Goal: Information Seeking & Learning: Learn about a topic

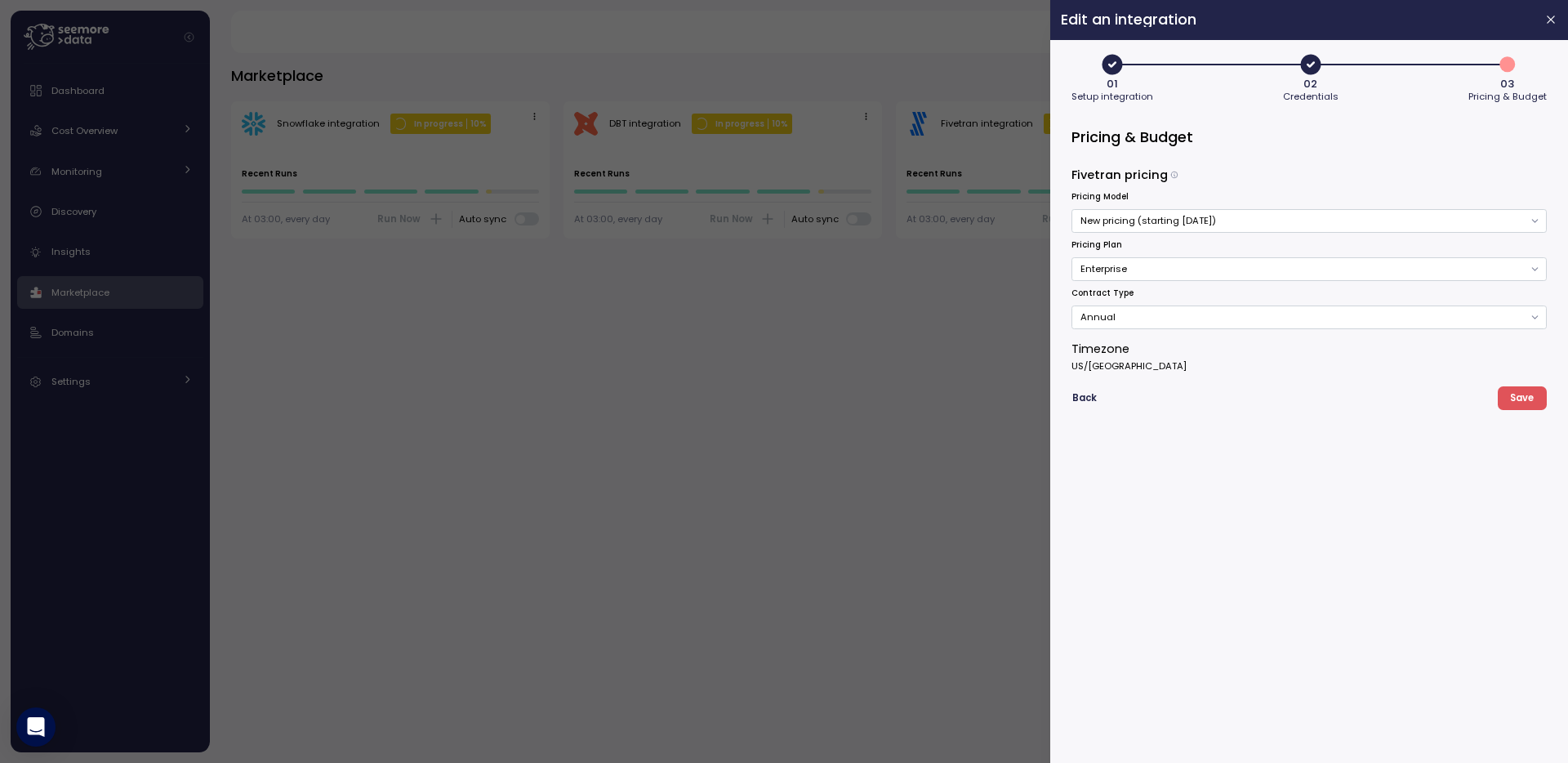
click at [802, 390] on div at bounding box center [784, 381] width 1568 height 763
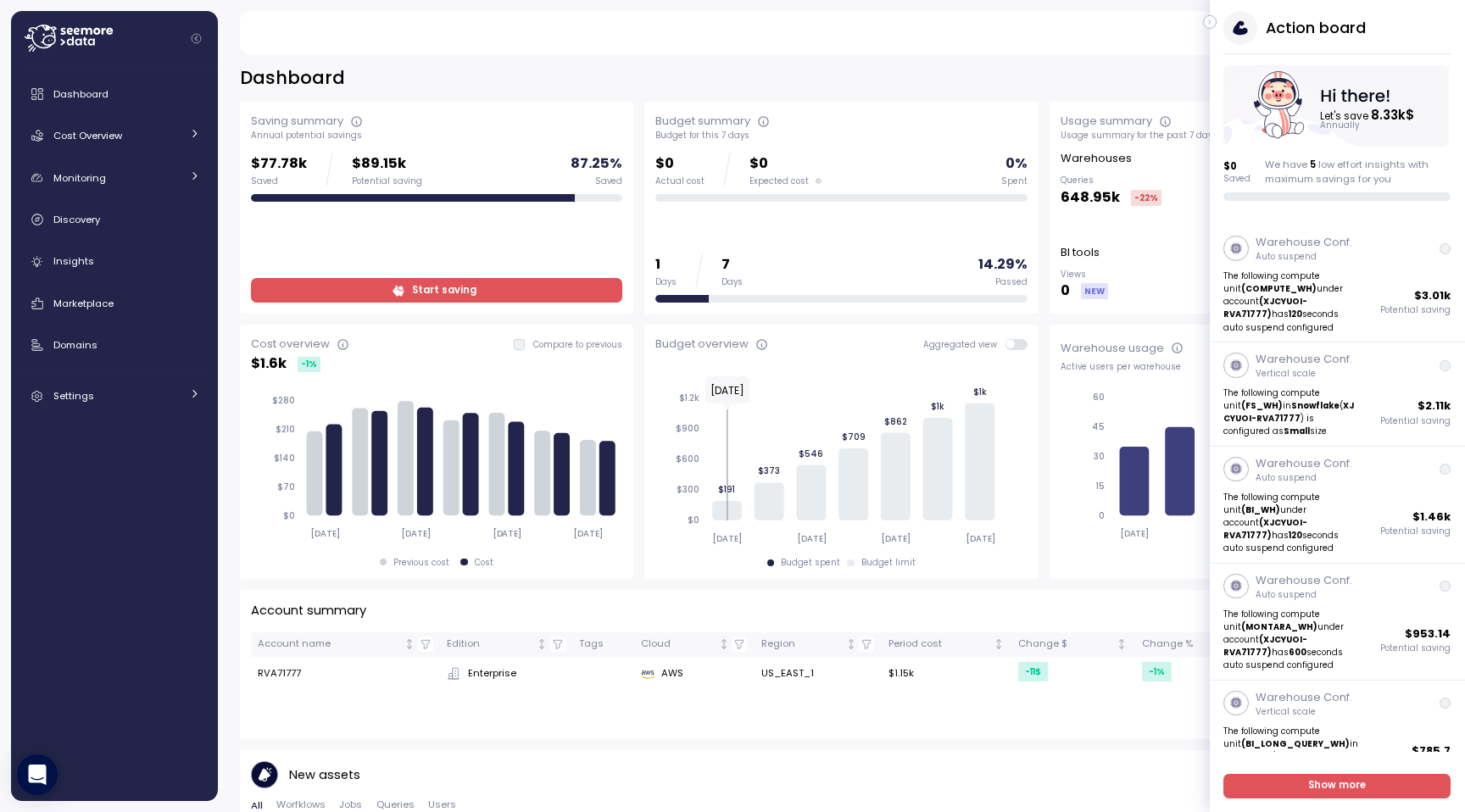
click at [1209, 22] on icon "button" at bounding box center [1210, 23] width 2 height 4
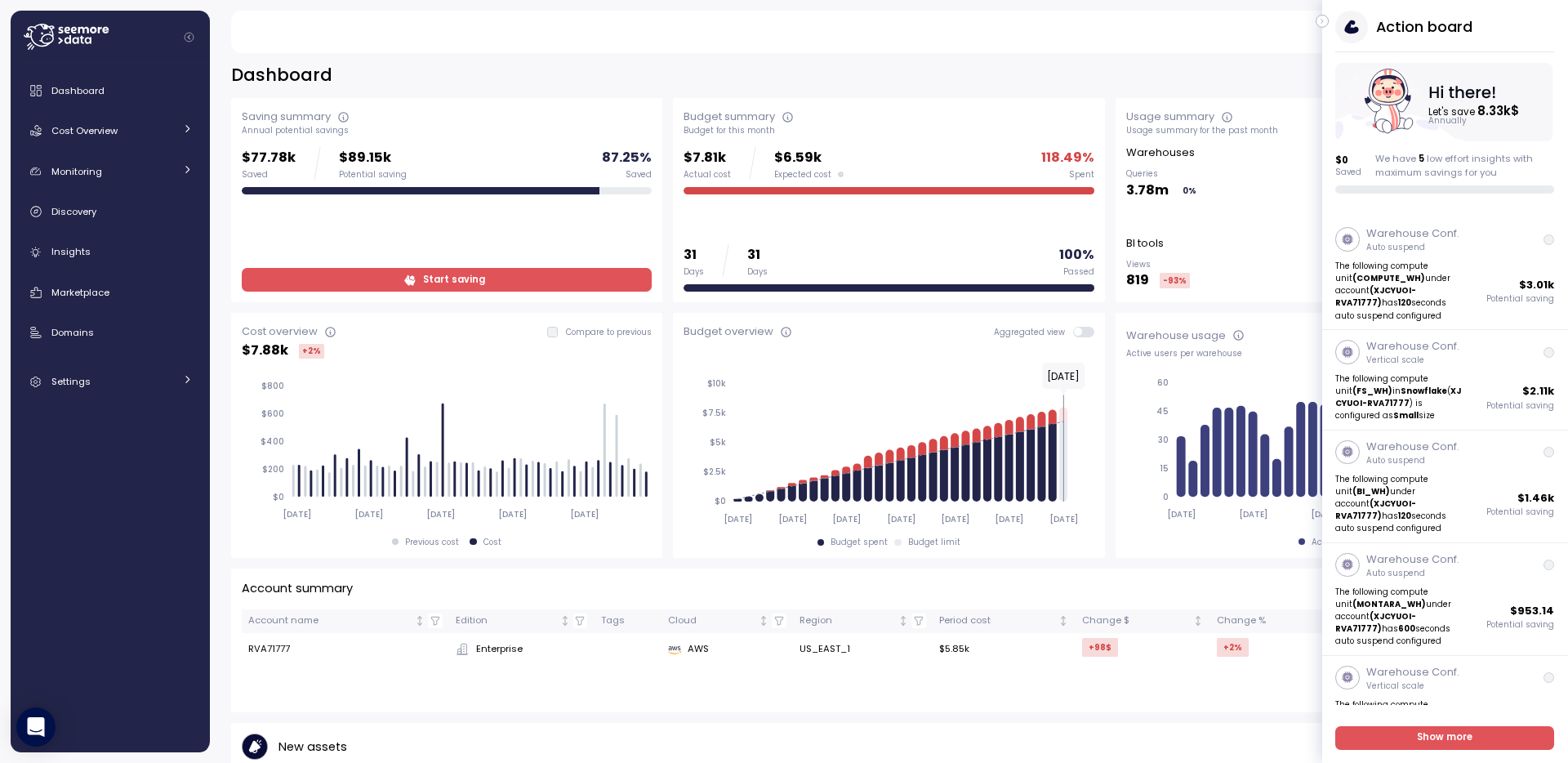
click at [1325, 21] on icon "button" at bounding box center [1323, 21] width 8 height 20
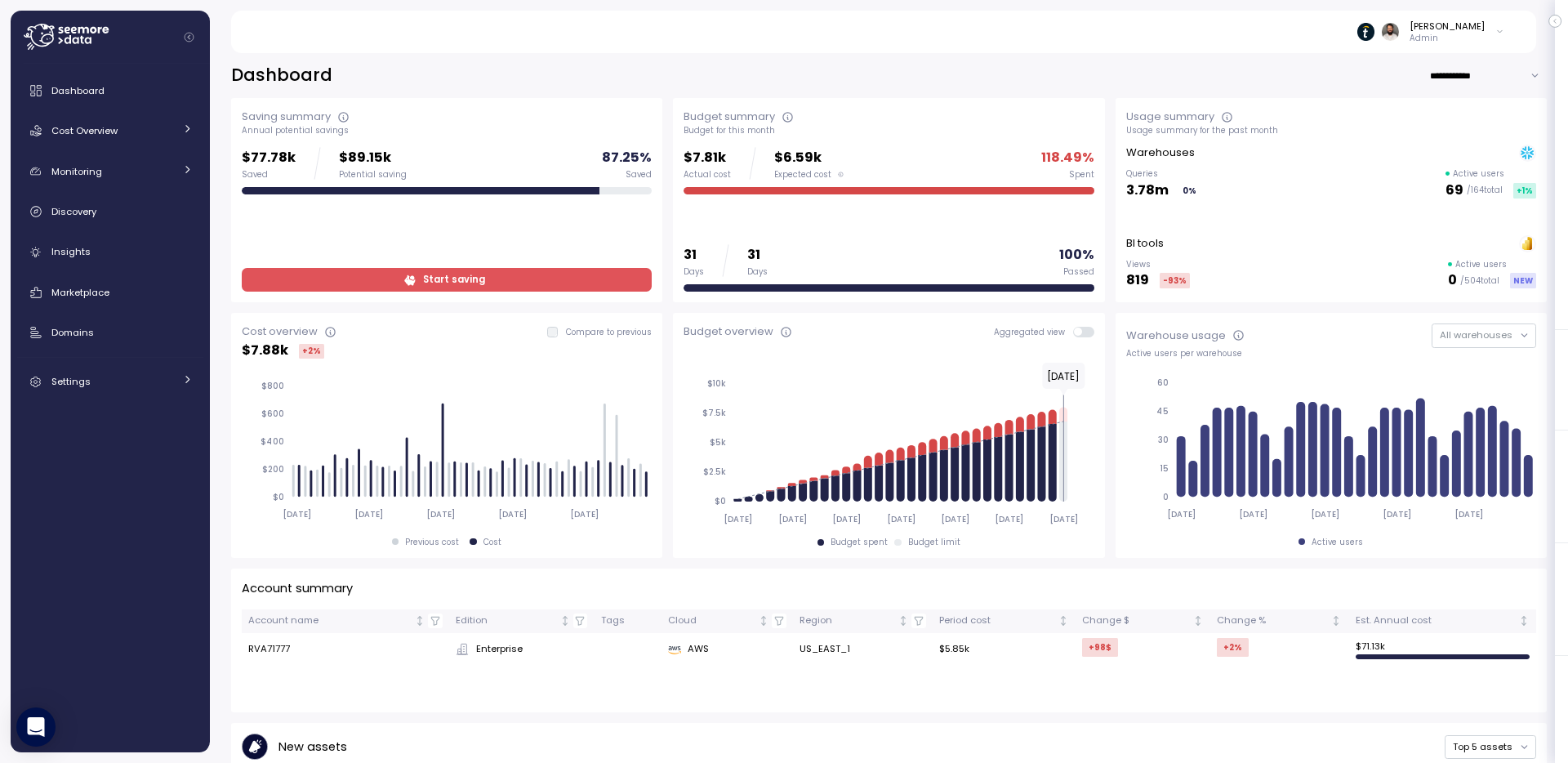
click at [1491, 78] on input "**********" at bounding box center [1488, 75] width 117 height 24
click at [1488, 111] on span "Last 7 days" at bounding box center [1465, 109] width 53 height 15
type input "**********"
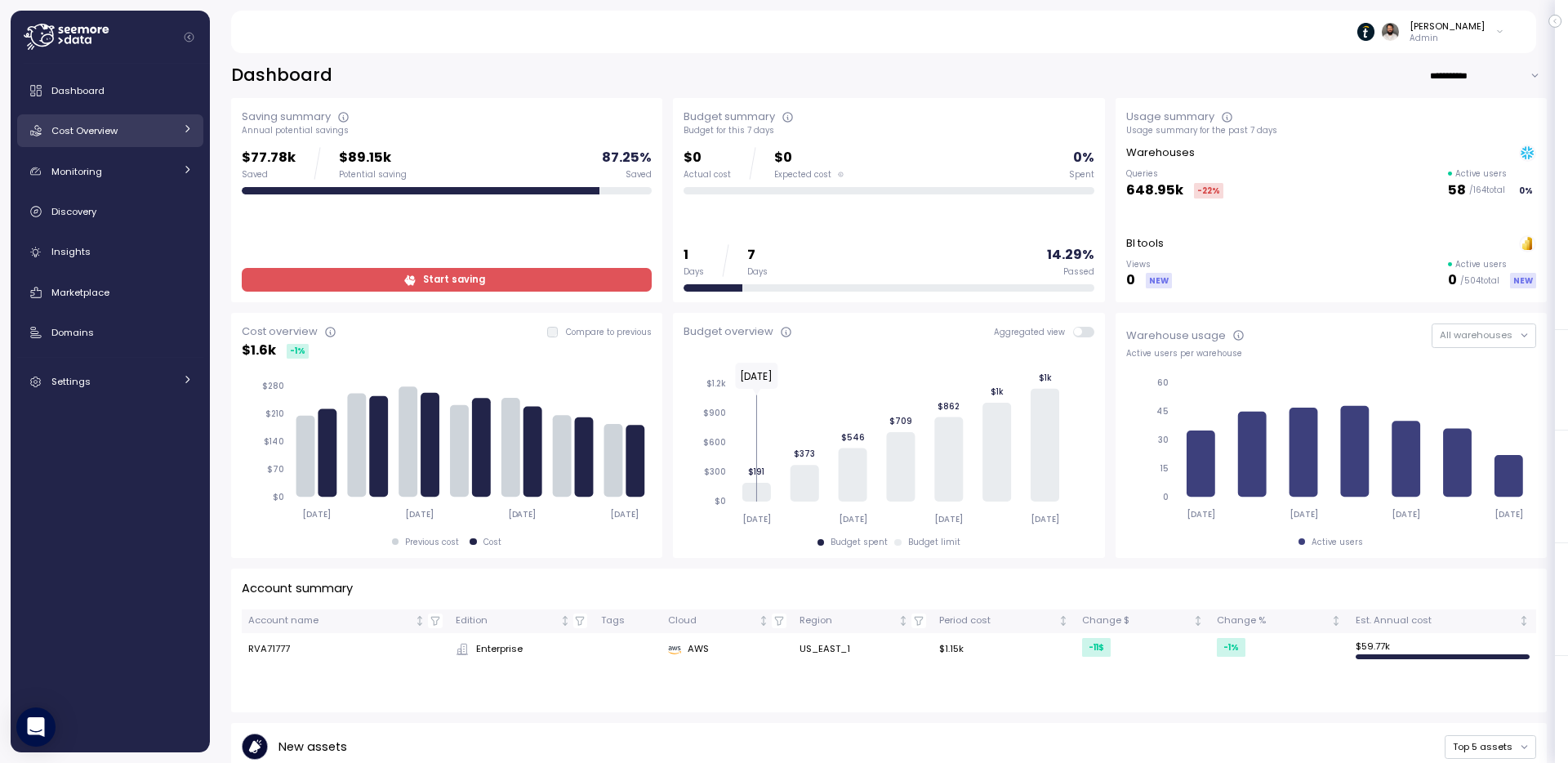
click at [117, 133] on span "Cost Overview" at bounding box center [84, 130] width 66 height 13
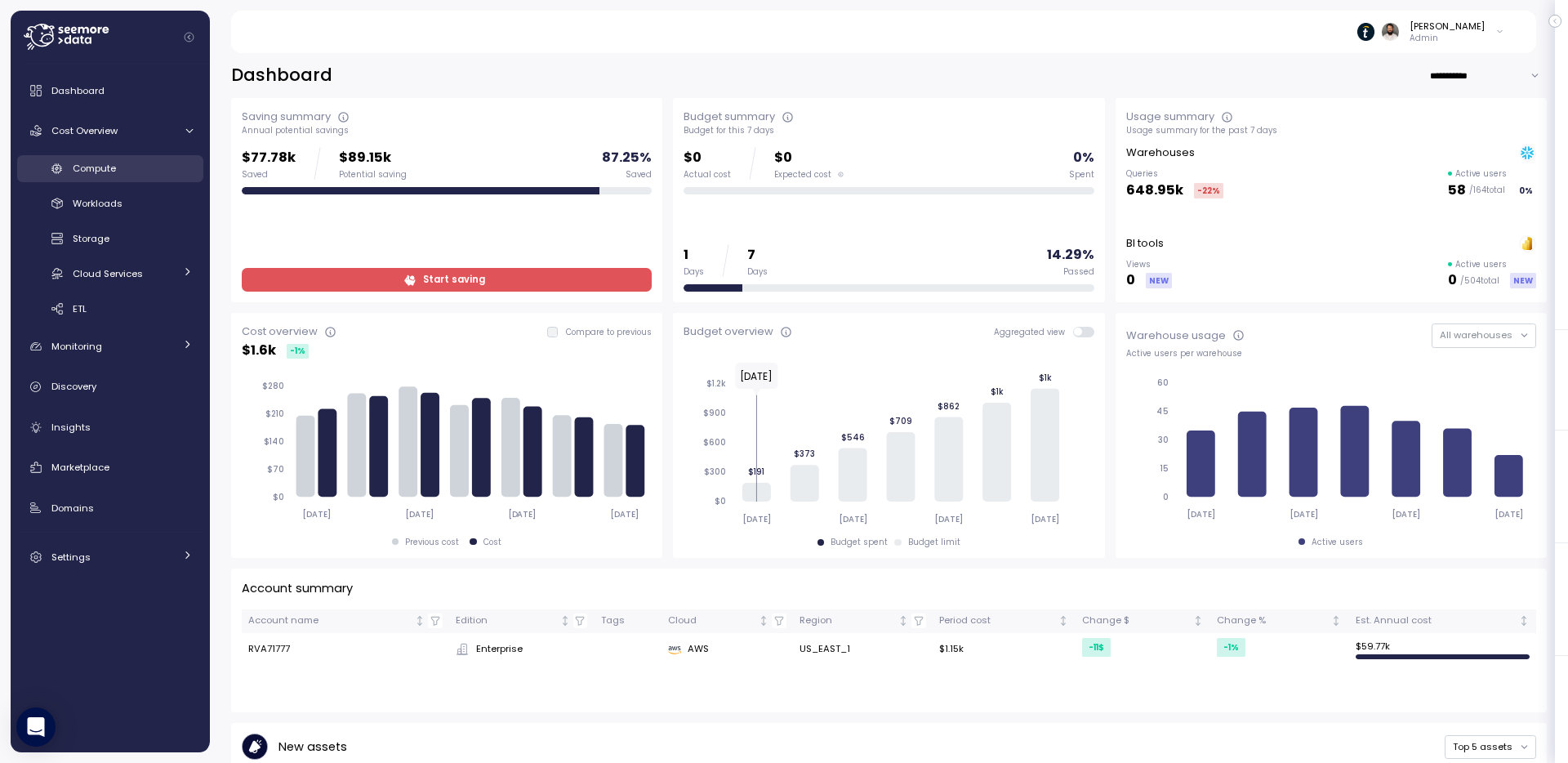
click at [133, 171] on div "Compute" at bounding box center [132, 167] width 120 height 16
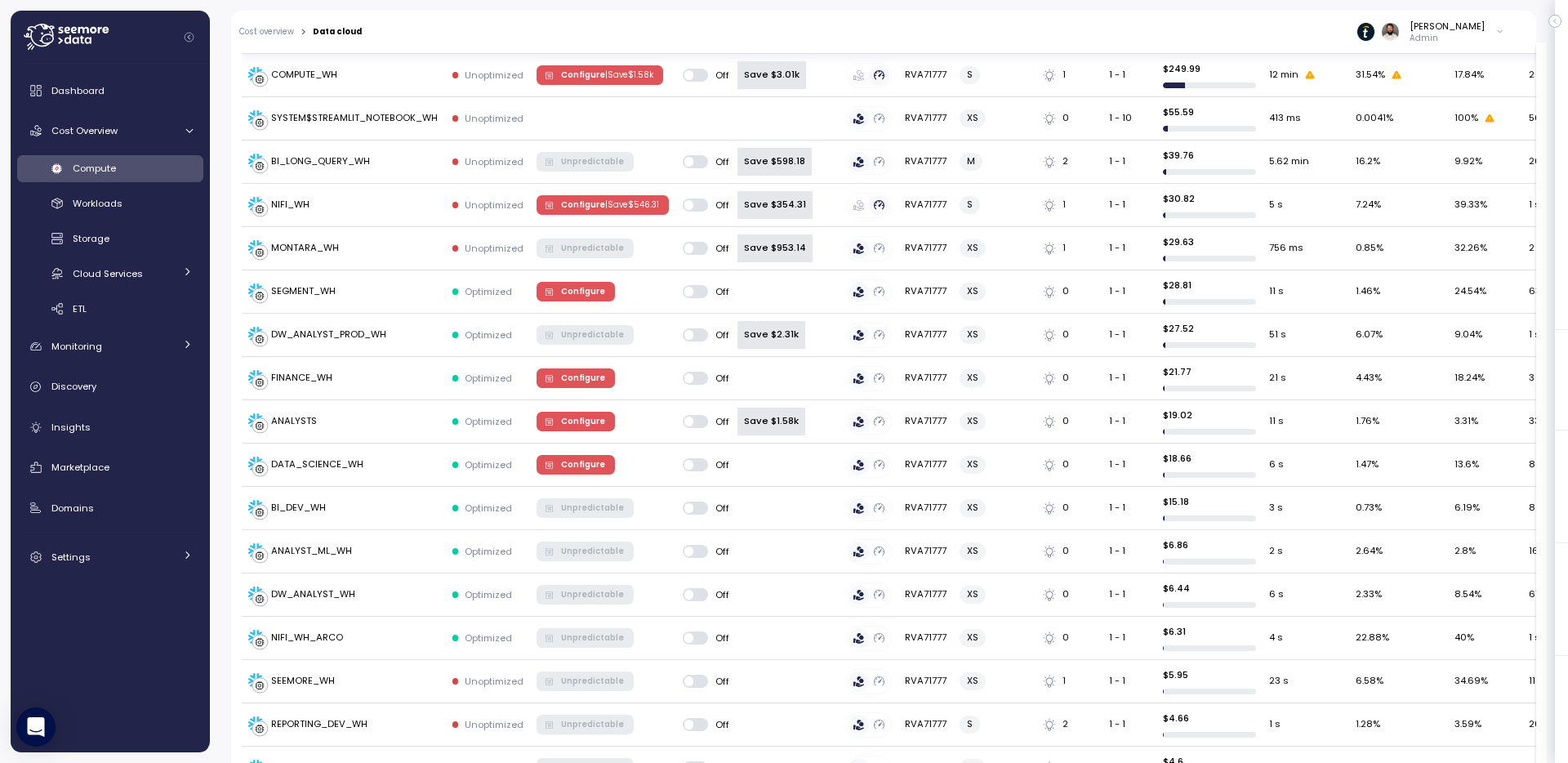
scroll to position [602, 0]
click at [375, 327] on div "DW_ANALYST_PROD_WH" at bounding box center [329, 334] width 115 height 15
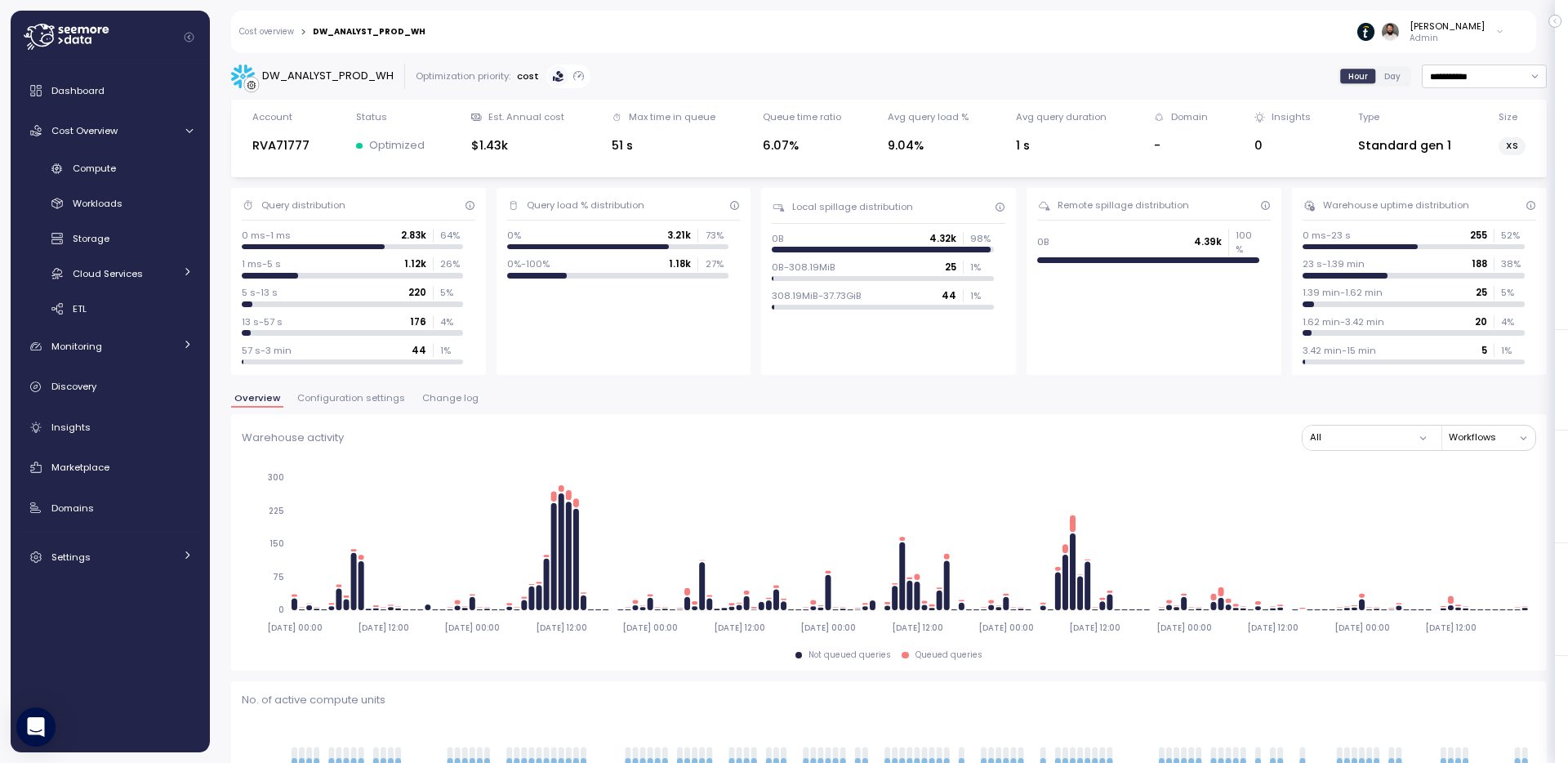
click at [358, 402] on span "Configuration settings" at bounding box center [352, 399] width 108 height 9
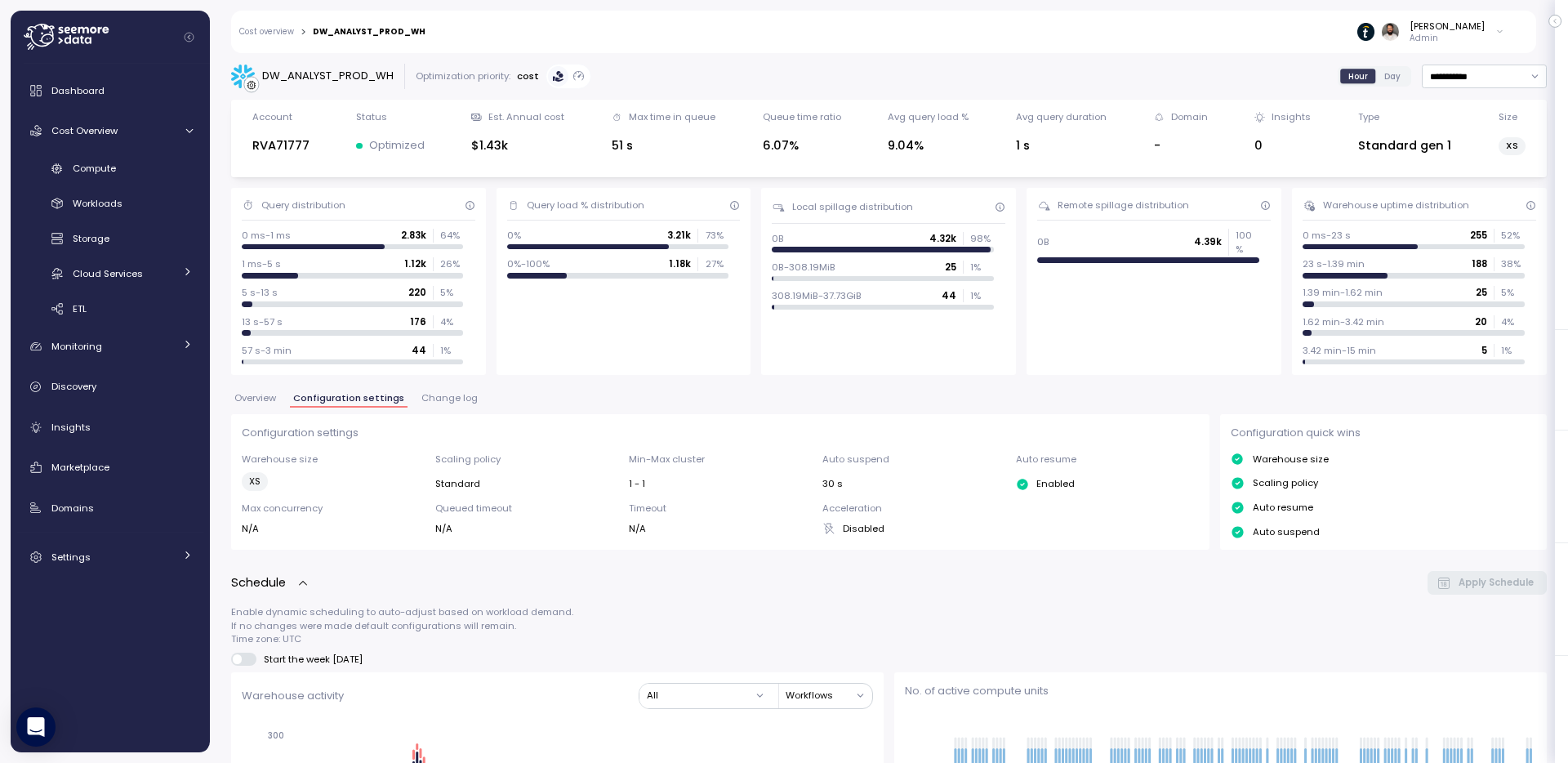
click at [443, 401] on span "Change log" at bounding box center [450, 399] width 57 height 9
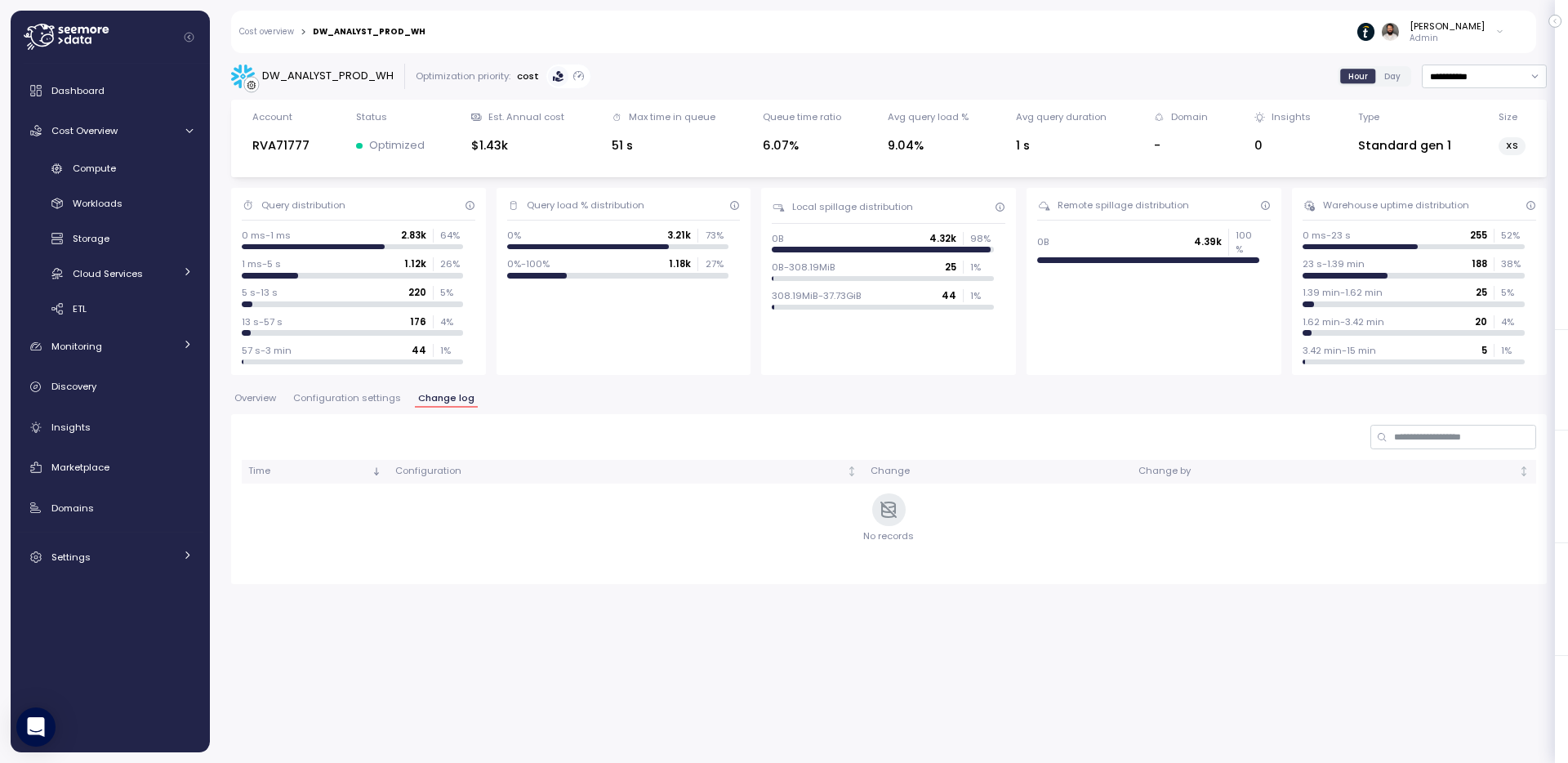
click at [280, 390] on div "**********" at bounding box center [889, 323] width 1316 height 520
click at [259, 403] on span "Overview" at bounding box center [255, 399] width 42 height 9
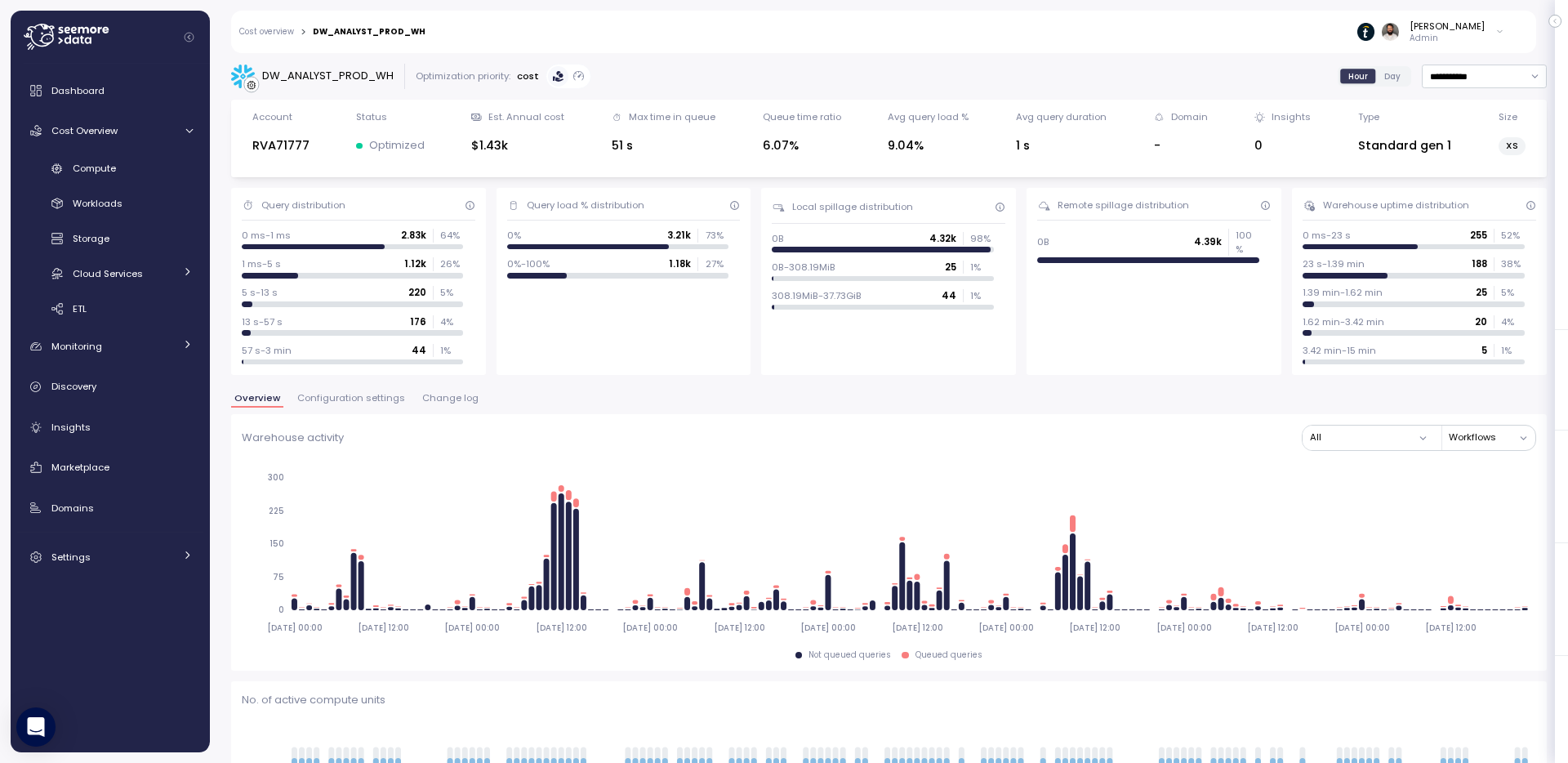
click at [181, 147] on div "Dashboard Cost Overview Compute Workloads Storage Cloud Services Clustering col…" at bounding box center [110, 324] width 186 height 499
click at [129, 165] on div "Compute" at bounding box center [132, 167] width 120 height 16
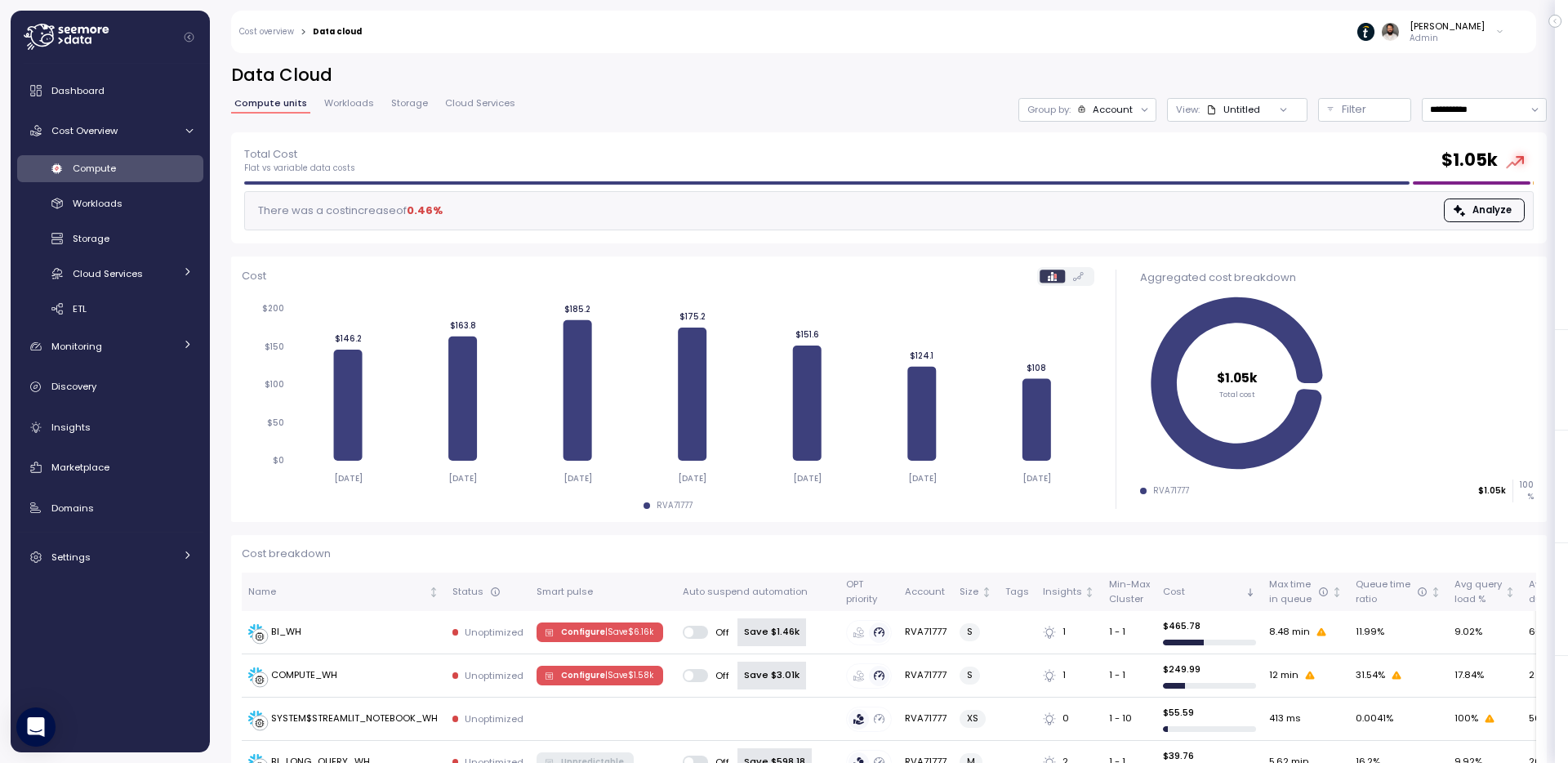
click at [1089, 106] on div "Account" at bounding box center [1106, 110] width 57 height 13
click at [1086, 199] on p "Compute unit" at bounding box center [1104, 200] width 64 height 13
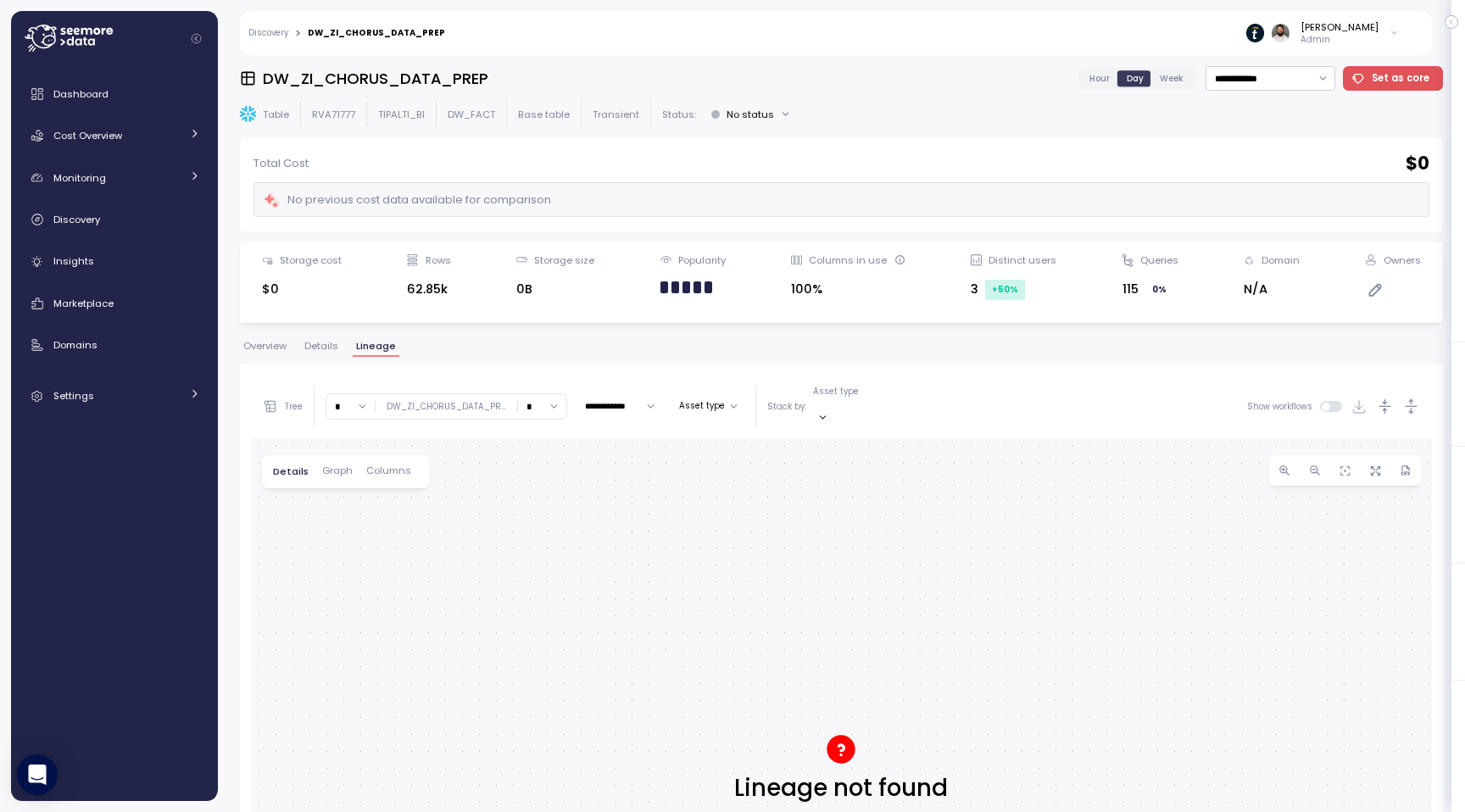
click at [263, 119] on p "Table" at bounding box center [276, 115] width 26 height 14
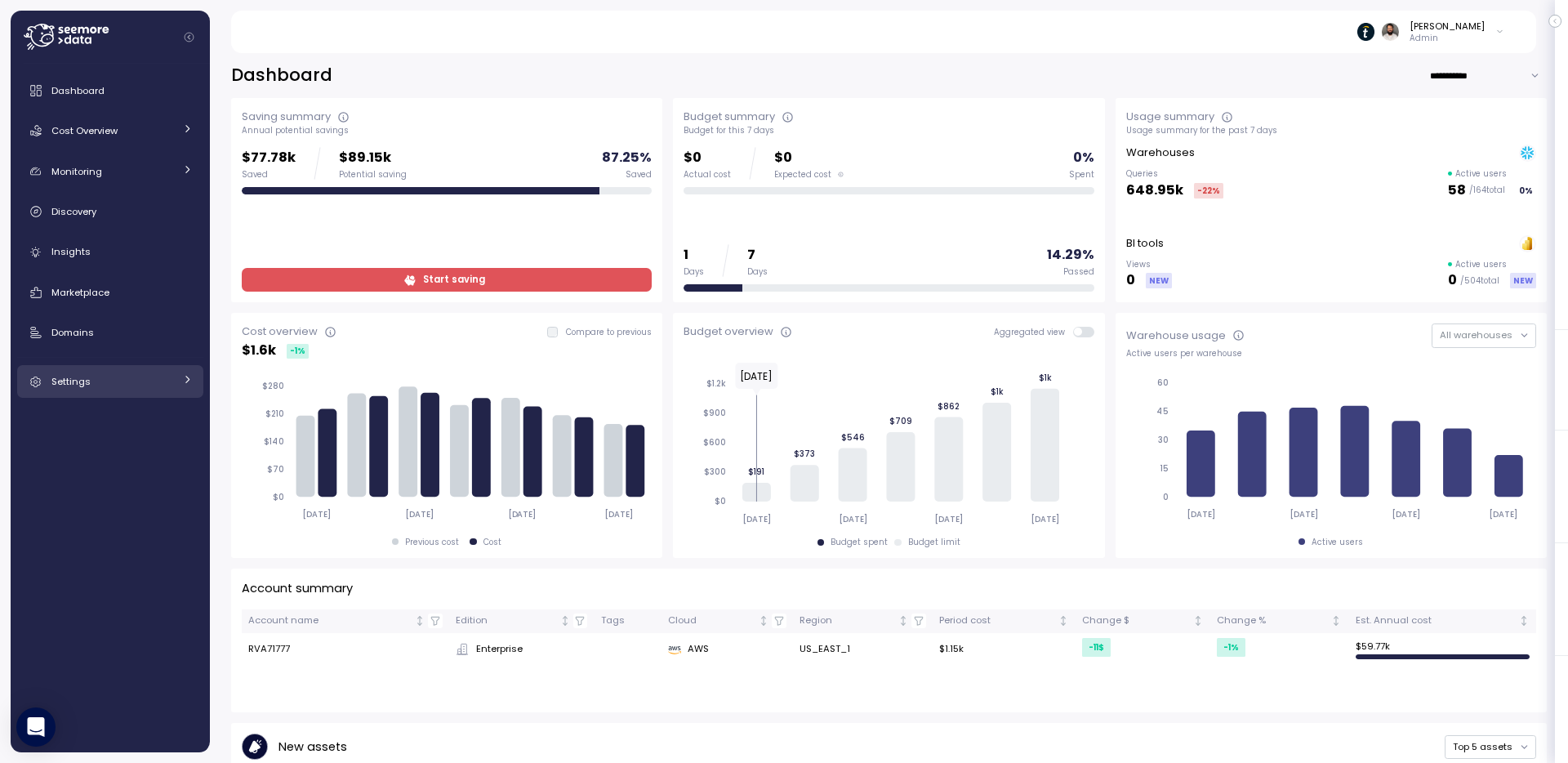
click at [149, 377] on div "Settings" at bounding box center [112, 381] width 123 height 16
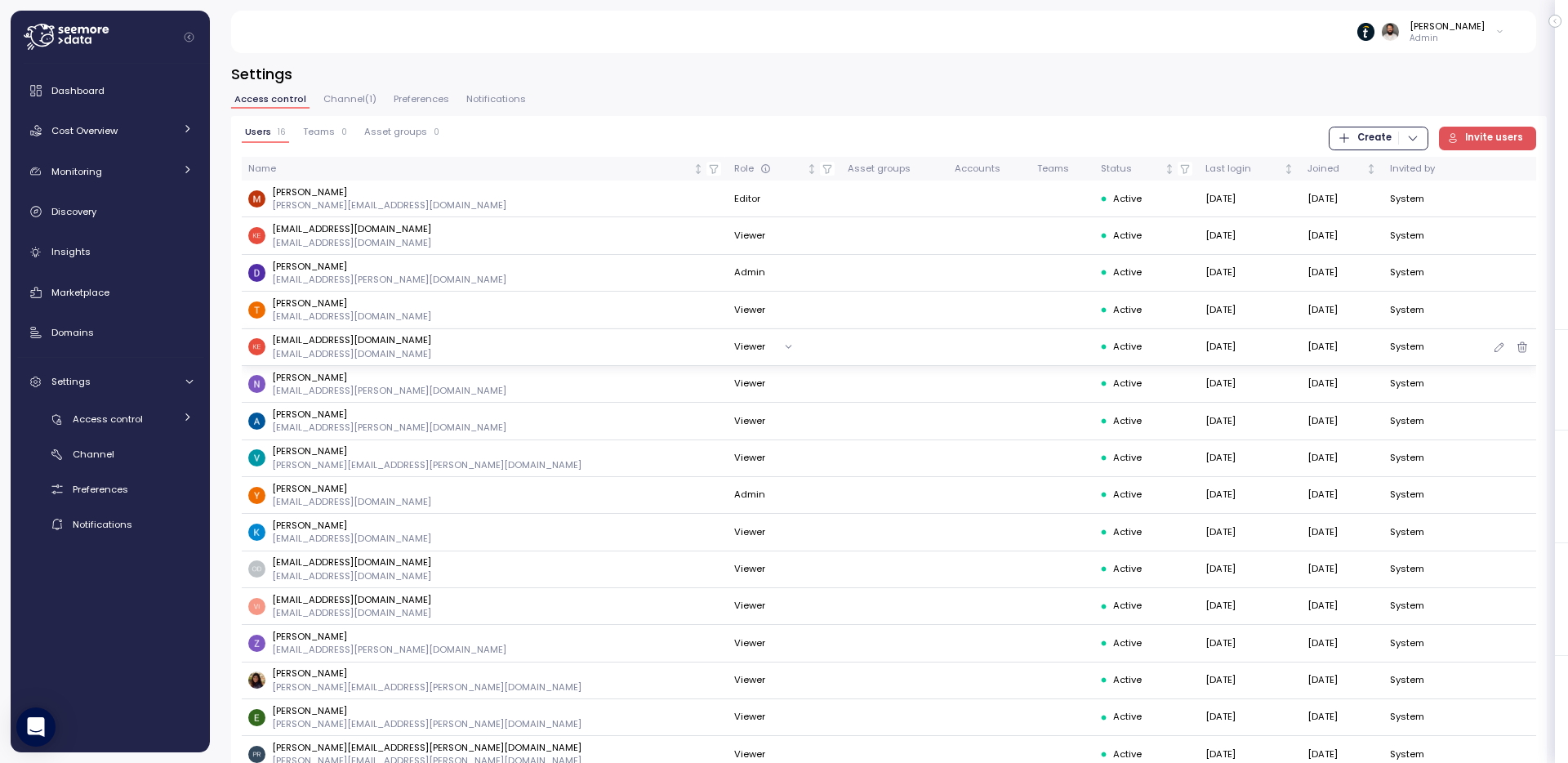
scroll to position [21, 0]
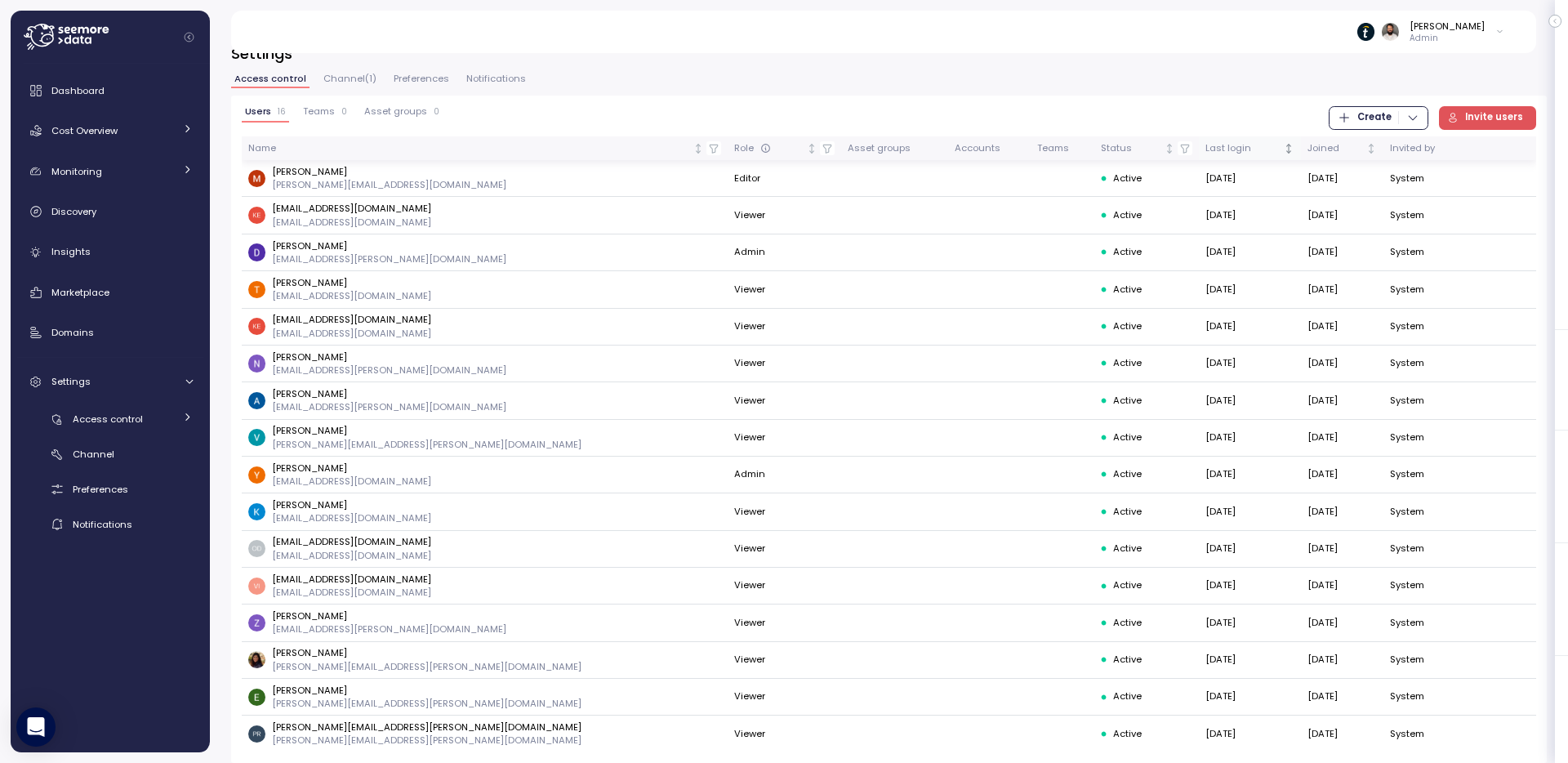
click at [1206, 145] on div "Last login" at bounding box center [1244, 149] width 76 height 15
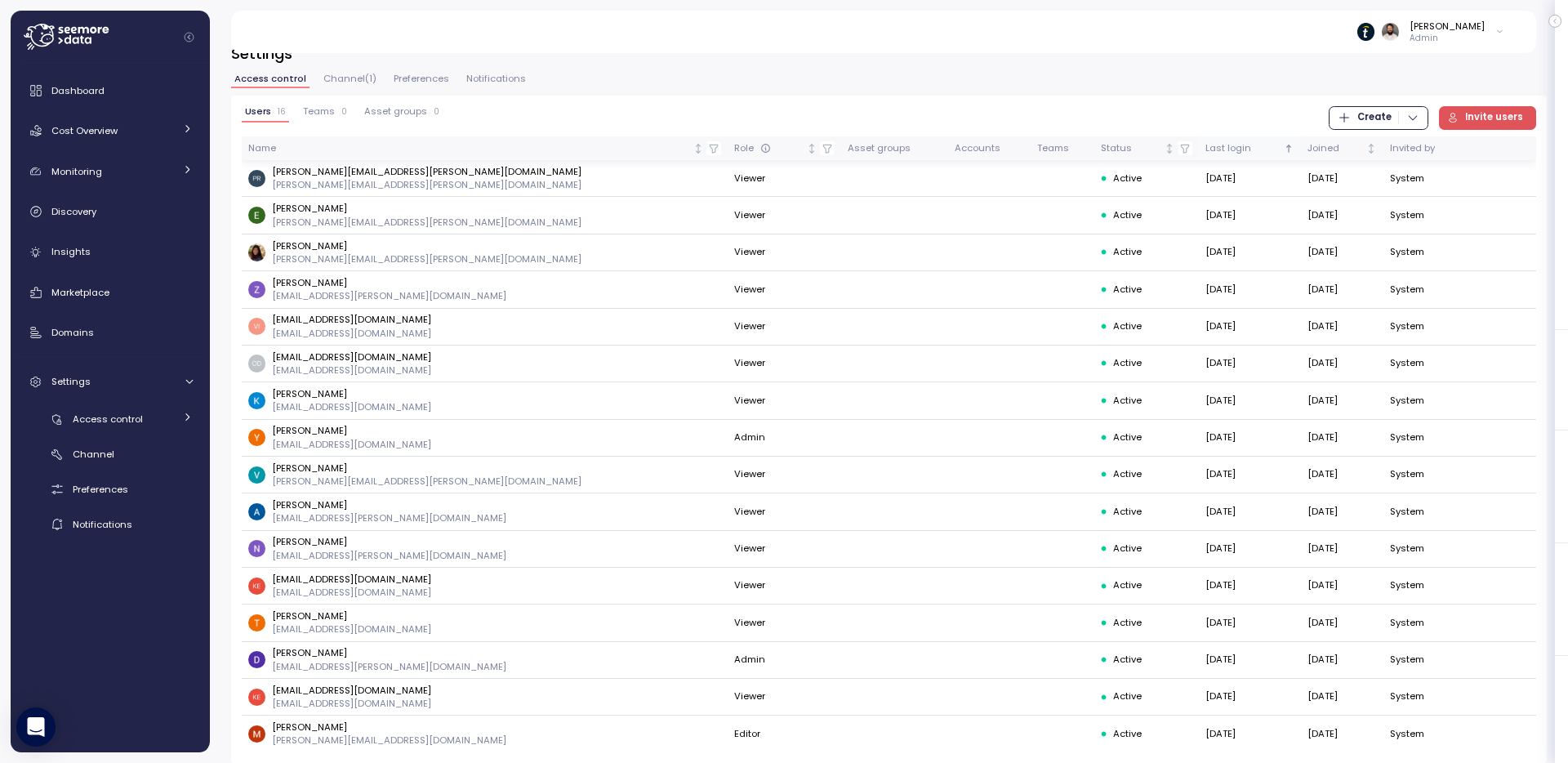
click at [1206, 145] on div "Last login" at bounding box center [1244, 149] width 76 height 15
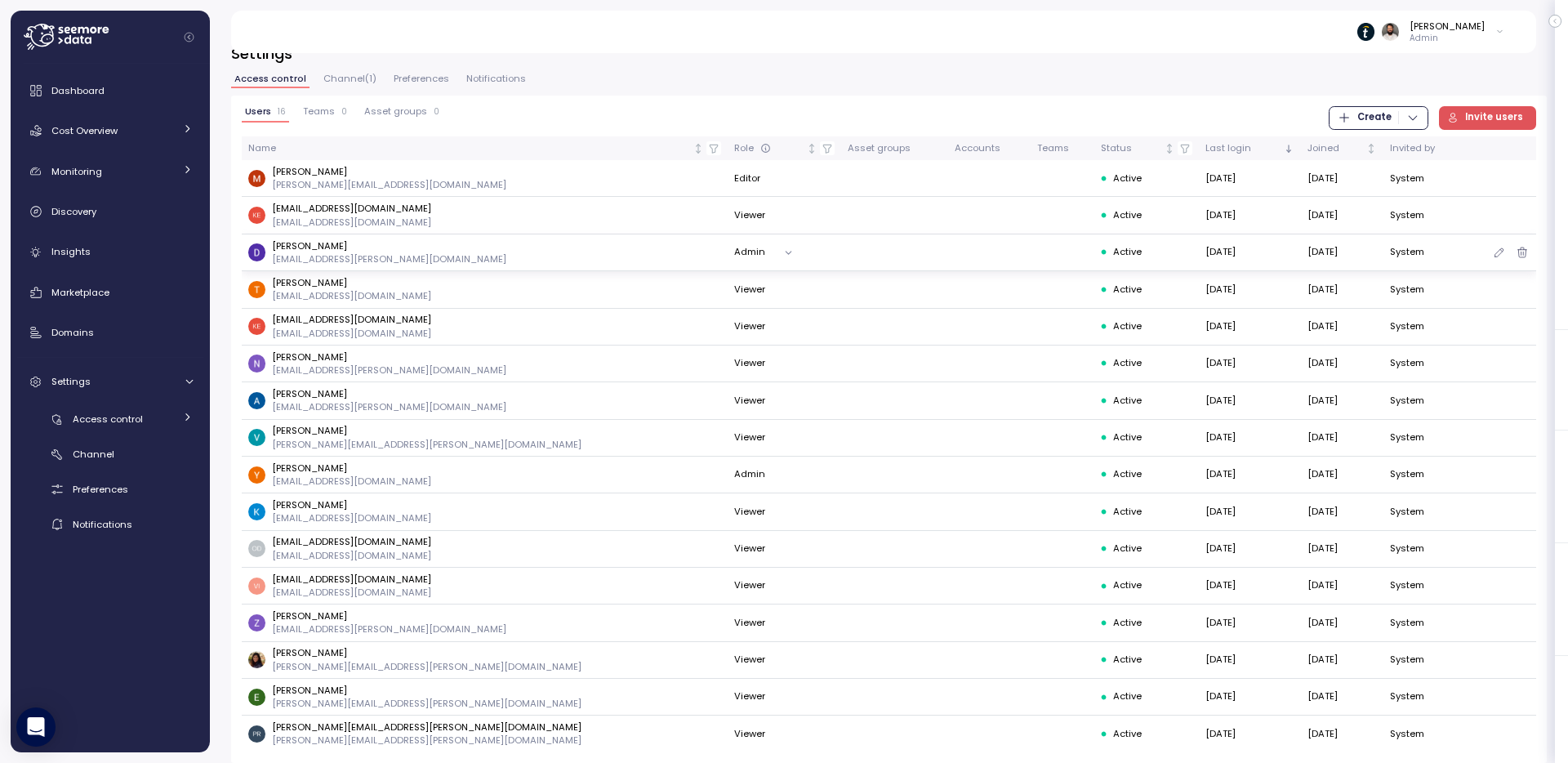
drag, startPoint x: 1115, startPoint y: 262, endPoint x: 1212, endPoint y: 258, distance: 97.1
click at [1212, 258] on tr "Dror Yosef dror.yosef@tipalti.com Admin Active 24 Aug 2025 10 Nov 2024 System" at bounding box center [889, 252] width 1295 height 37
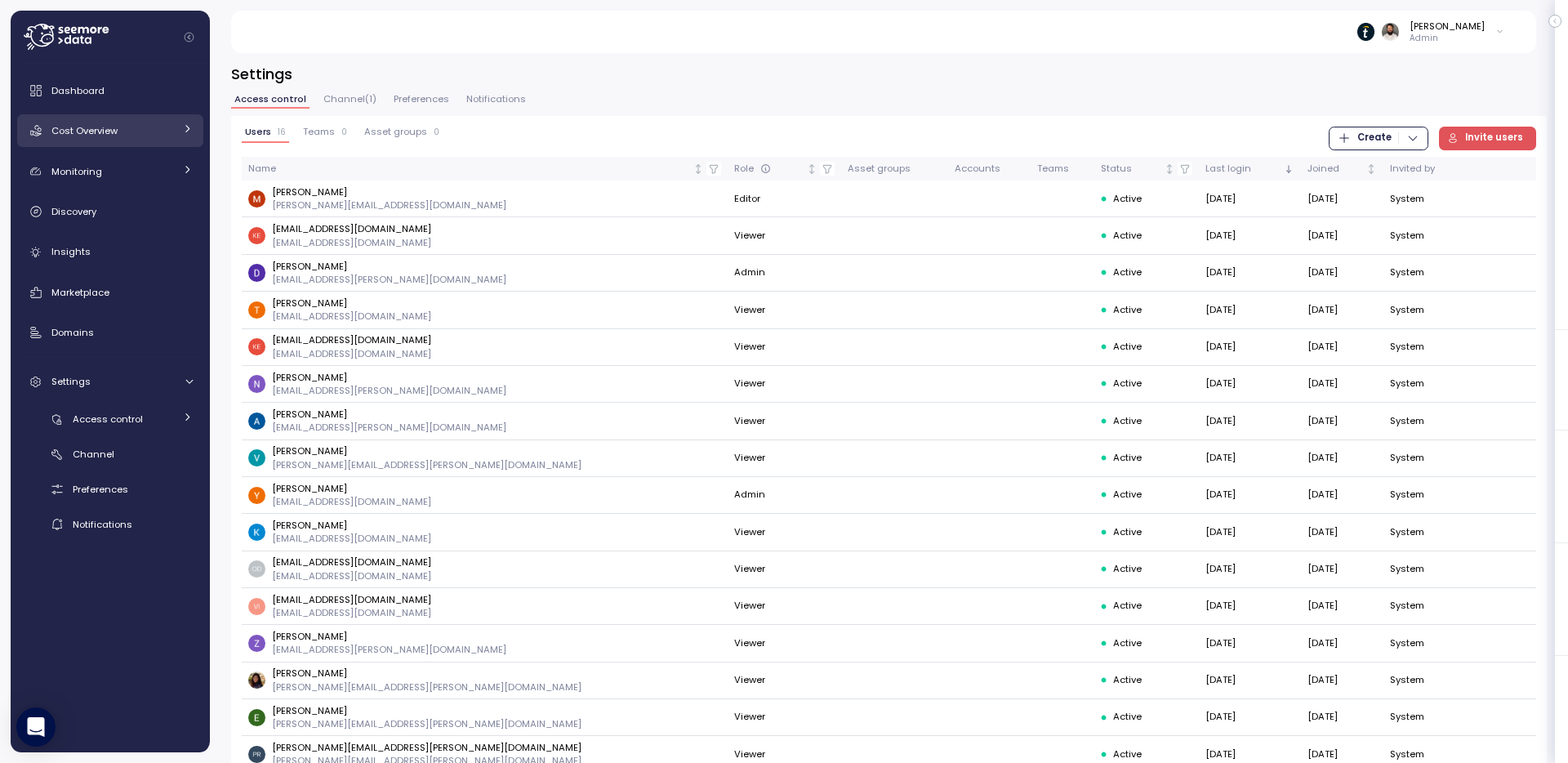
click at [157, 128] on div "Cost Overview" at bounding box center [112, 130] width 123 height 16
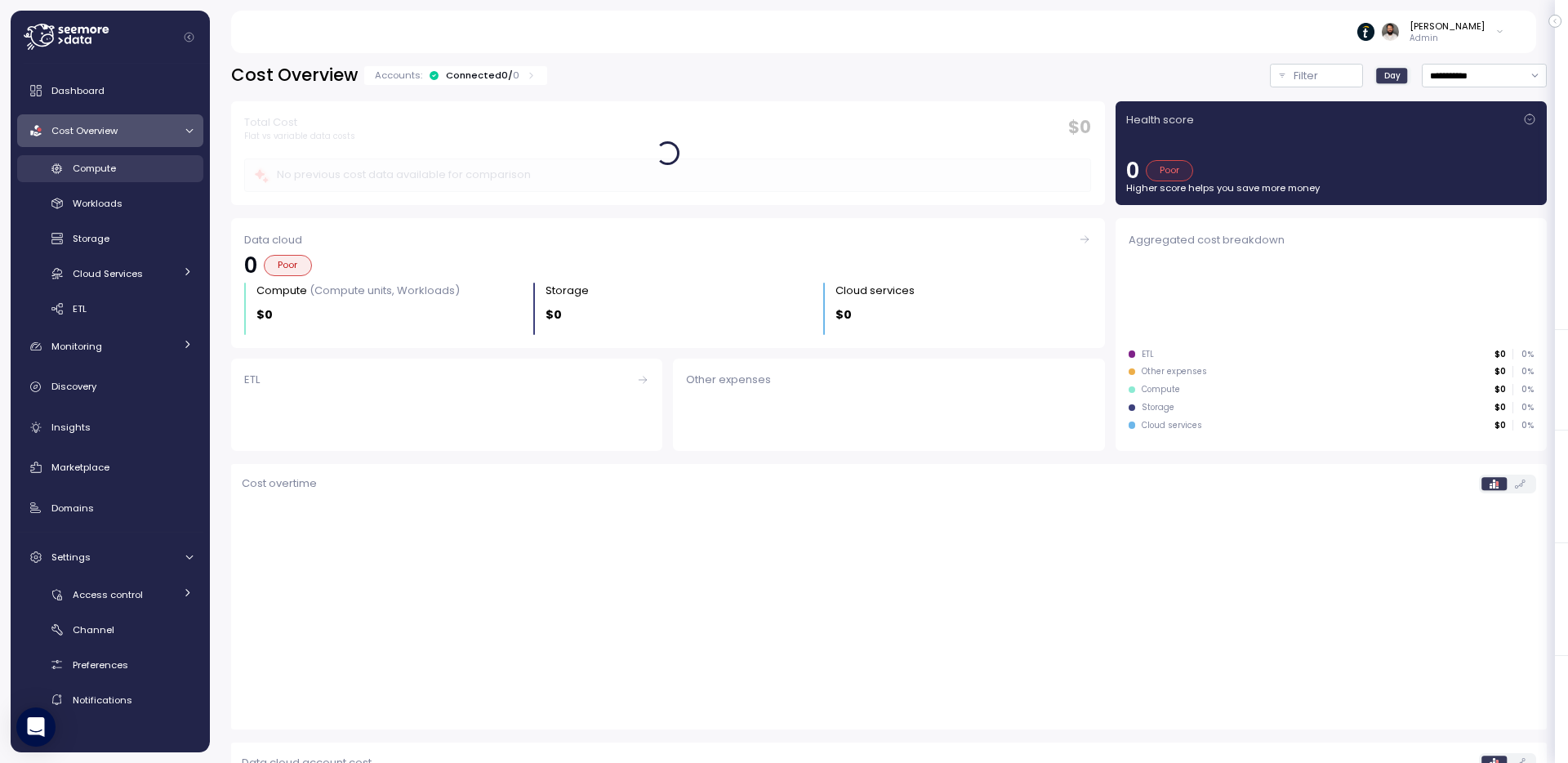
click at [154, 178] on link "Compute" at bounding box center [110, 168] width 186 height 27
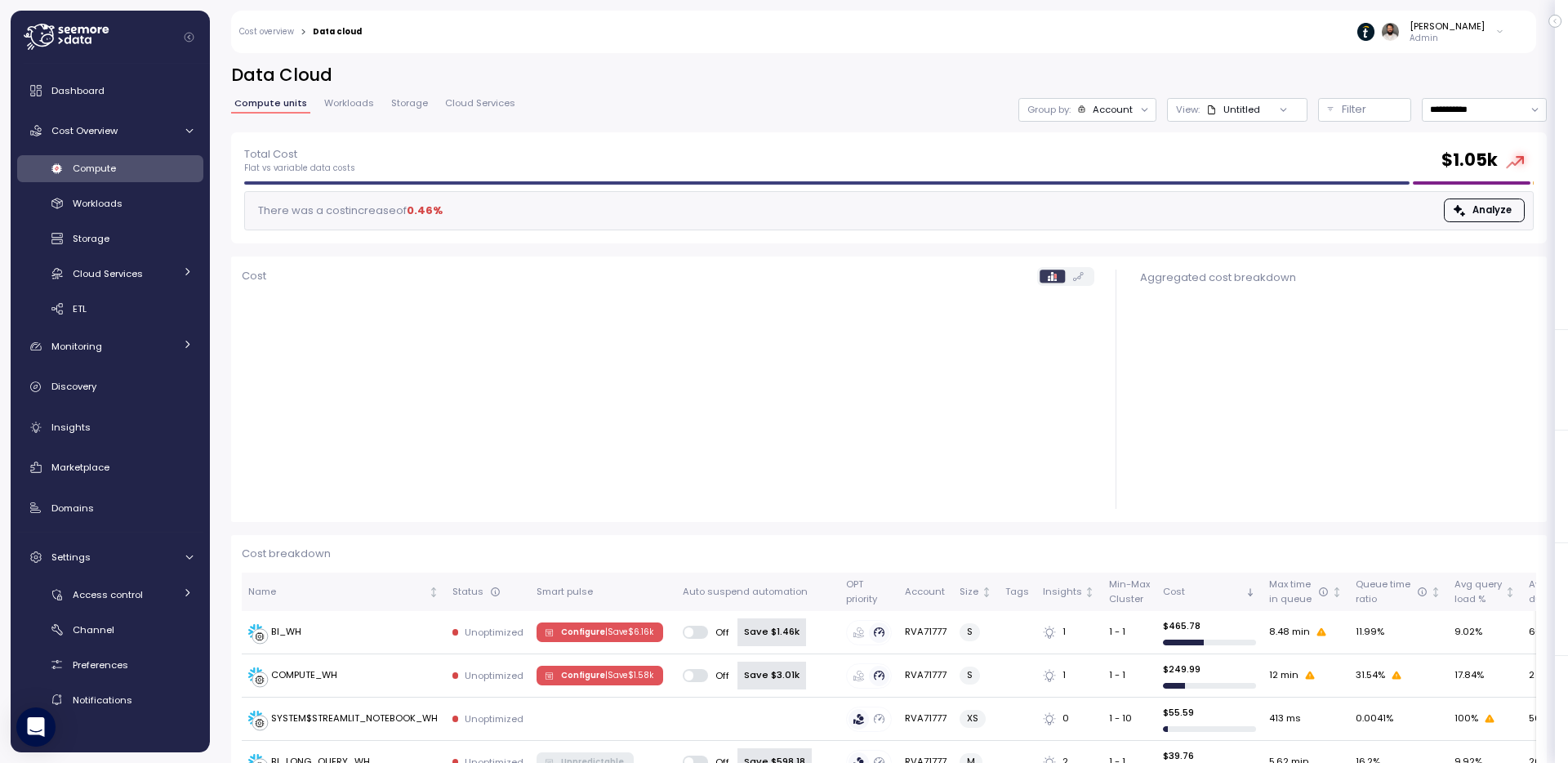
click at [334, 113] on link "Workloads" at bounding box center [350, 106] width 57 height 14
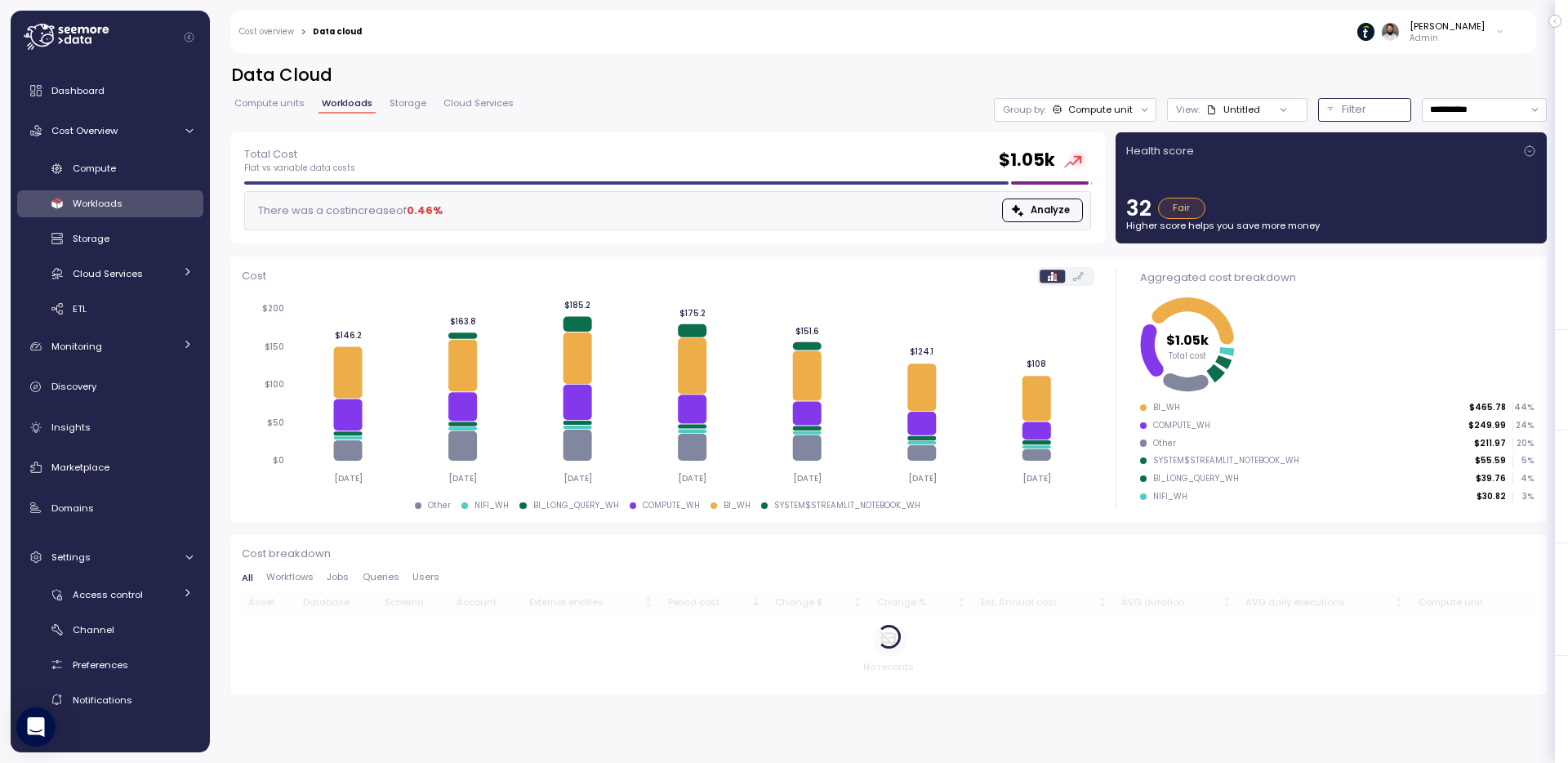
click at [1342, 104] on p "Filter" at bounding box center [1354, 109] width 25 height 16
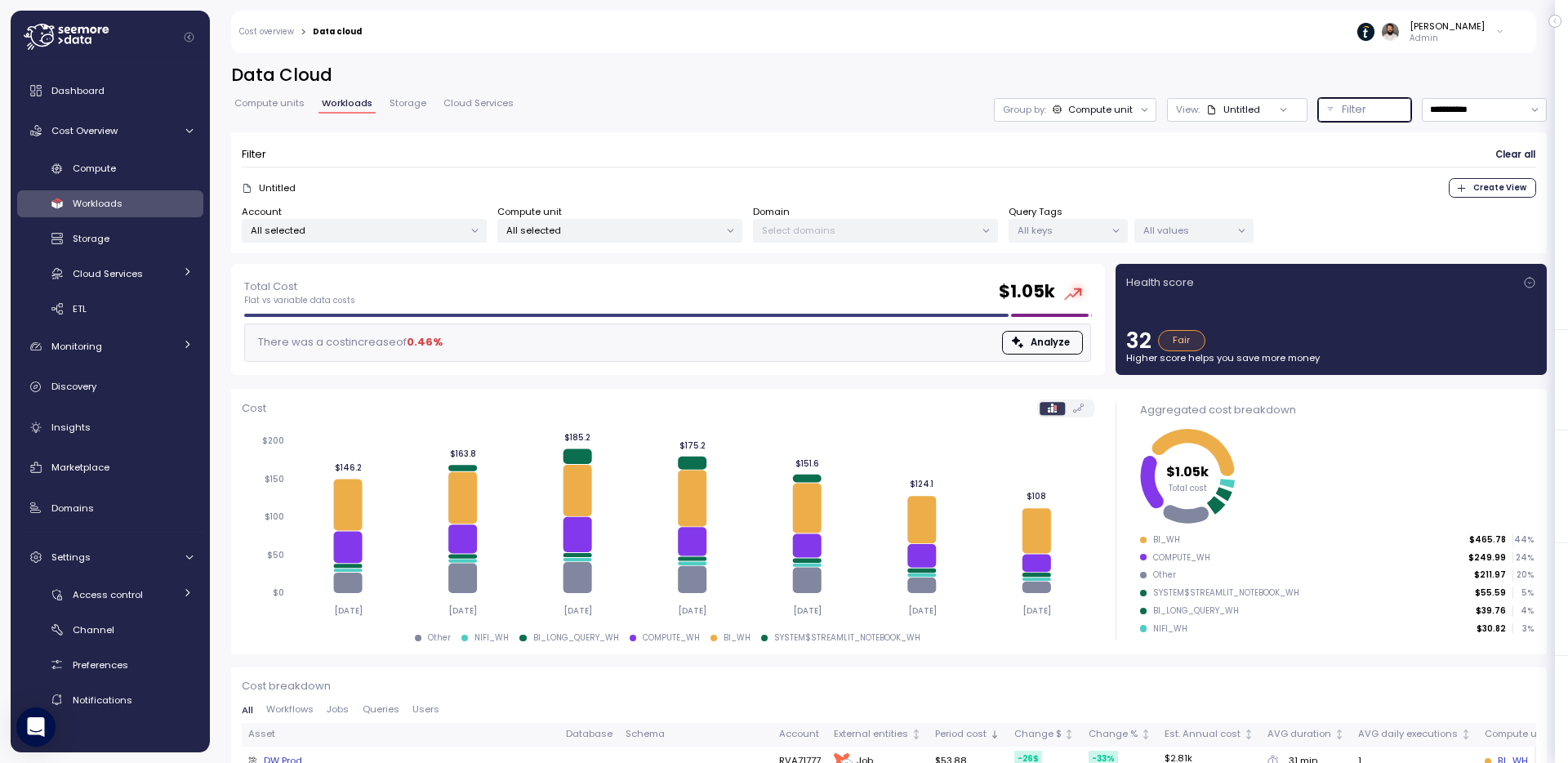
click at [676, 232] on p "All selected" at bounding box center [613, 231] width 214 height 13
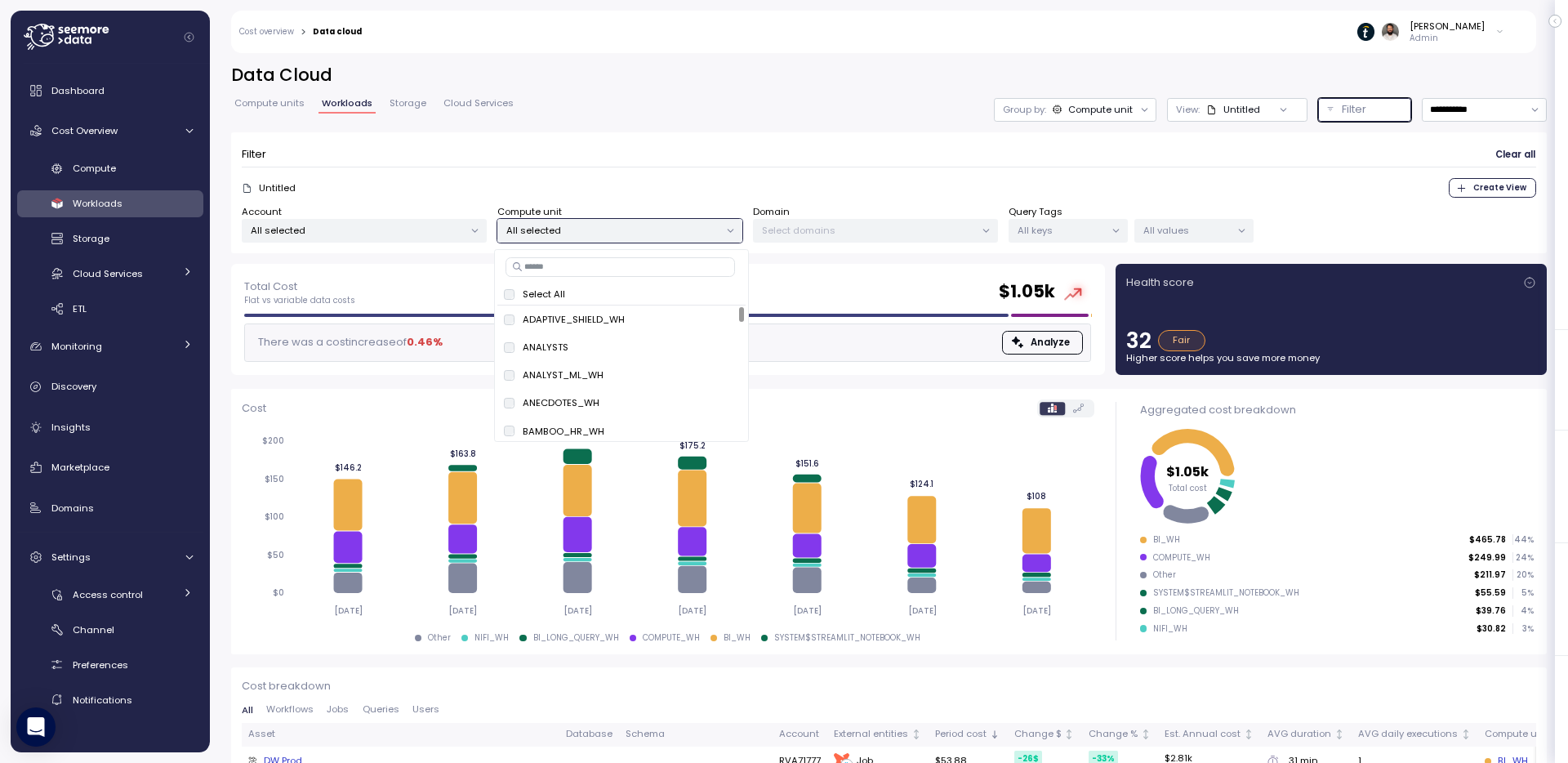
click at [676, 232] on p "All selected" at bounding box center [613, 231] width 214 height 13
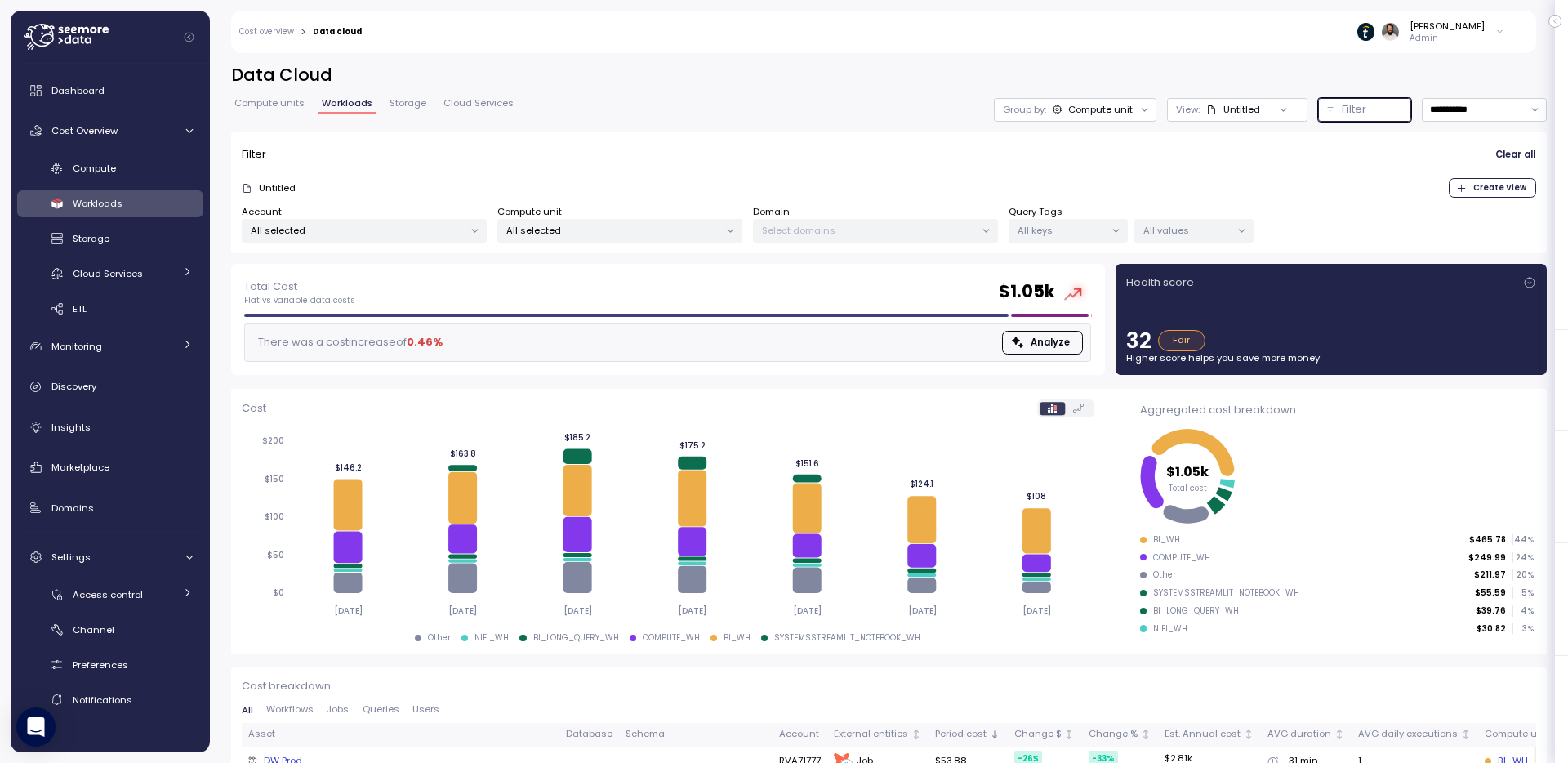
click at [451, 229] on p "All selected" at bounding box center [357, 231] width 214 height 13
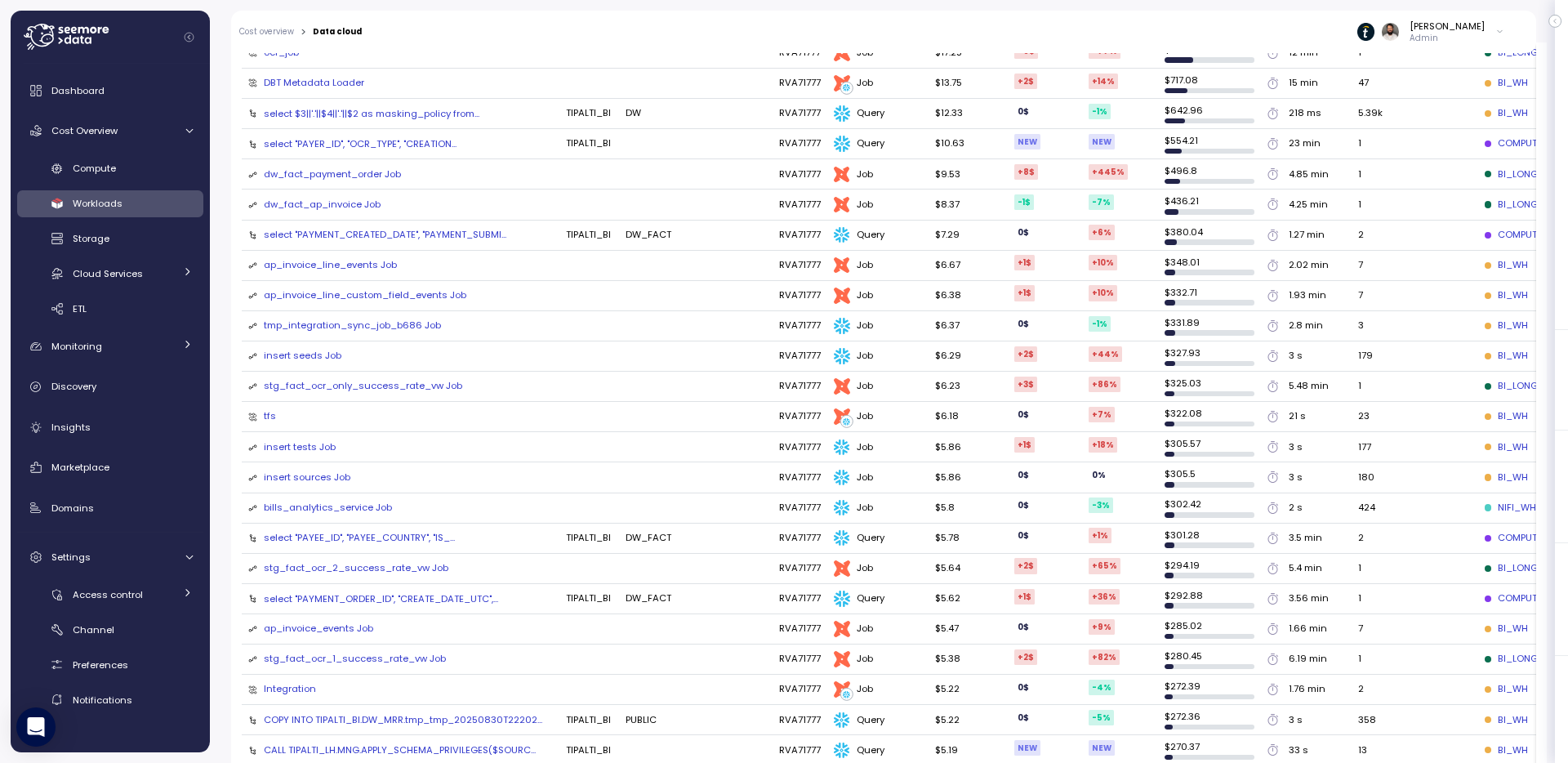
scroll to position [430, 0]
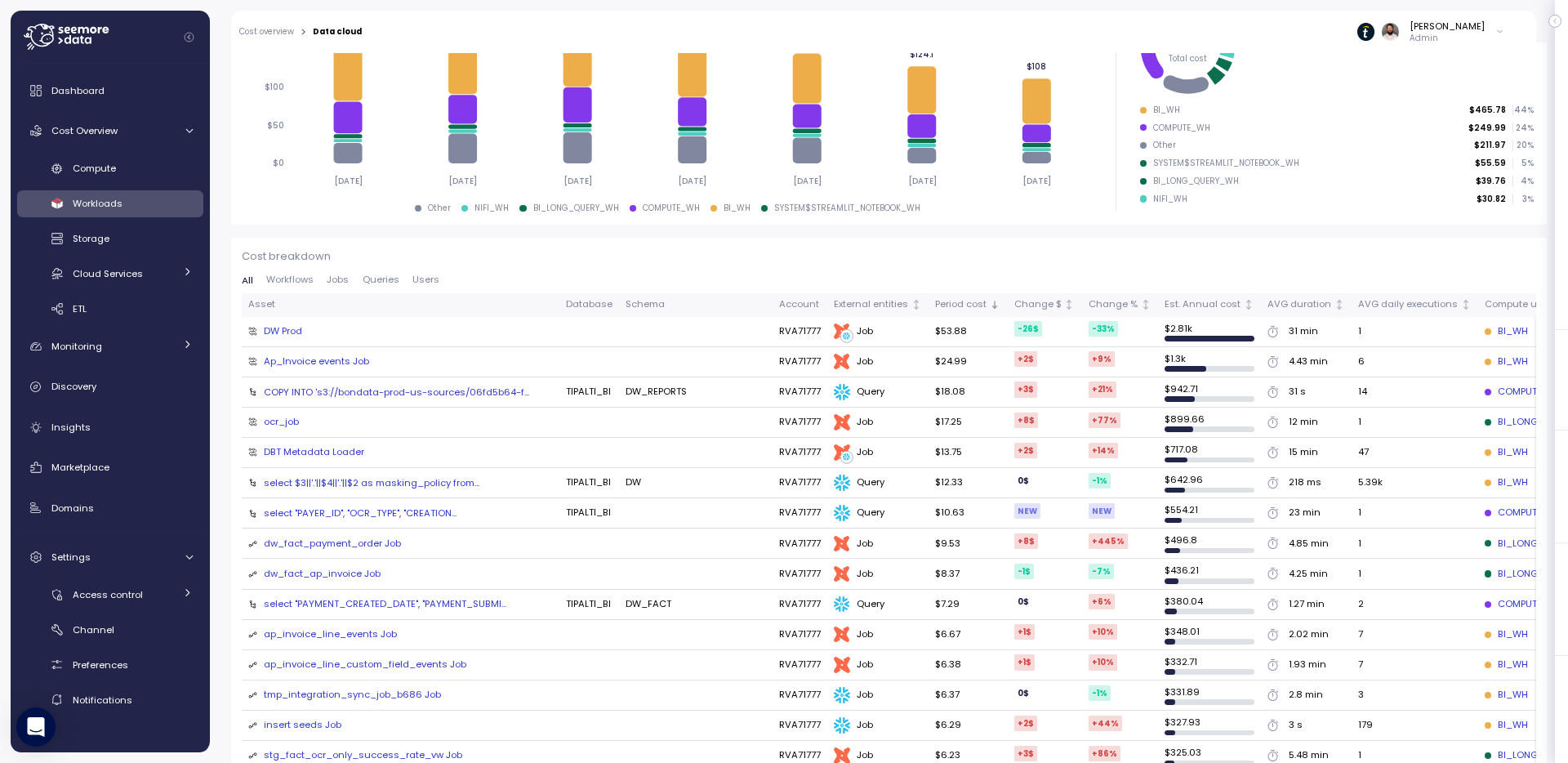
click at [429, 276] on span "Users" at bounding box center [425, 280] width 27 height 9
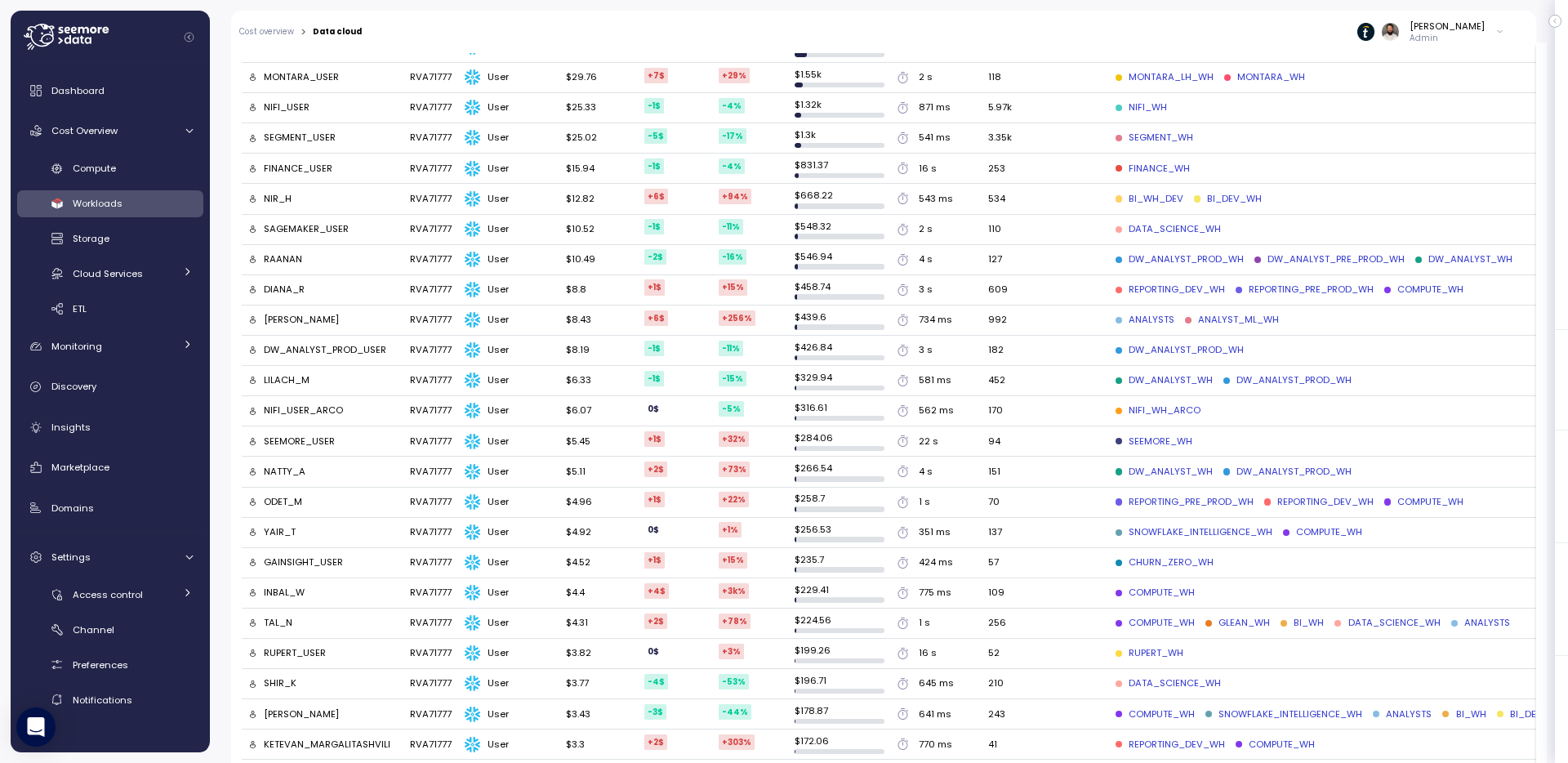
scroll to position [88, 0]
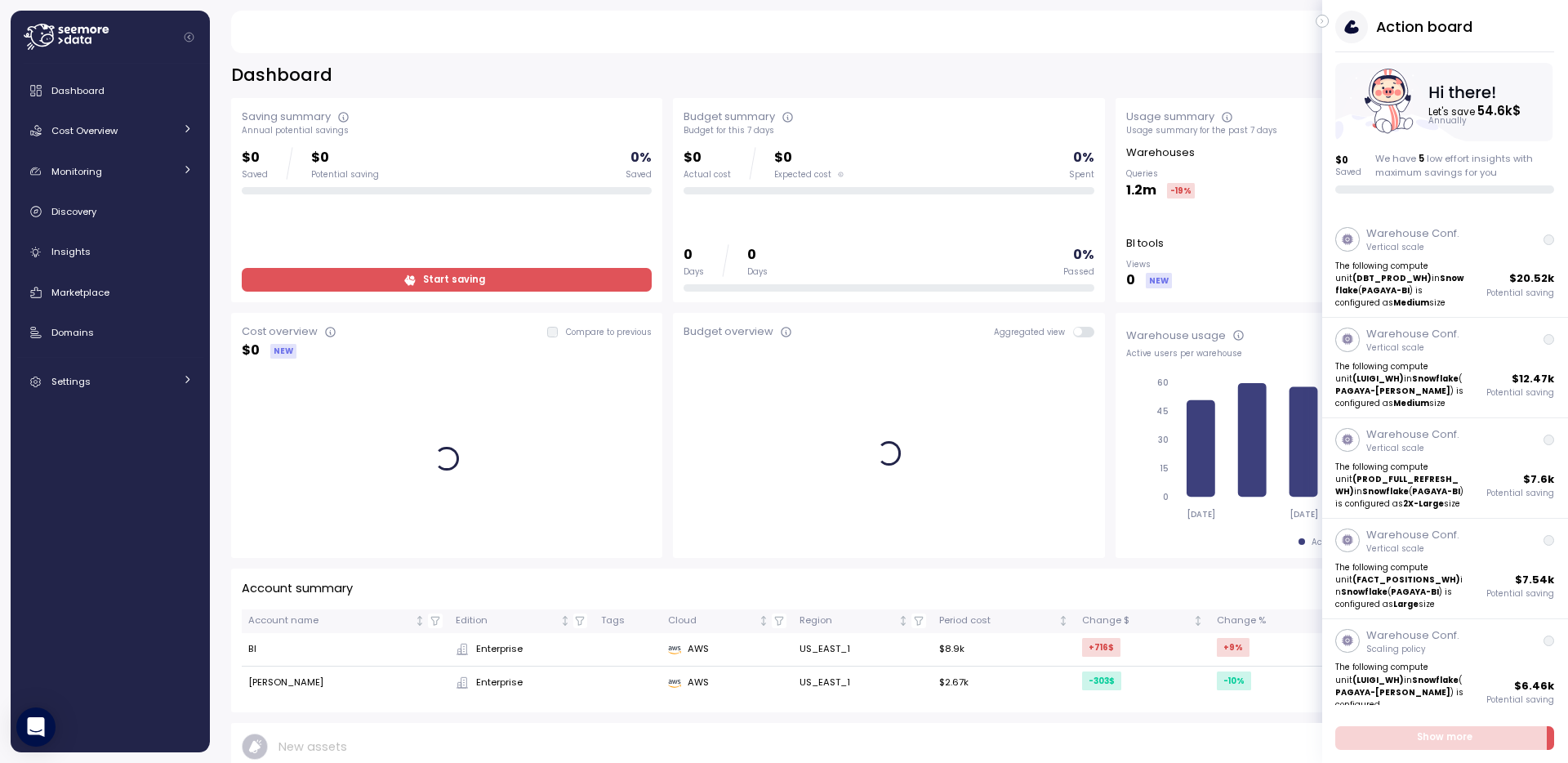
click at [1326, 28] on div "Action board Let's save 54.6k $ Annually $ 0 Saved We have 5 low effort insight…" at bounding box center [1445, 102] width 246 height 183
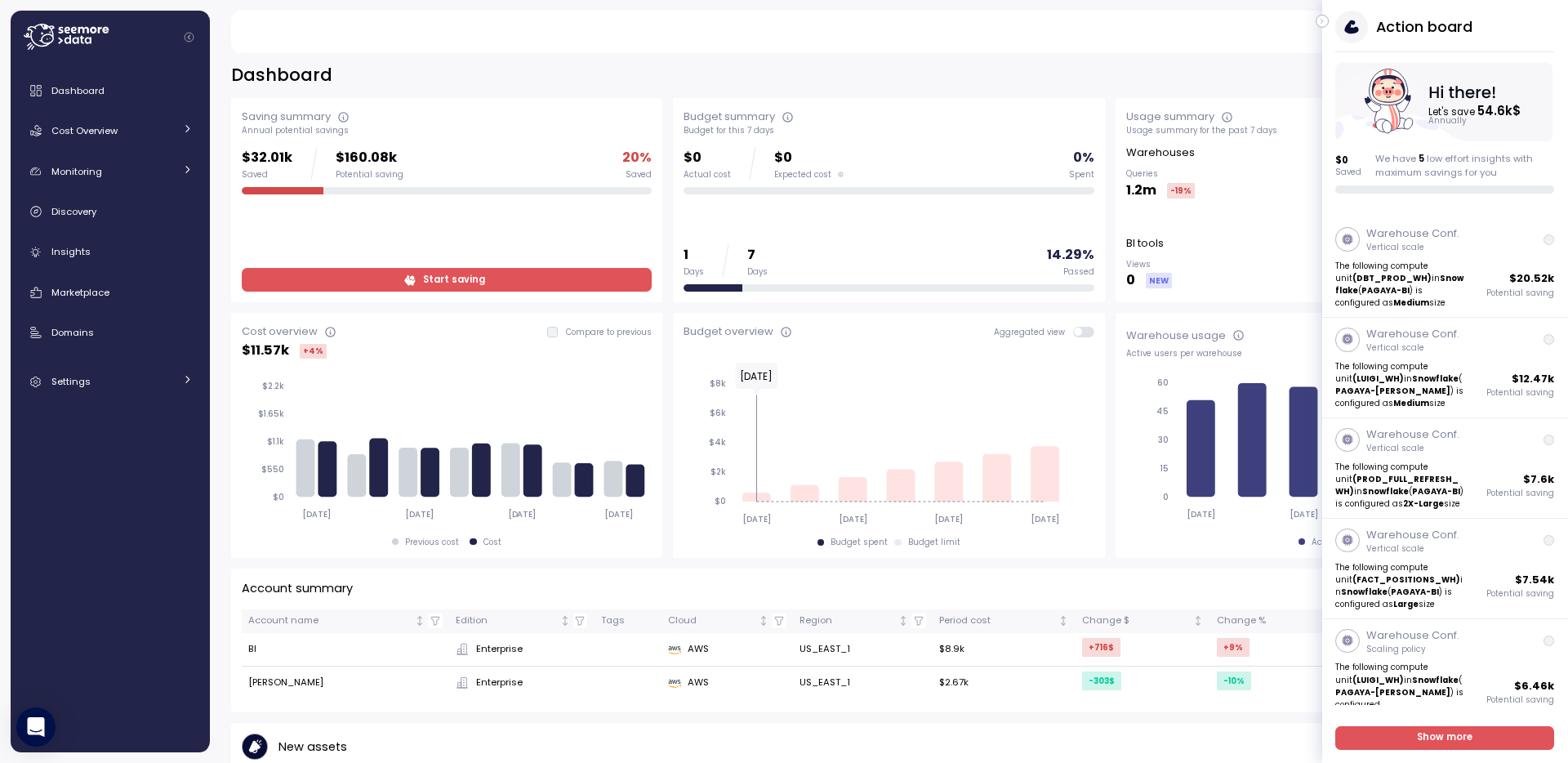
click at [1322, 22] on icon "button" at bounding box center [1322, 22] width 2 height 4
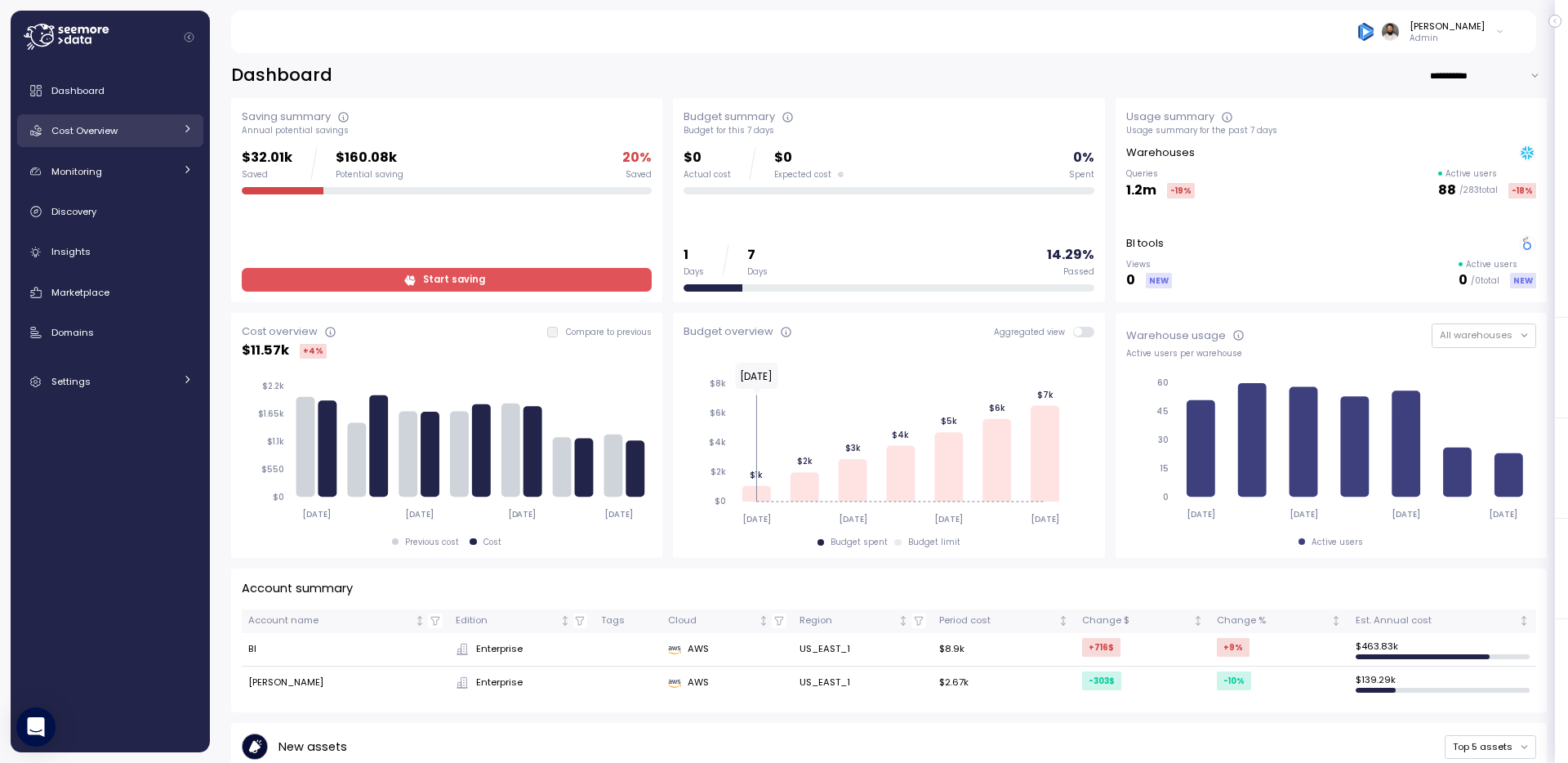
click at [120, 123] on div "Cost Overview" at bounding box center [112, 130] width 123 height 16
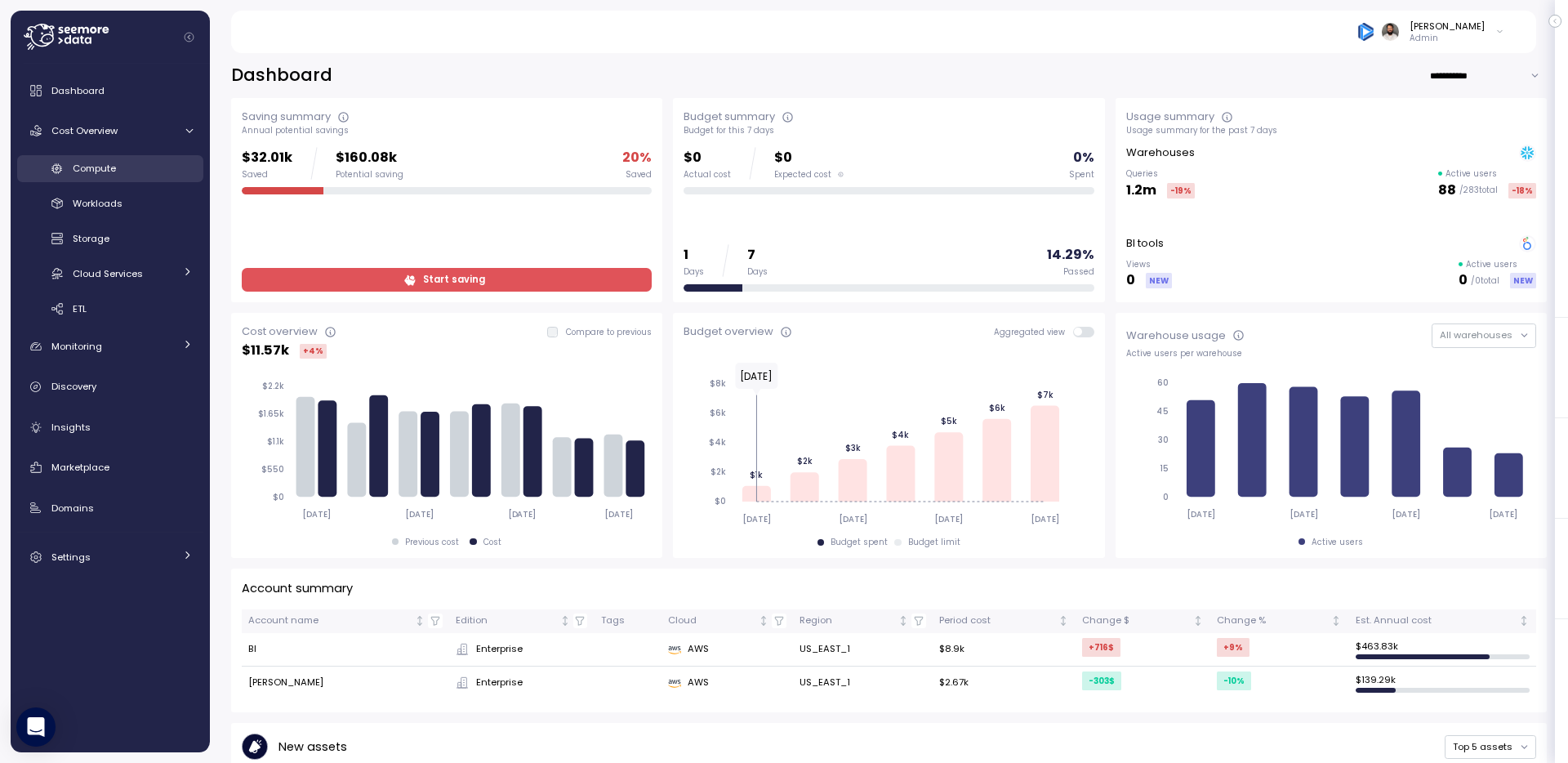
click at [120, 174] on div "Compute" at bounding box center [132, 167] width 120 height 16
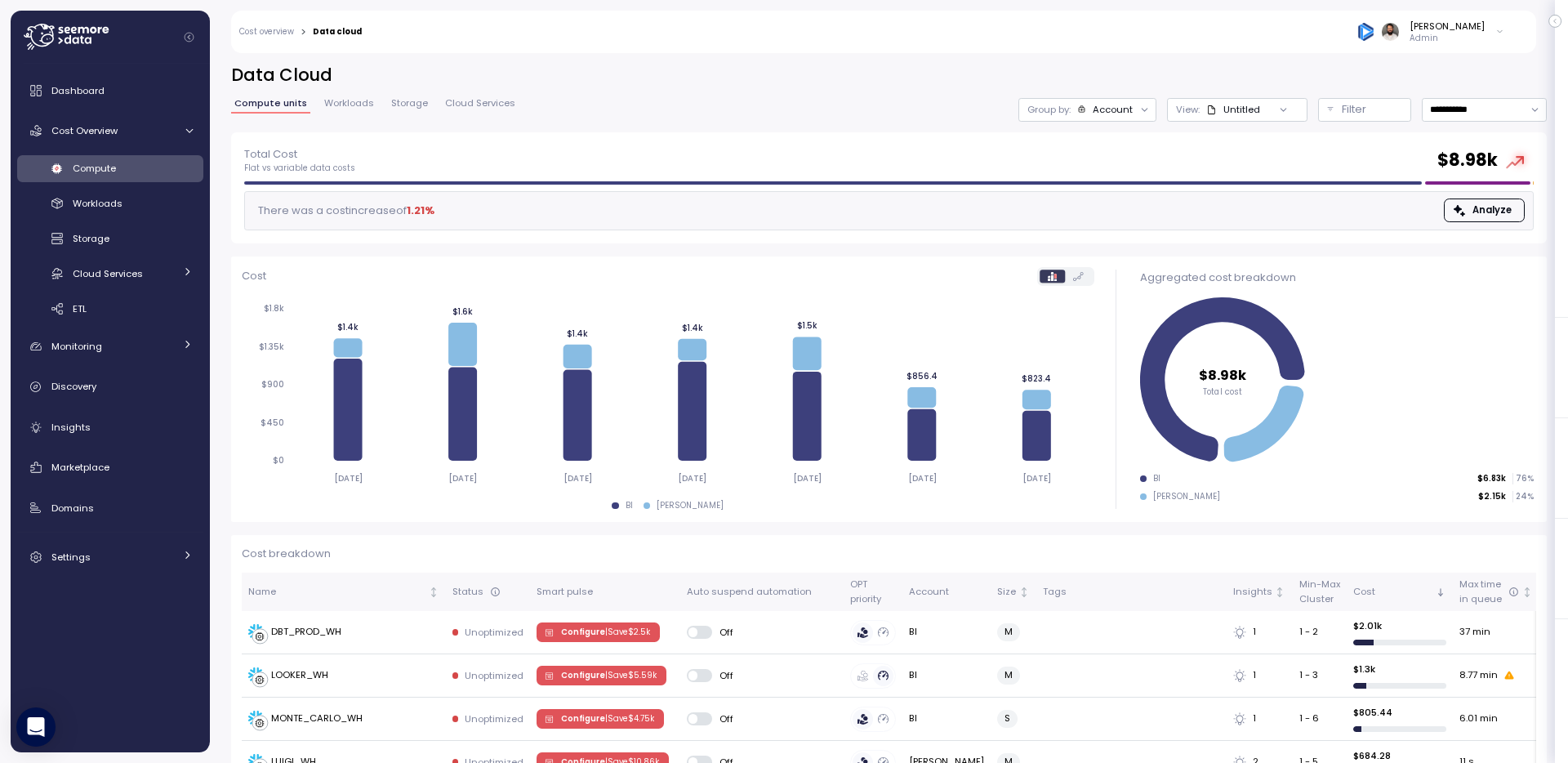
click at [1475, 128] on div "**********" at bounding box center [889, 97] width 1316 height 69
click at [1475, 112] on input "**********" at bounding box center [1485, 110] width 125 height 24
click at [1470, 214] on span "Last 14 days" at bounding box center [1458, 210] width 57 height 15
type input "**********"
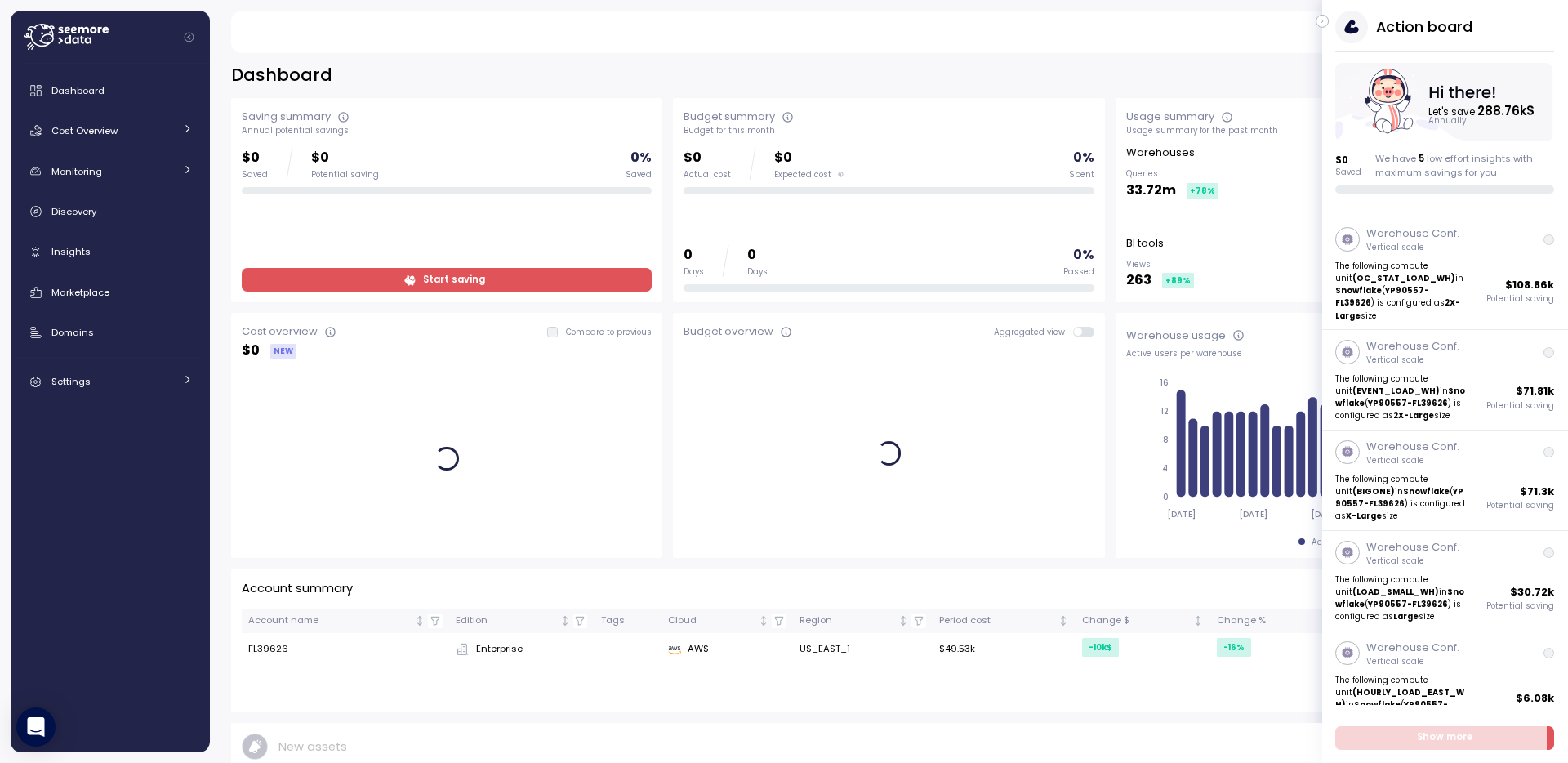
click at [1319, 29] on div "[PERSON_NAME] Admin" at bounding box center [882, 31] width 1266 height 43
click at [1319, 24] on icon "button" at bounding box center [1323, 21] width 8 height 20
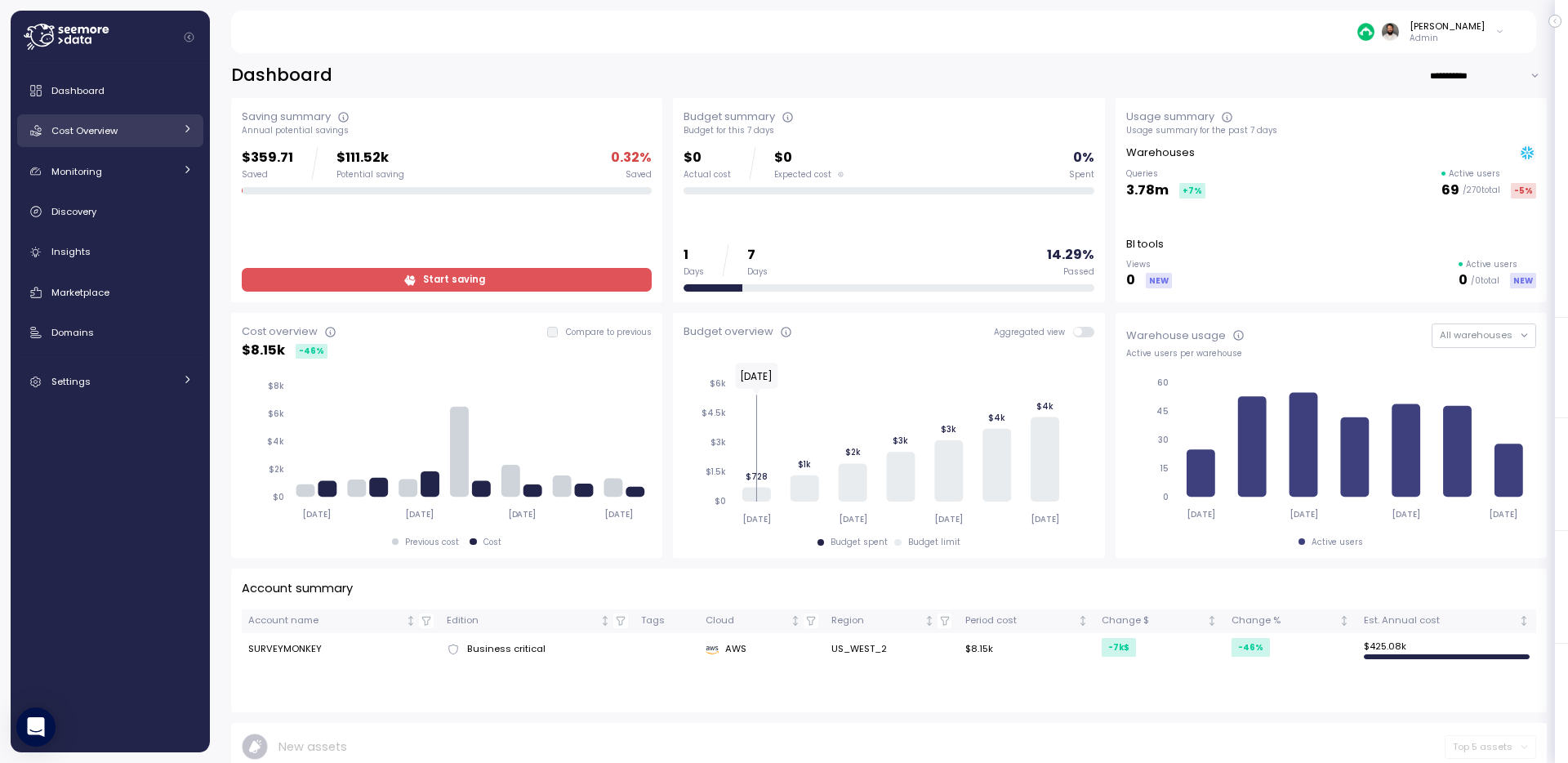
click at [171, 135] on div "Cost Overview" at bounding box center [112, 130] width 123 height 16
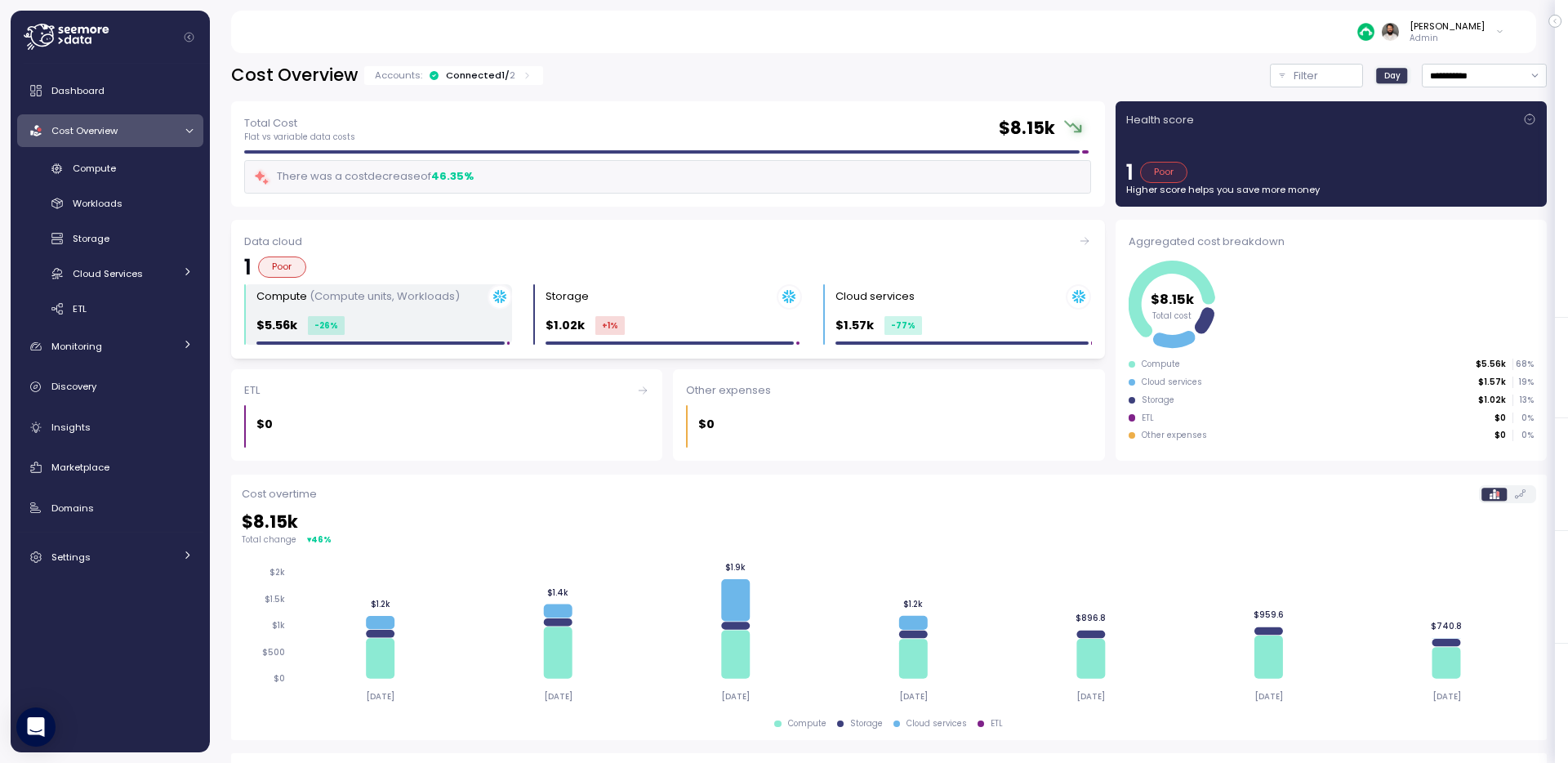
click at [362, 328] on div "$5.56k -26 %" at bounding box center [384, 325] width 255 height 19
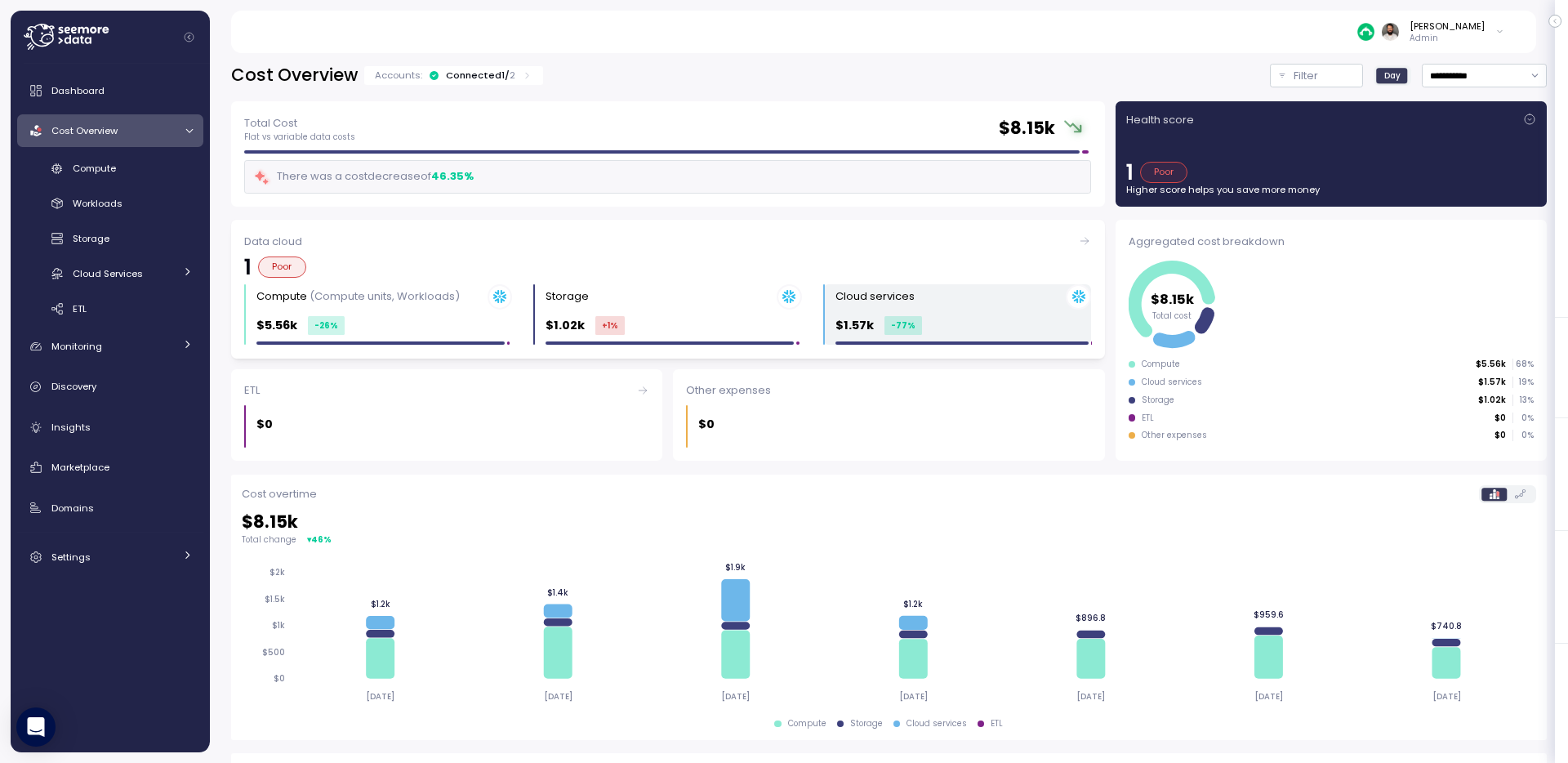
click at [962, 331] on div "$1.57k -77 %" at bounding box center [963, 325] width 255 height 19
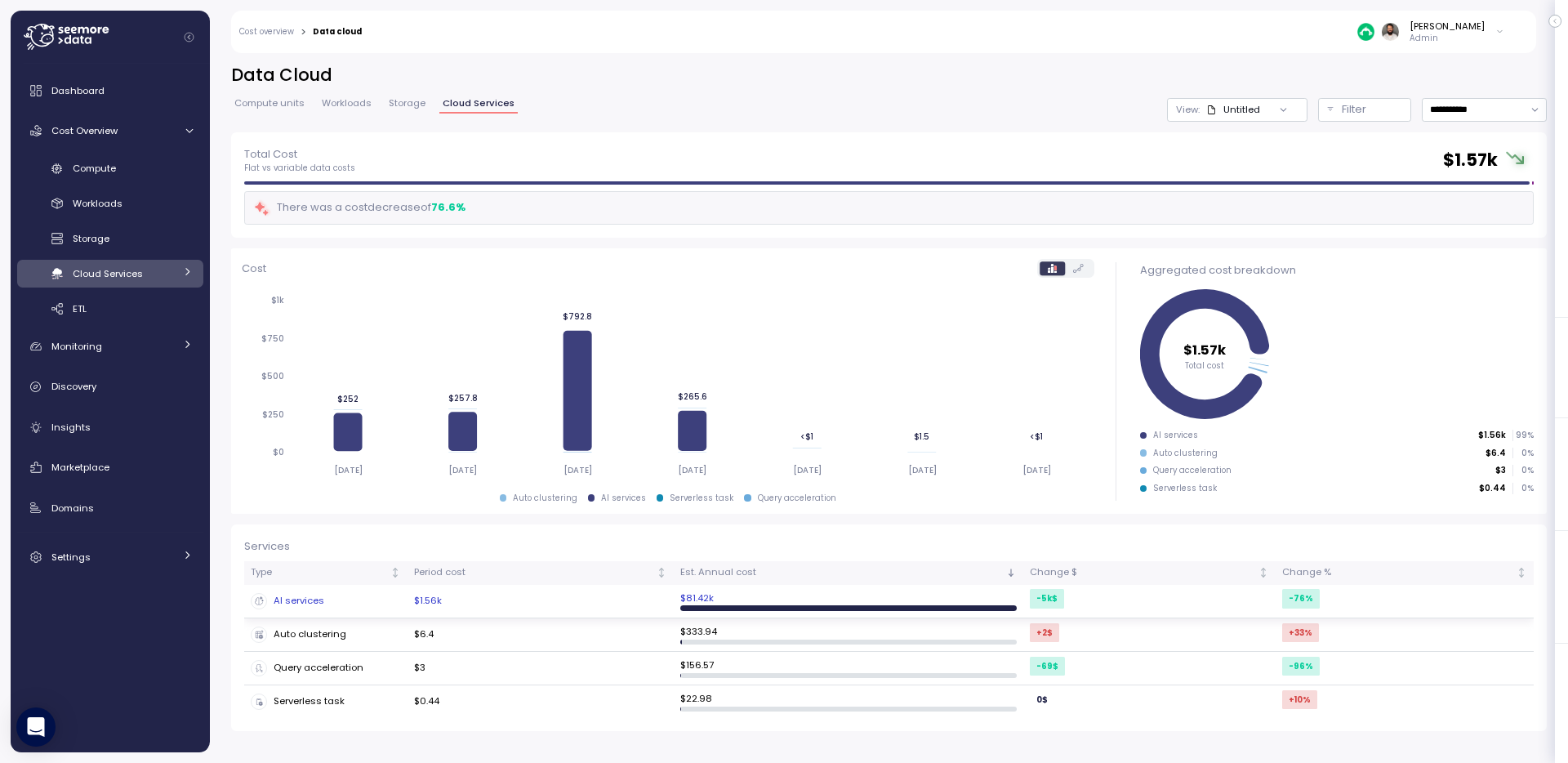
click at [374, 600] on div "AI services" at bounding box center [325, 600] width 150 height 16
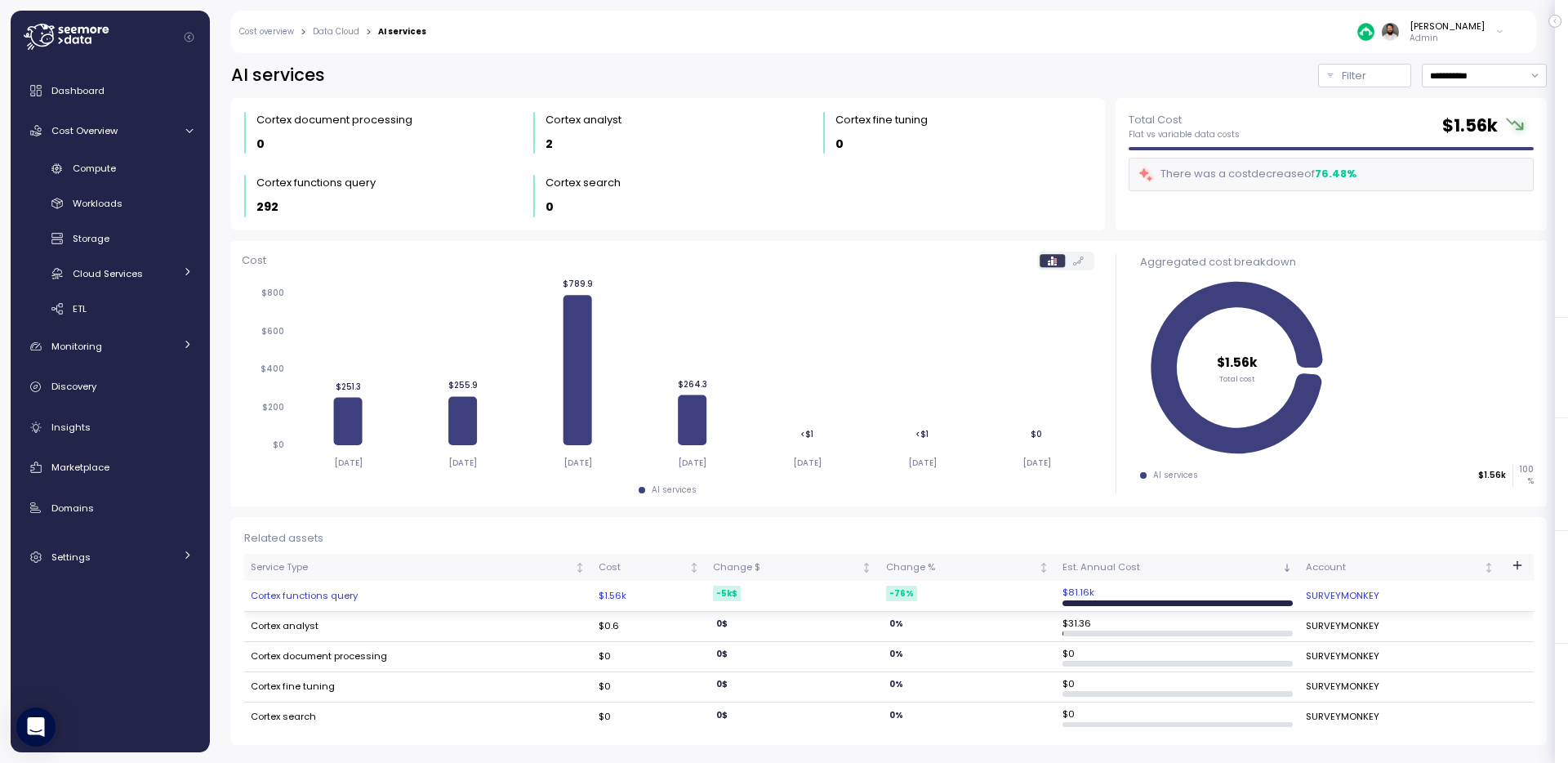
click at [328, 598] on td "Cortex functions query" at bounding box center [418, 596] width 348 height 30
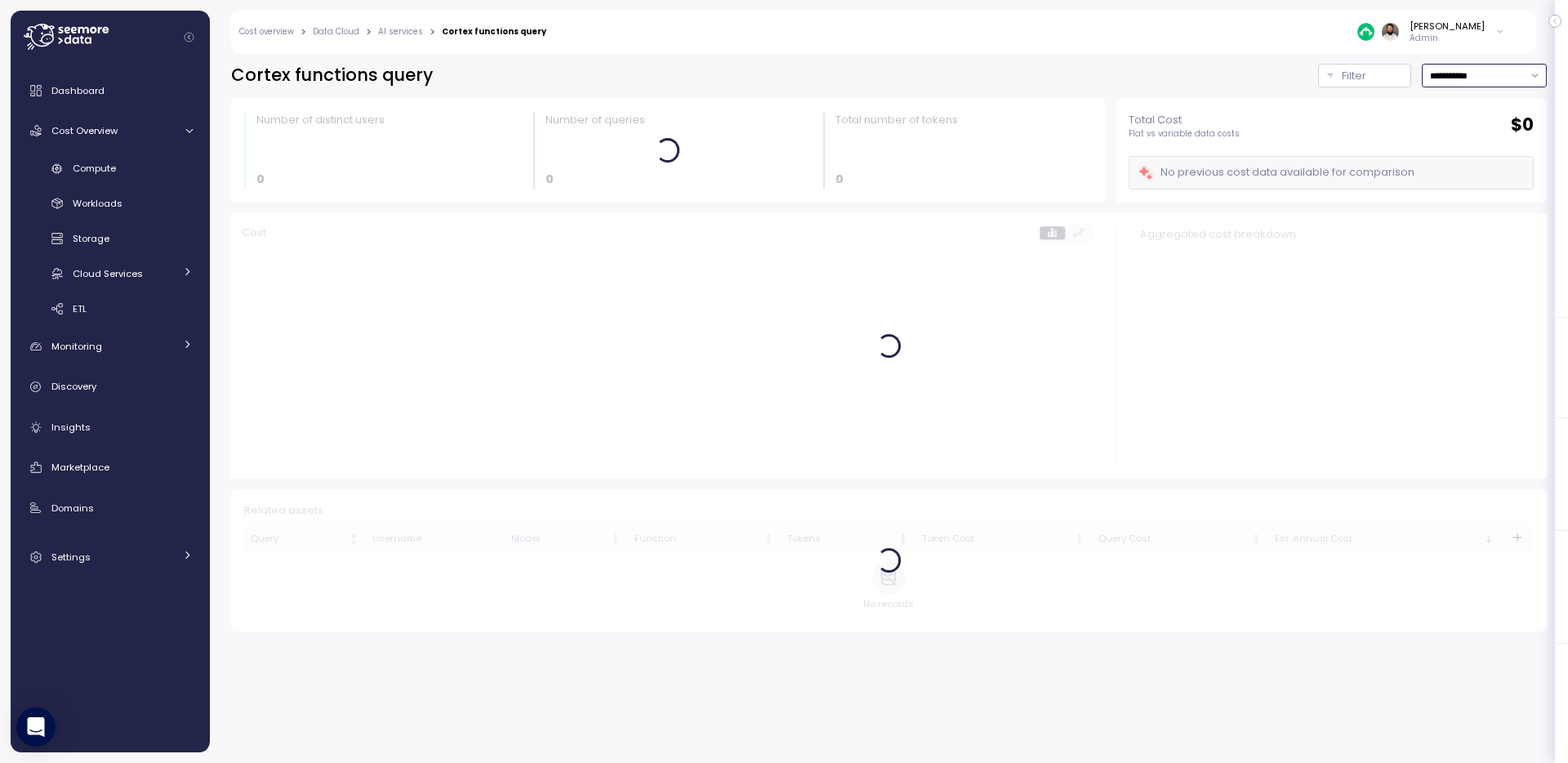
click at [1460, 68] on input "**********" at bounding box center [1485, 75] width 125 height 24
click at [1467, 130] on span "Last 3 days" at bounding box center [1456, 131] width 54 height 15
type input "**********"
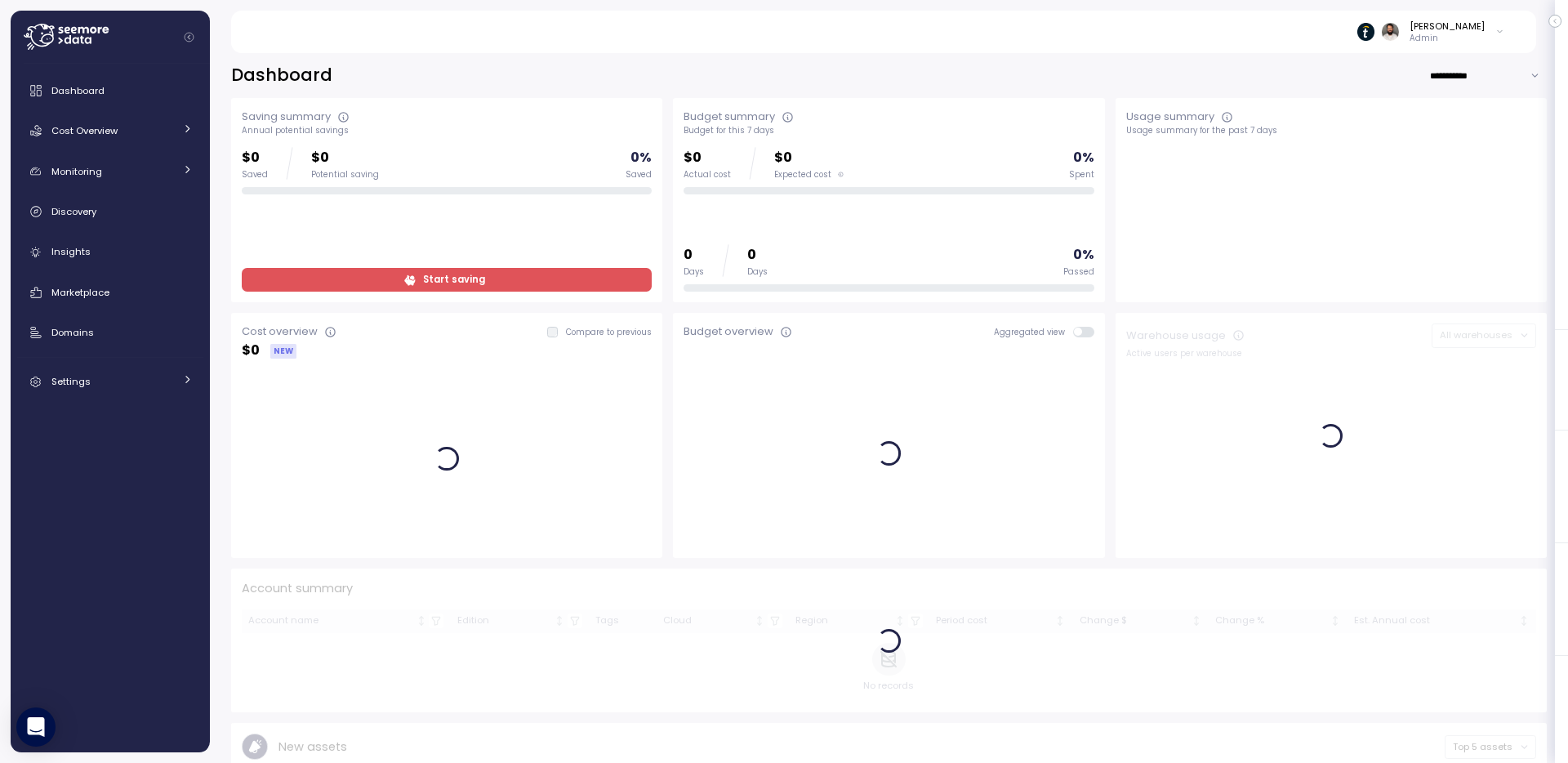
click at [1455, 34] on p "Admin" at bounding box center [1448, 39] width 76 height 11
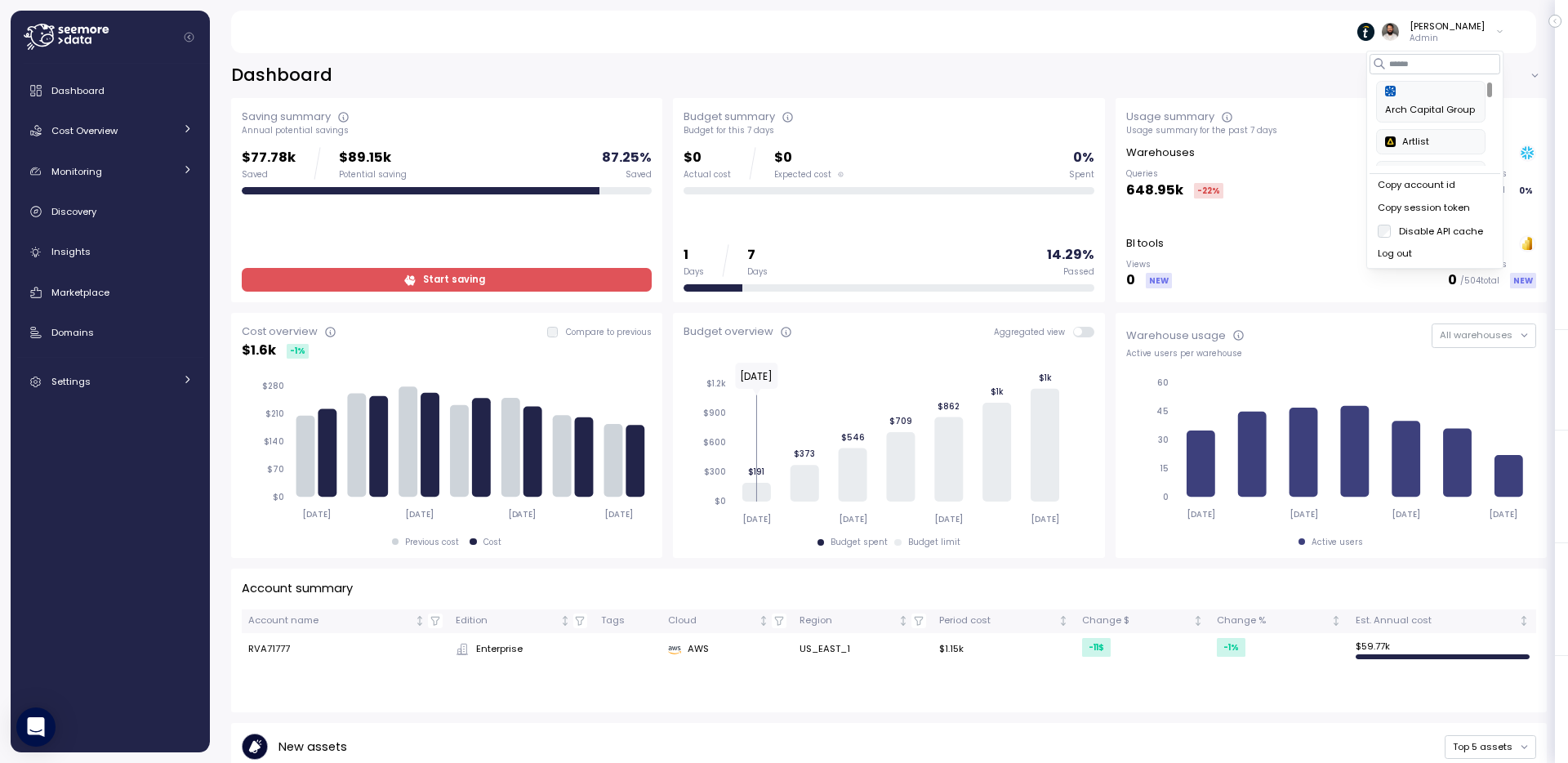
click at [1443, 174] on button "Copy account id" at bounding box center [1436, 185] width 130 height 23
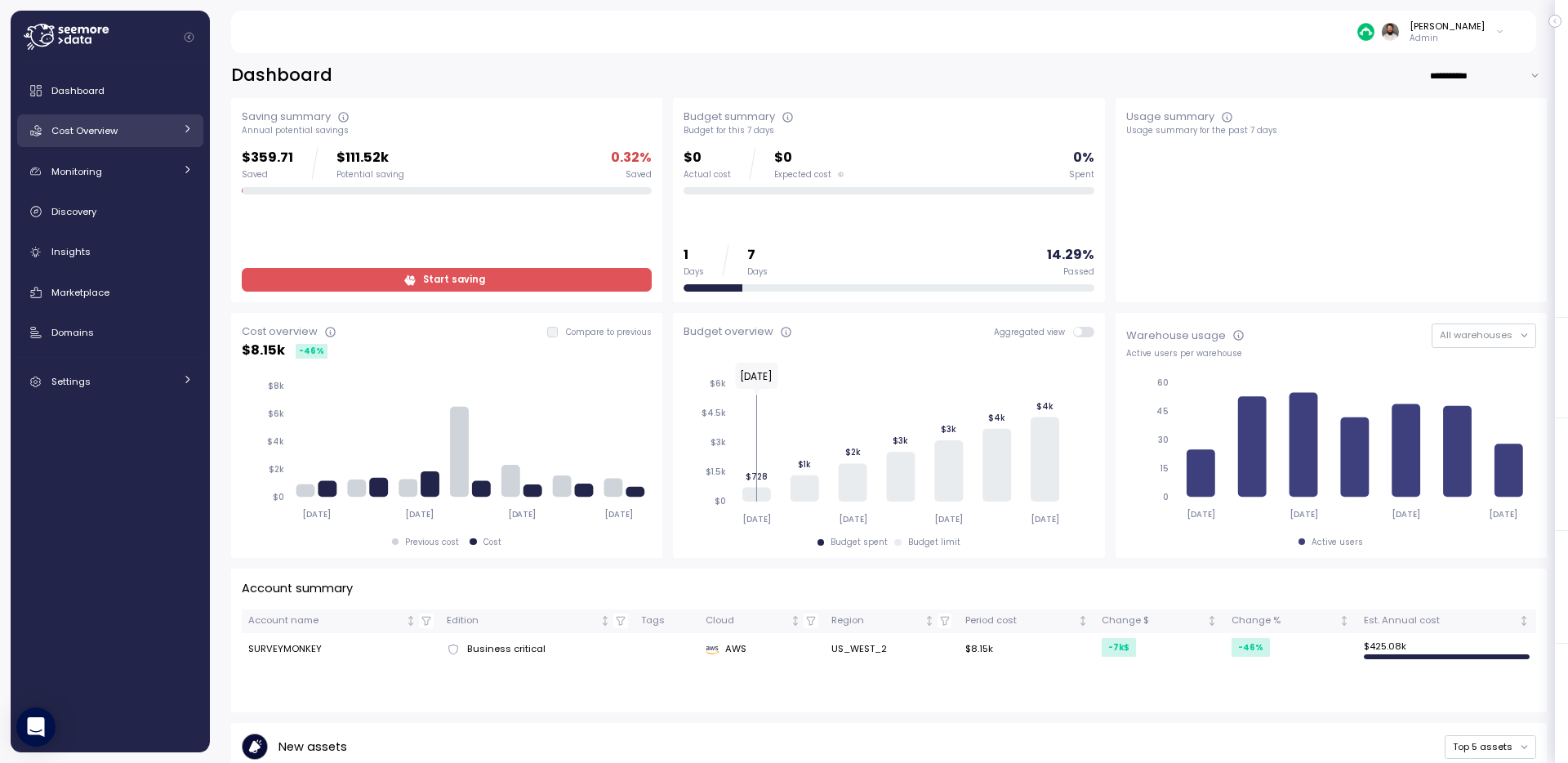
click at [175, 142] on link "Cost Overview" at bounding box center [110, 130] width 186 height 33
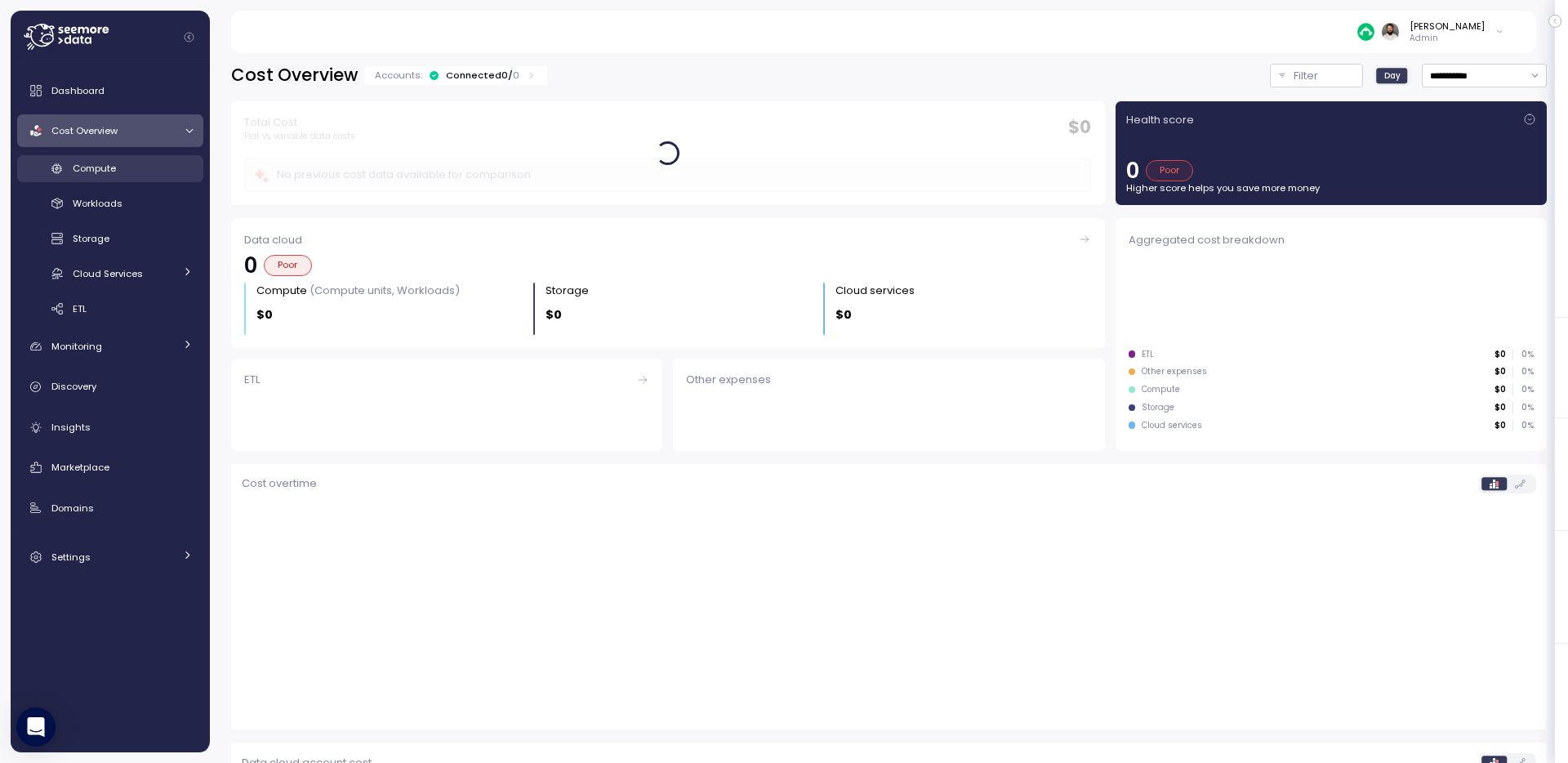
click at [164, 165] on div "Compute" at bounding box center [132, 167] width 120 height 16
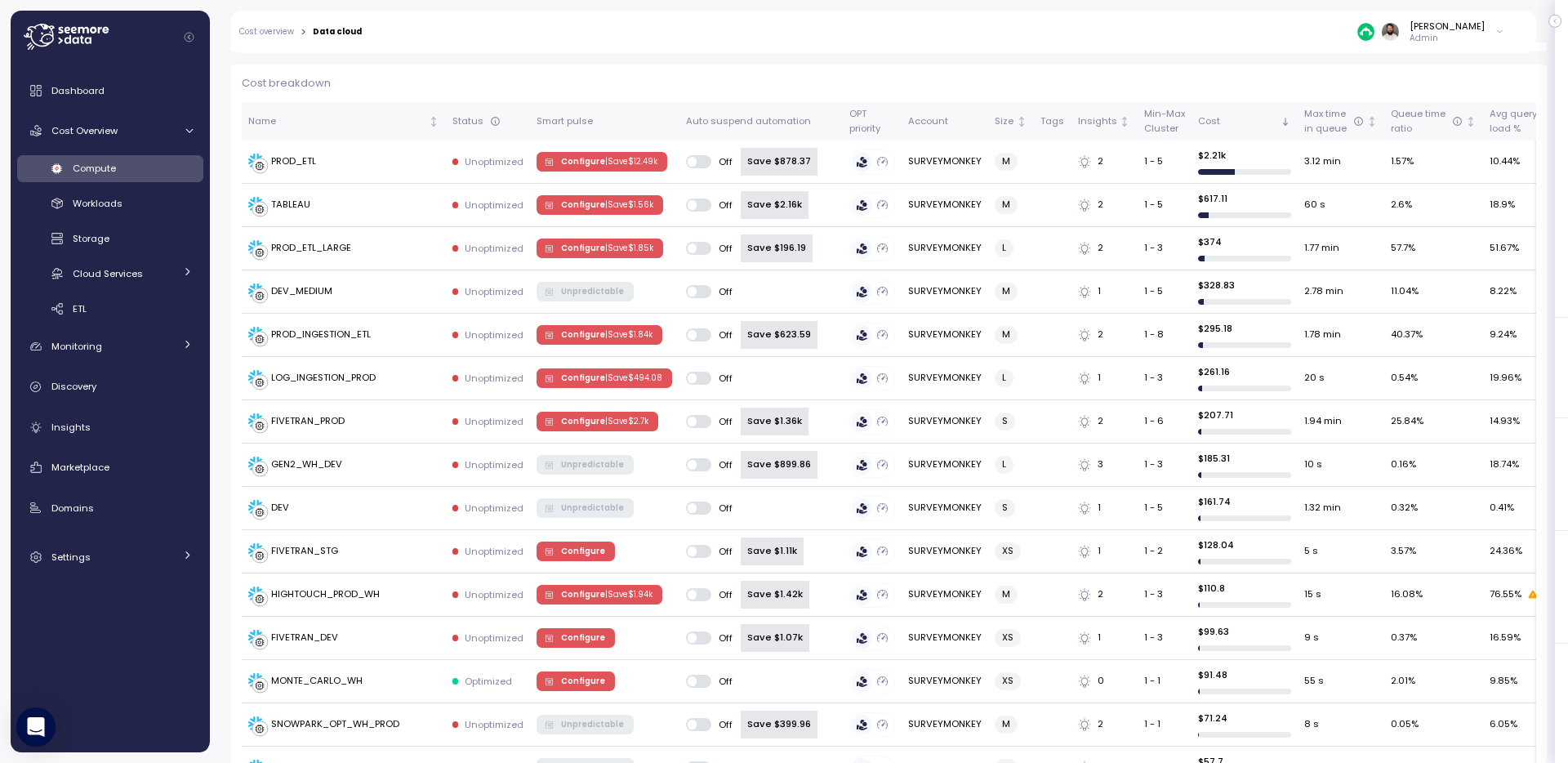
scroll to position [472, 0]
click at [75, 383] on span "Discovery" at bounding box center [74, 387] width 45 height 13
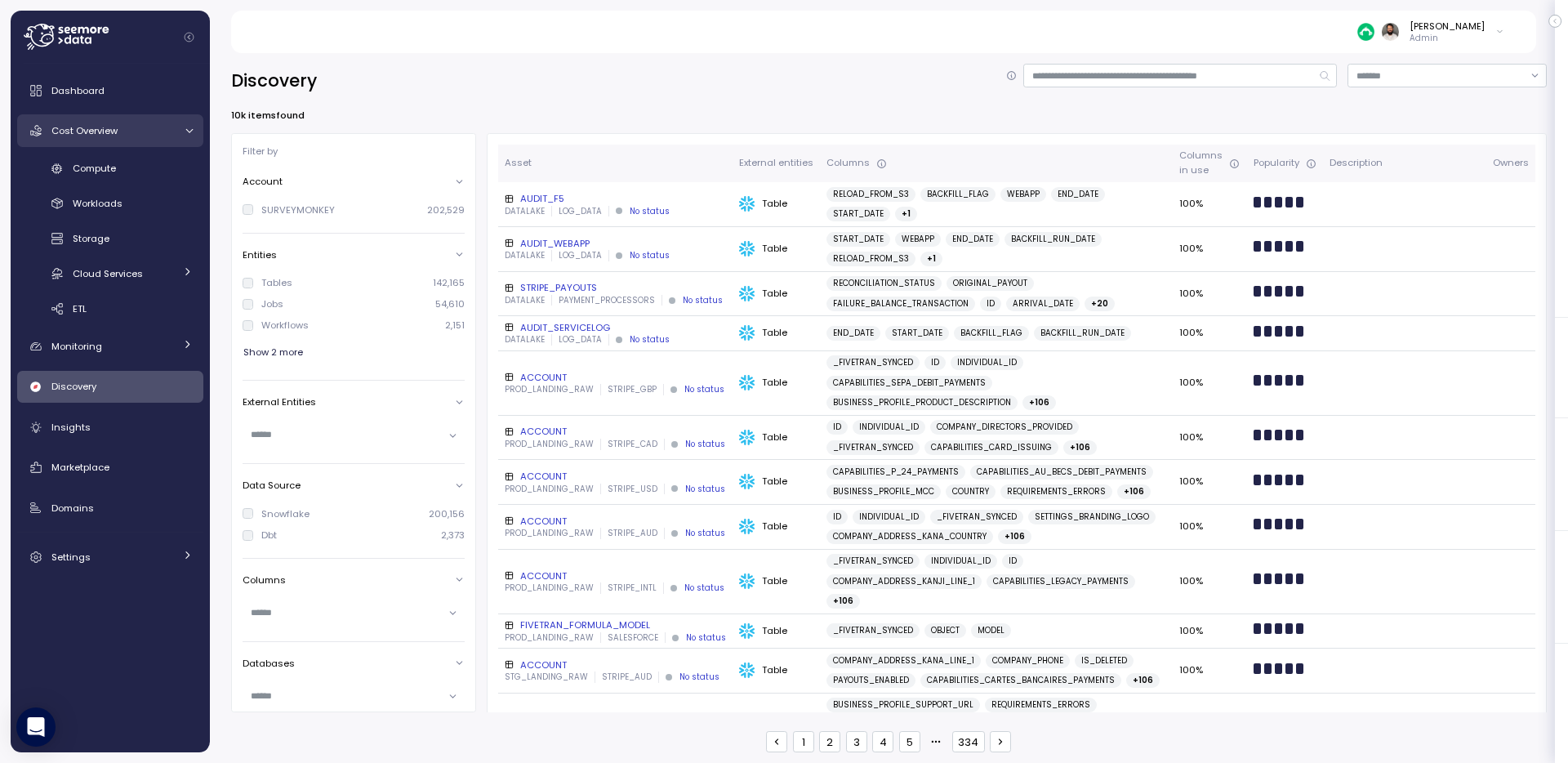
click at [129, 123] on div "Cost Overview" at bounding box center [112, 130] width 123 height 16
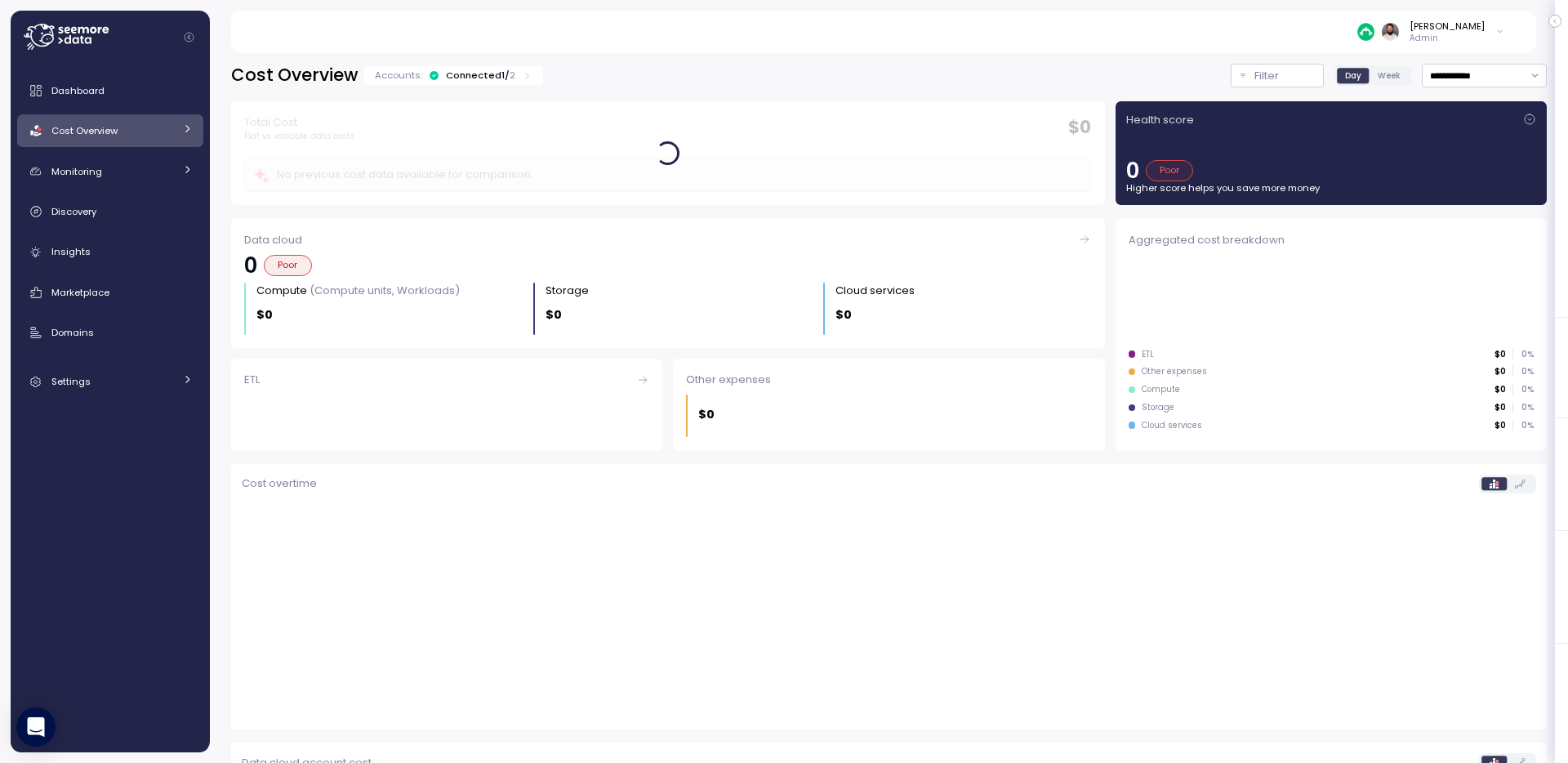
click at [129, 145] on link "Cost Overview" at bounding box center [110, 130] width 186 height 33
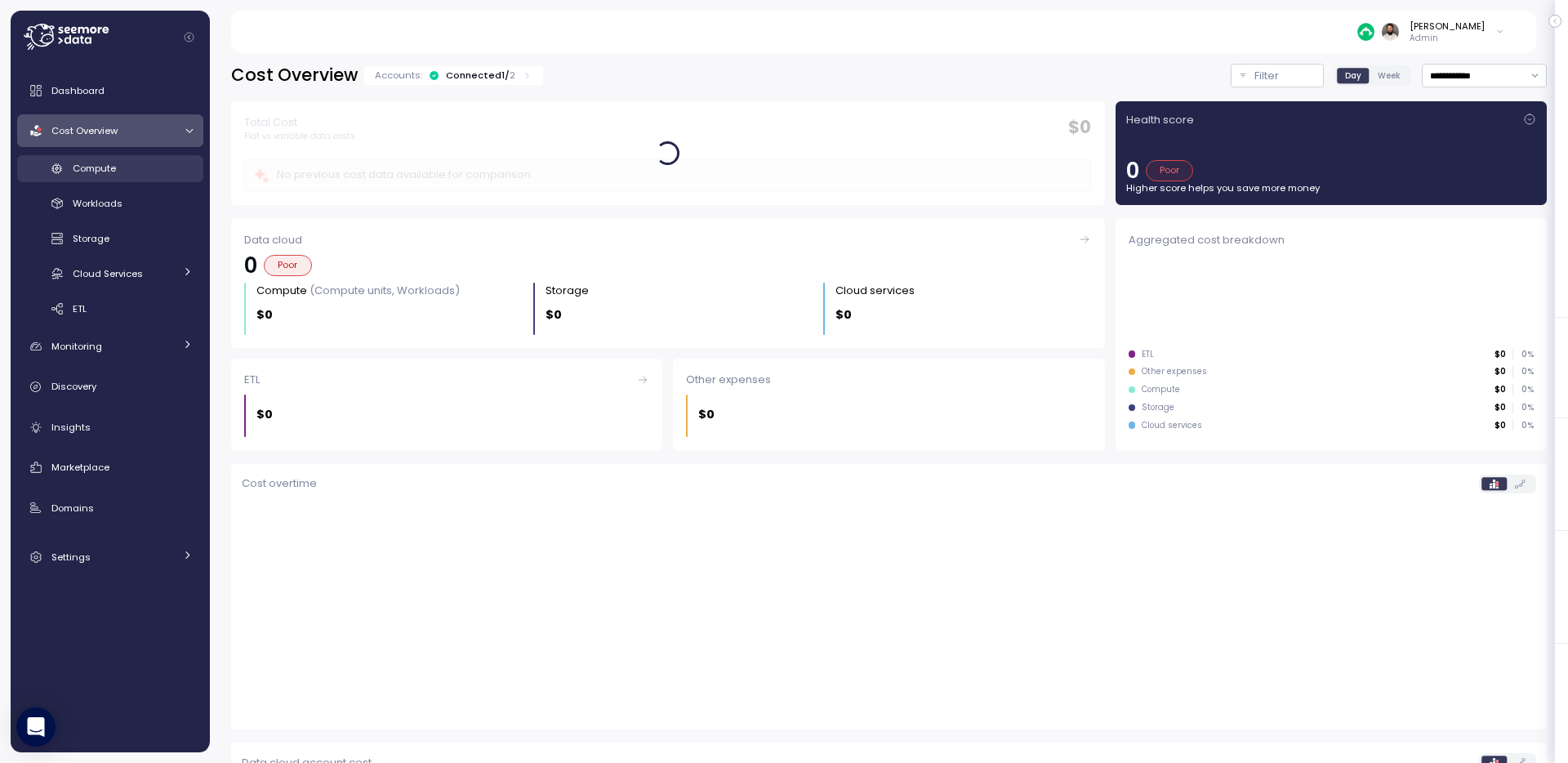
click at [129, 171] on div "Compute" at bounding box center [132, 167] width 120 height 16
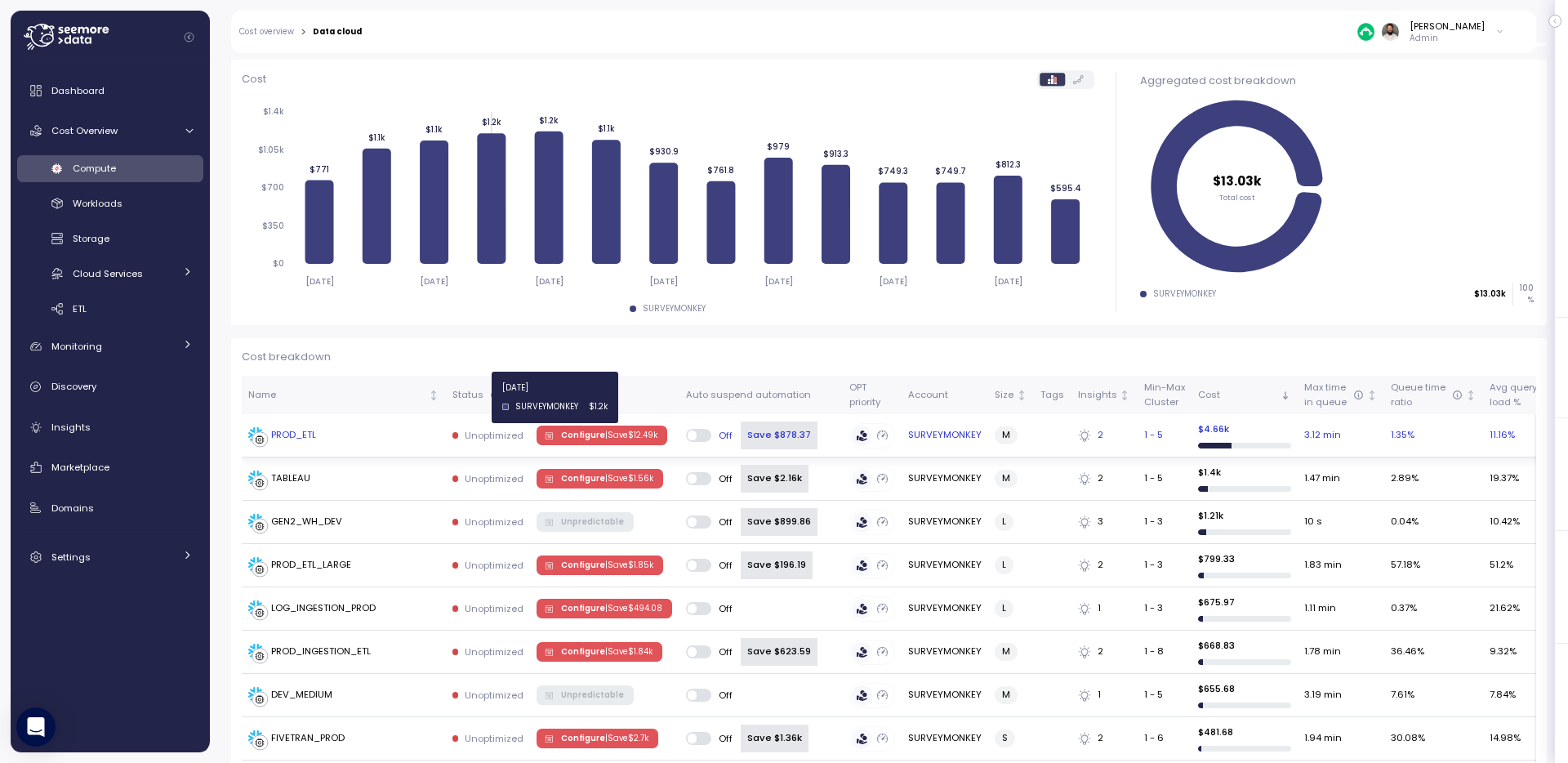
scroll to position [234, 0]
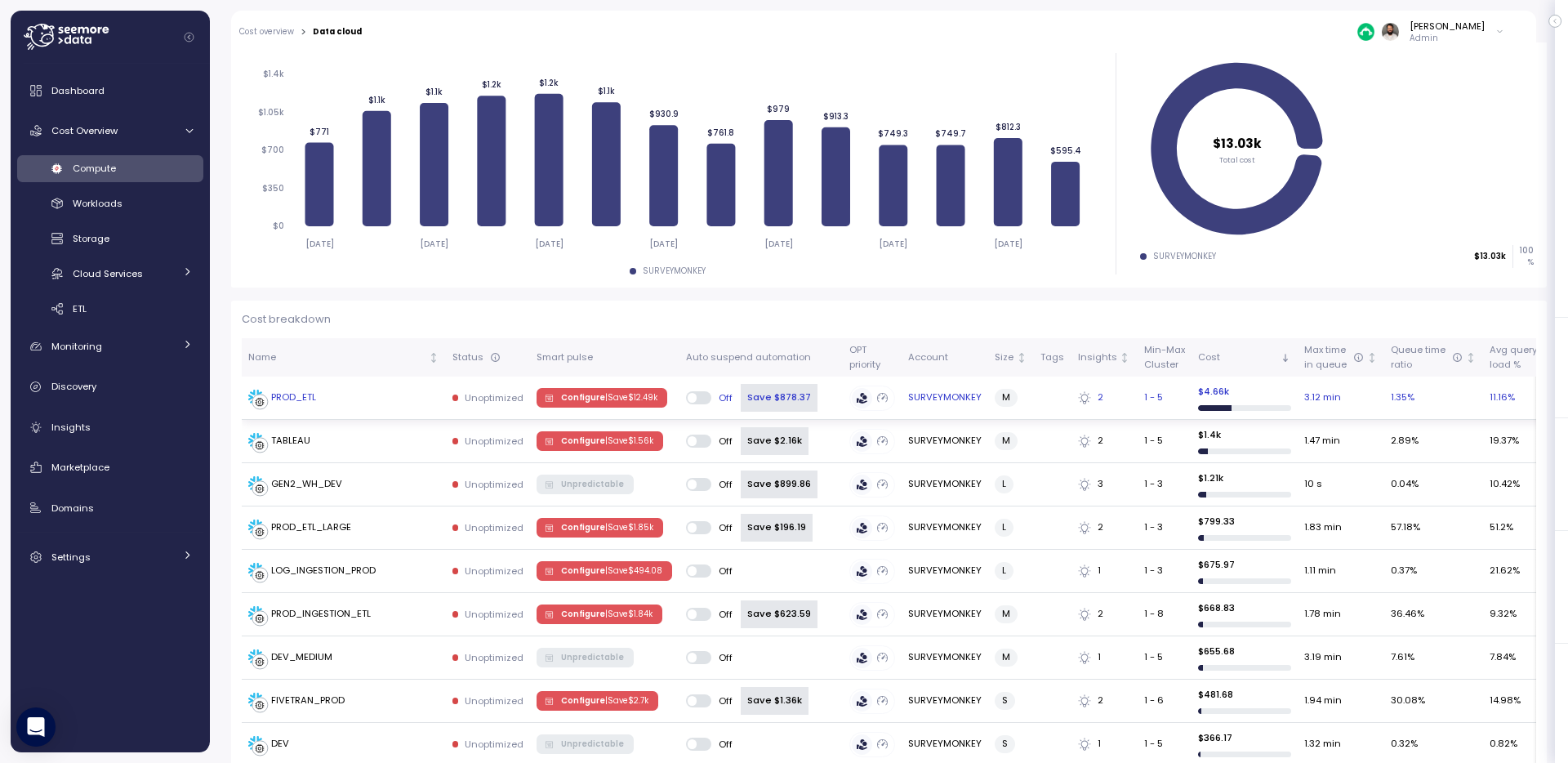
click at [417, 398] on div "PROD_ETL" at bounding box center [344, 397] width 191 height 16
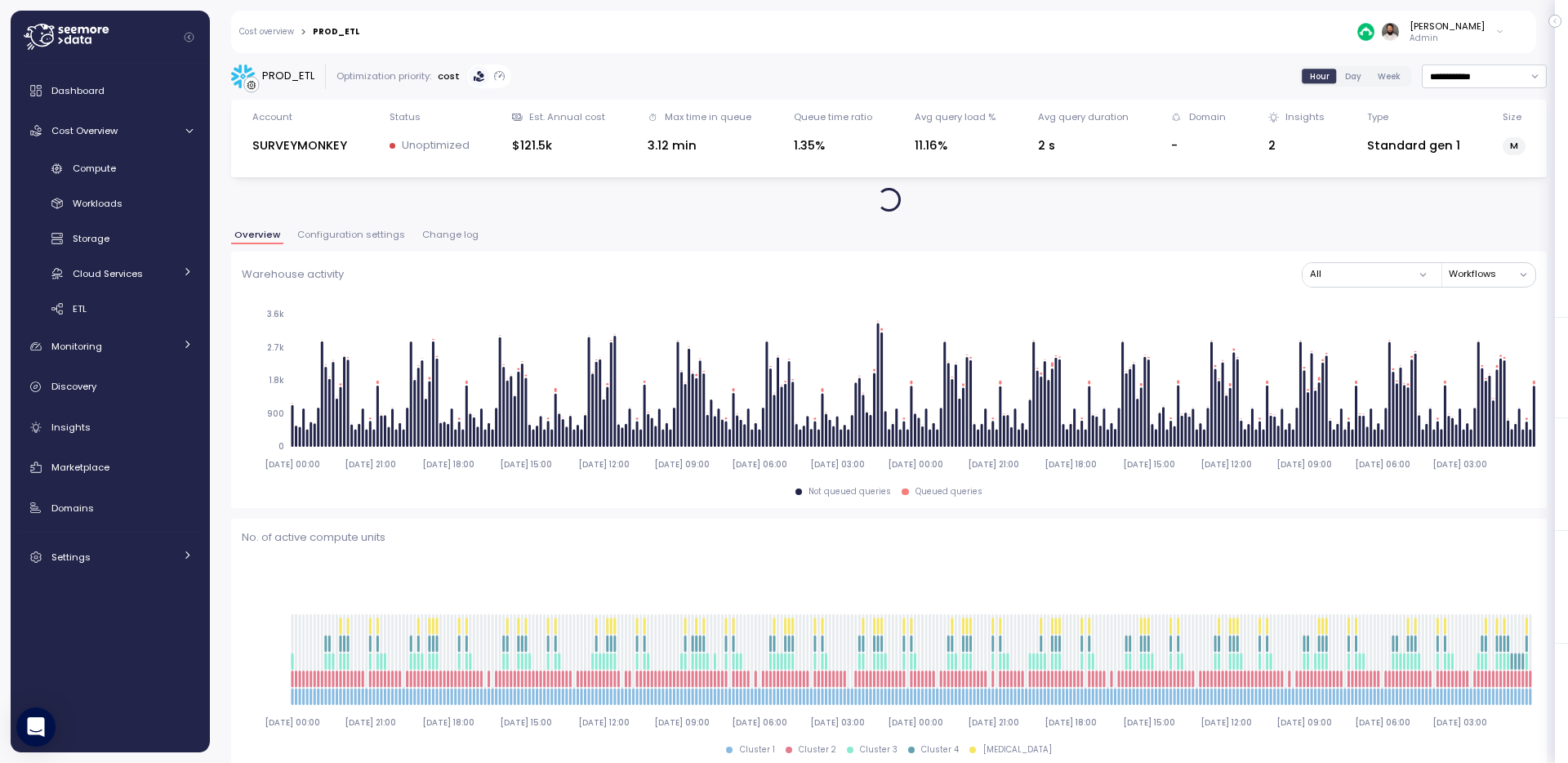
click at [435, 244] on button "Change log" at bounding box center [450, 237] width 63 height 14
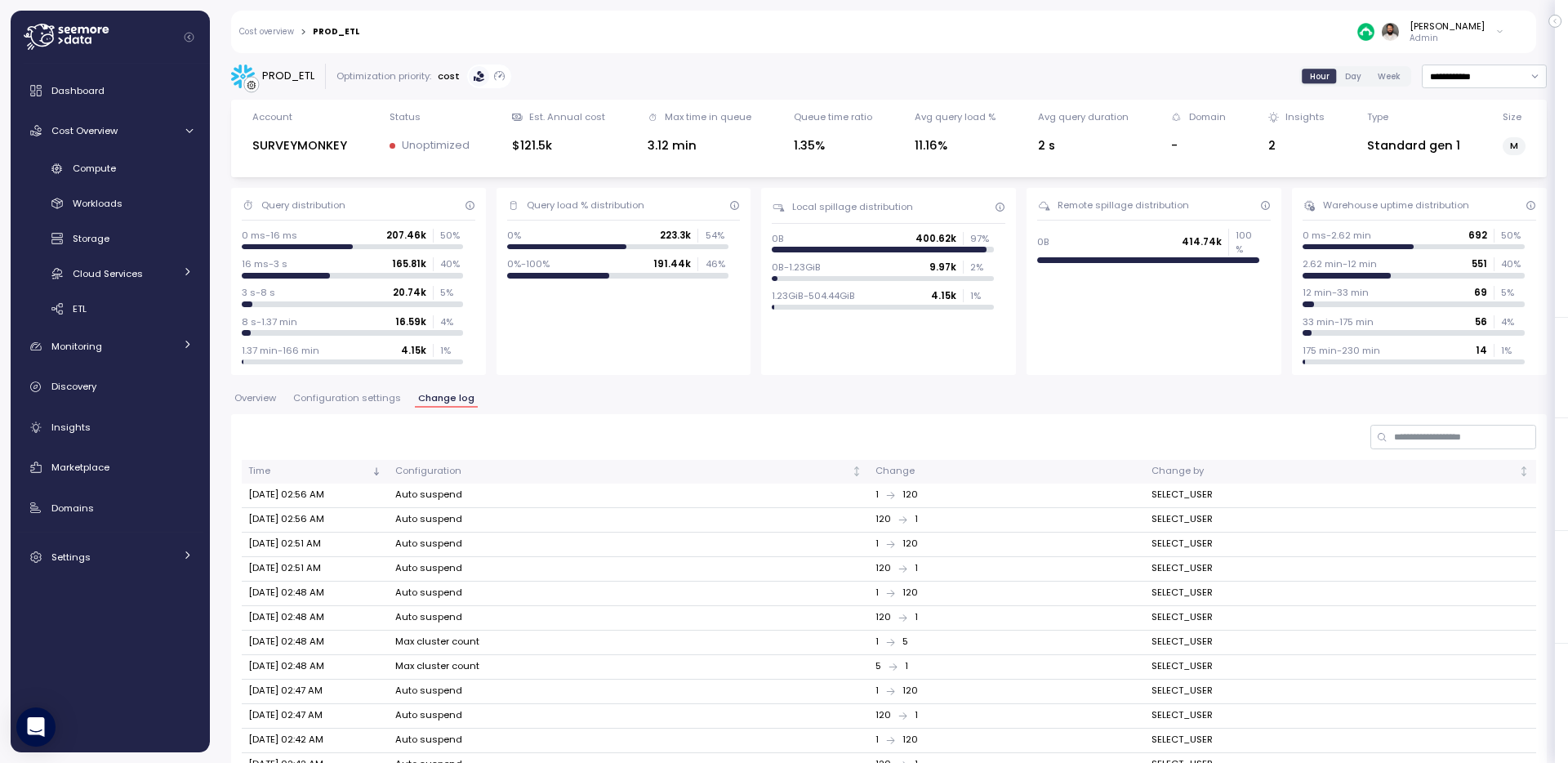
click at [355, 372] on div "Query distribution 0 ms-16 ms 207.46k 50 % 16 ms-3 s 165.81k 40 % 3 s-8 s 20.74…" at bounding box center [359, 282] width 255 height 187
click at [352, 400] on span "Configuration settings" at bounding box center [347, 399] width 108 height 9
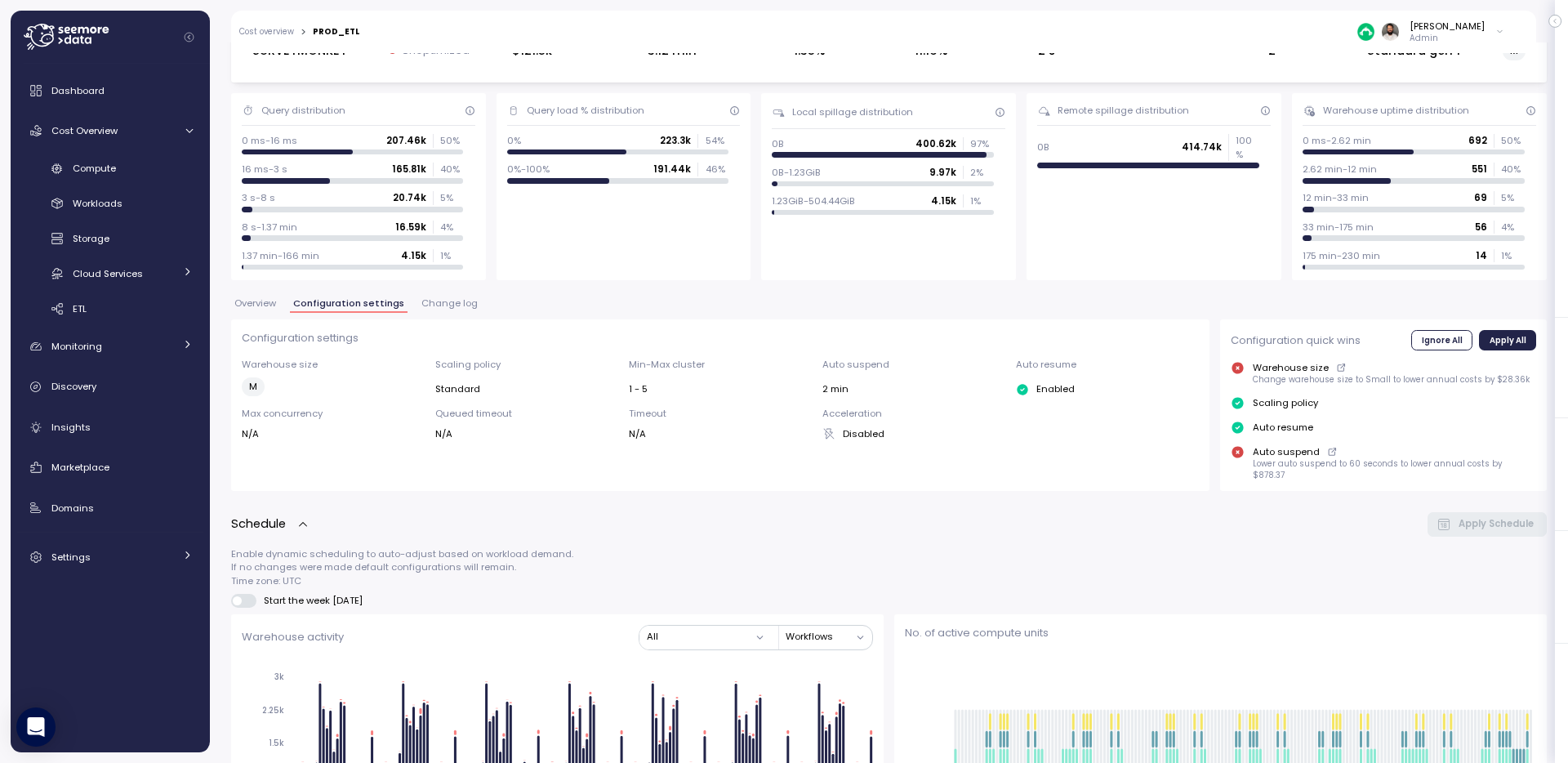
scroll to position [96, 0]
click at [433, 303] on span "Change log" at bounding box center [450, 303] width 57 height 9
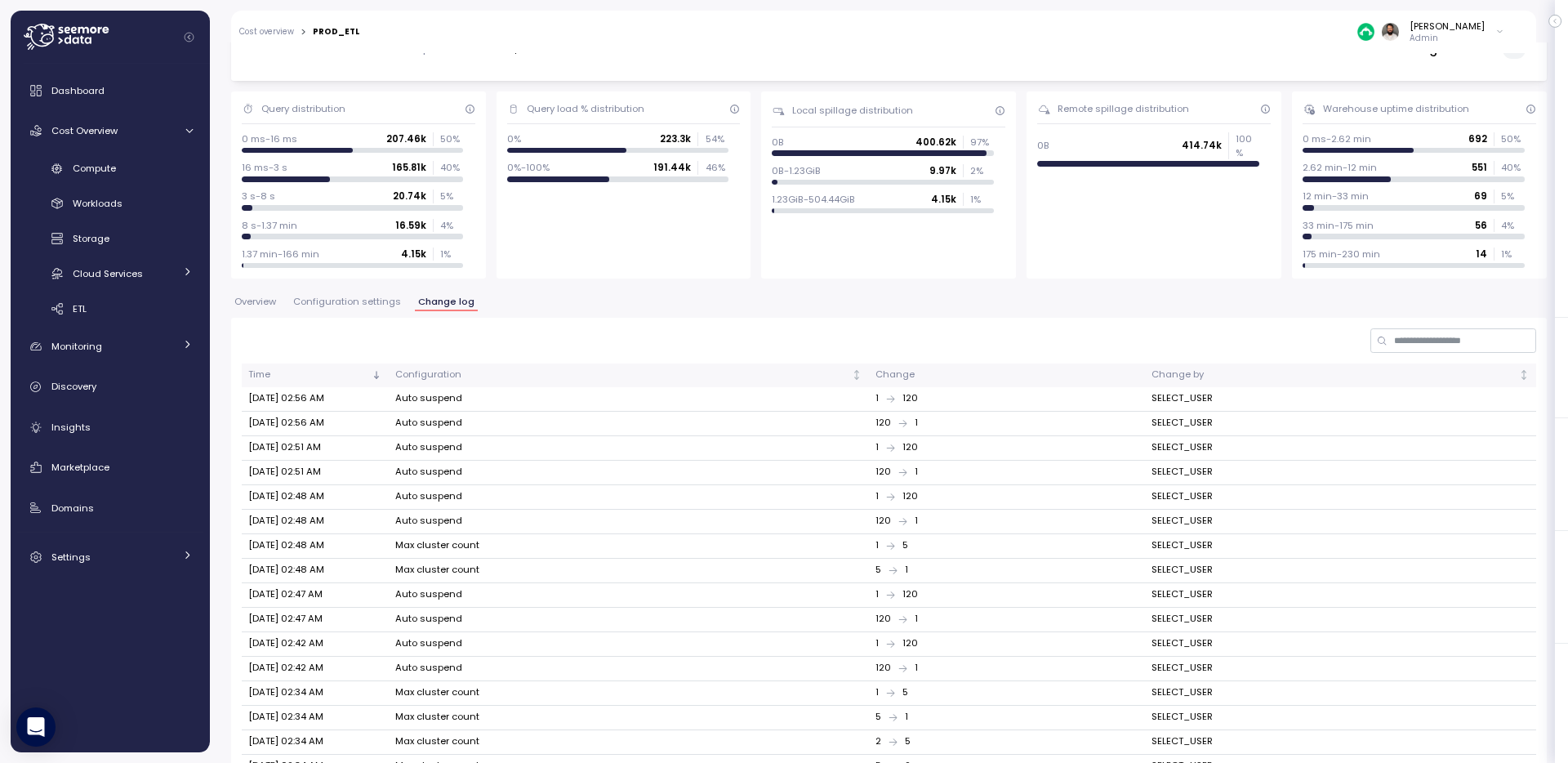
click at [353, 321] on div "Time Configuration Change Change by Aug 31, 2025 02:56 AM Auto suspend 1 120 SE…" at bounding box center [889, 623] width 1316 height 611
click at [353, 312] on div "Overview Configuration settings Change log" at bounding box center [889, 308] width 1316 height 21
click at [383, 298] on span "Configuration settings" at bounding box center [347, 303] width 108 height 9
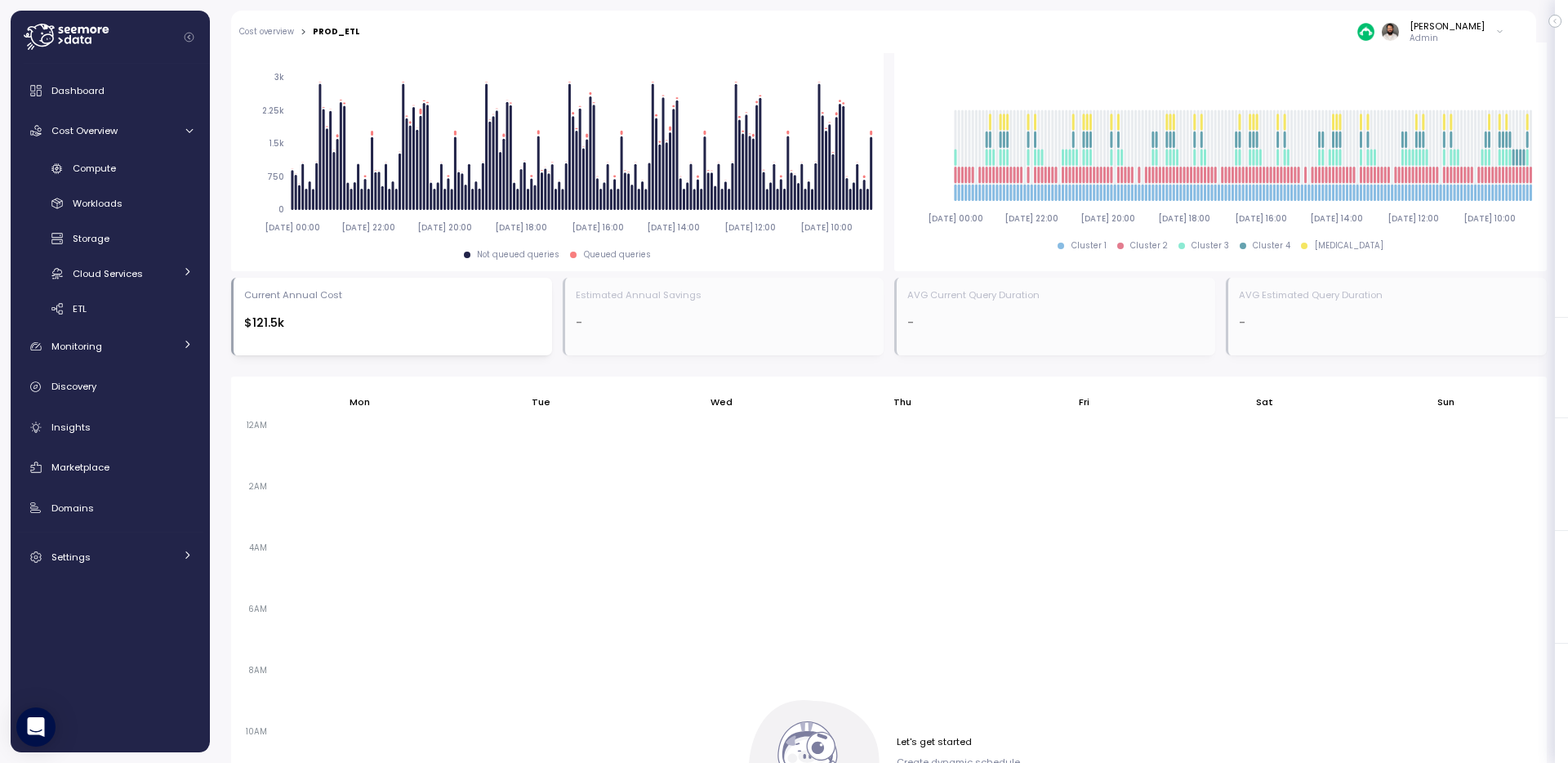
scroll to position [1093, 0]
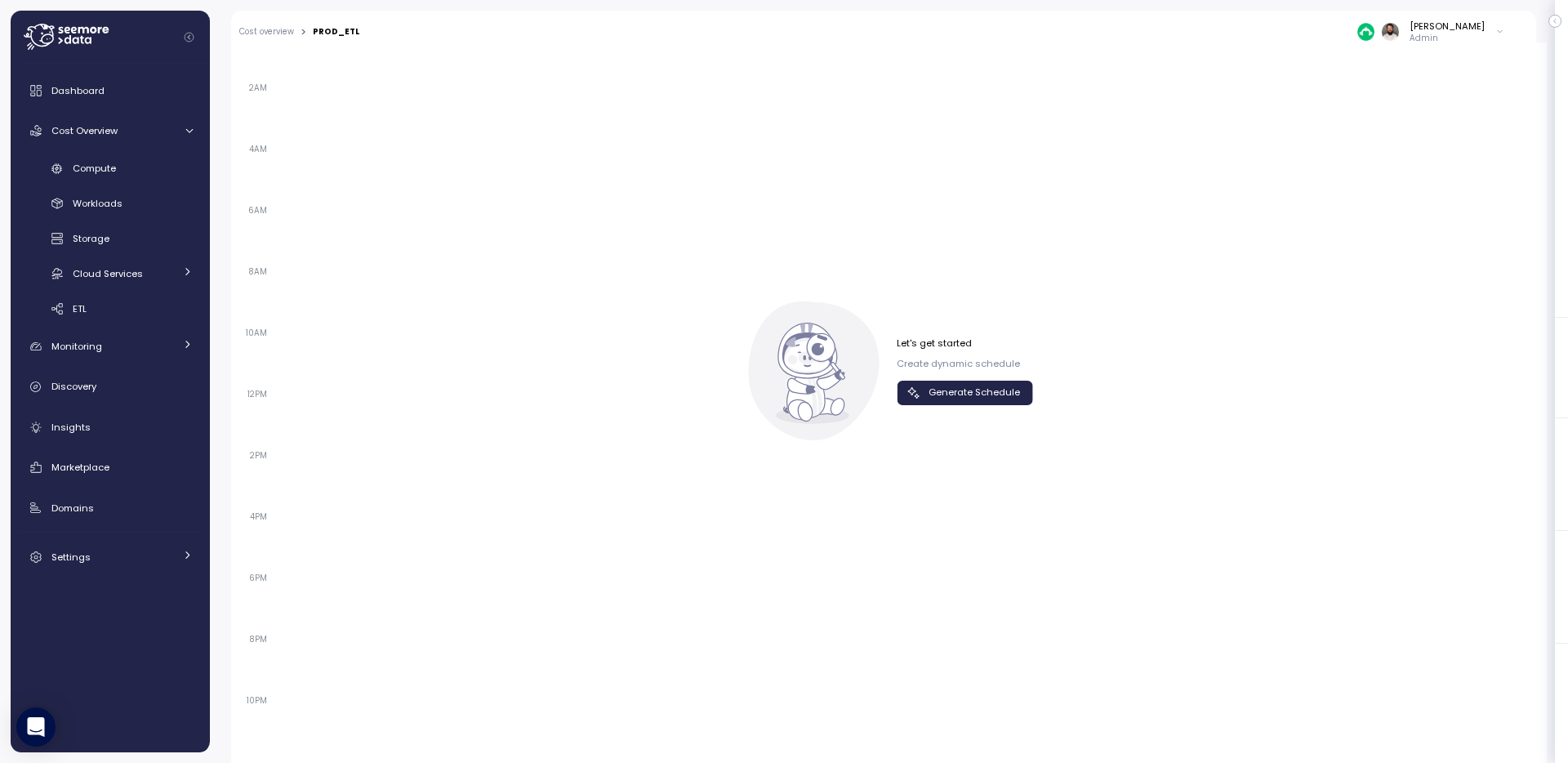
click at [925, 386] on span "Generate Schedule" at bounding box center [962, 392] width 114 height 22
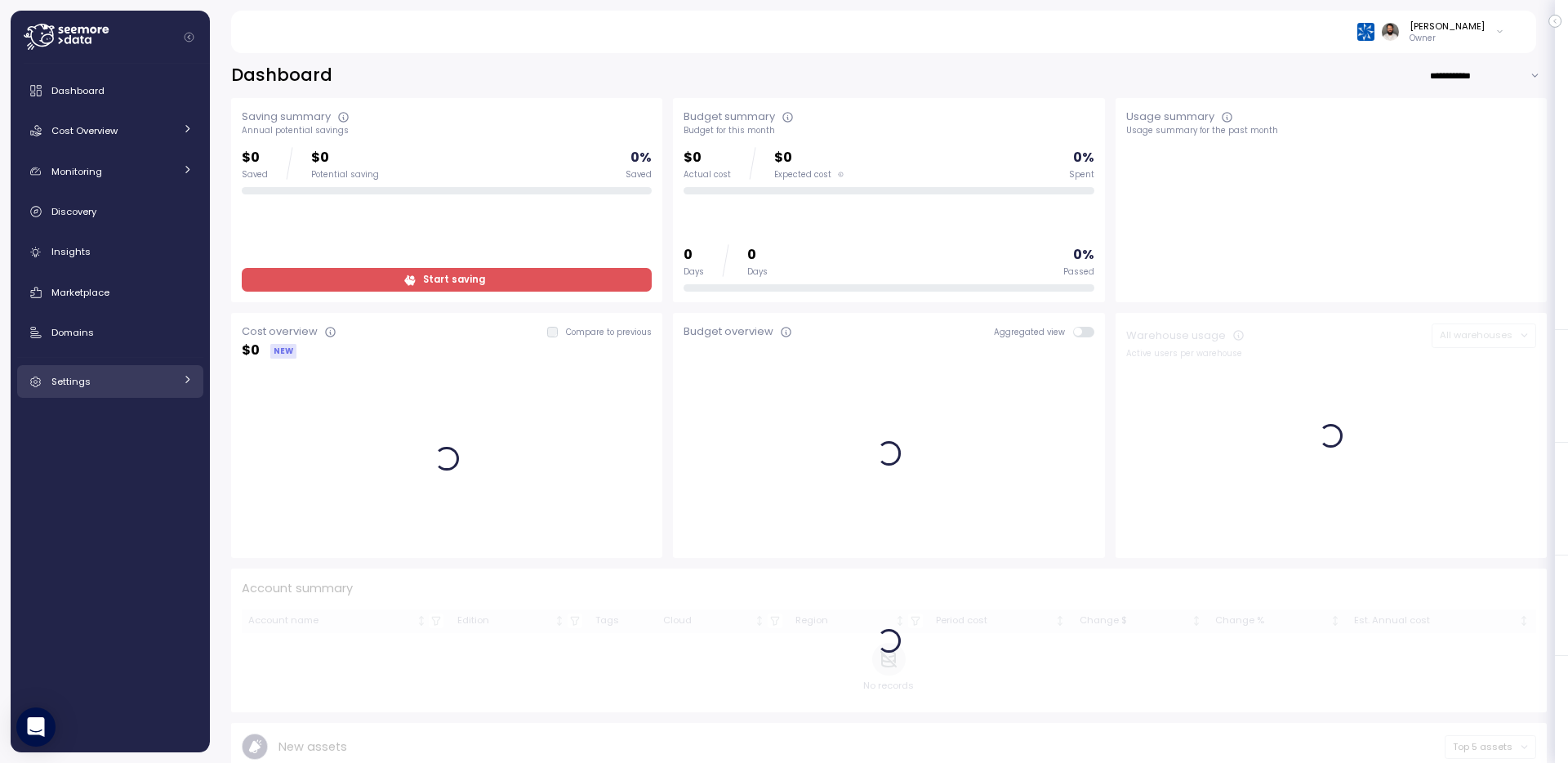
click at [158, 386] on div "Settings" at bounding box center [112, 381] width 123 height 16
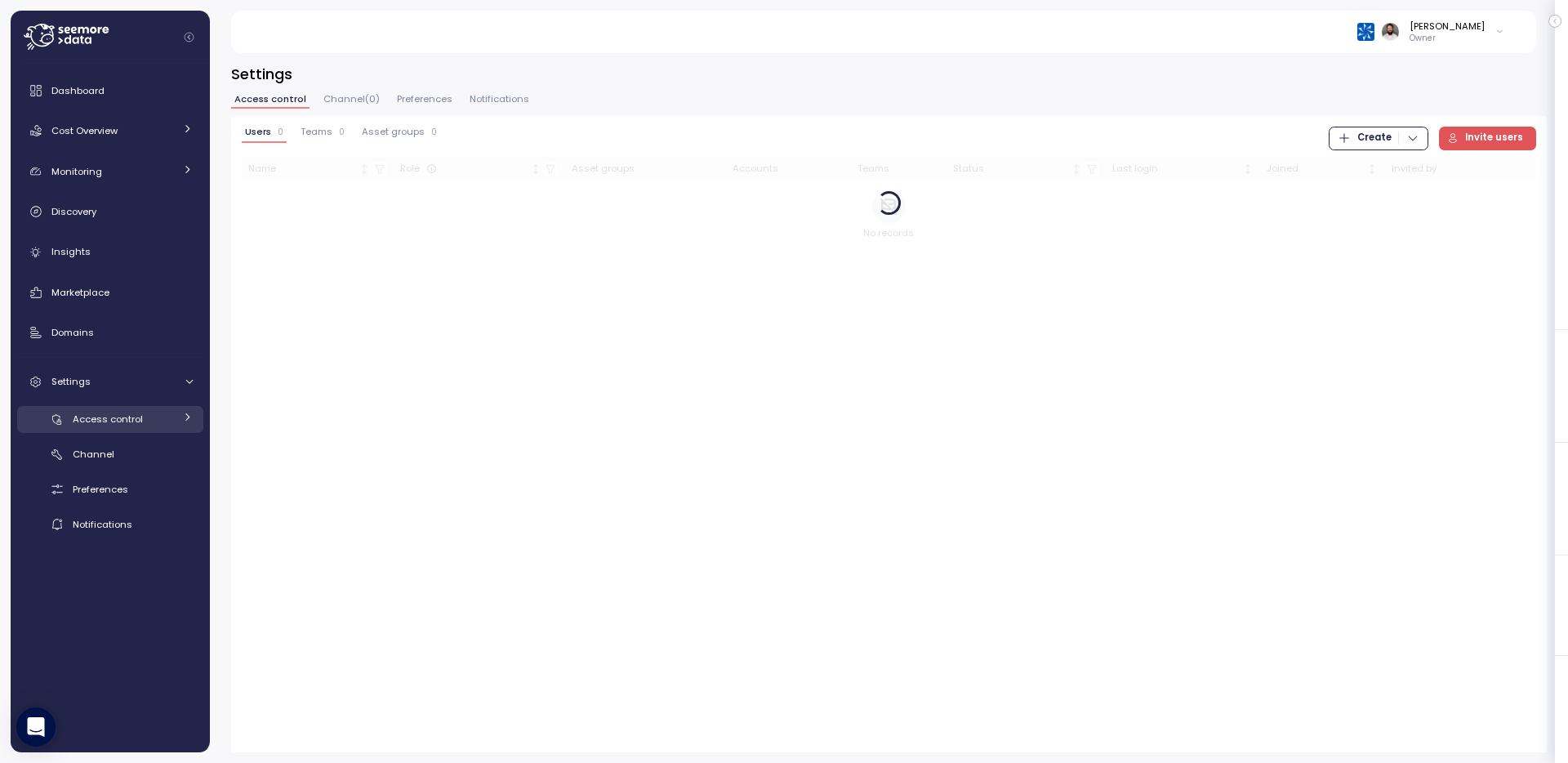
click at [147, 431] on link "Access control" at bounding box center [110, 420] width 186 height 27
click at [1495, 138] on span "Invite users" at bounding box center [1493, 138] width 58 height 22
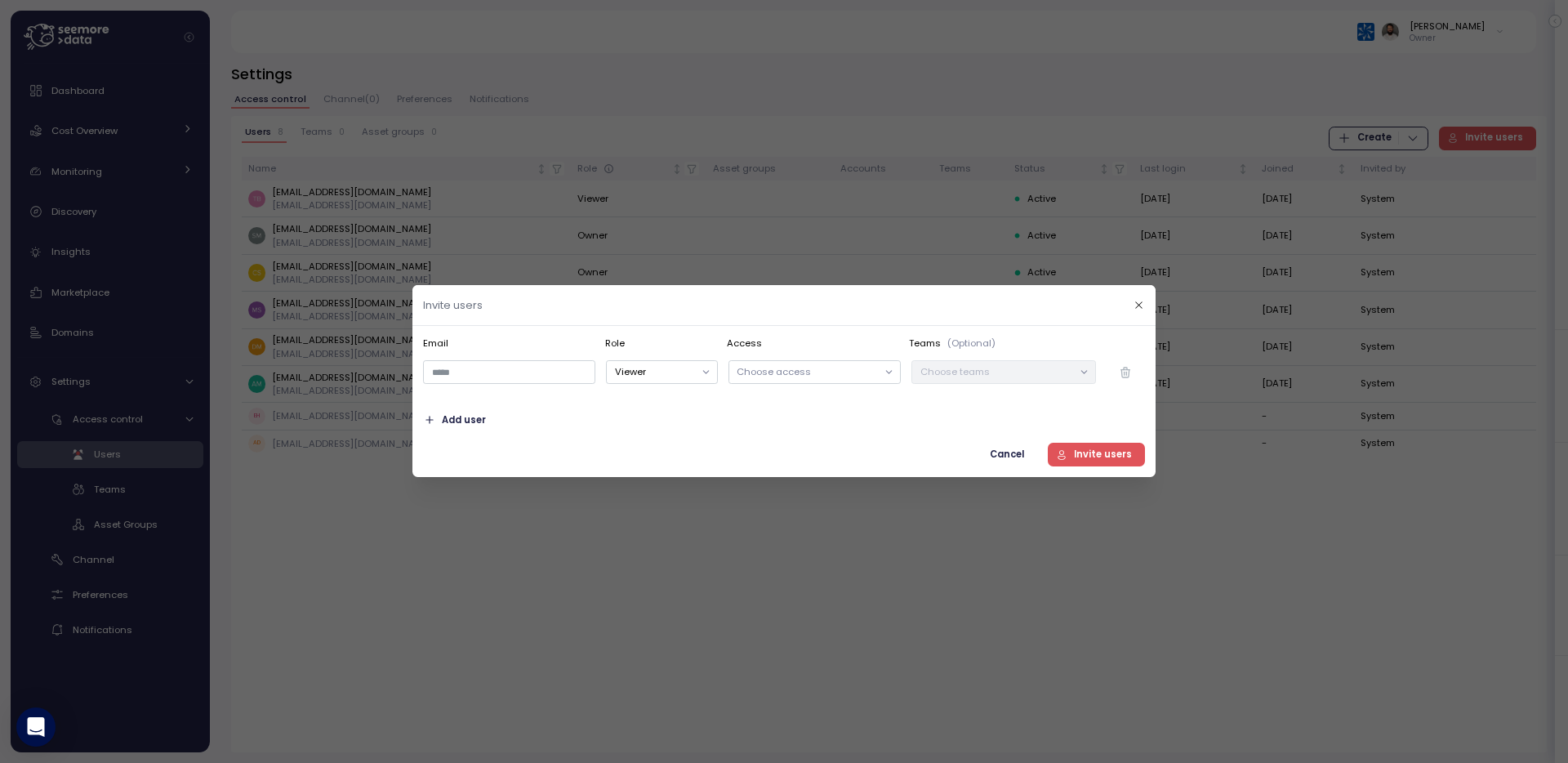
click at [1016, 381] on div "Choose teams" at bounding box center [1003, 373] width 184 height 24
click at [871, 375] on p "Choose access" at bounding box center [806, 372] width 141 height 13
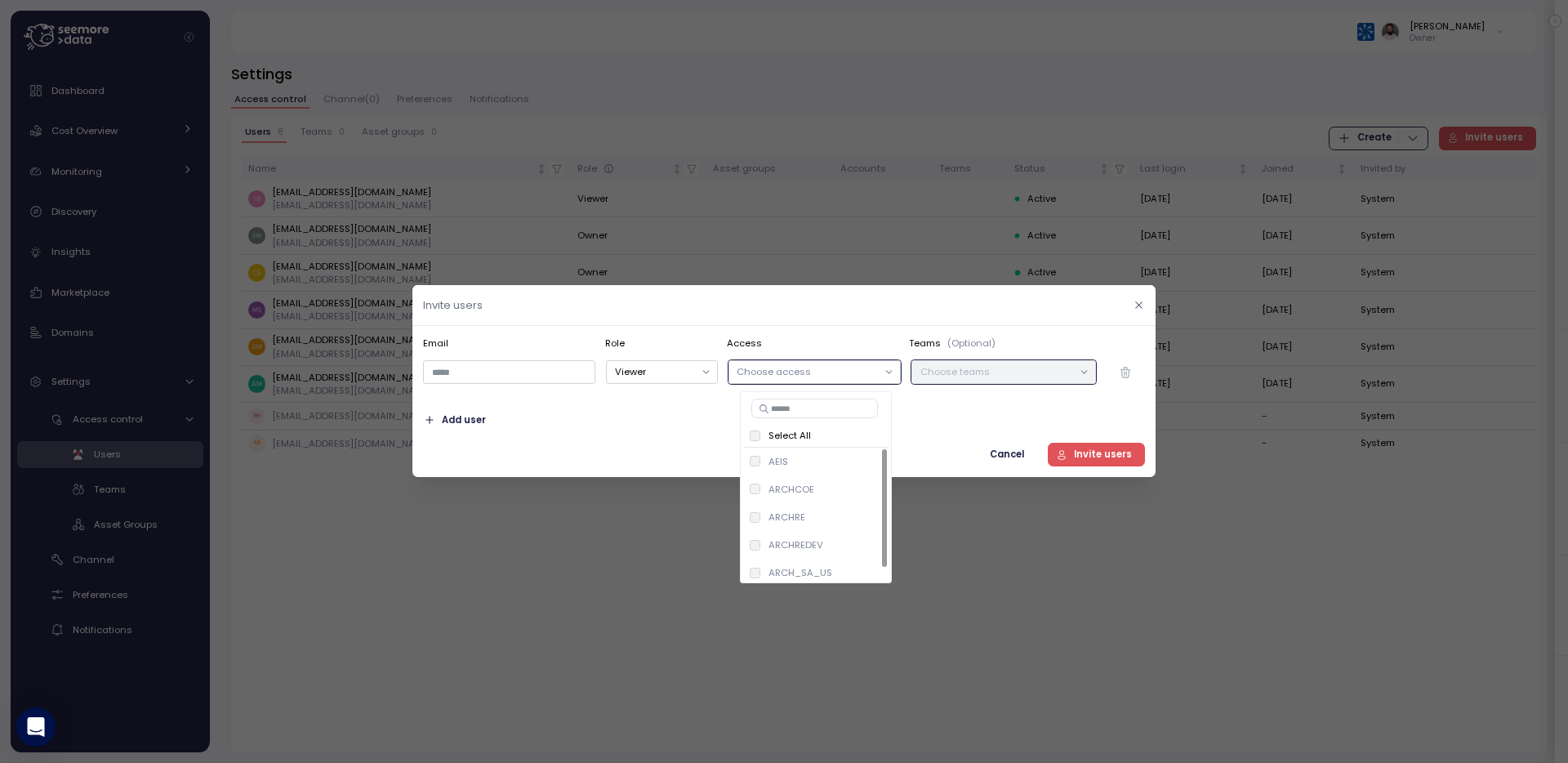
click at [1145, 304] on icon "button" at bounding box center [1138, 304] width 10 height 10
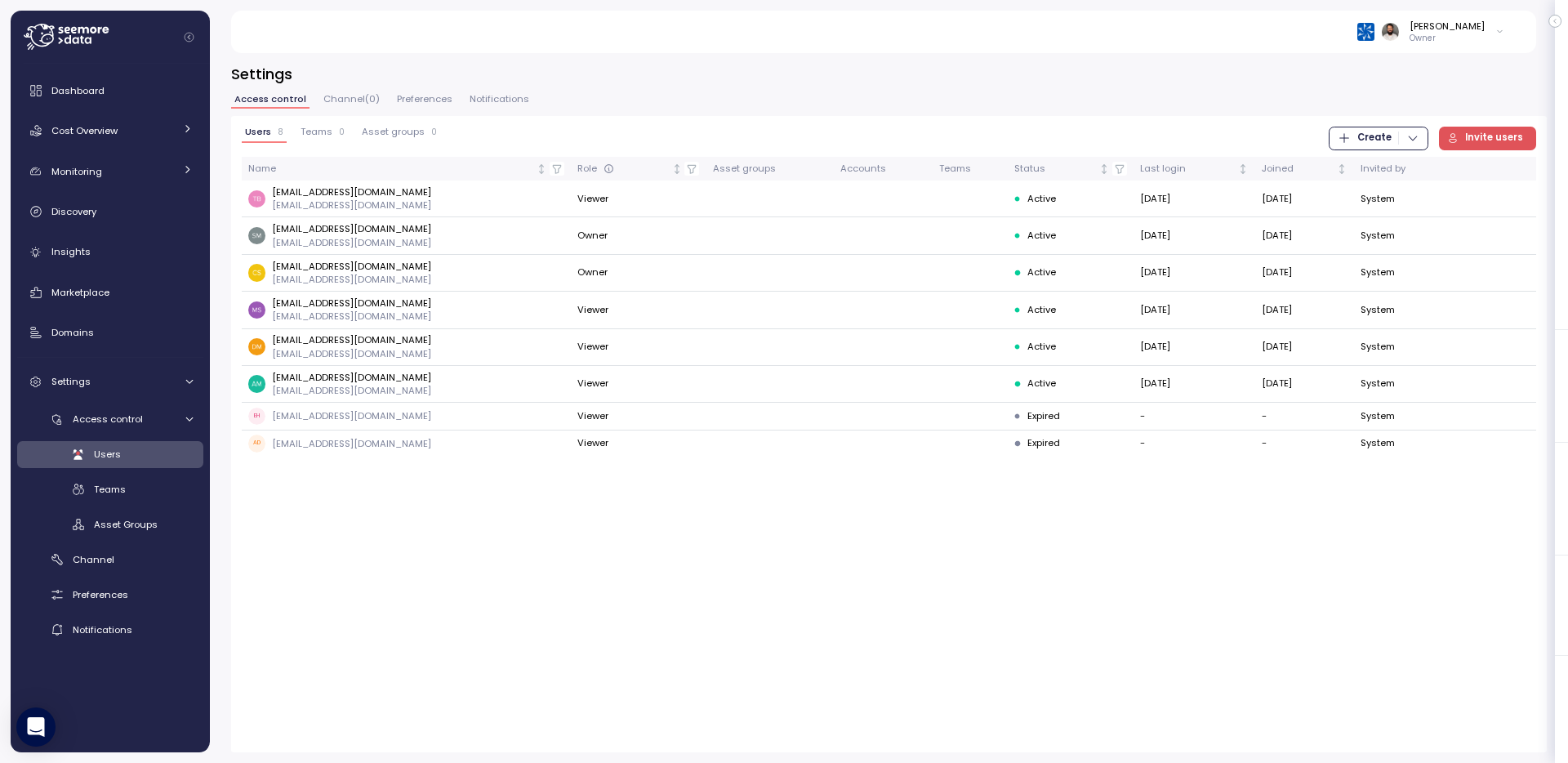
click at [1395, 134] on span "Create" at bounding box center [1379, 138] width 81 height 22
click at [1373, 165] on div "Team" at bounding box center [1392, 172] width 58 height 15
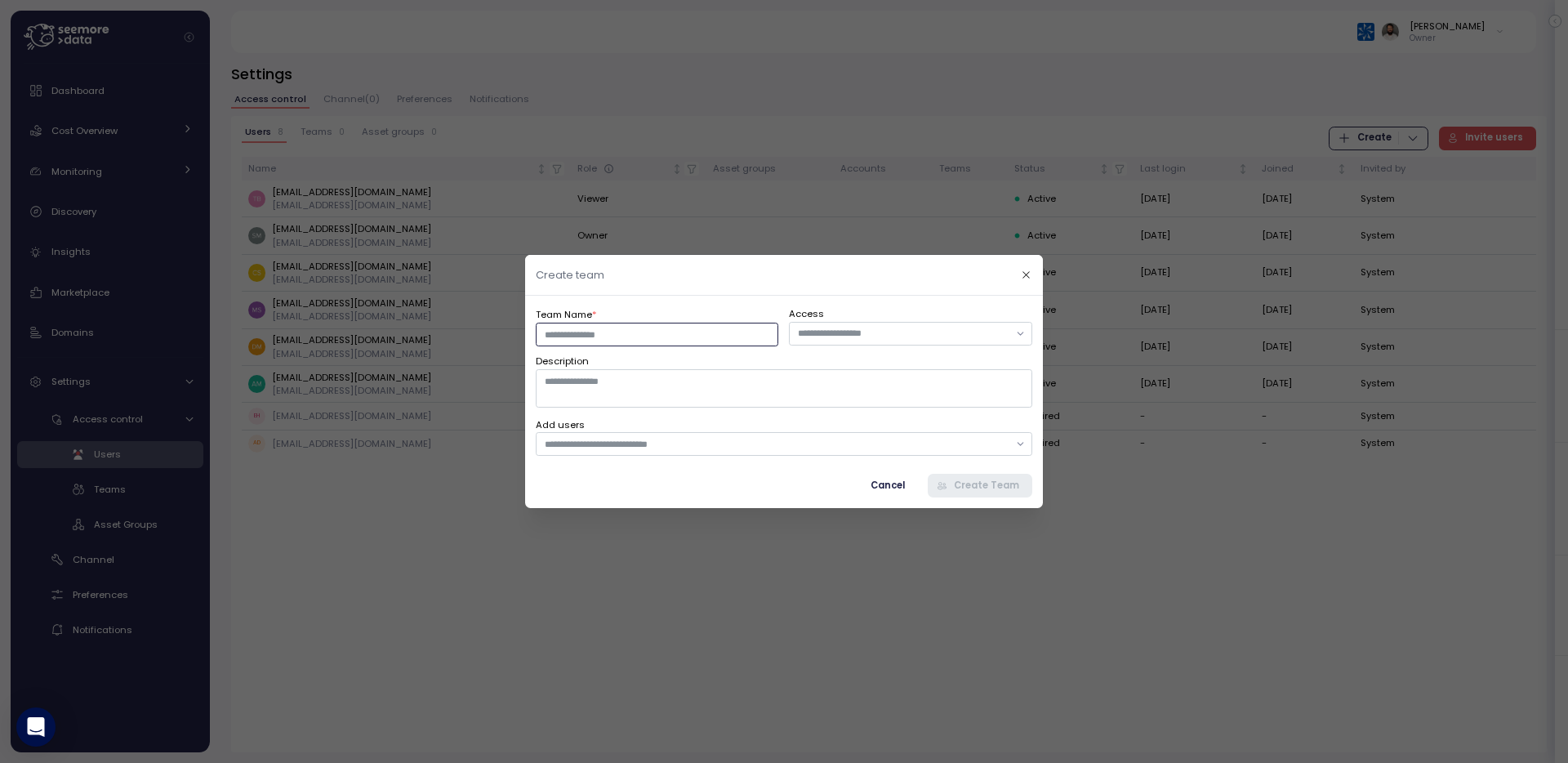
click at [749, 339] on input "Team Name *" at bounding box center [657, 334] width 243 height 24
click at [899, 328] on input "text" at bounding box center [903, 334] width 211 height 15
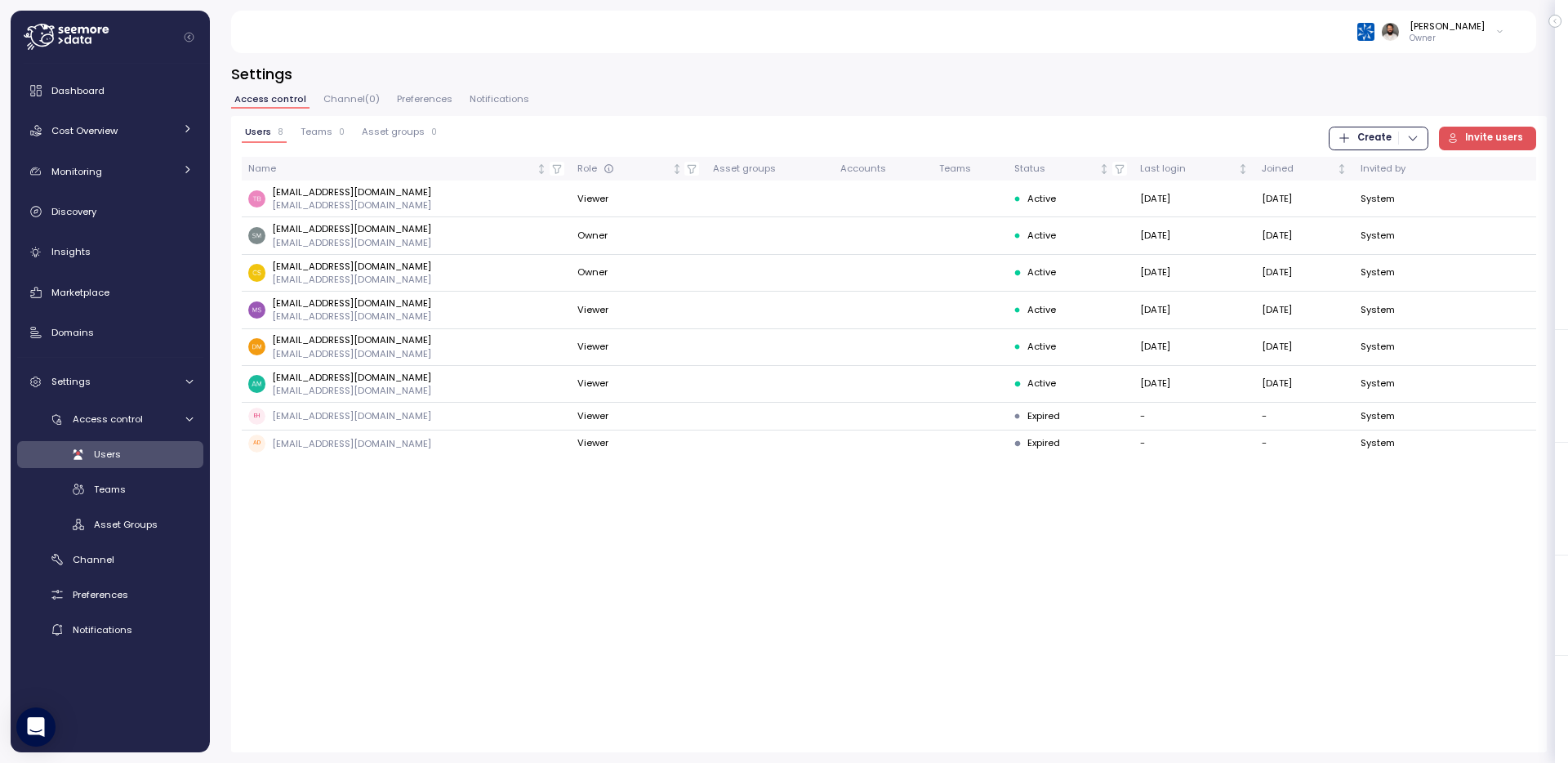
click at [1453, 44] on p "Owner" at bounding box center [1448, 39] width 76 height 11
click at [1227, 92] on div "Settings Access control Channel ( 0 ) Preferences Notifications Users 8 Teams 0…" at bounding box center [889, 408] width 1316 height 689
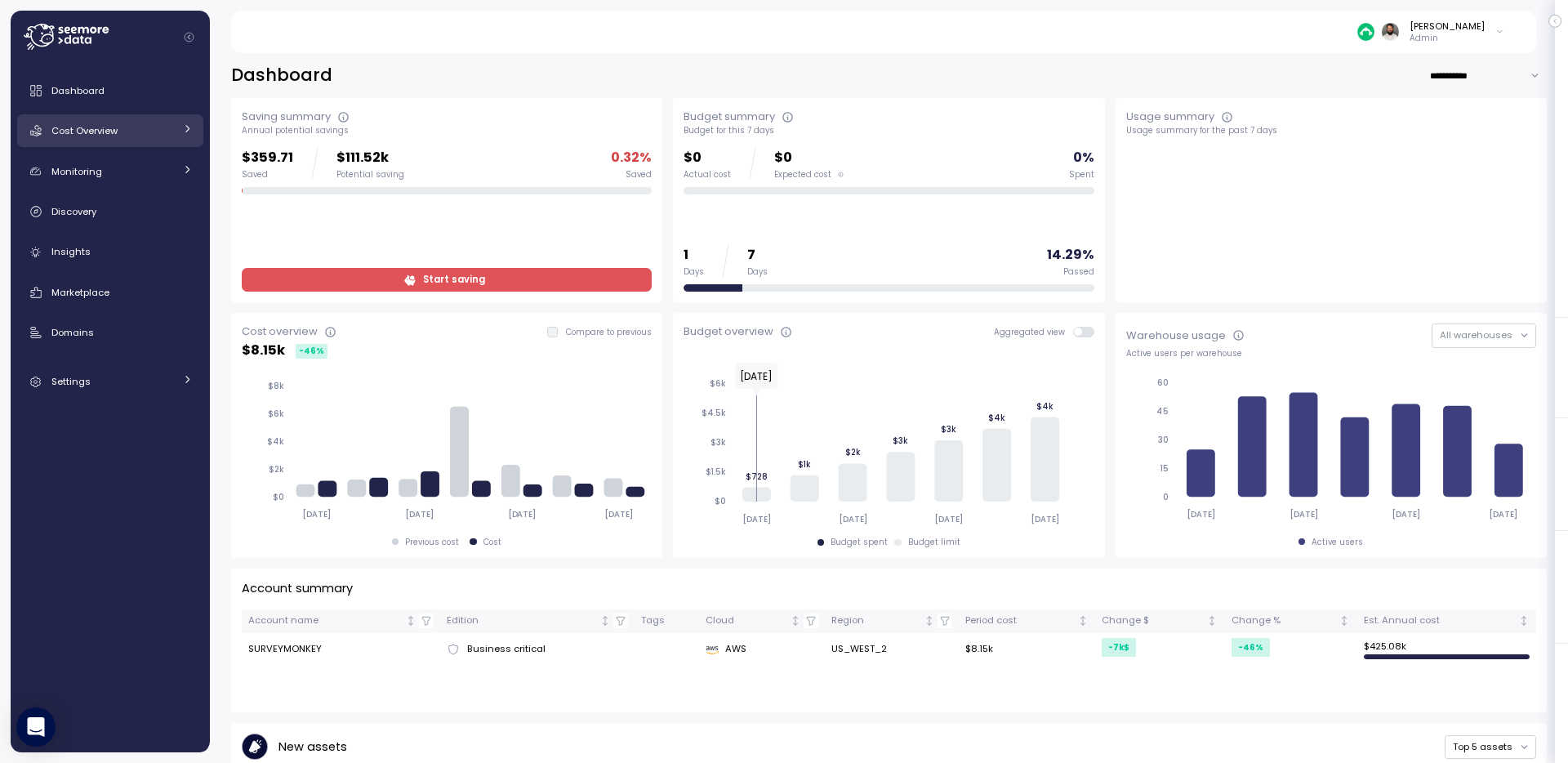
click at [184, 130] on icon at bounding box center [187, 128] width 10 height 10
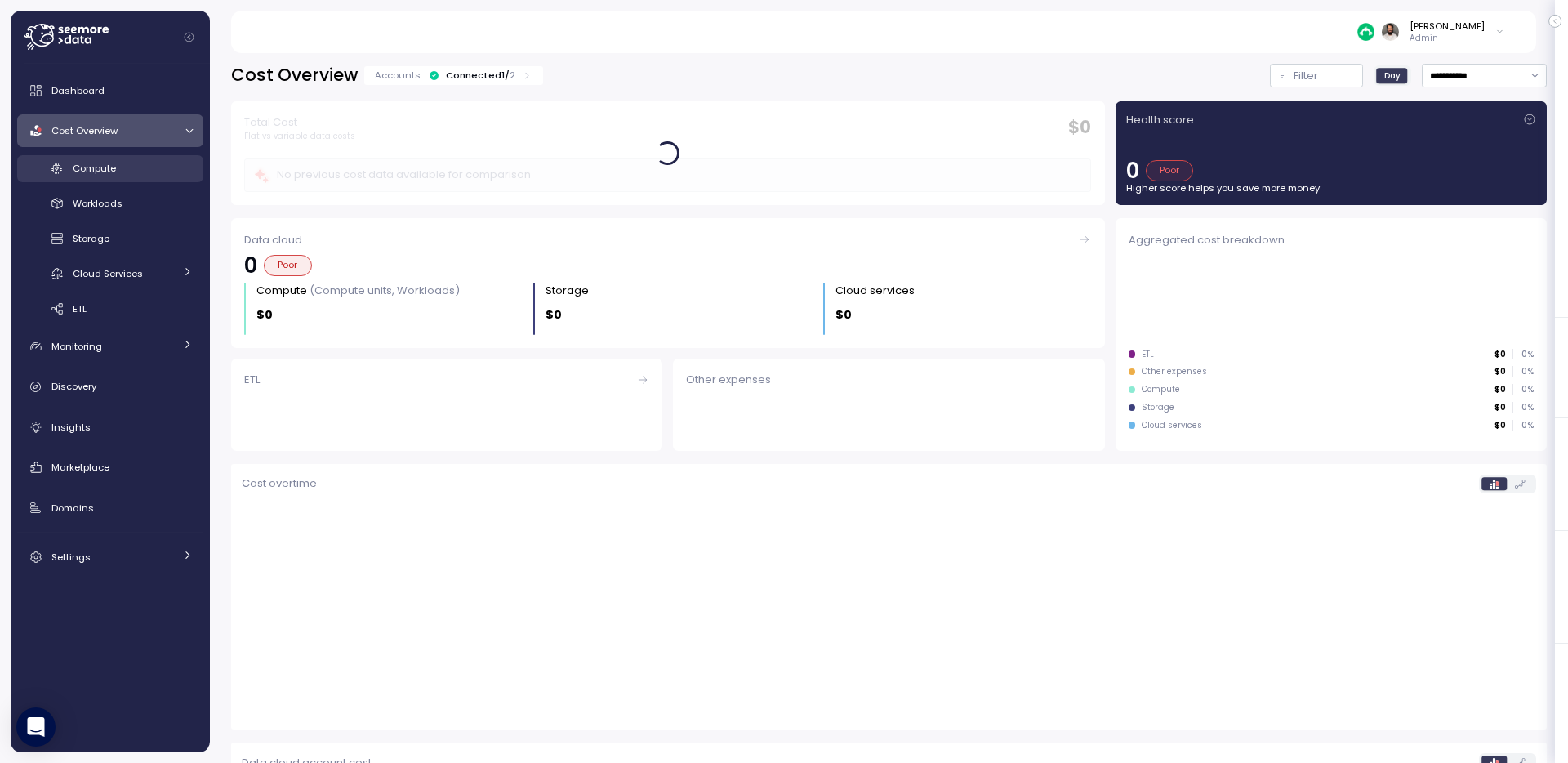
click at [173, 155] on link "Compute" at bounding box center [110, 168] width 186 height 27
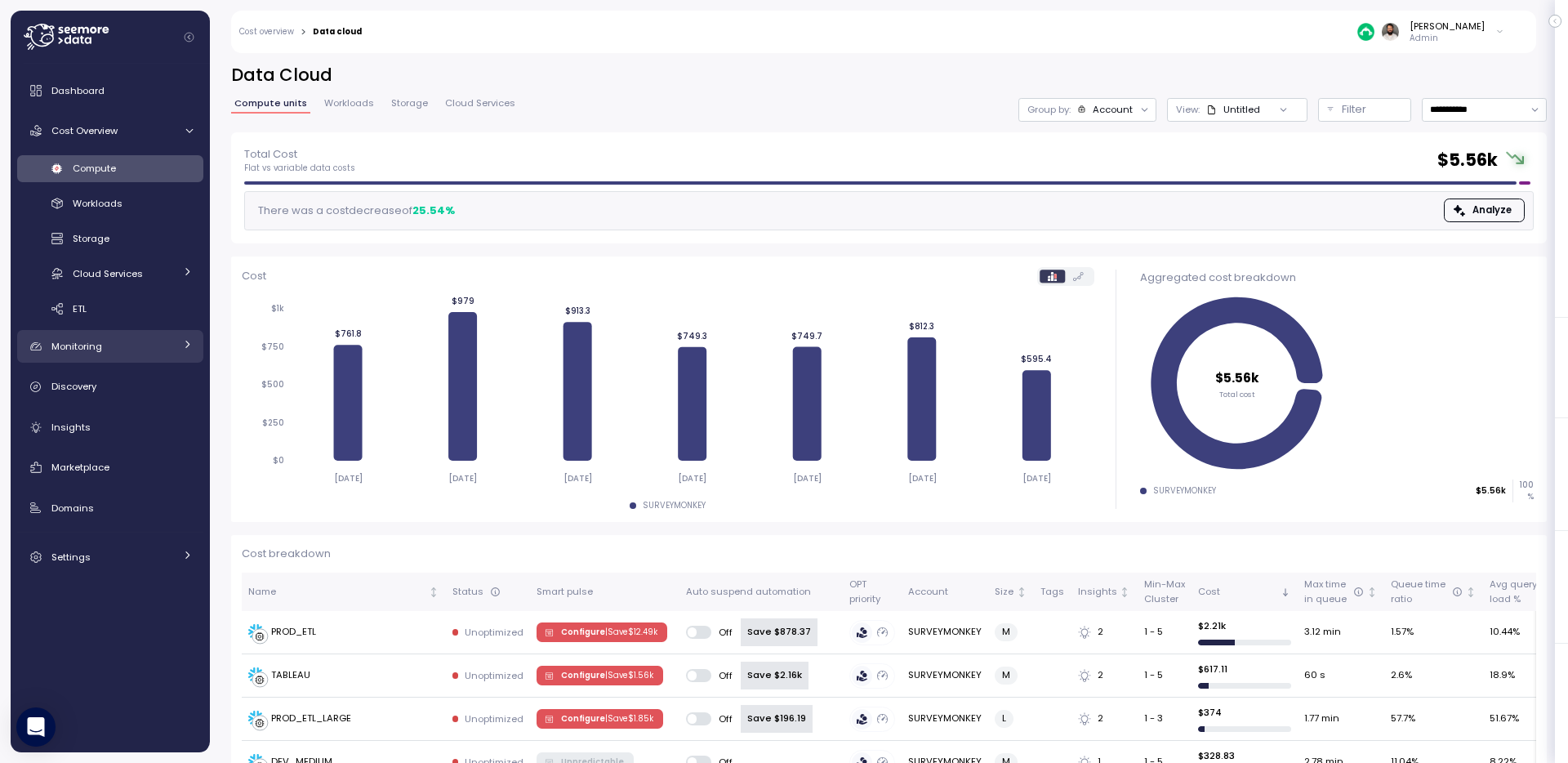
click at [154, 349] on div "Monitoring" at bounding box center [112, 346] width 123 height 16
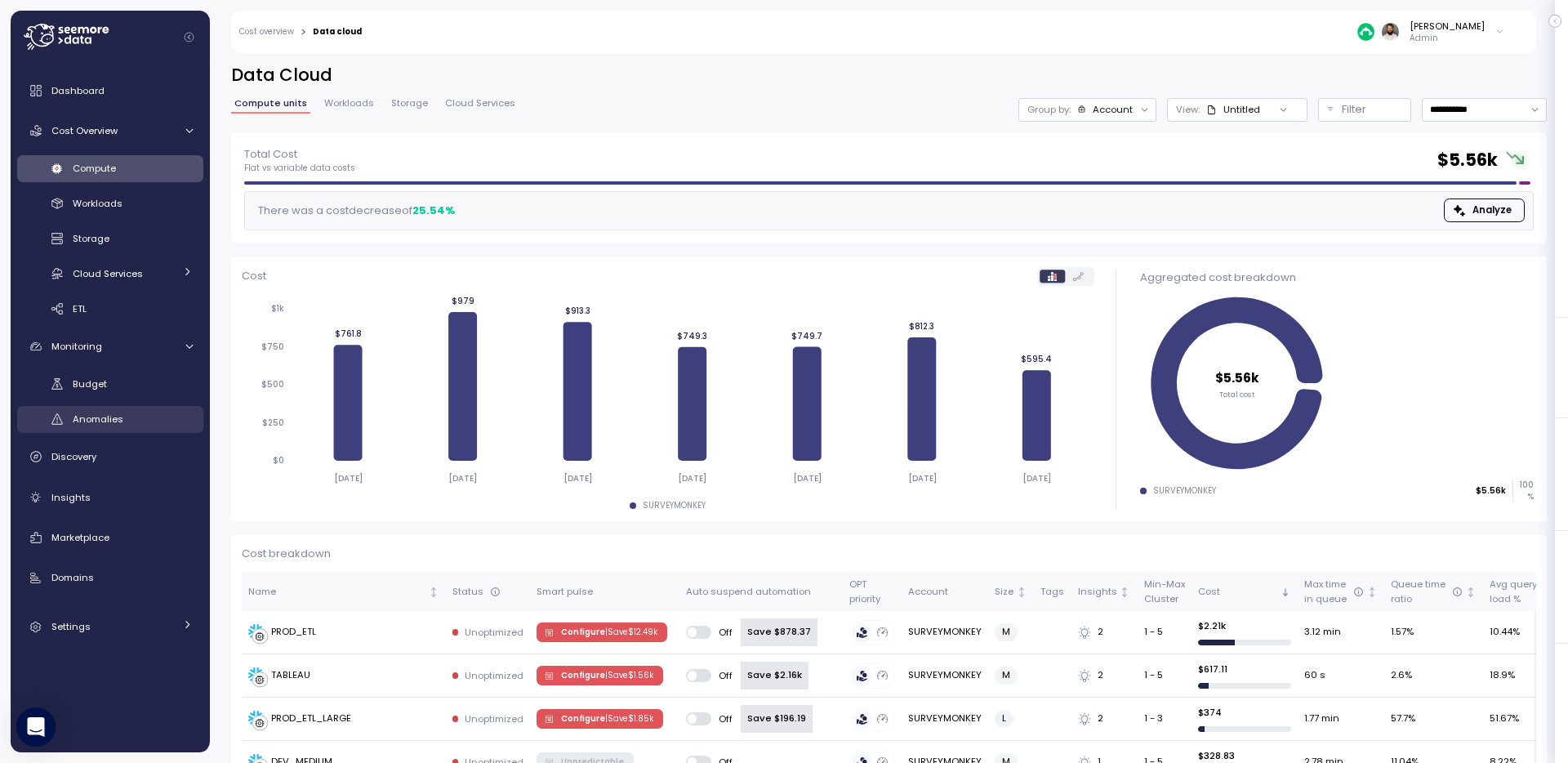
click at [150, 428] on link "Anomalies" at bounding box center [110, 420] width 186 height 27
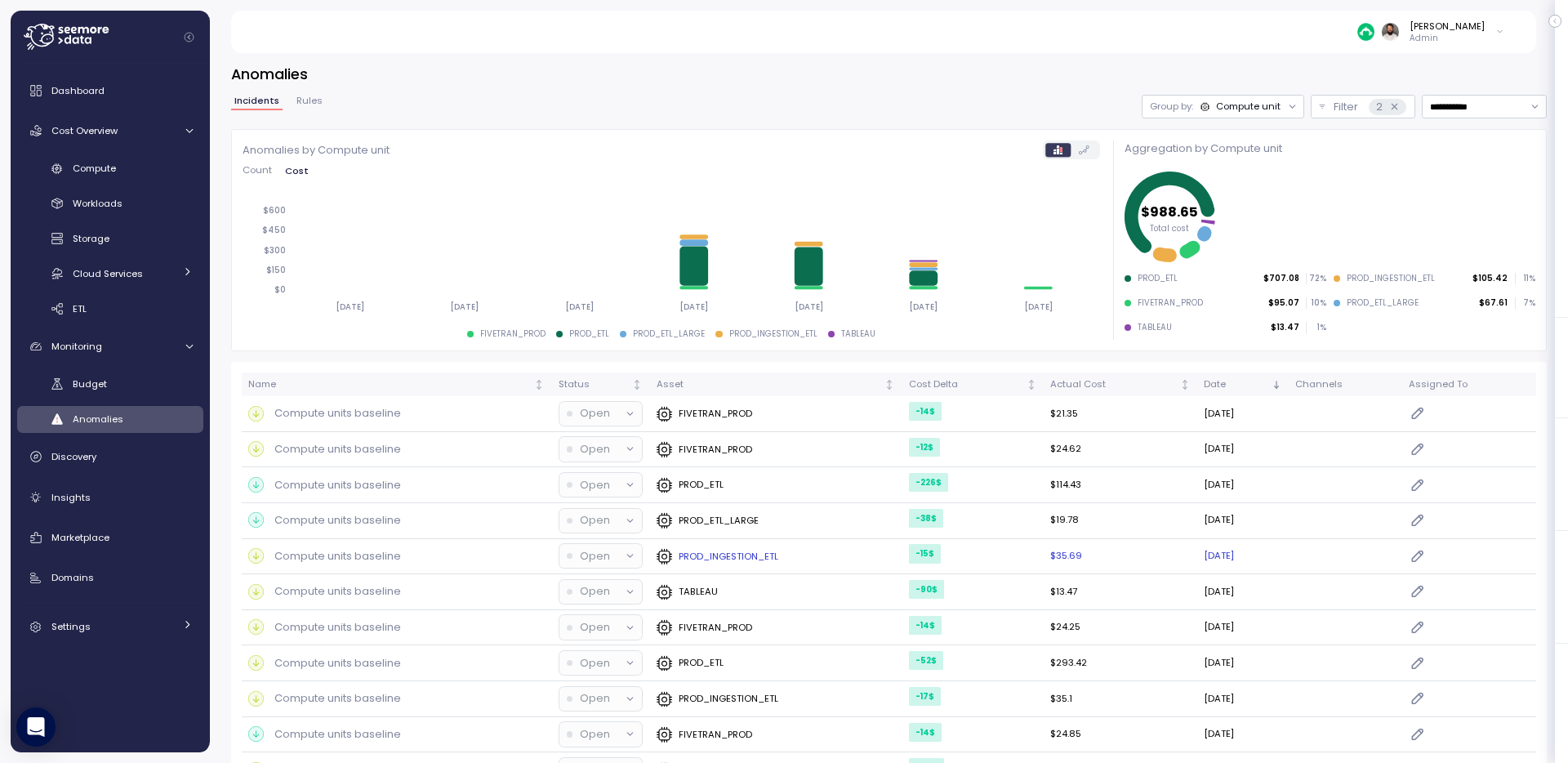
scroll to position [10, 0]
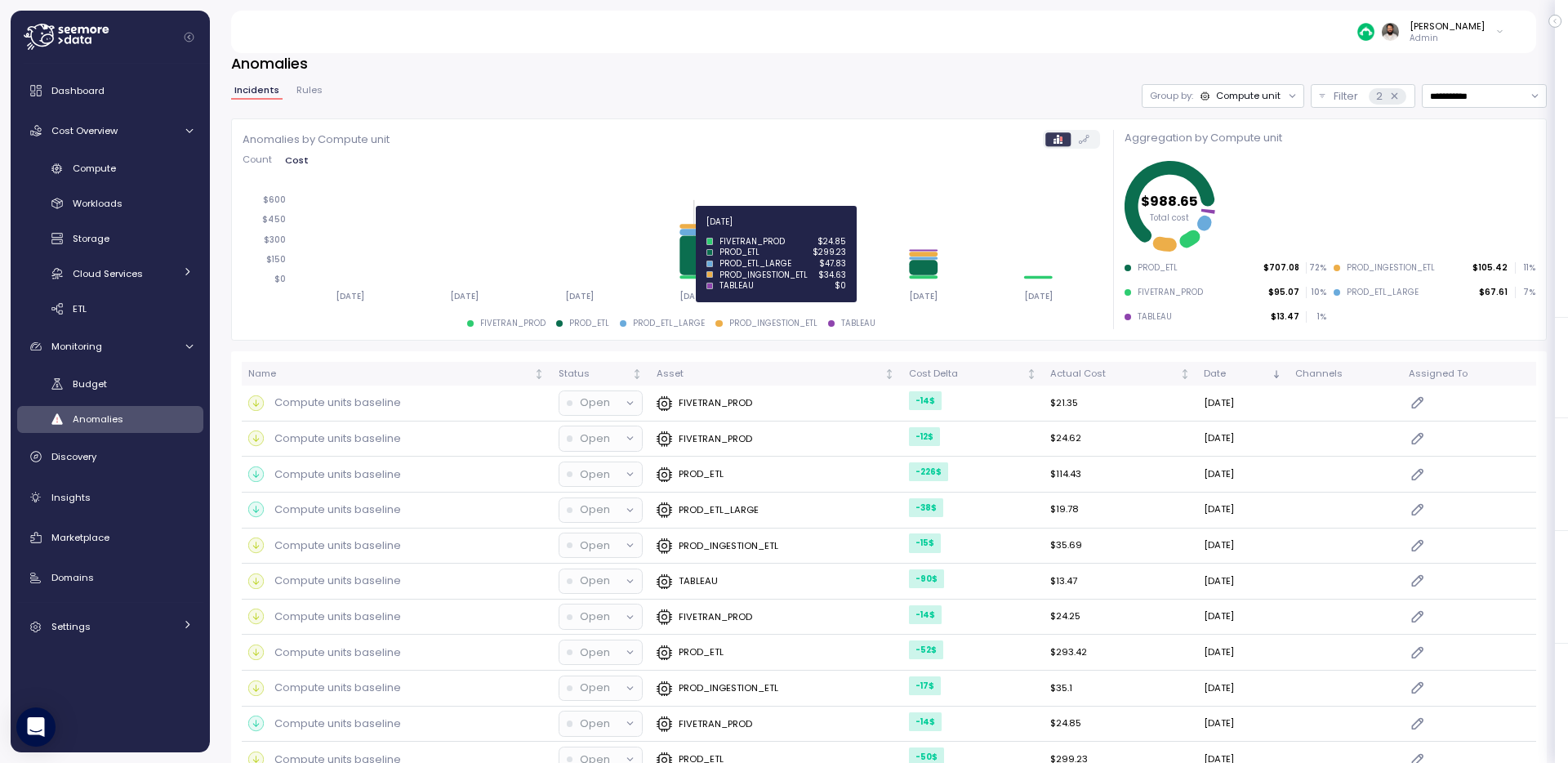
click at [698, 260] on icon at bounding box center [696, 254] width 28 height 39
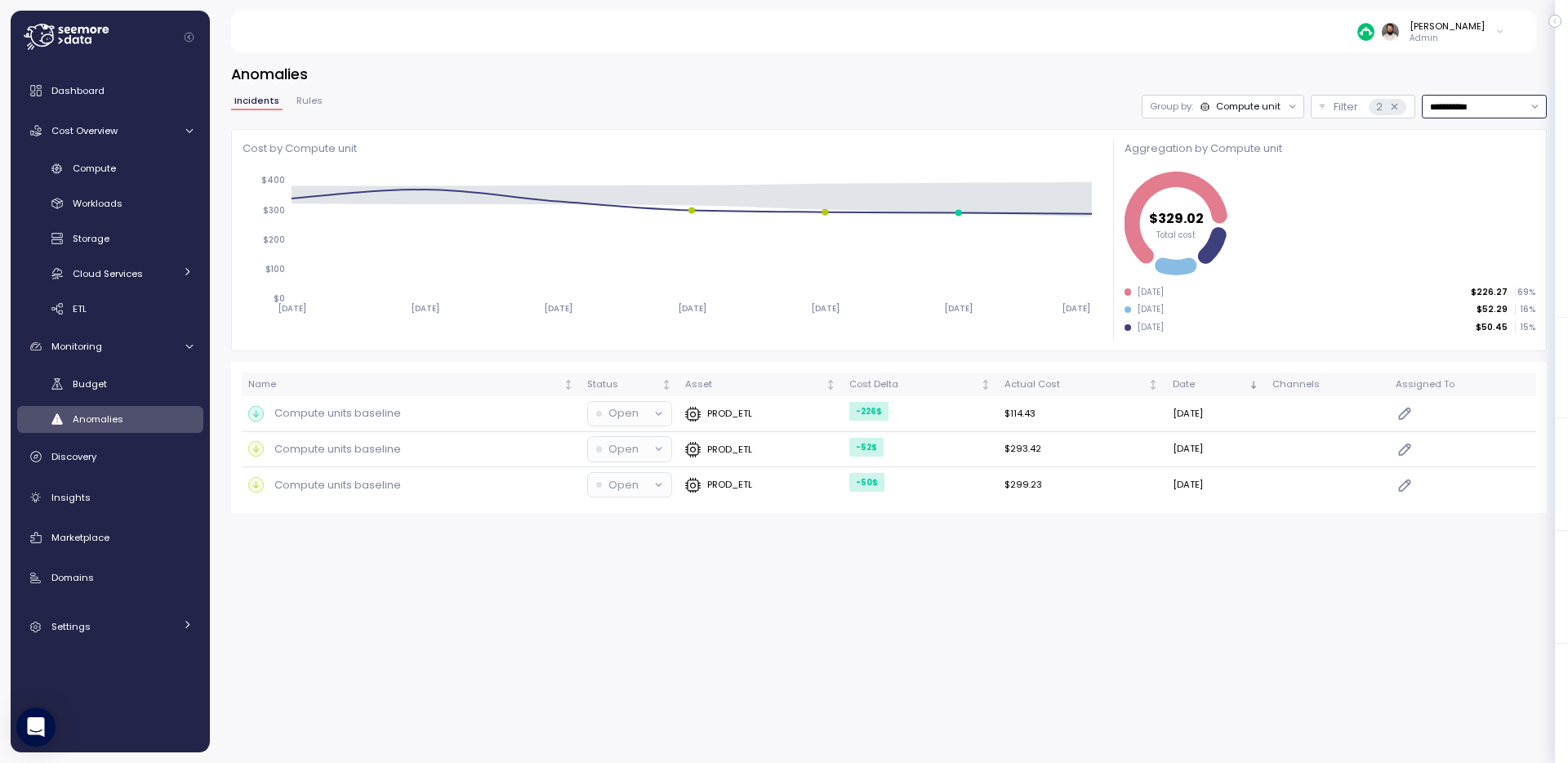
click at [1504, 112] on input "**********" at bounding box center [1485, 106] width 125 height 24
click at [1482, 206] on span "Last 14 days" at bounding box center [1458, 208] width 57 height 15
type input "**********"
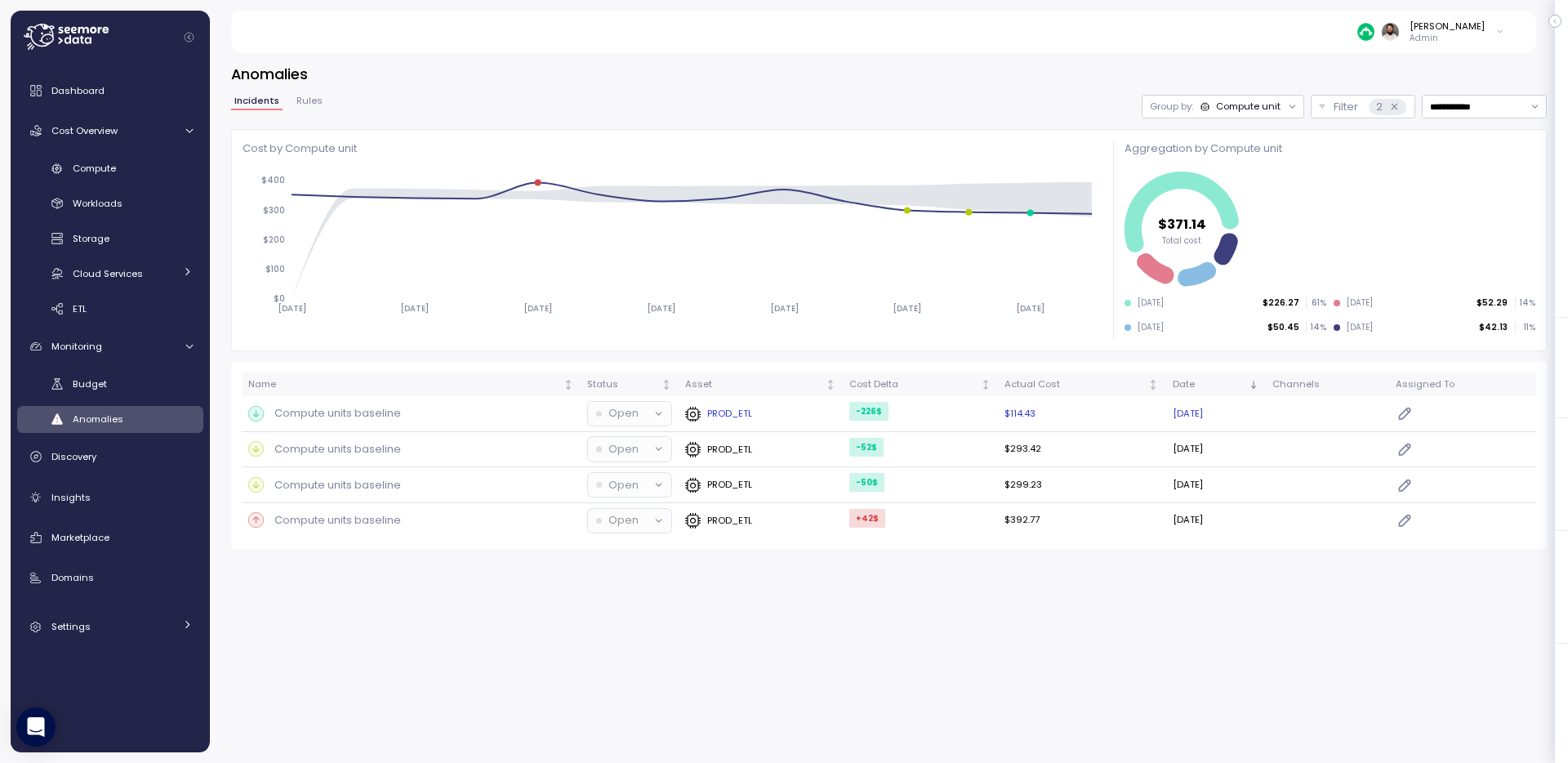
click at [512, 409] on div "Compute units baseline" at bounding box center [411, 413] width 326 height 16
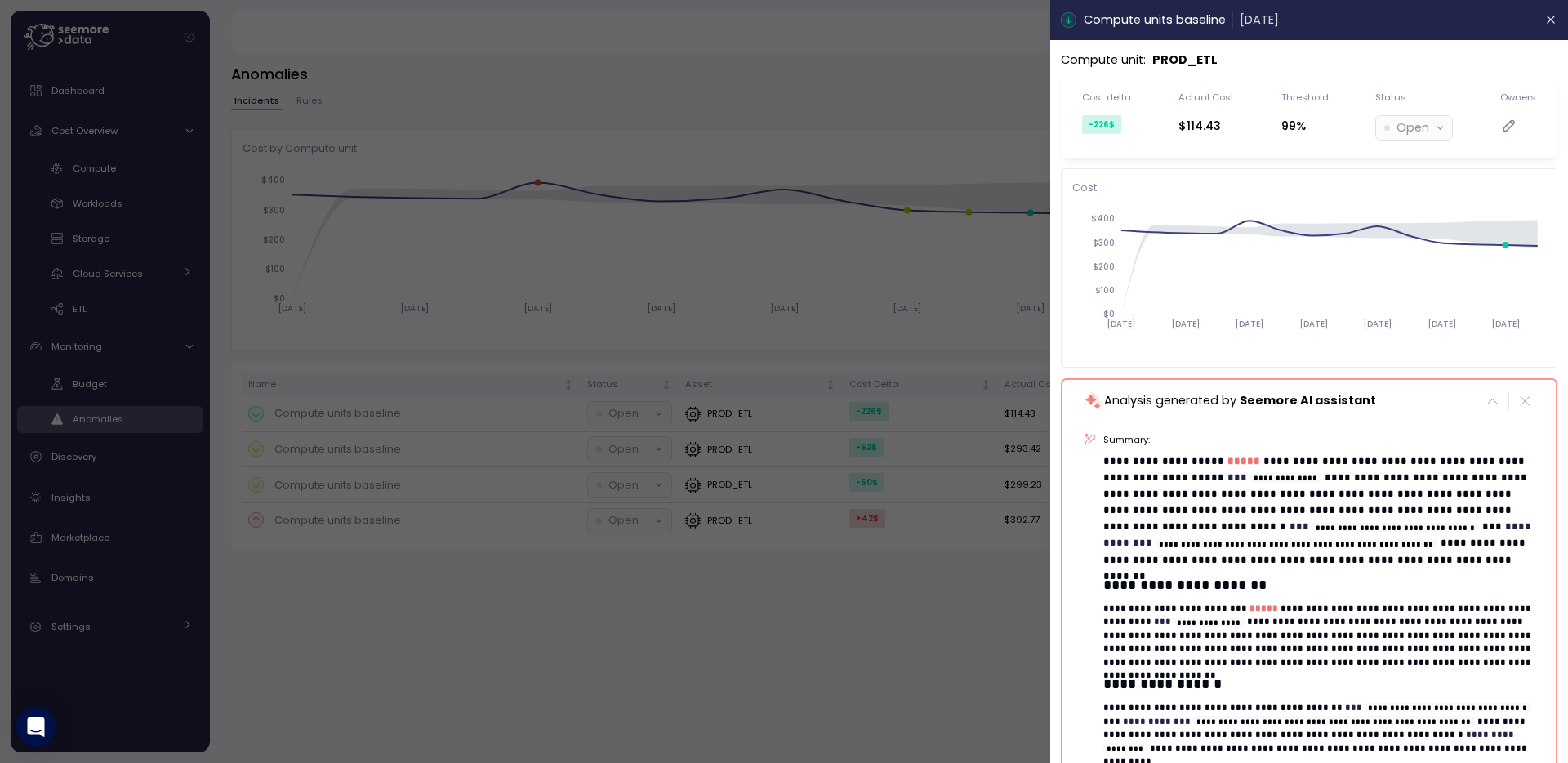
scroll to position [331, 0]
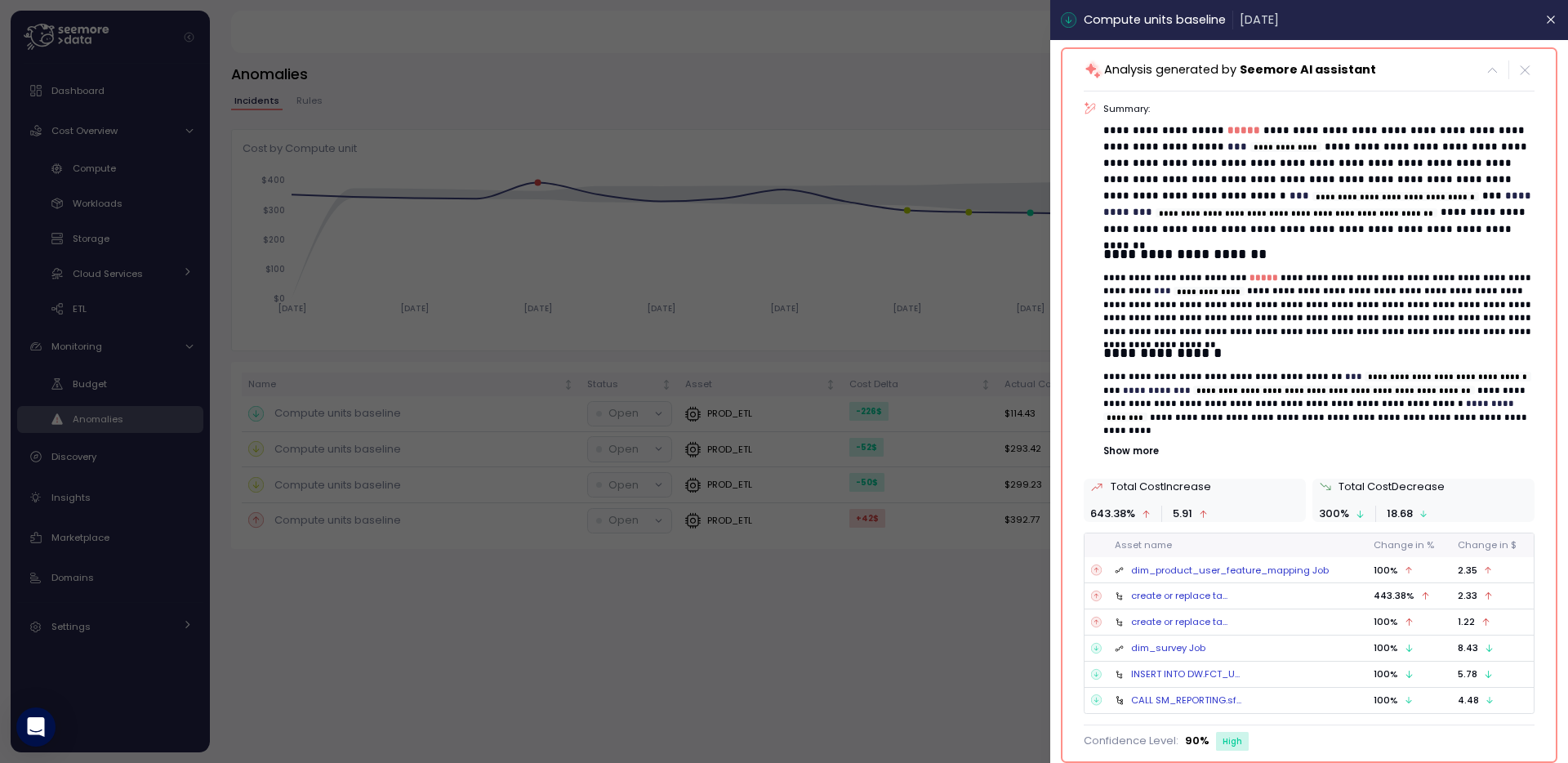
click at [920, 669] on div at bounding box center [784, 381] width 1568 height 763
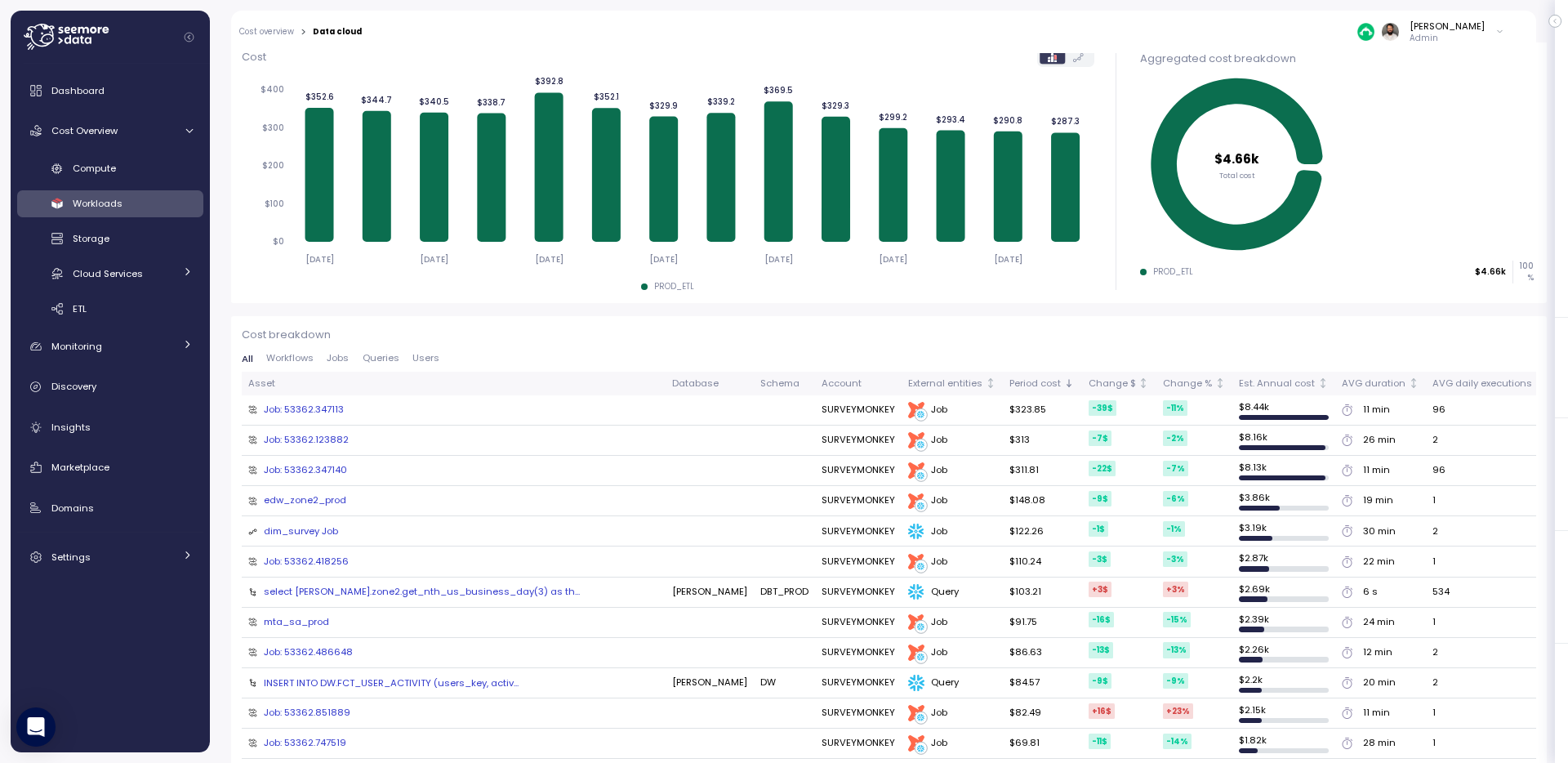
scroll to position [214, 0]
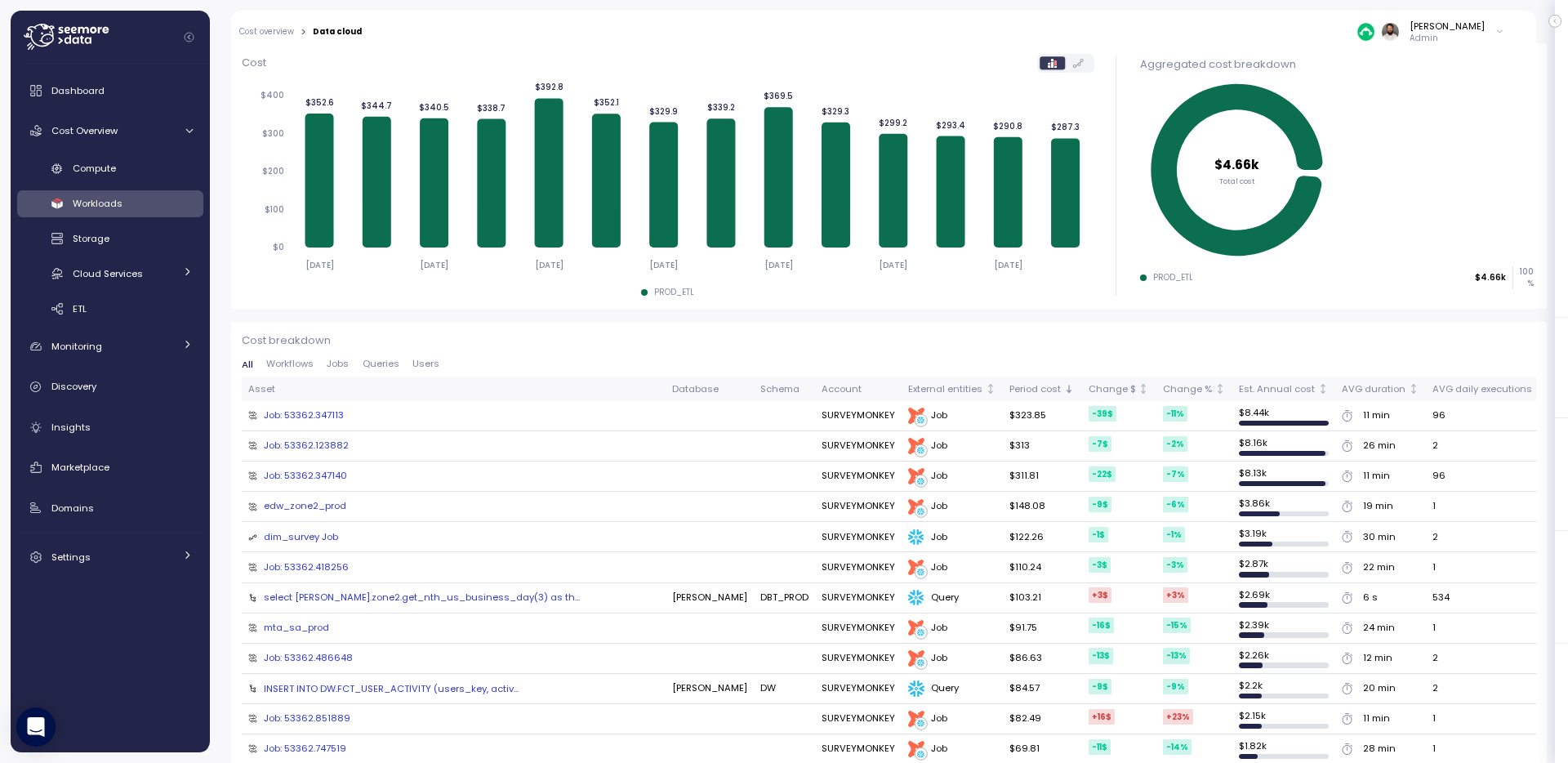
click at [366, 364] on span "Queries" at bounding box center [381, 364] width 37 height 9
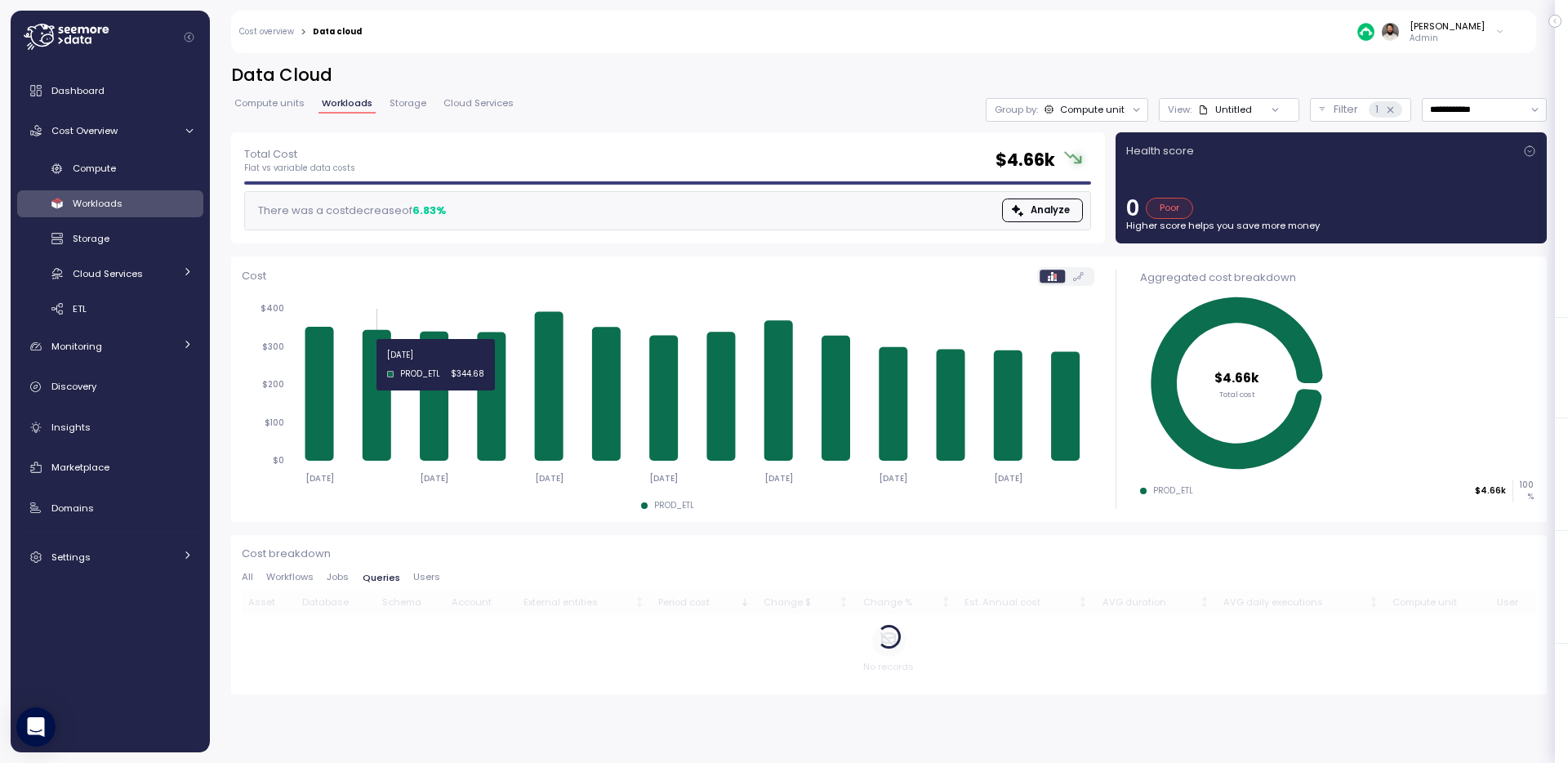
scroll to position [0, 0]
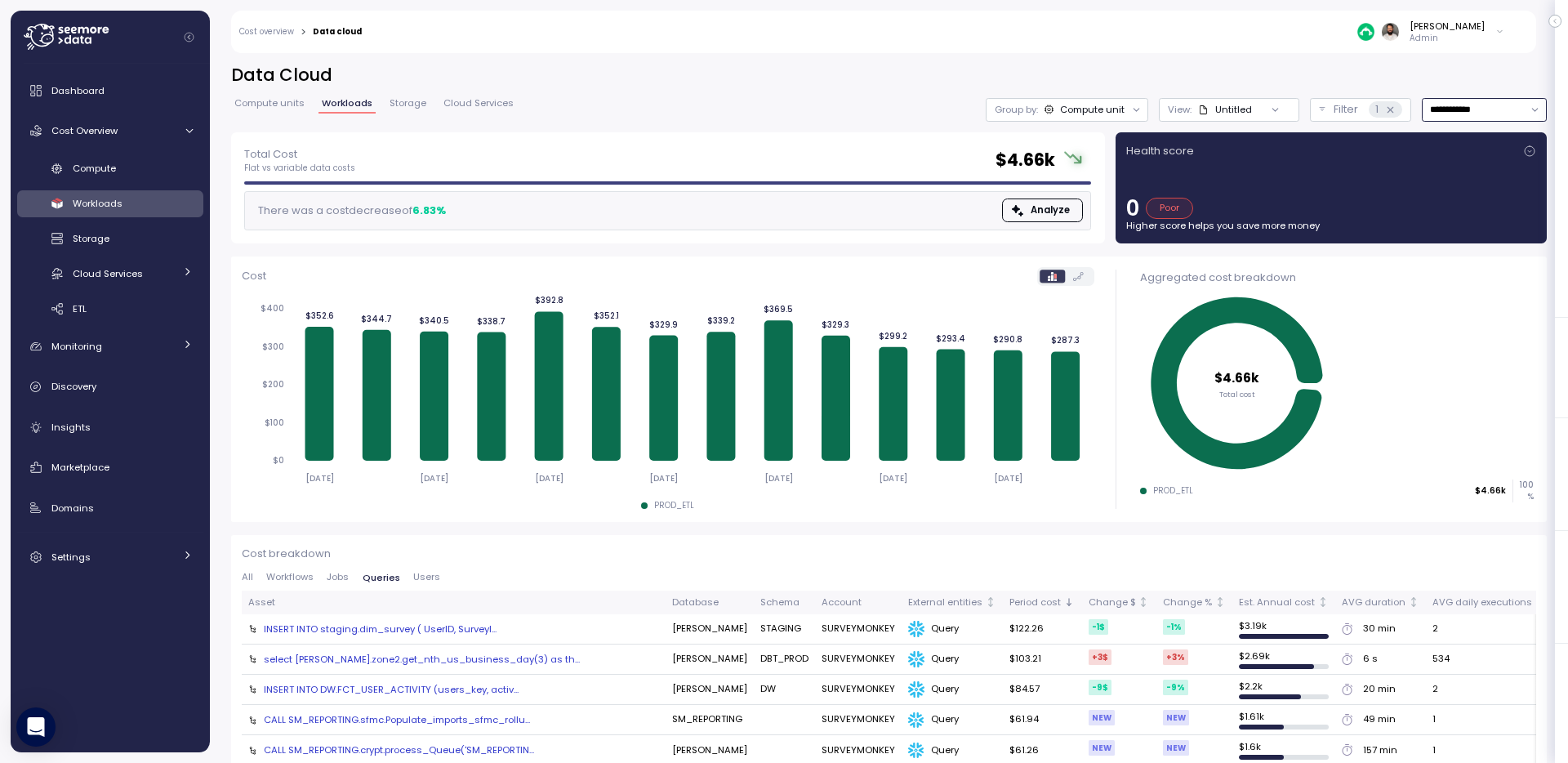
click at [1457, 102] on input "**********" at bounding box center [1485, 110] width 125 height 24
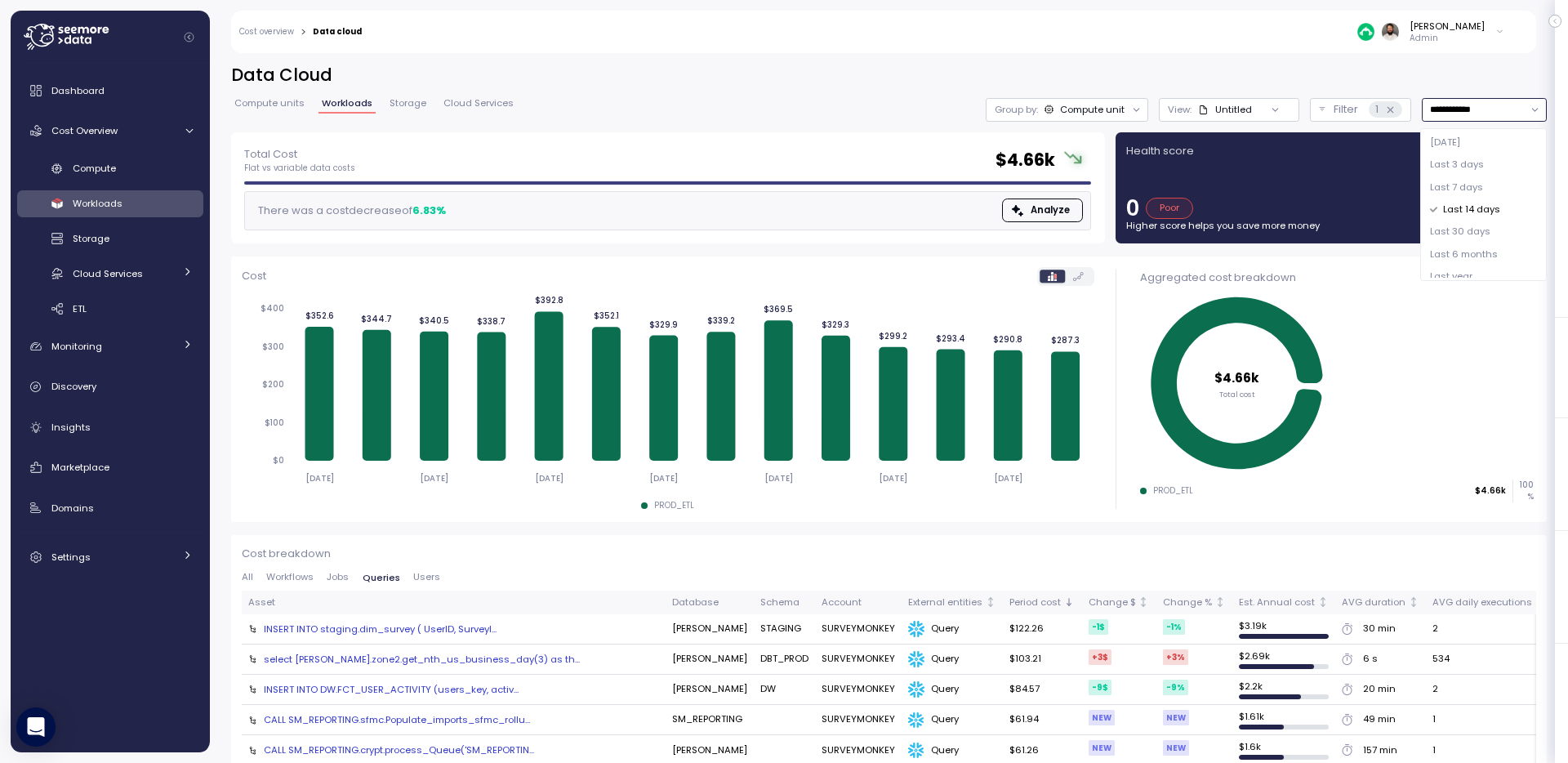
click at [1456, 184] on span "Last 7 days" at bounding box center [1456, 188] width 53 height 15
type input "**********"
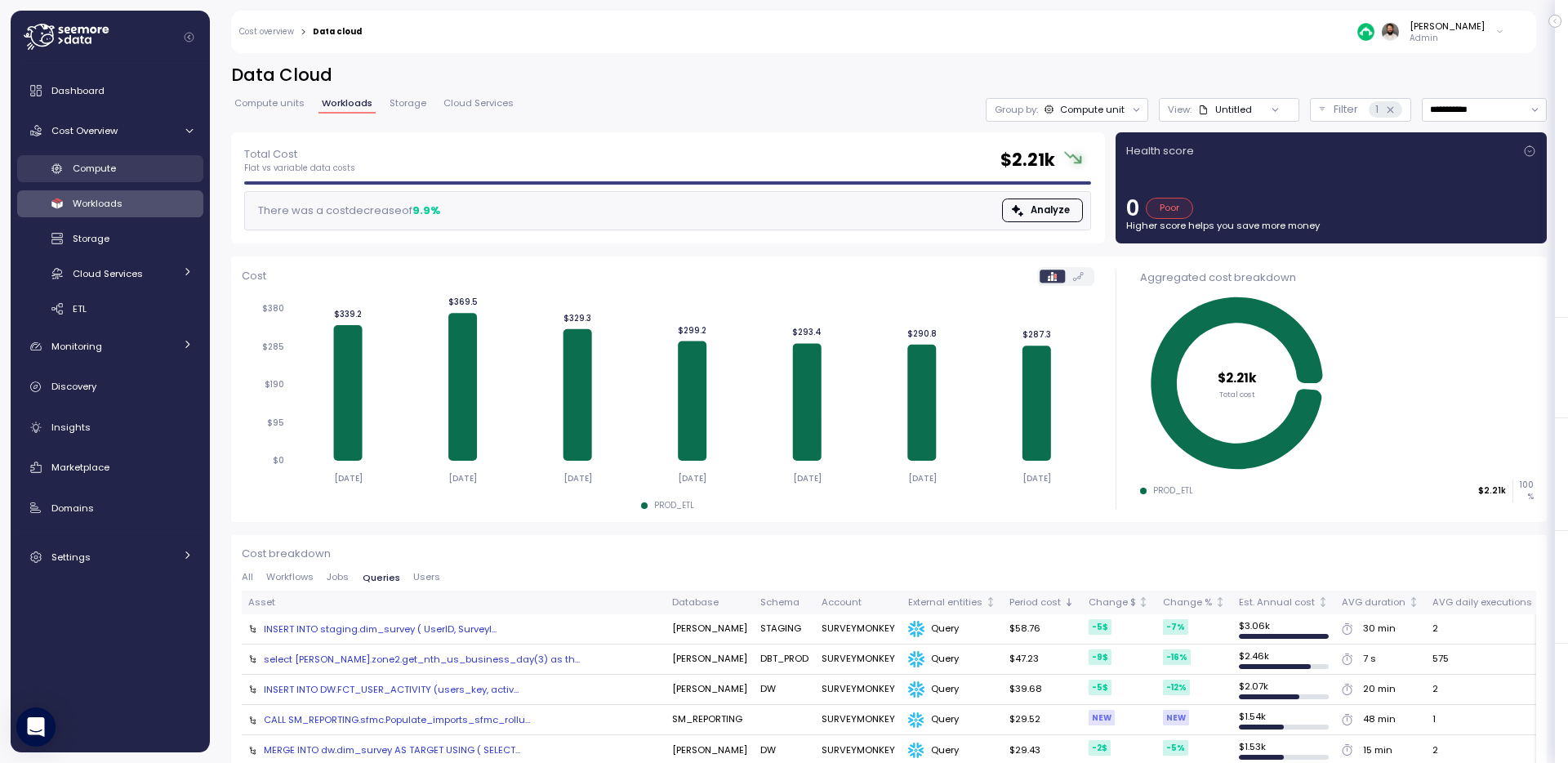
click at [159, 170] on div "Compute" at bounding box center [132, 167] width 120 height 16
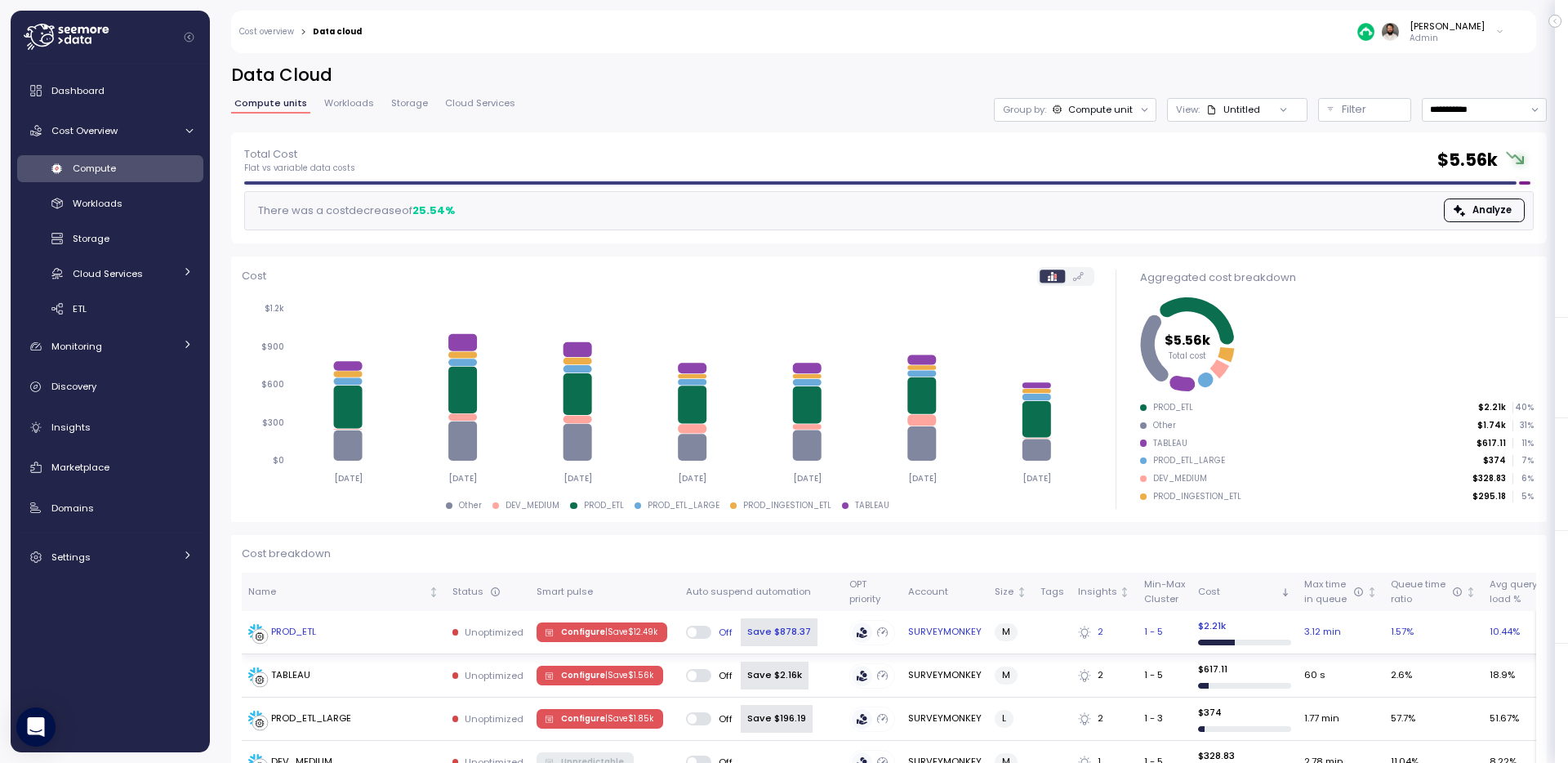
click at [385, 646] on td "PROD_ETL" at bounding box center [344, 633] width 204 height 43
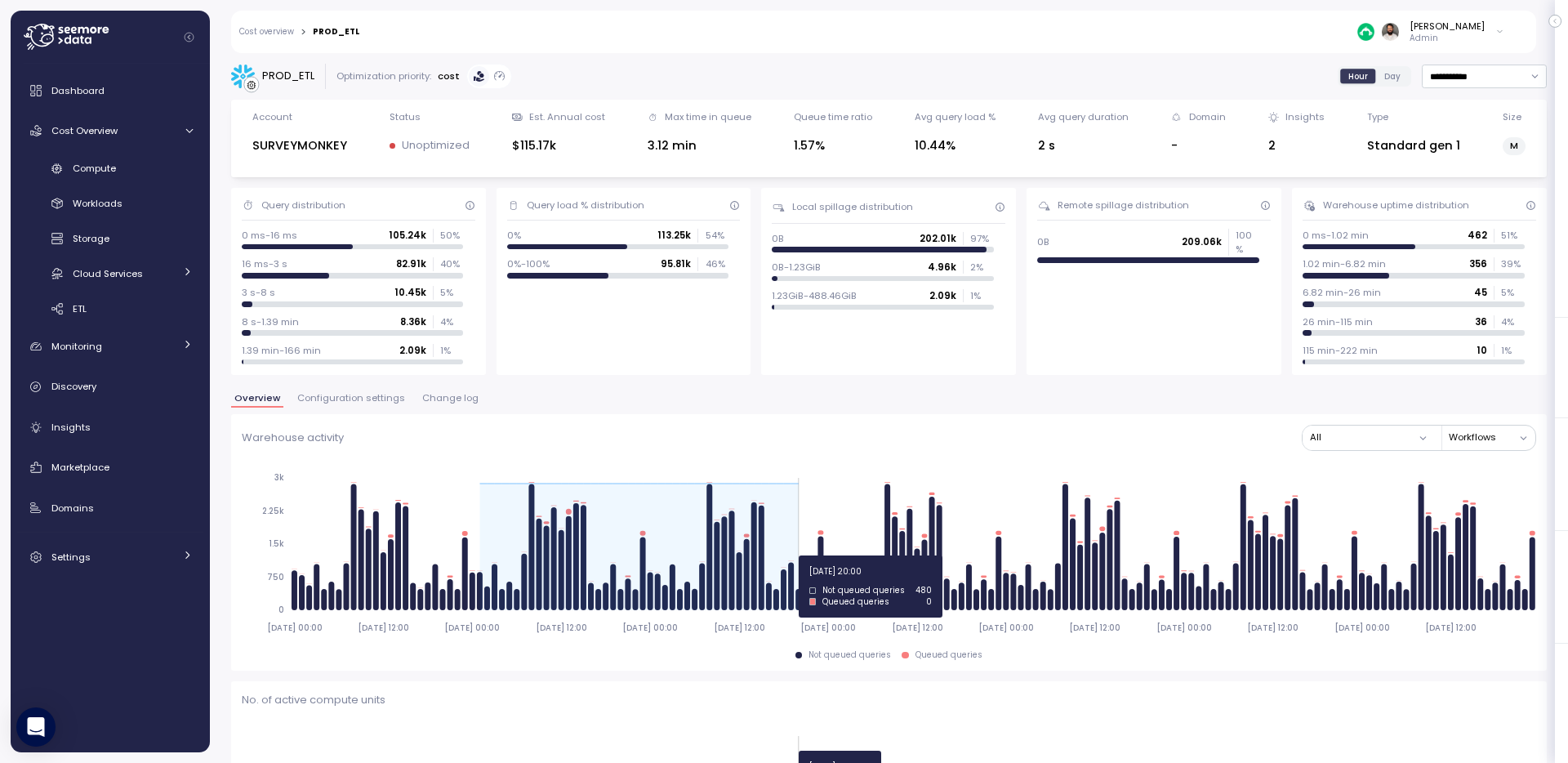
drag, startPoint x: 476, startPoint y: 556, endPoint x: 794, endPoint y: 554, distance: 318.0
click at [795, 555] on icon "2025-08-24 00:00 2025-08-24 12:00 2025-08-25 00:00 2025-08-25 12:00 2025-08-26 …" at bounding box center [889, 552] width 1295 height 182
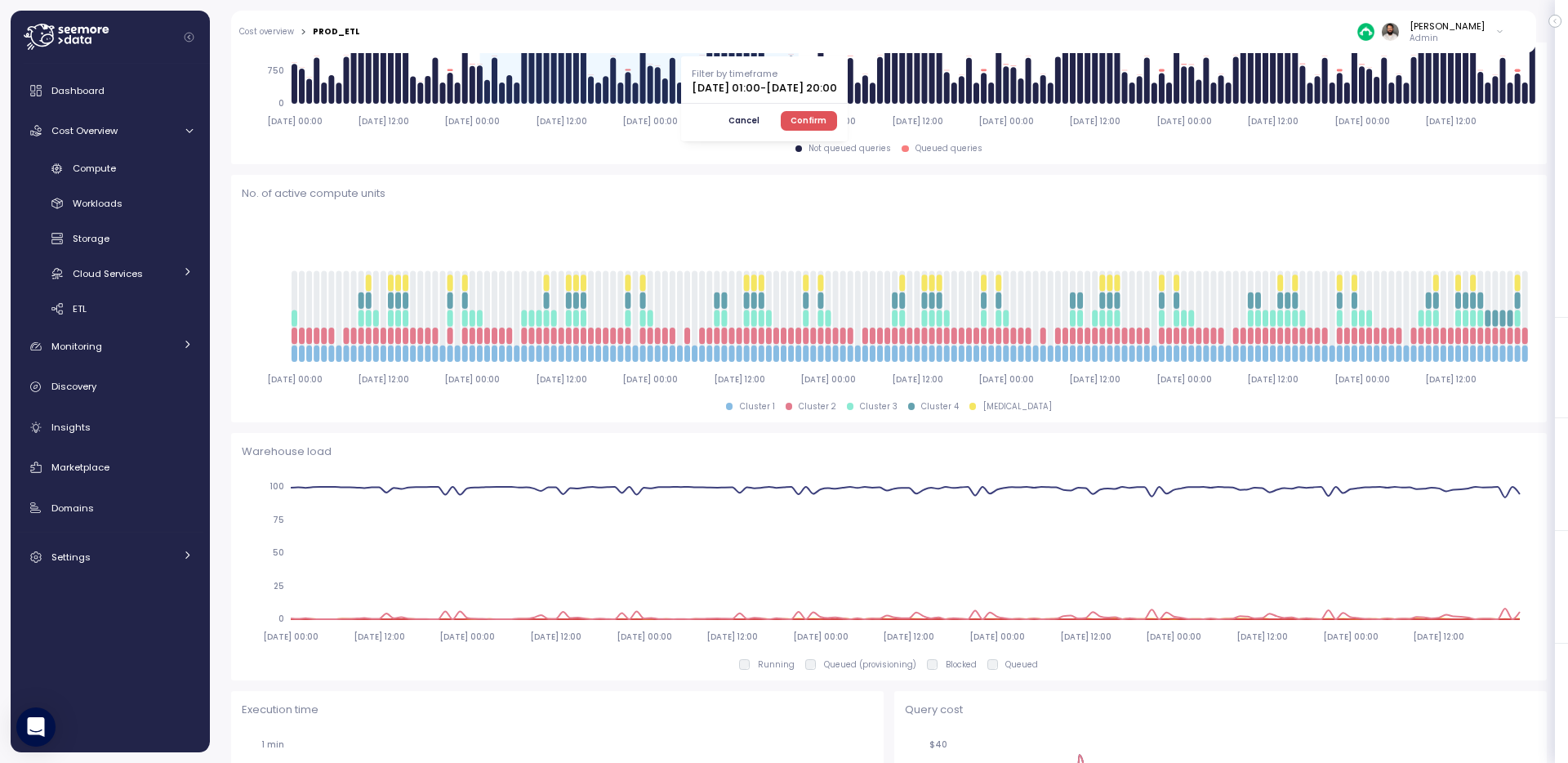
scroll to position [505, 0]
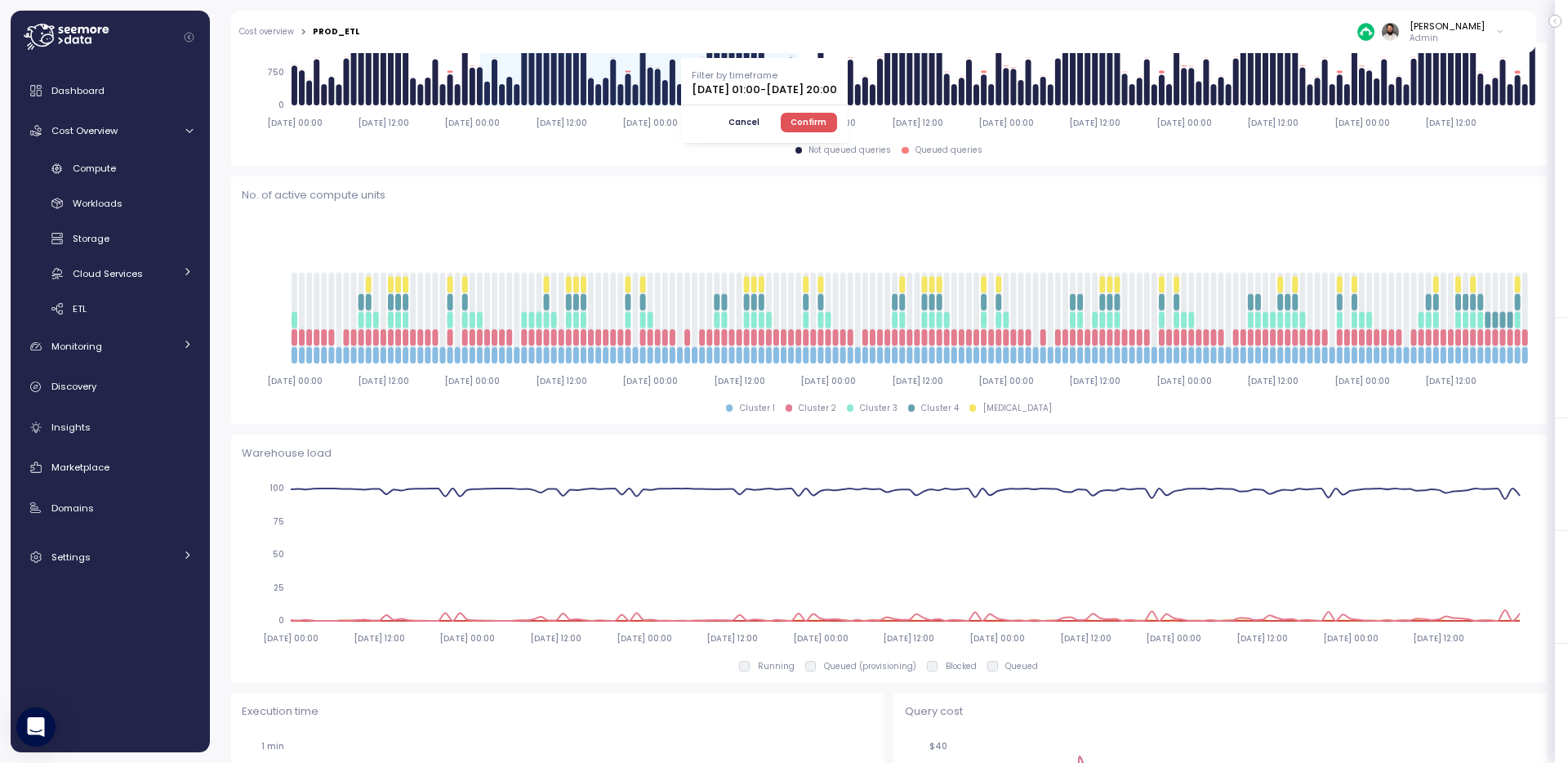
click at [837, 125] on button "Confirm" at bounding box center [809, 122] width 57 height 20
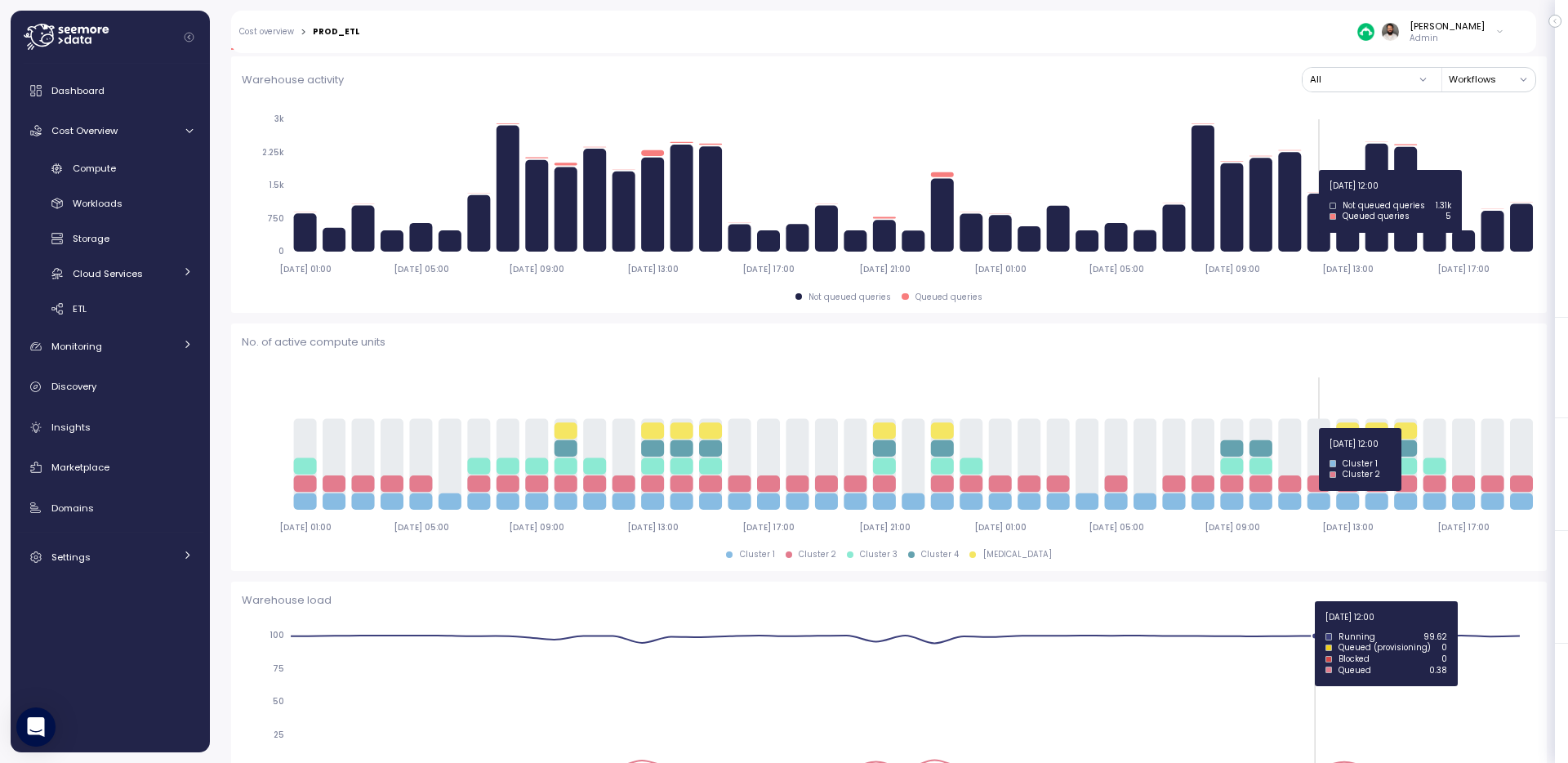
scroll to position [0, 0]
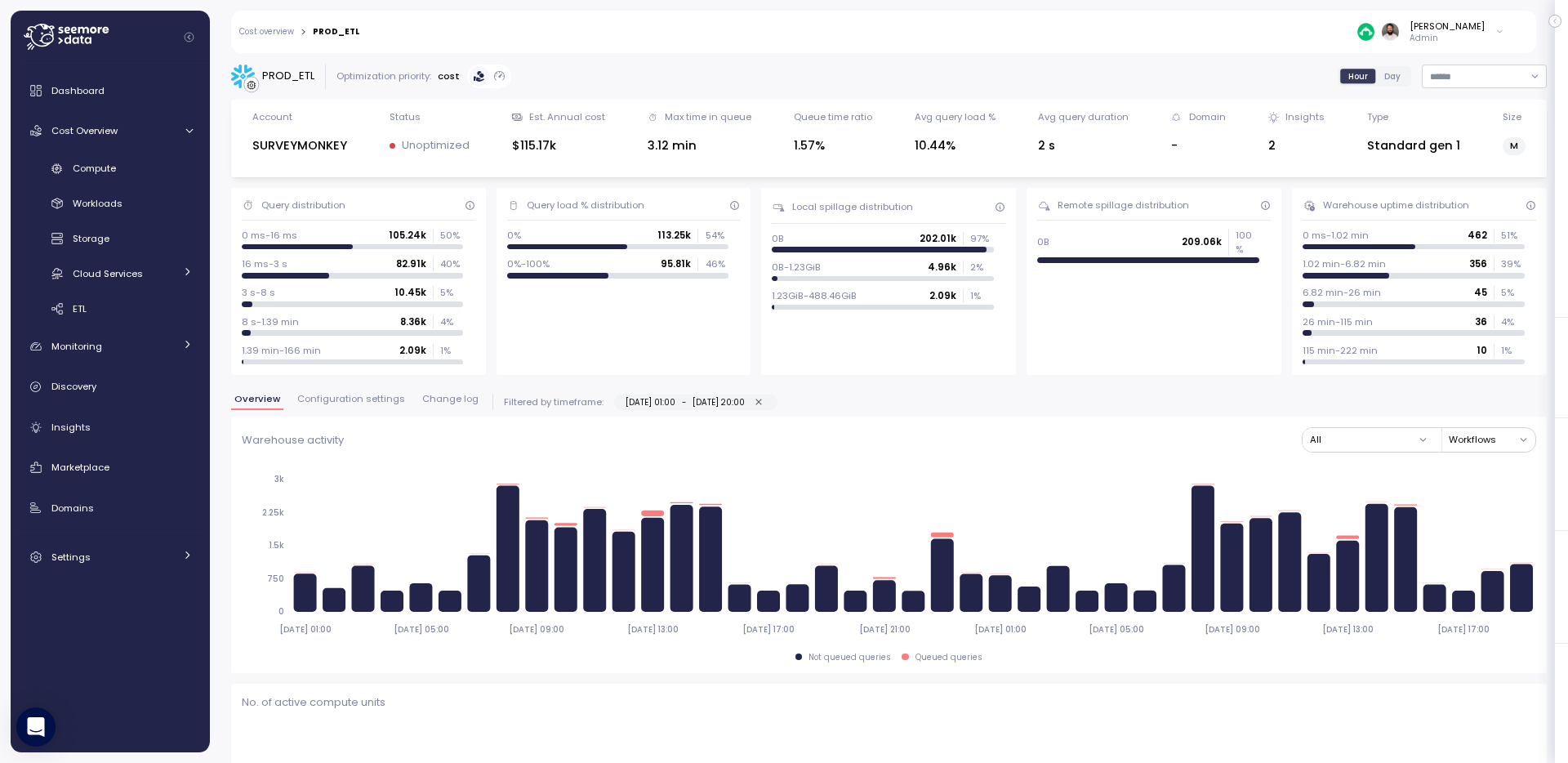
click at [767, 403] on div "25-08-2025 01:00 - 26-08-2025 20:00" at bounding box center [696, 403] width 141 height 15
type input "**********"
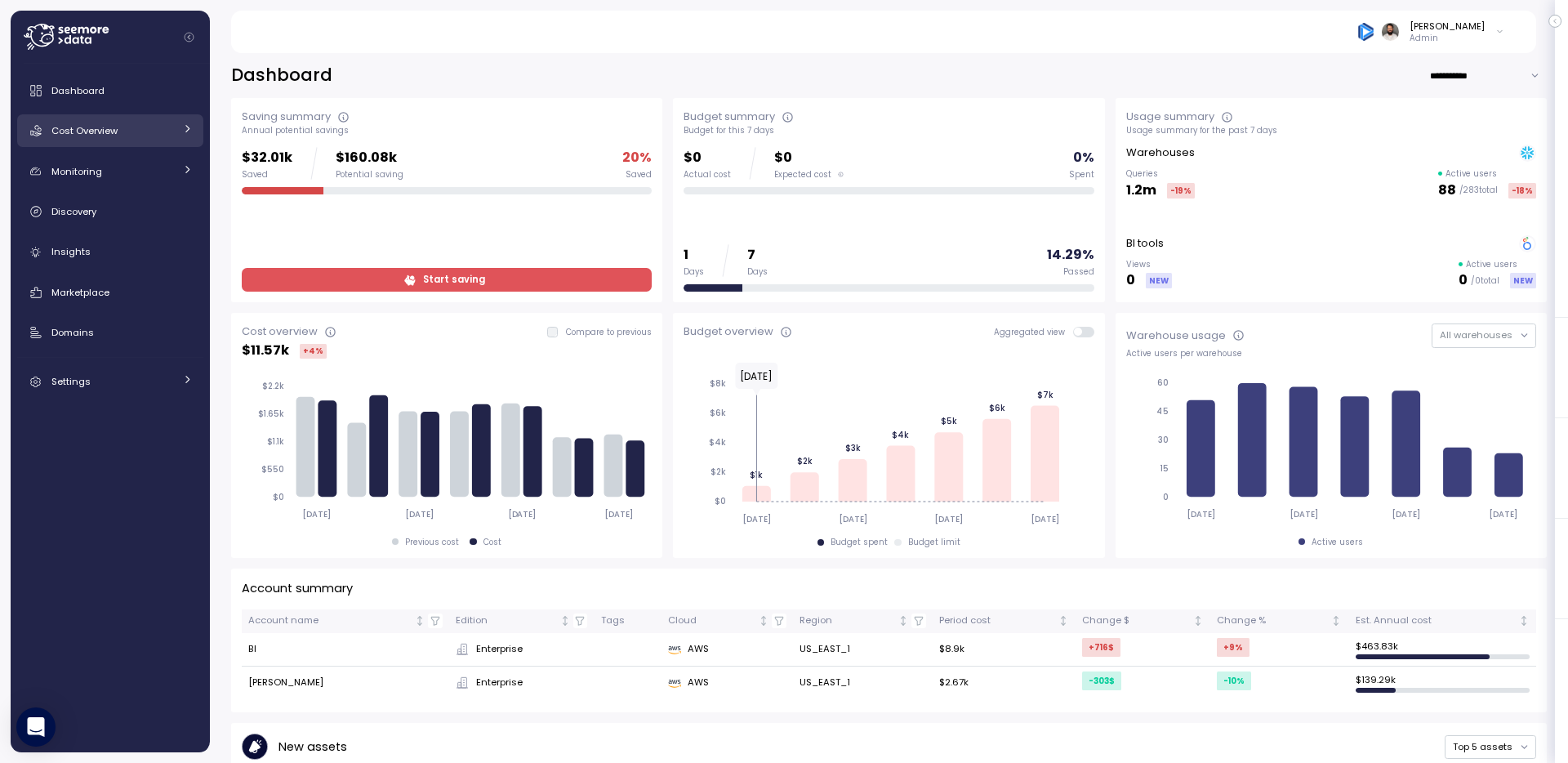
click at [137, 132] on div "Cost Overview" at bounding box center [112, 130] width 123 height 16
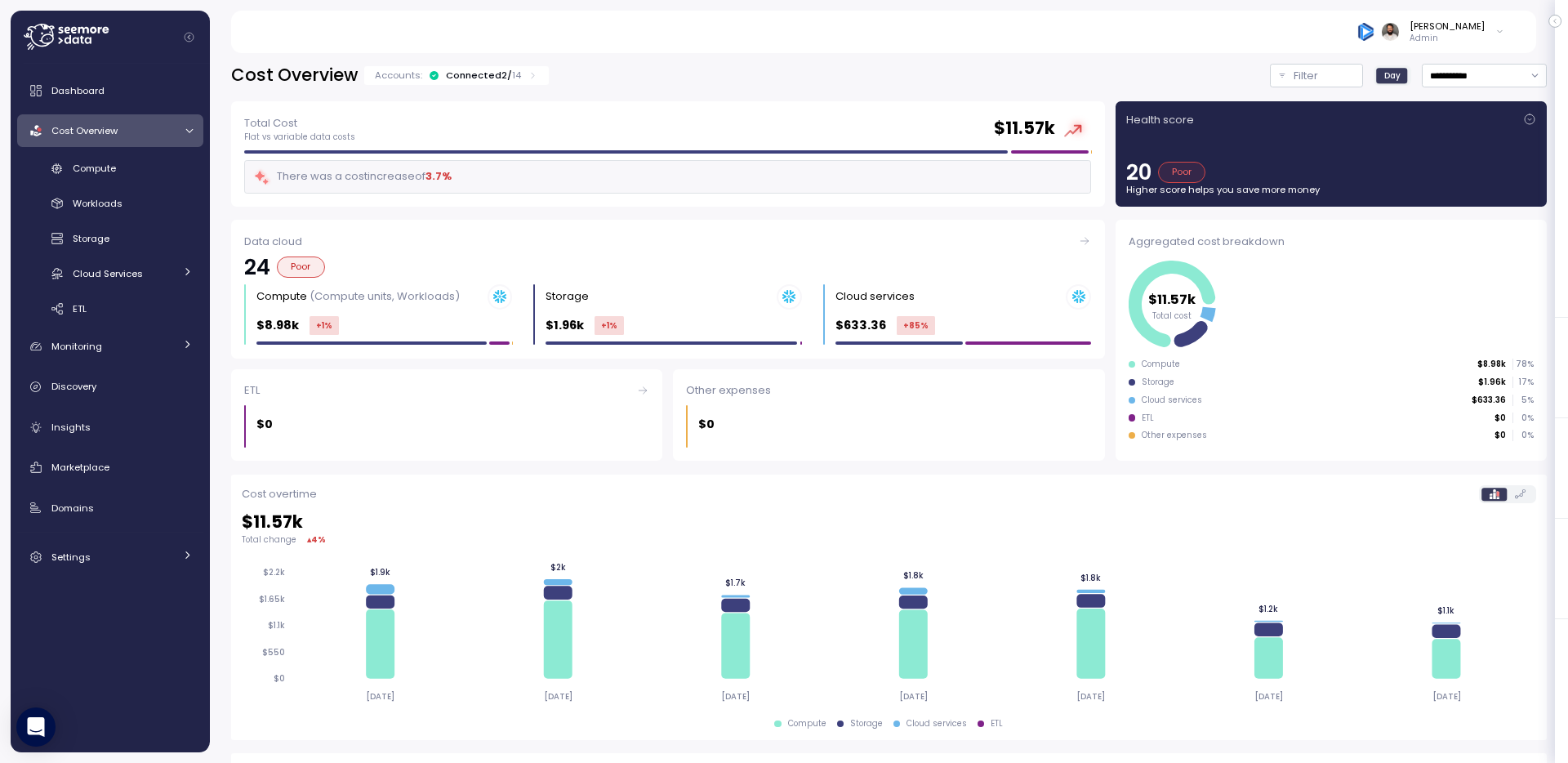
click at [439, 66] on div "Accounts: Connected 2 / 14" at bounding box center [456, 76] width 184 height 19
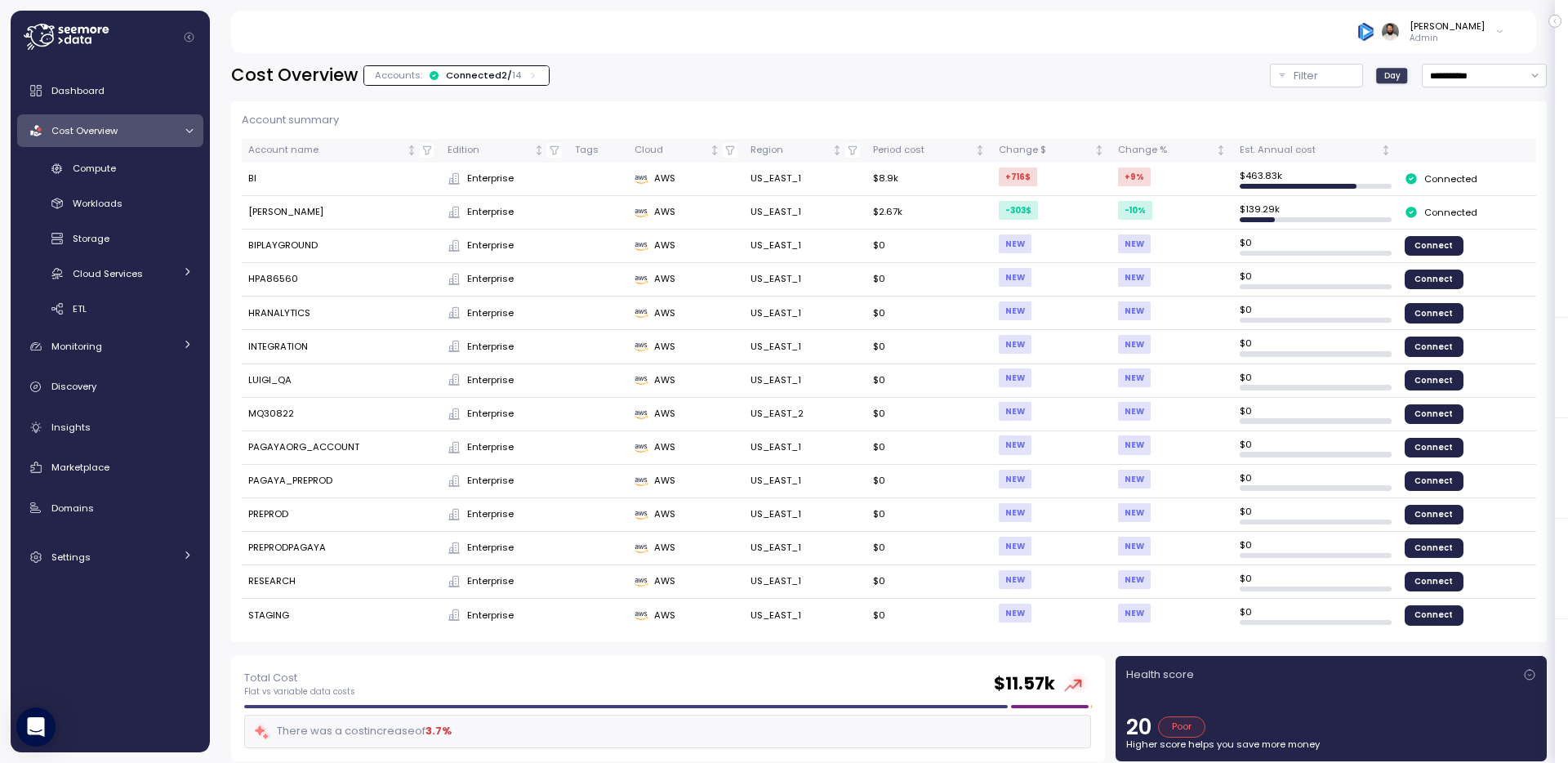
click at [439, 76] on div "Accounts: Connected 2 / 14" at bounding box center [457, 76] width 164 height 13
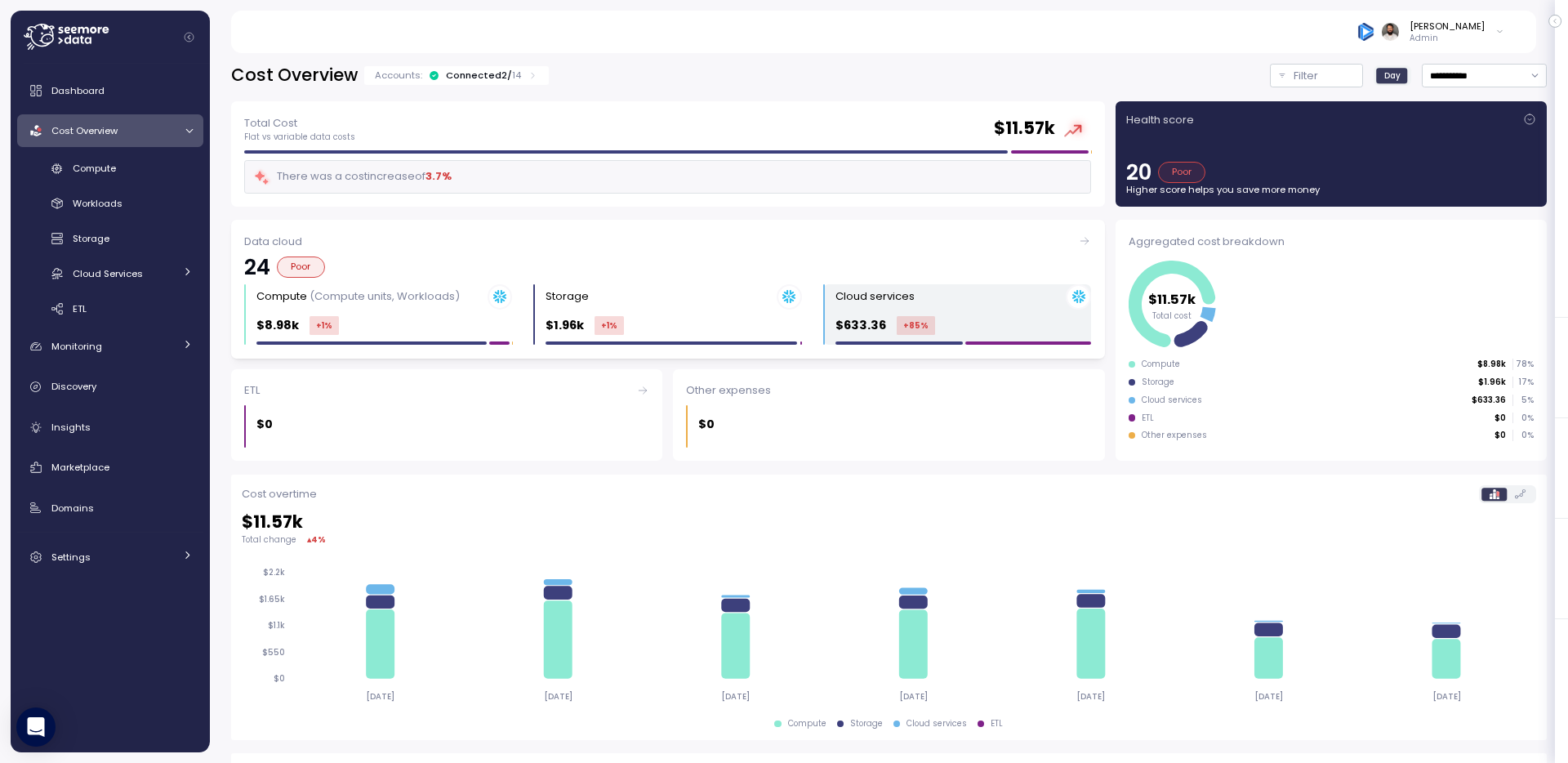
click at [946, 316] on div "$633.36 +85 %" at bounding box center [963, 325] width 255 height 19
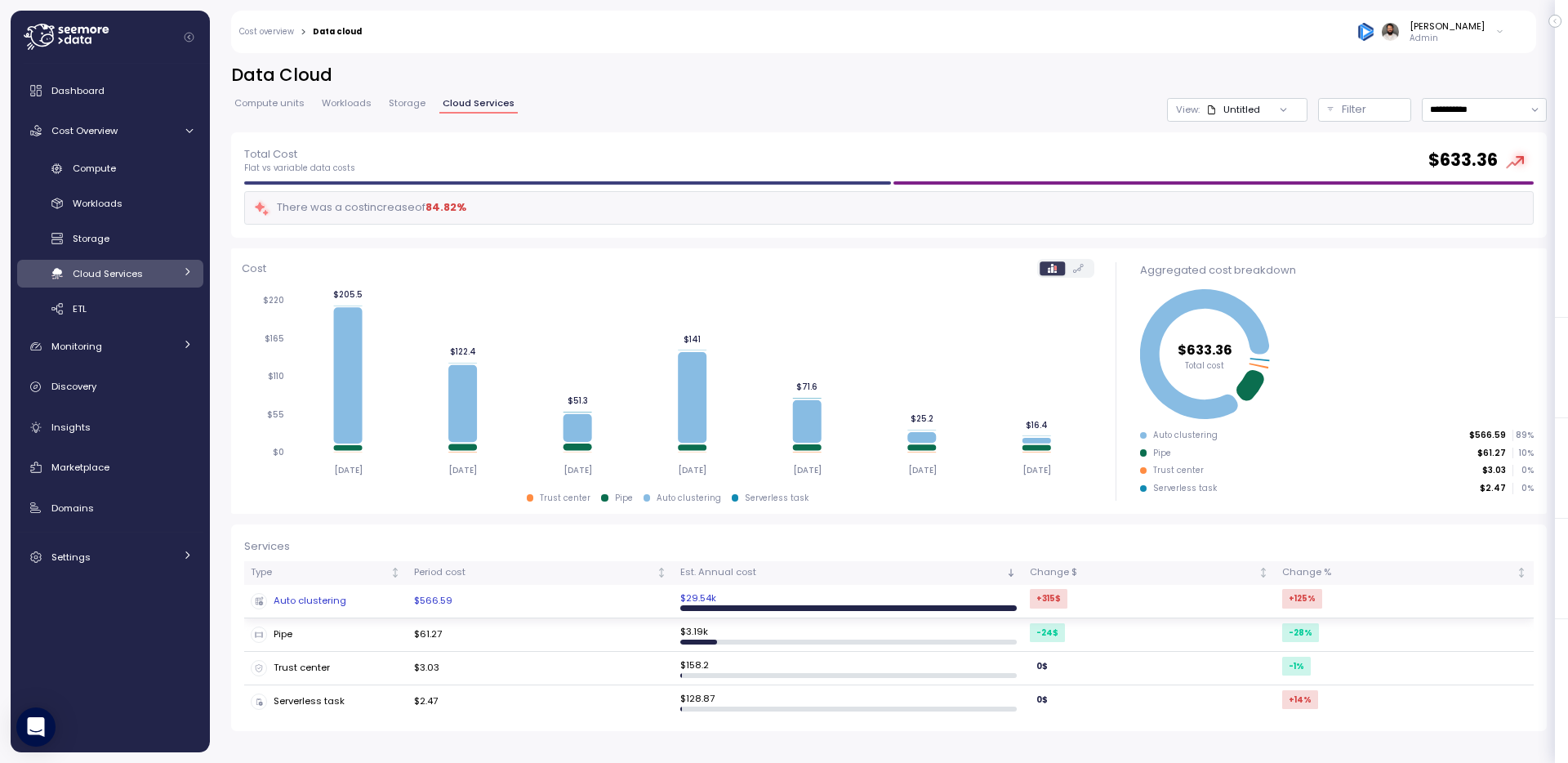
click at [460, 609] on td "$566.59" at bounding box center [541, 601] width 267 height 33
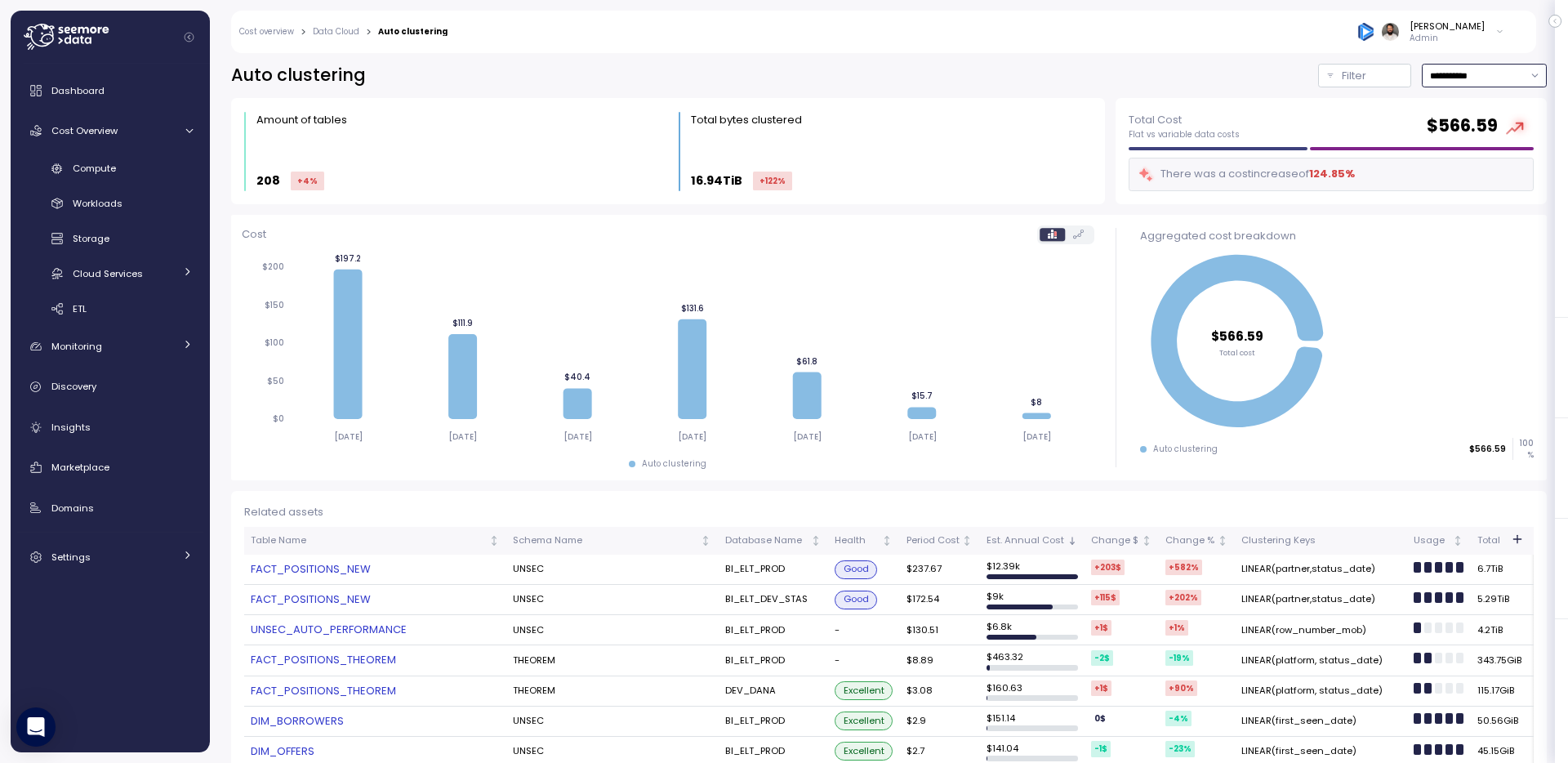
click at [1498, 78] on input "**********" at bounding box center [1485, 75] width 125 height 24
click at [1486, 183] on div "Last 14 days" at bounding box center [1483, 176] width 120 height 22
type input "**********"
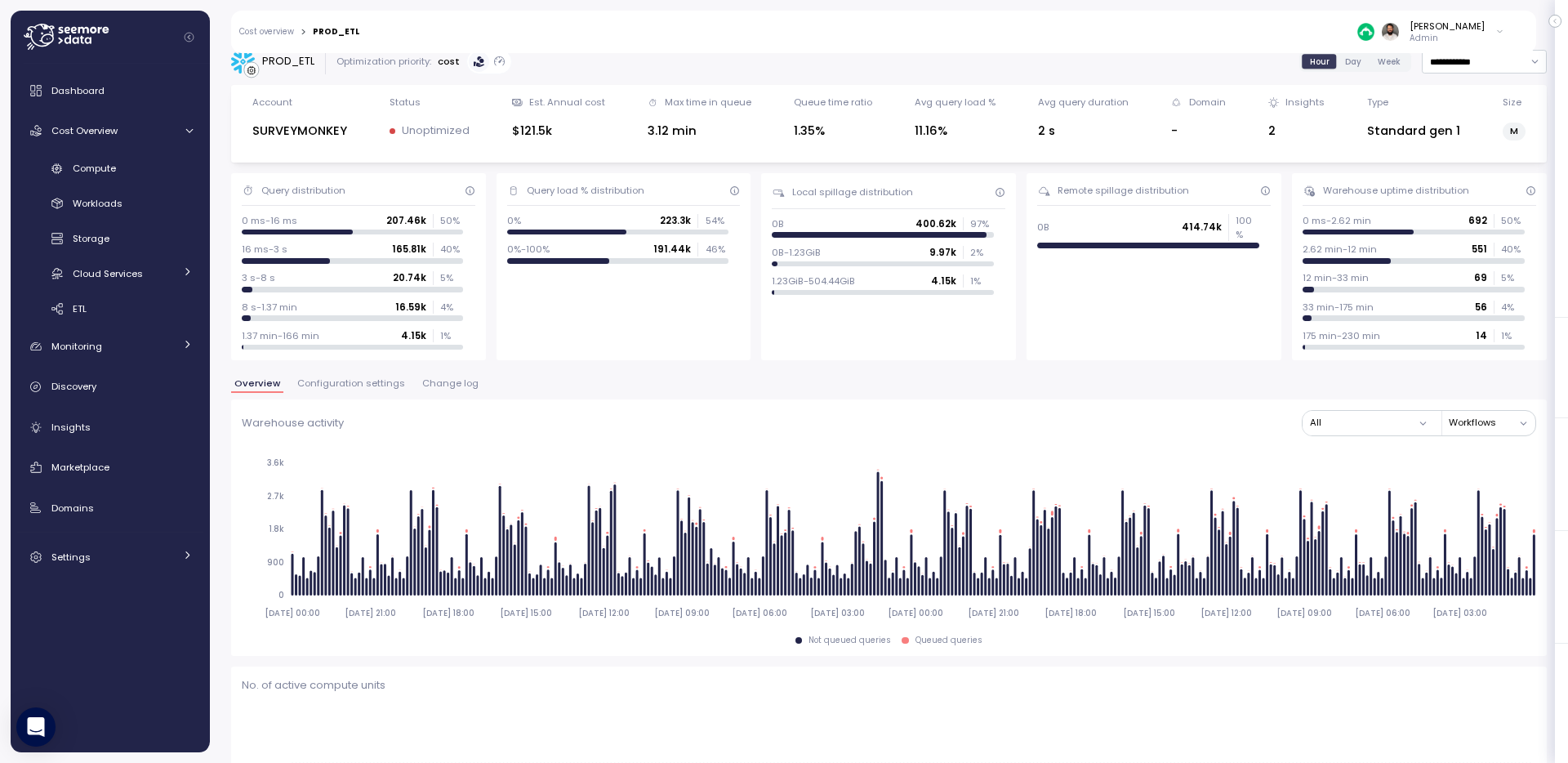
scroll to position [15, 0]
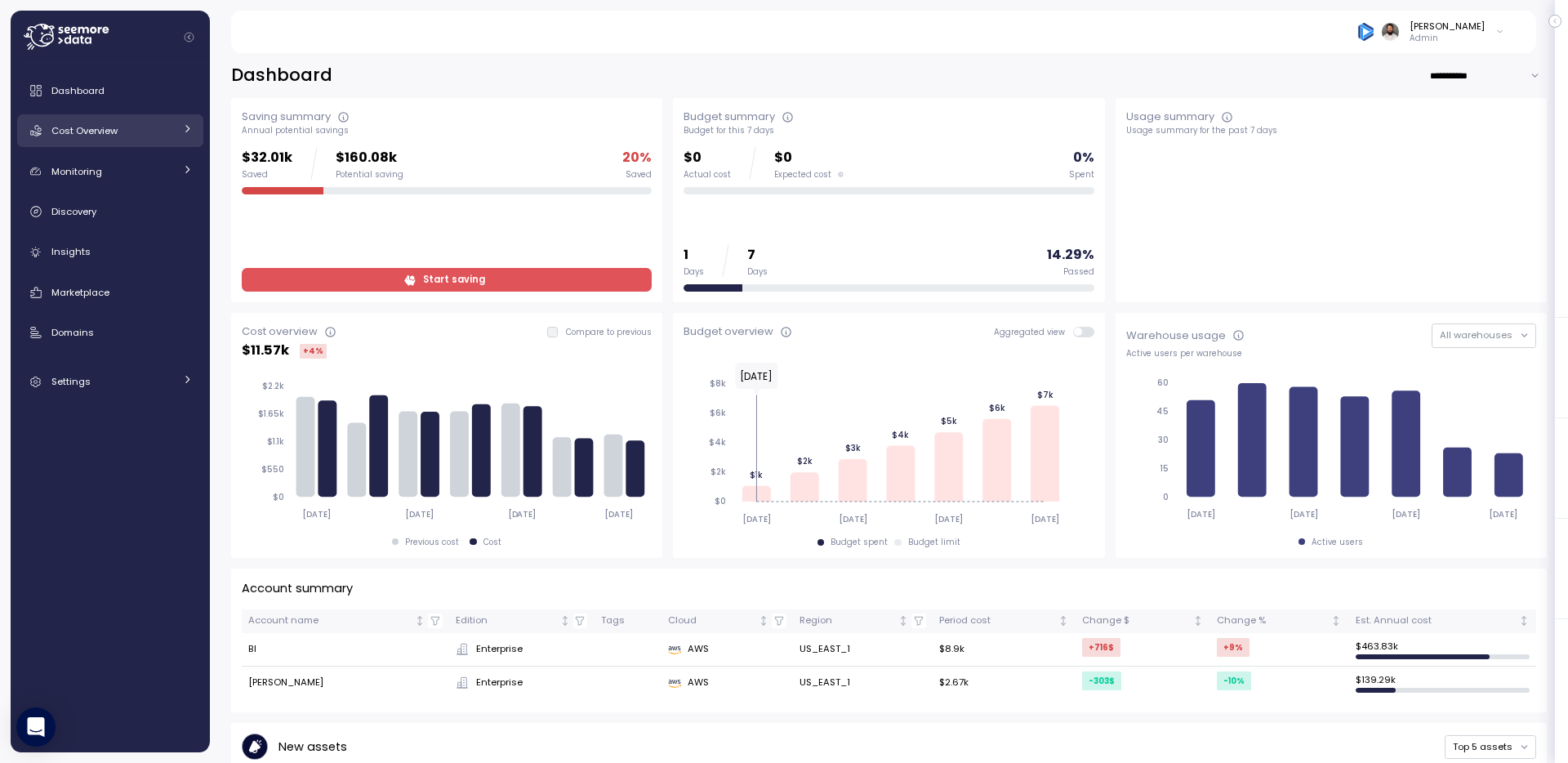
click at [121, 140] on link "Cost Overview" at bounding box center [110, 130] width 186 height 33
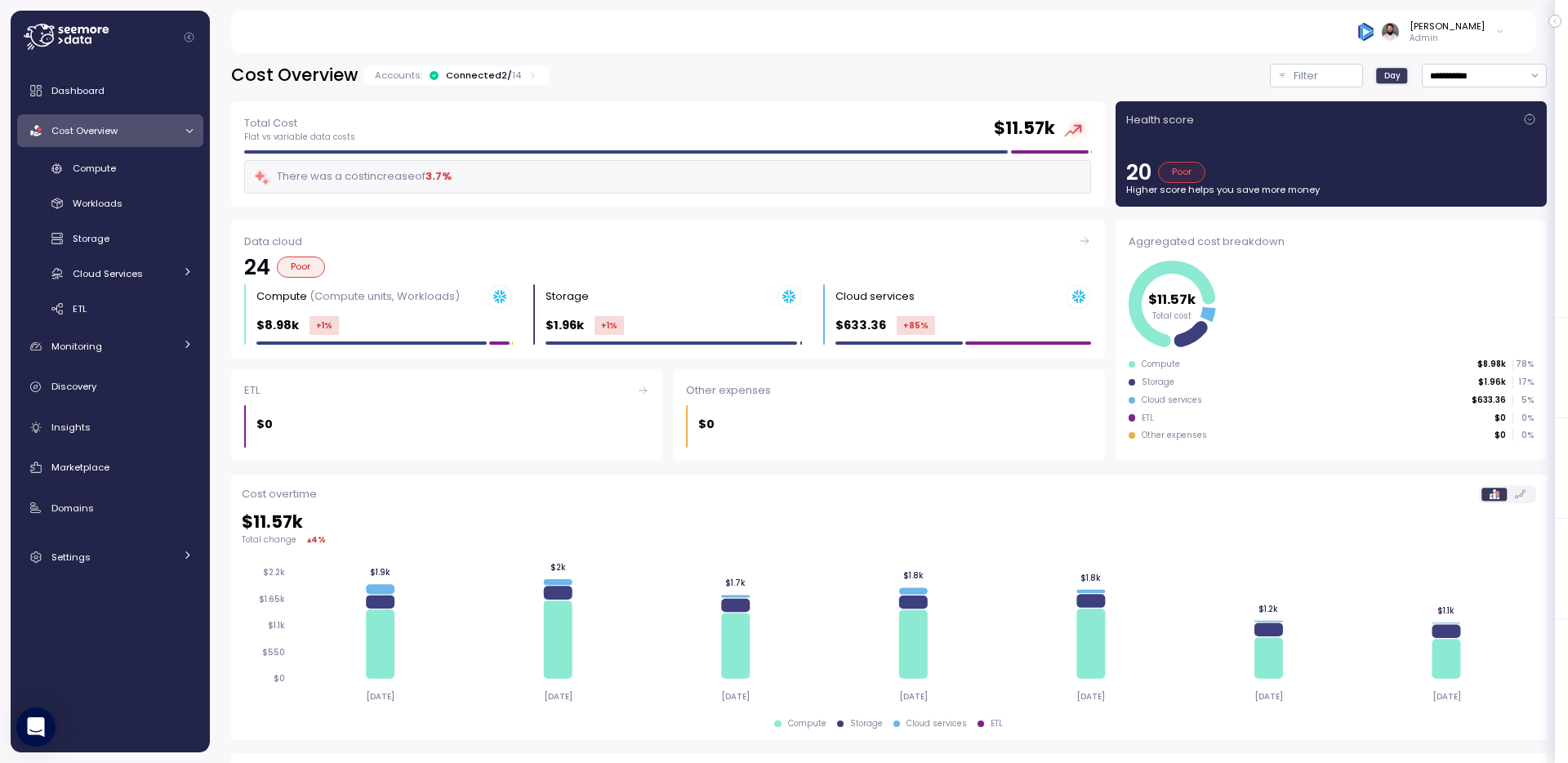
click at [110, 444] on div "Dashboard Cost Overview Compute Workloads Storage Cloud Services Clustering col…" at bounding box center [110, 324] width 186 height 499
click at [110, 436] on link "Insights" at bounding box center [110, 427] width 186 height 33
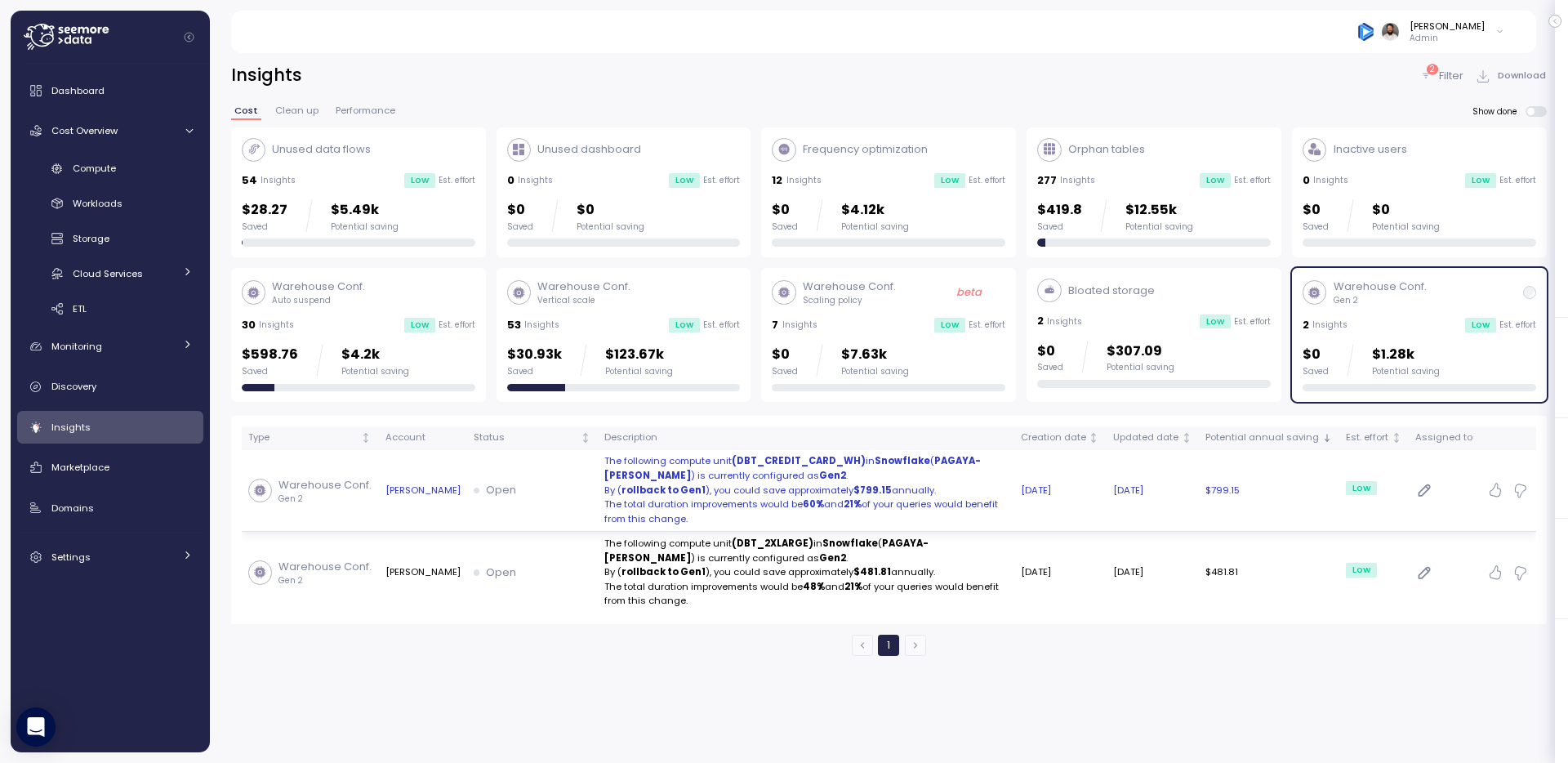
click at [970, 491] on p "By ( rollback to Gen1 ), you could save approximately $799.15 annually." at bounding box center [805, 492] width 404 height 15
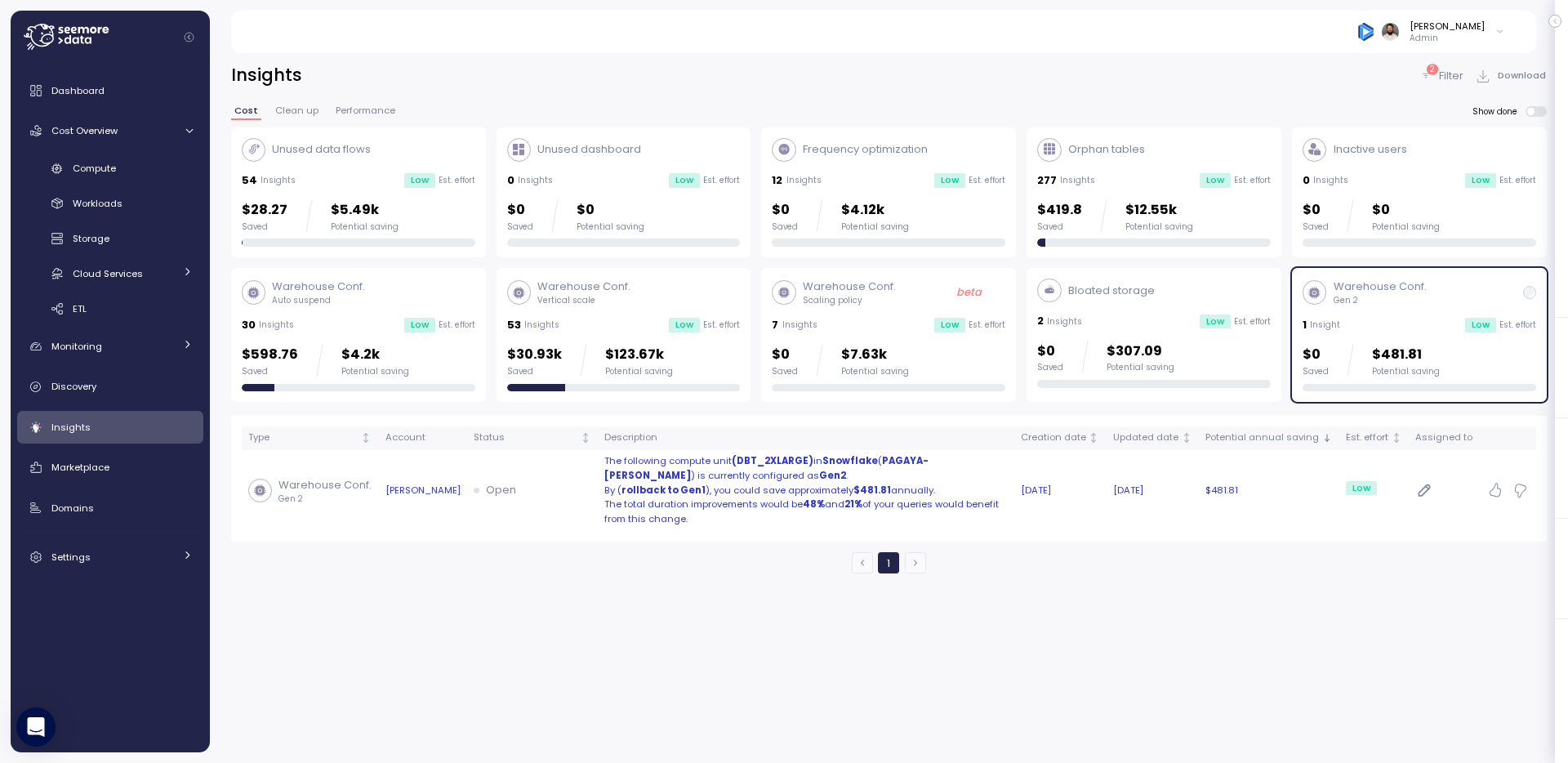
click at [914, 492] on p "By ( rollback to Gen1 ), you could save approximately $481.81 annually." at bounding box center [805, 492] width 404 height 15
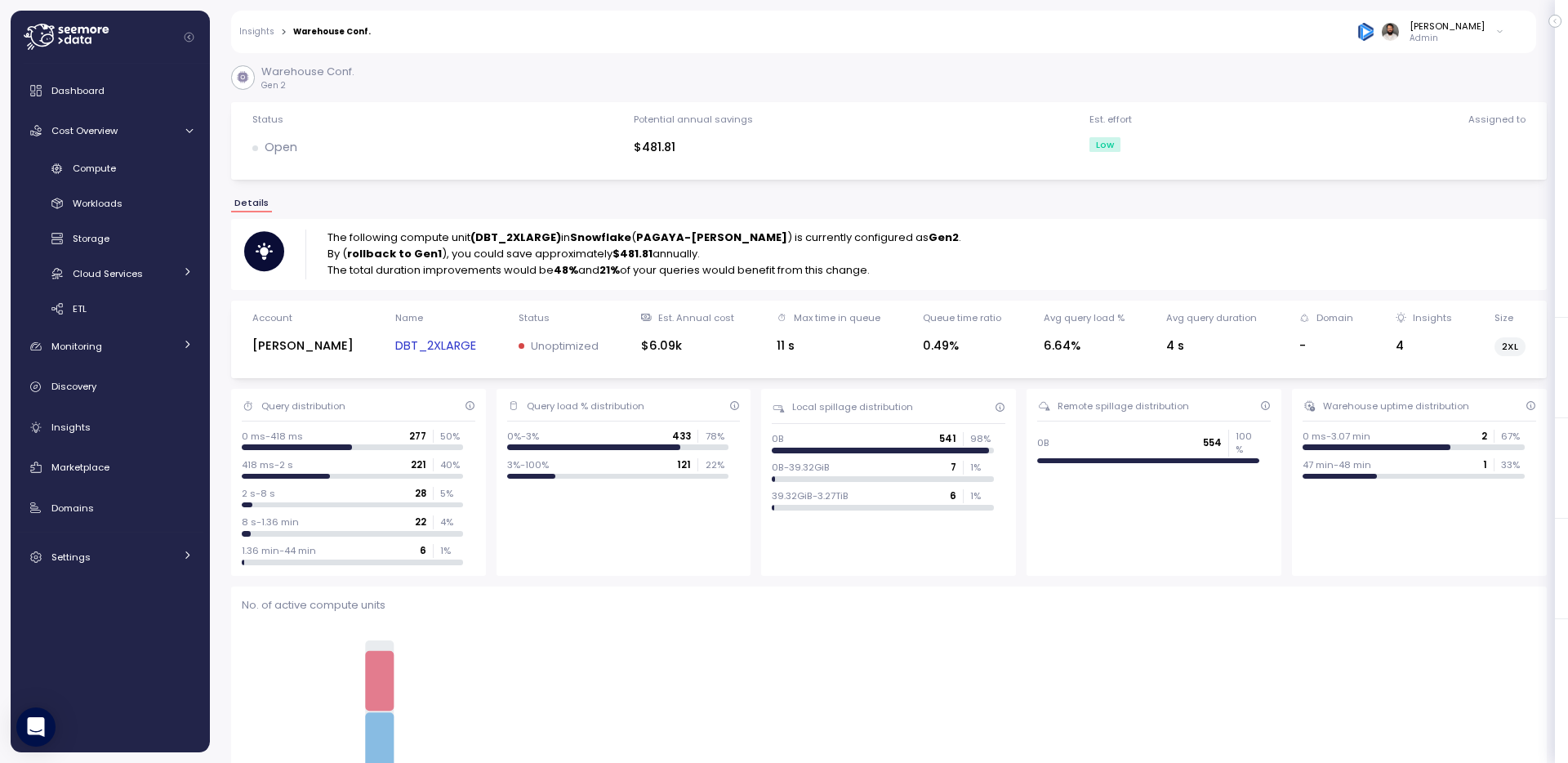
scroll to position [246, 0]
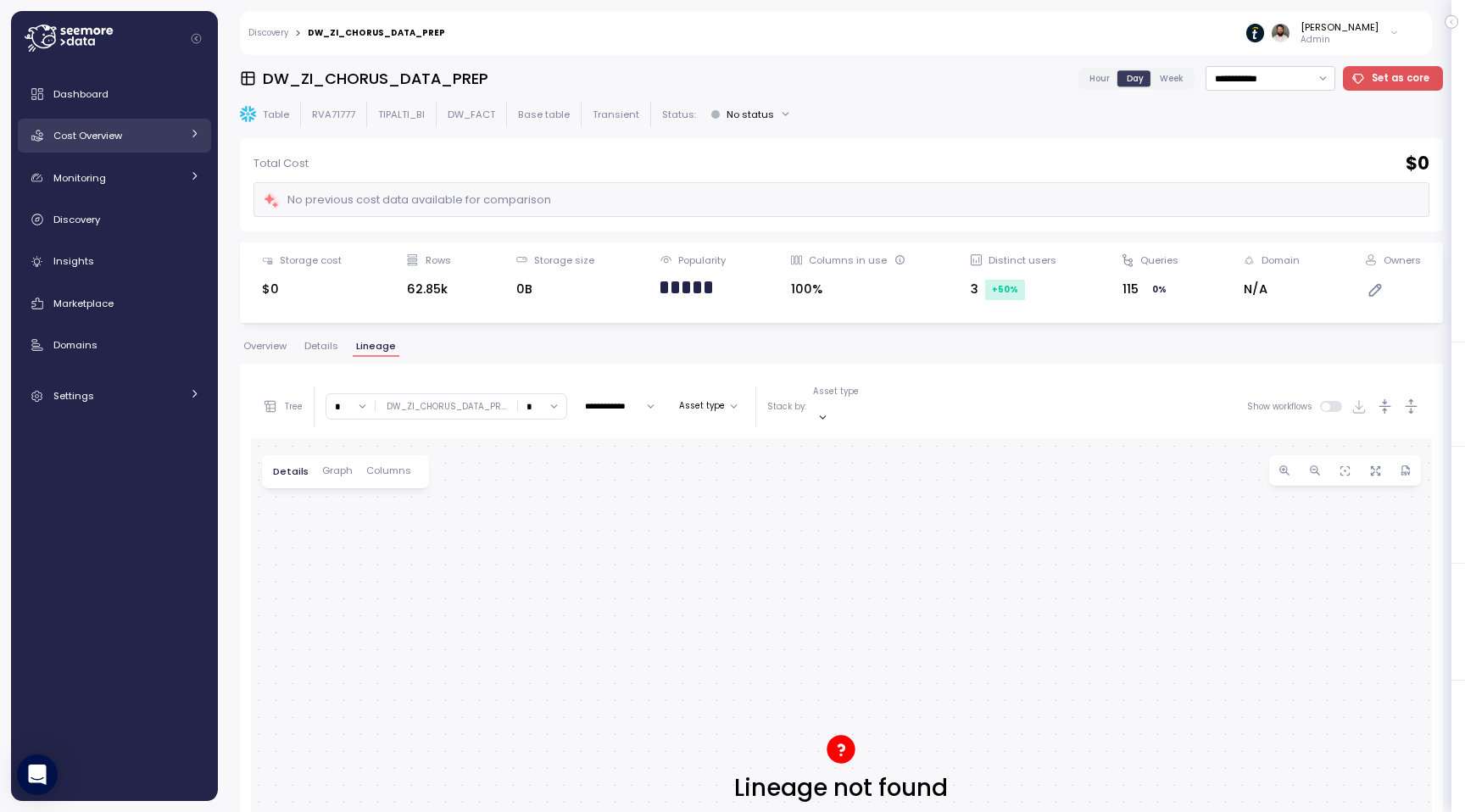
click at [181, 140] on link "Cost Overview" at bounding box center [114, 135] width 193 height 34
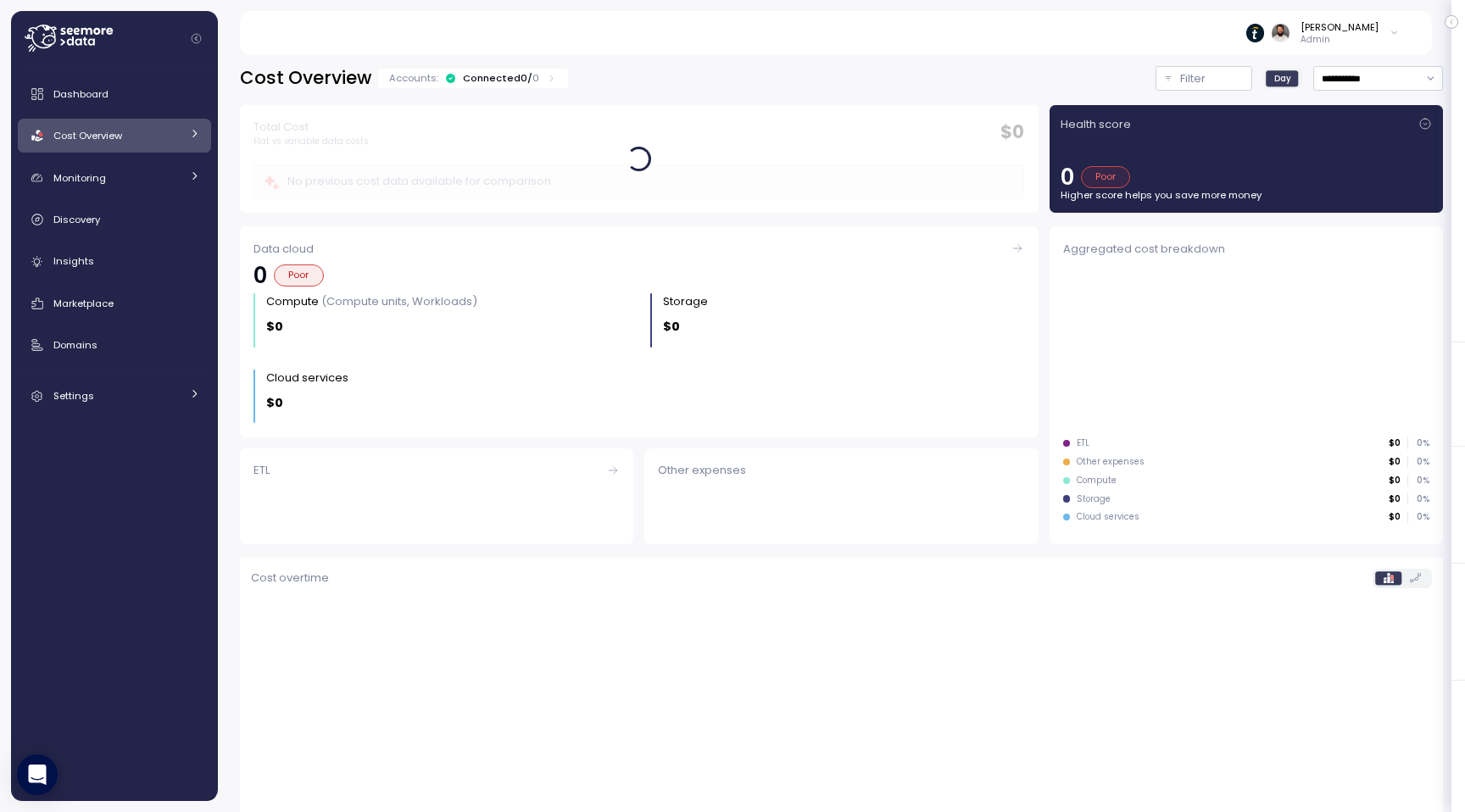
click at [181, 140] on link "Cost Overview" at bounding box center [114, 135] width 193 height 34
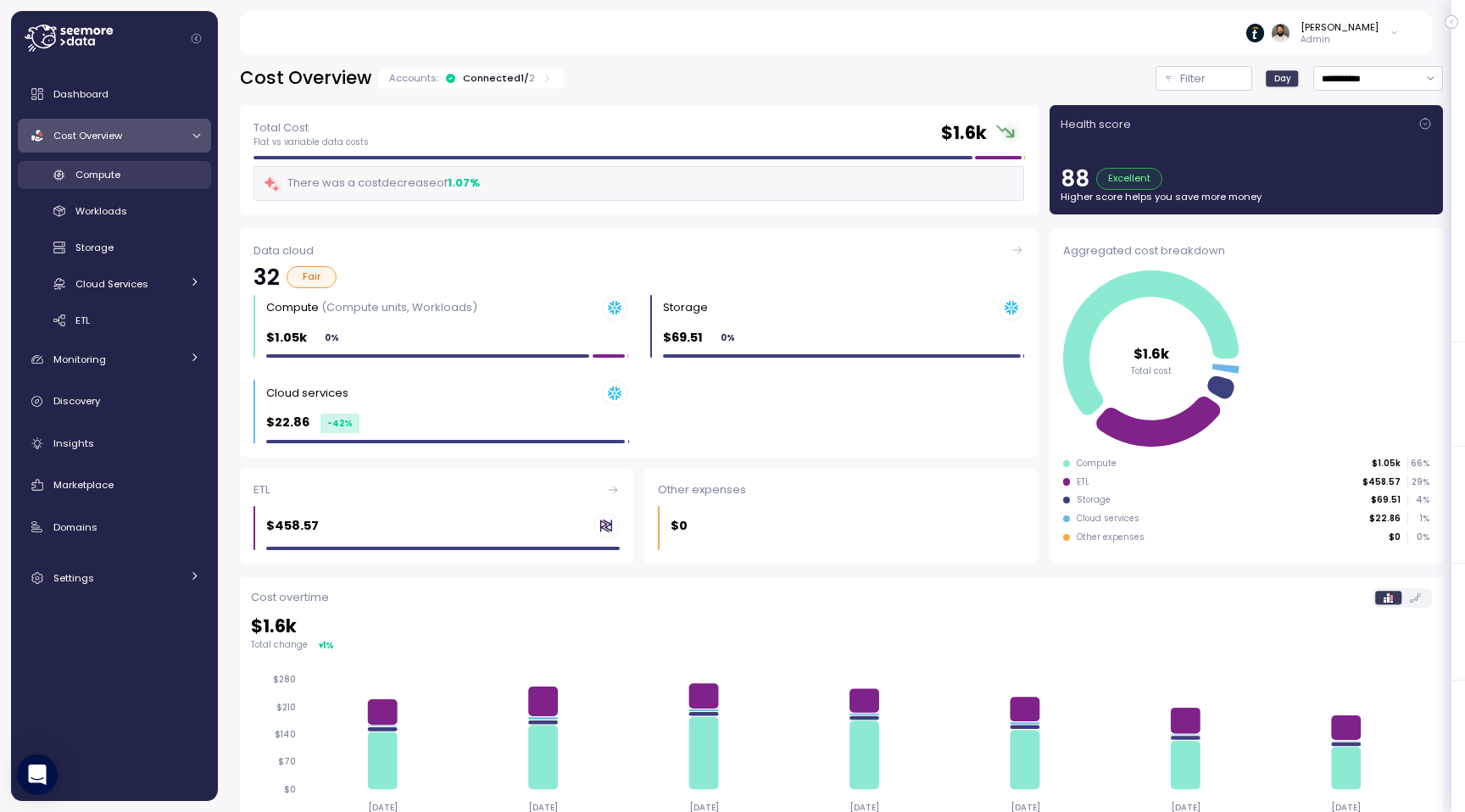
click at [166, 181] on div "Compute" at bounding box center [137, 174] width 125 height 17
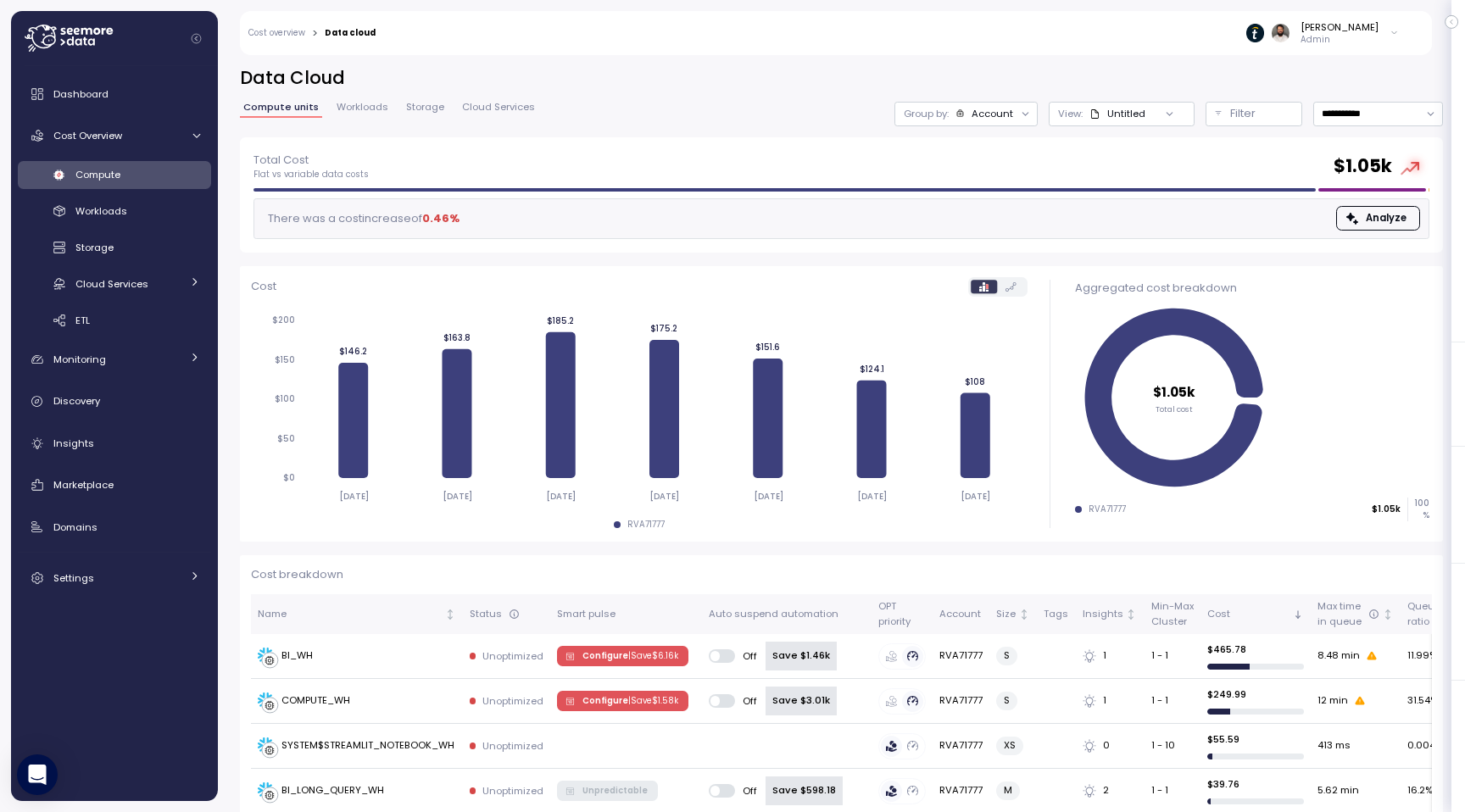
click at [380, 112] on span "Workloads" at bounding box center [362, 108] width 52 height 10
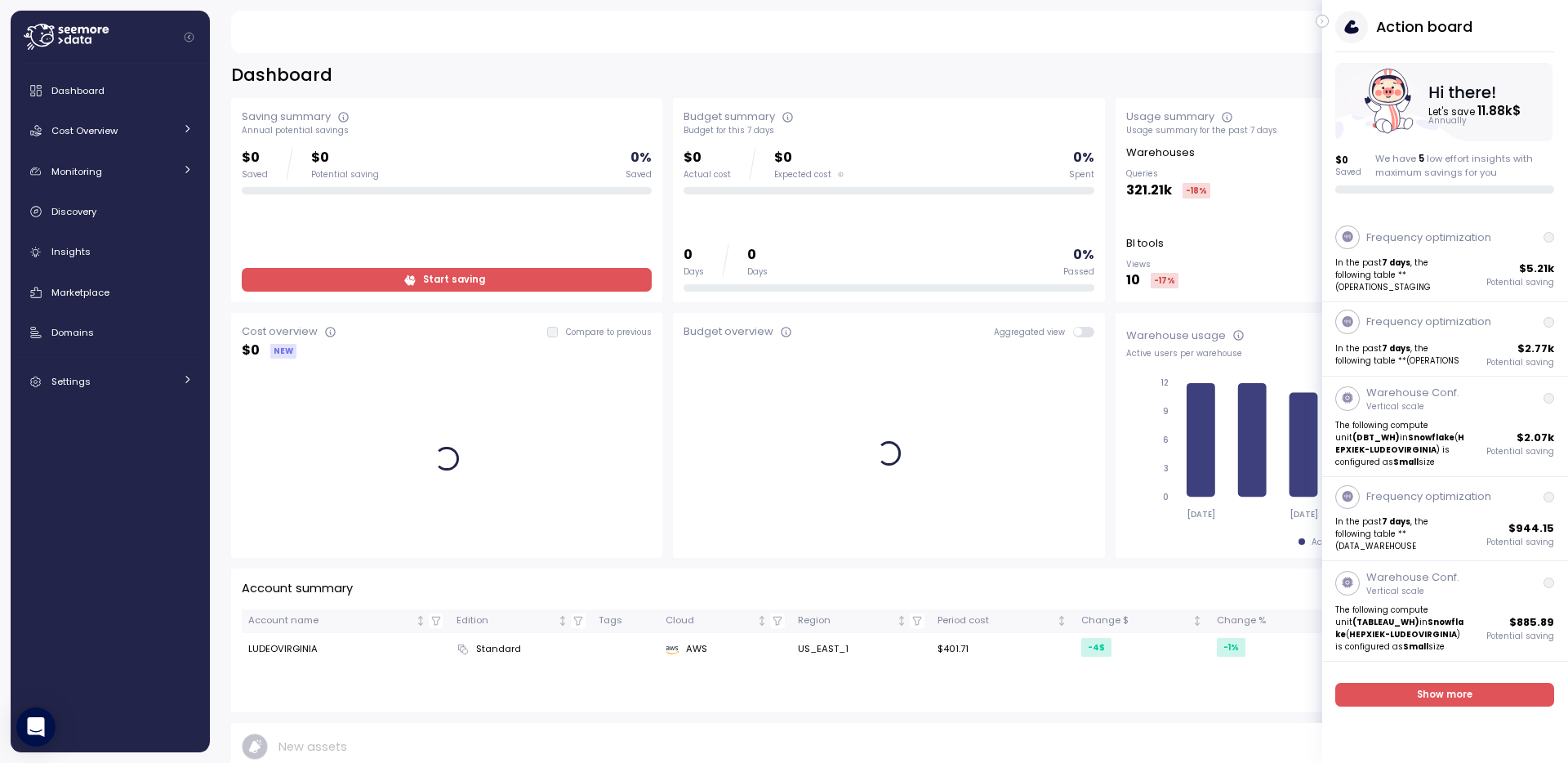
click at [1321, 20] on icon "button" at bounding box center [1322, 22] width 2 height 4
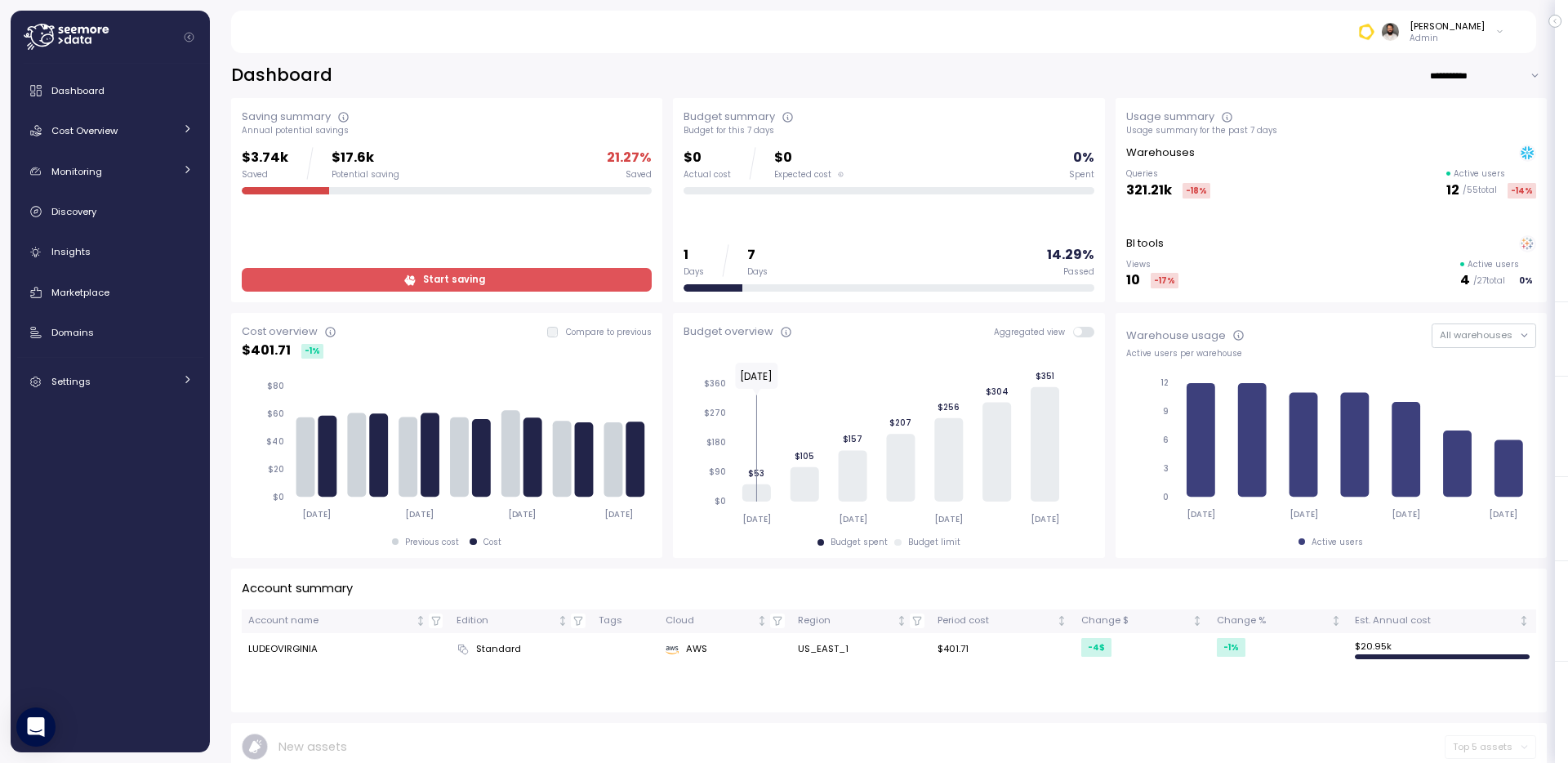
click at [105, 151] on div "Dashboard Cost Overview Compute Workloads Storage Cloud Services Clustering col…" at bounding box center [110, 236] width 186 height 323
click at [105, 139] on link "Cost Overview" at bounding box center [110, 130] width 186 height 33
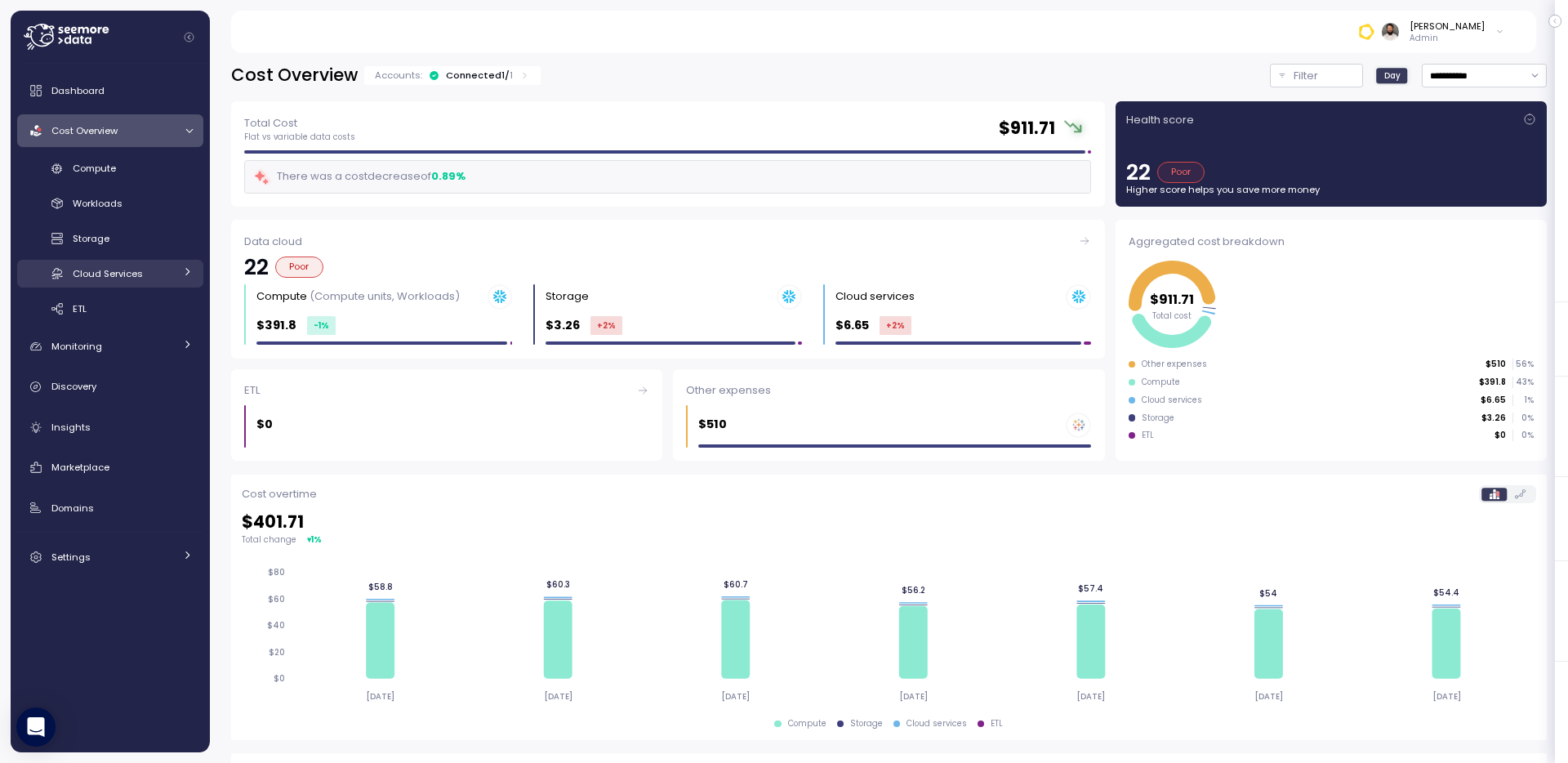
click at [164, 274] on div "Cloud Services" at bounding box center [123, 273] width 101 height 16
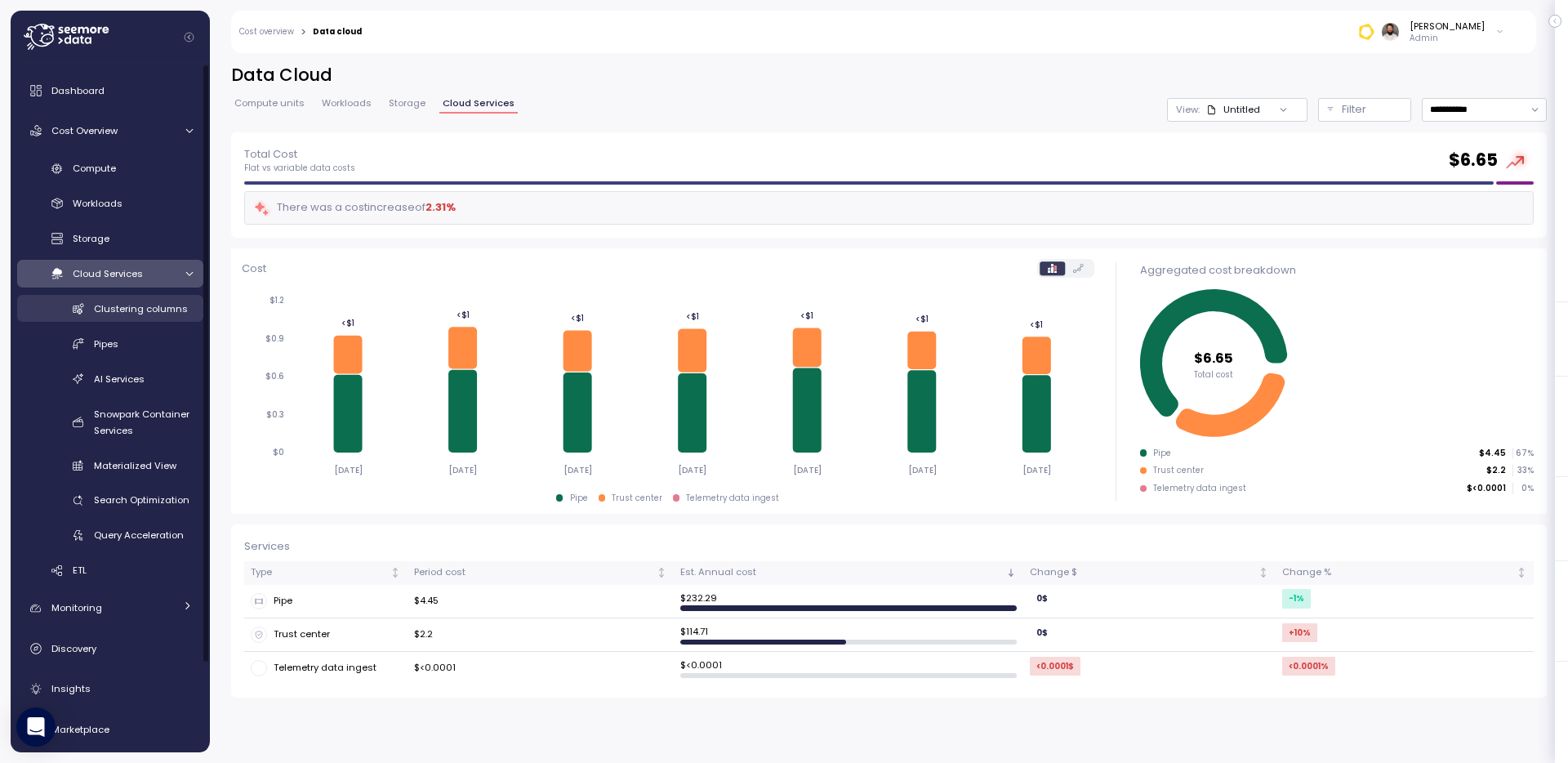
click at [156, 309] on span "Clustering columns" at bounding box center [140, 309] width 94 height 13
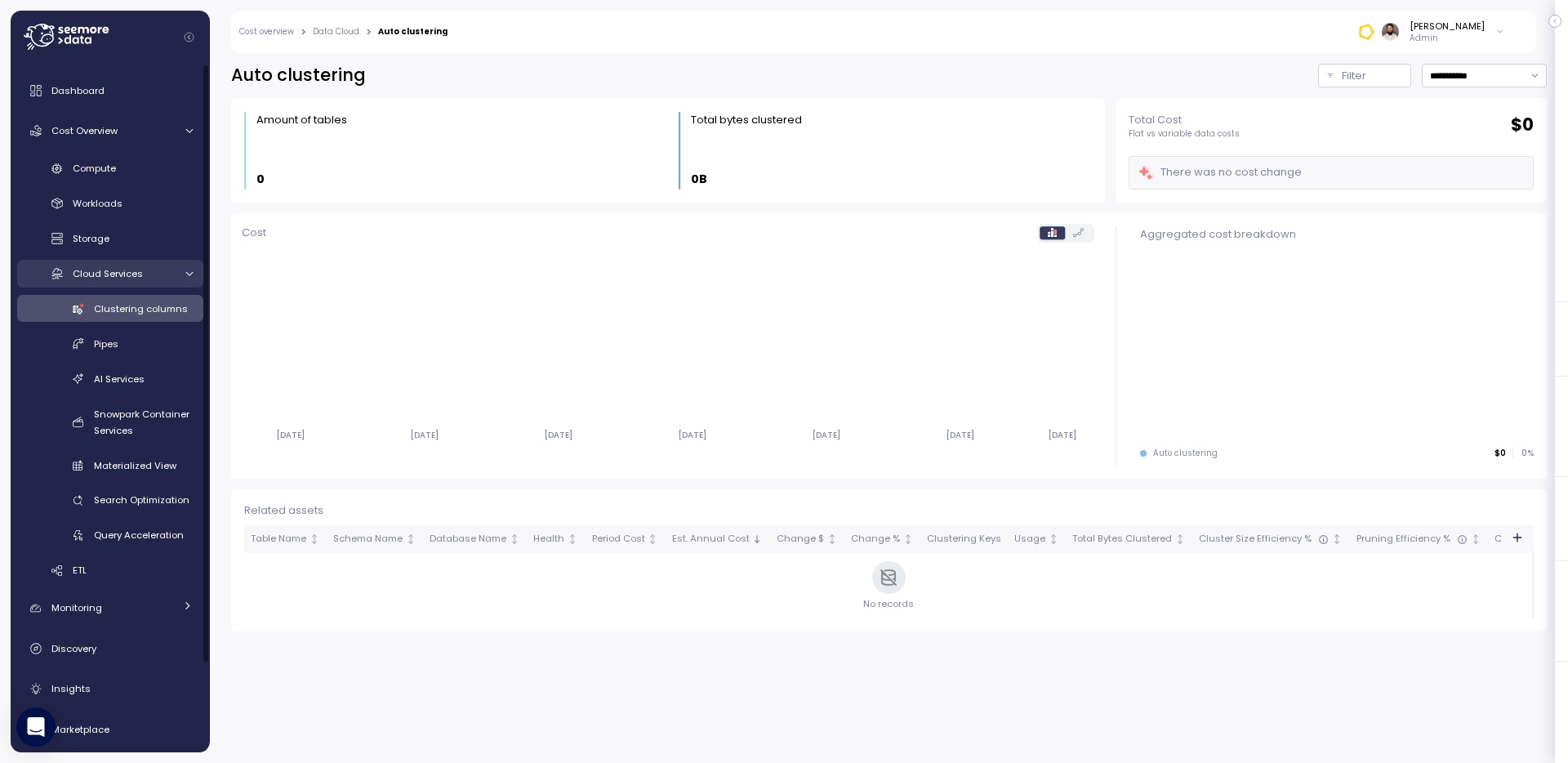
click at [166, 280] on div "Cloud Services" at bounding box center [123, 273] width 101 height 16
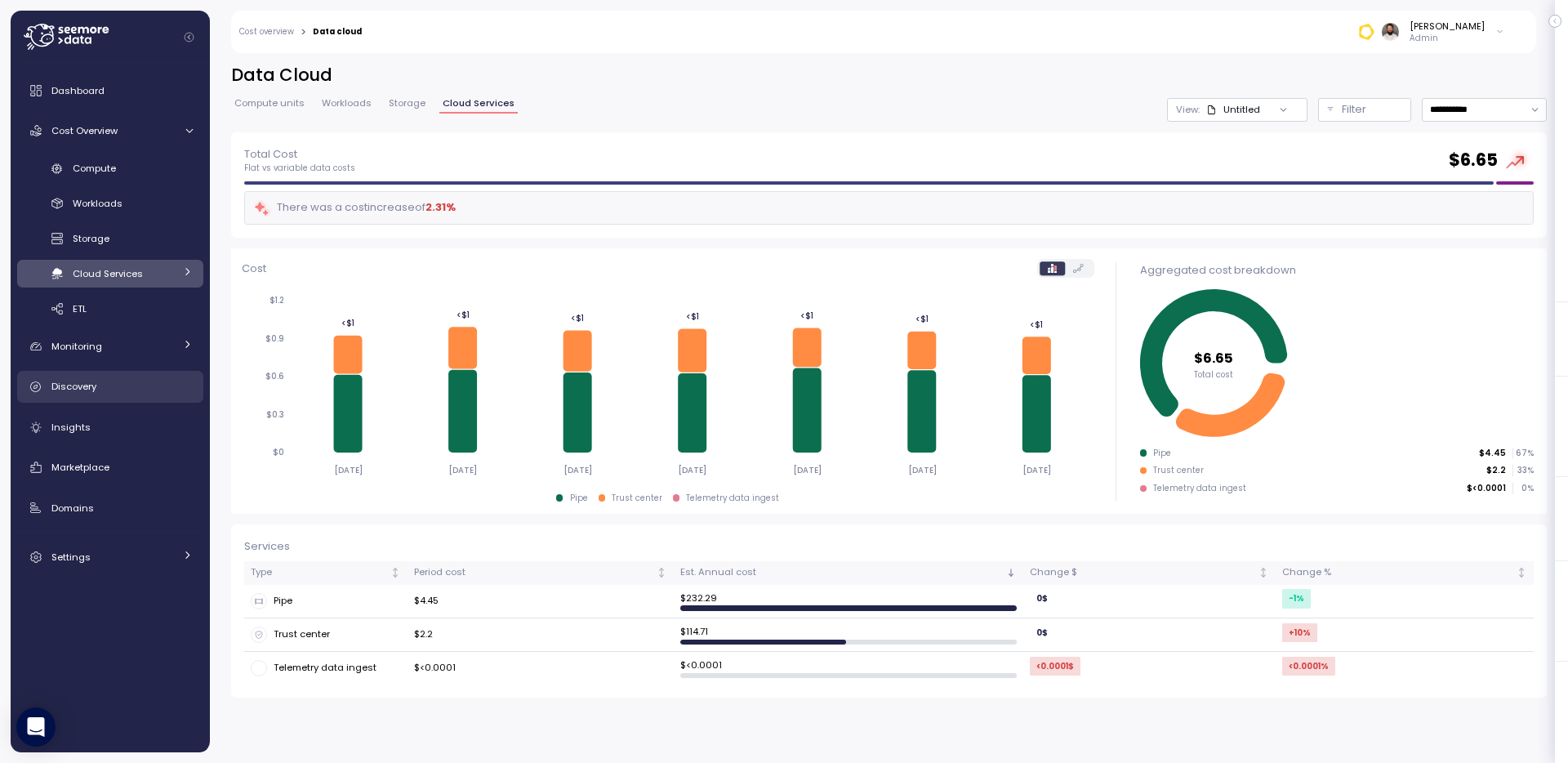
click at [145, 380] on div "Discovery" at bounding box center [122, 386] width 142 height 16
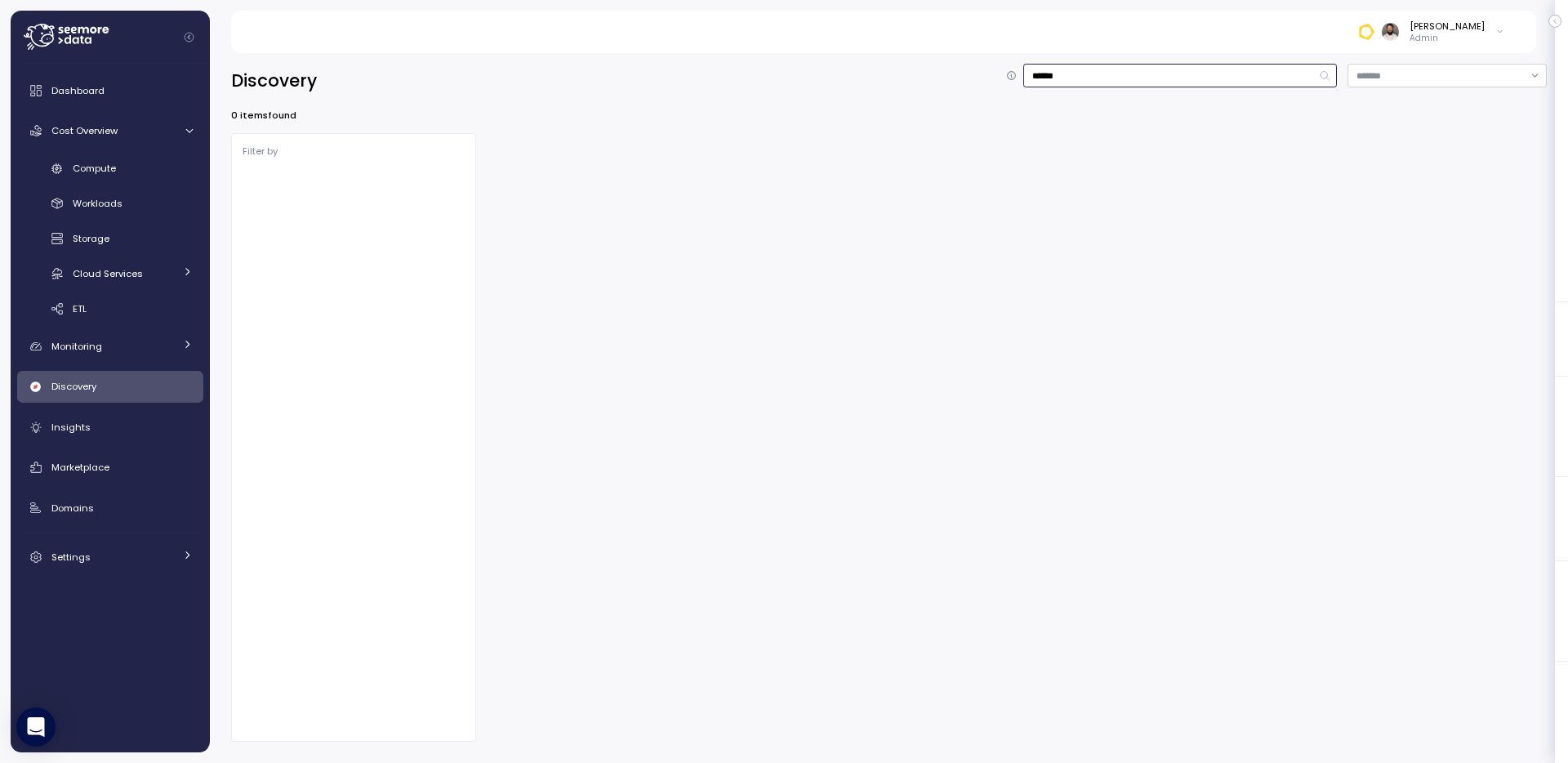
click at [1133, 74] on input "******" at bounding box center [1180, 75] width 314 height 24
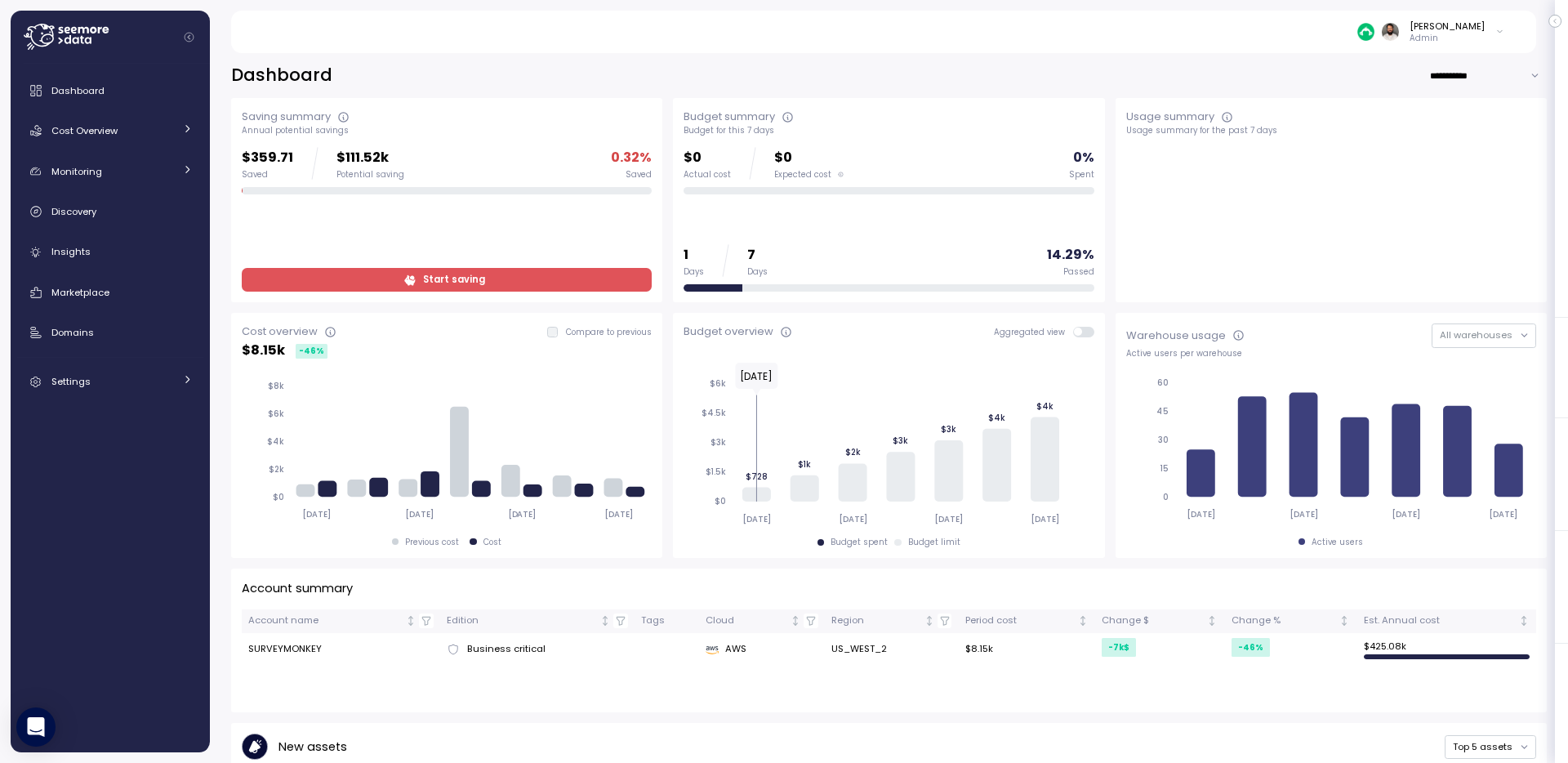
click at [90, 147] on div "Dashboard Cost Overview Compute Workloads Storage Cloud Services Clustering col…" at bounding box center [110, 236] width 186 height 323
click at [90, 142] on link "Cost Overview" at bounding box center [110, 130] width 186 height 33
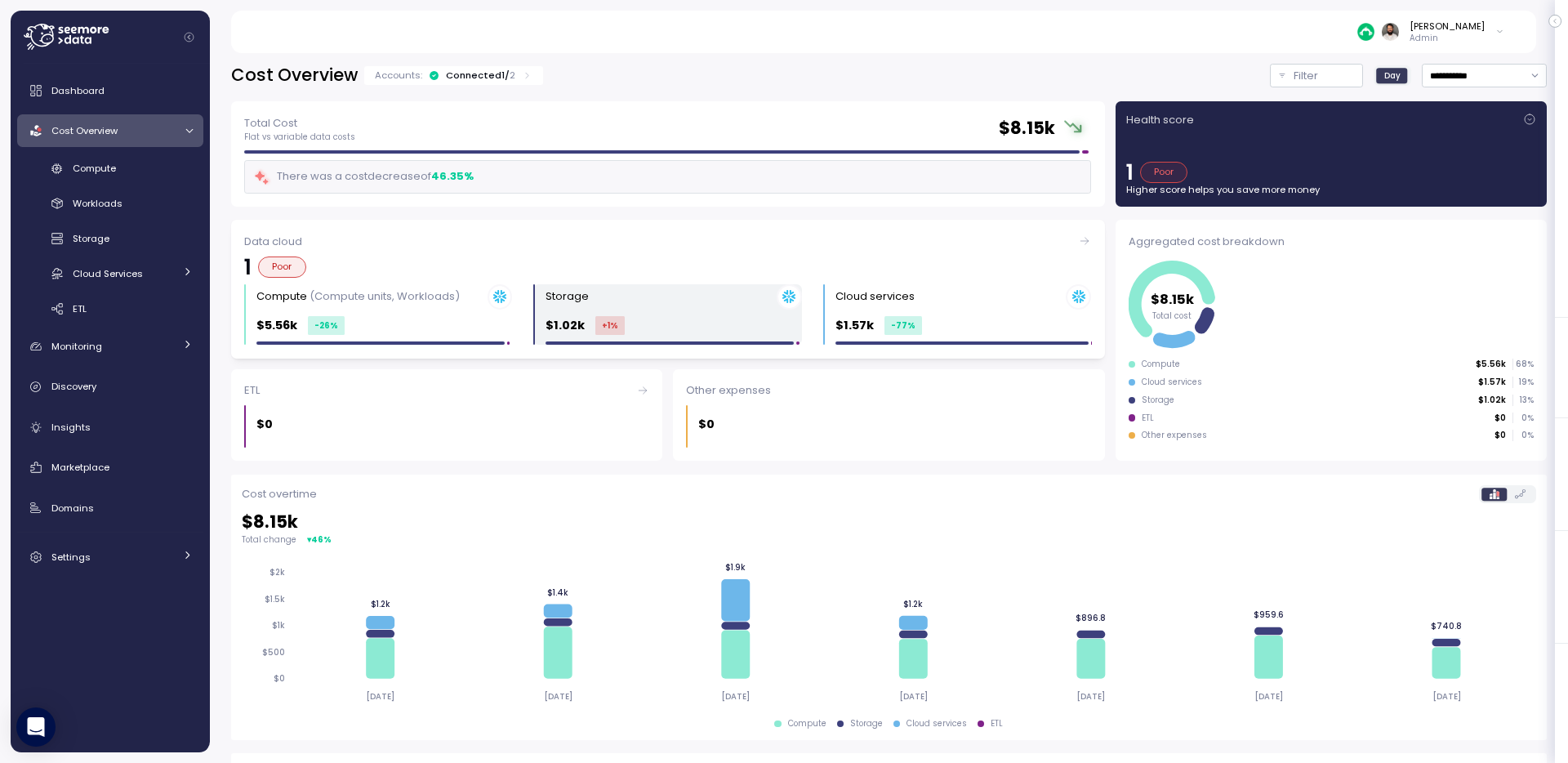
click at [664, 295] on div "Storage" at bounding box center [673, 297] width 255 height 26
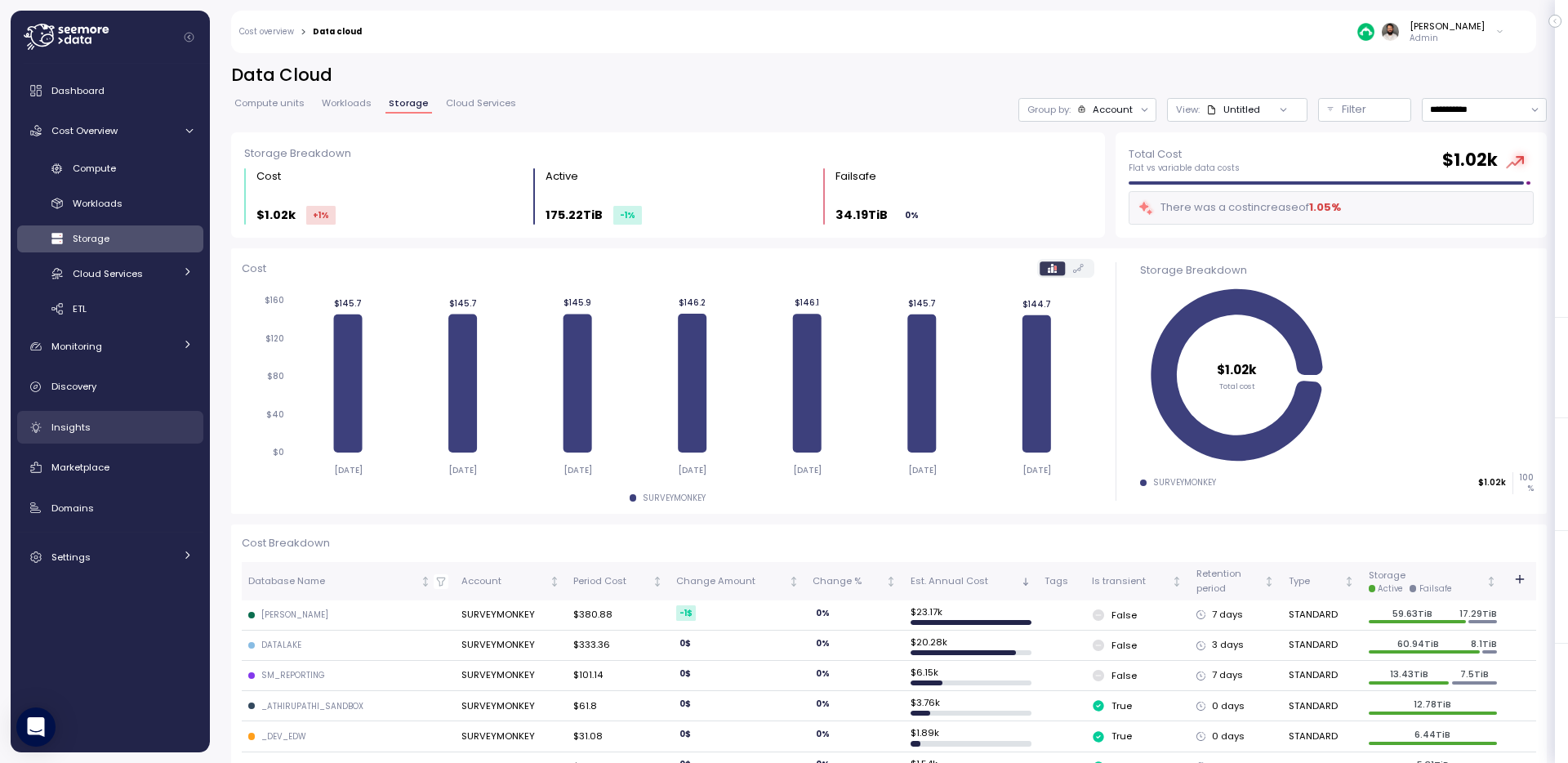
click at [129, 420] on div "Insights" at bounding box center [122, 426] width 142 height 16
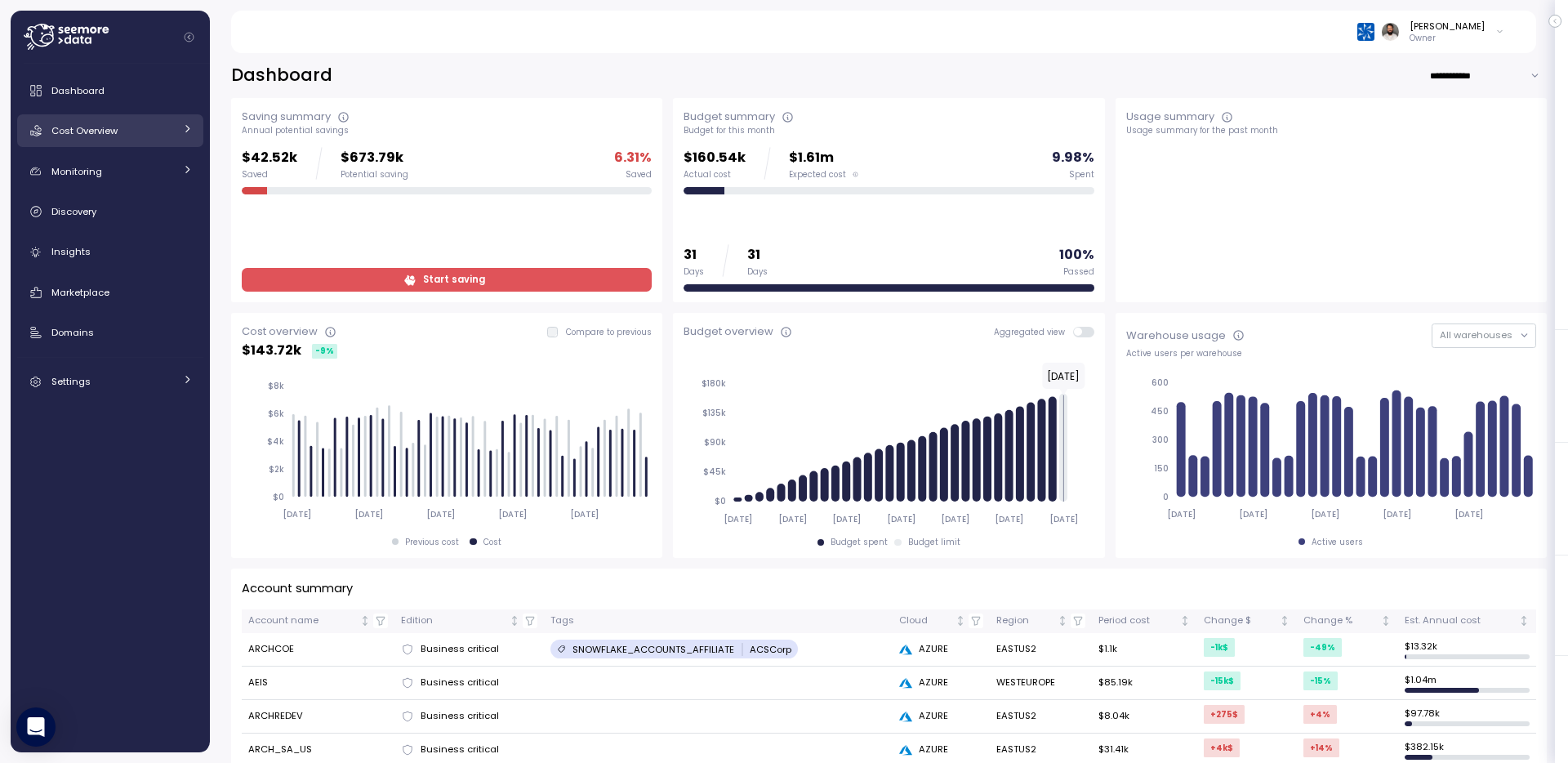
click at [146, 136] on div "Cost Overview" at bounding box center [112, 130] width 123 height 16
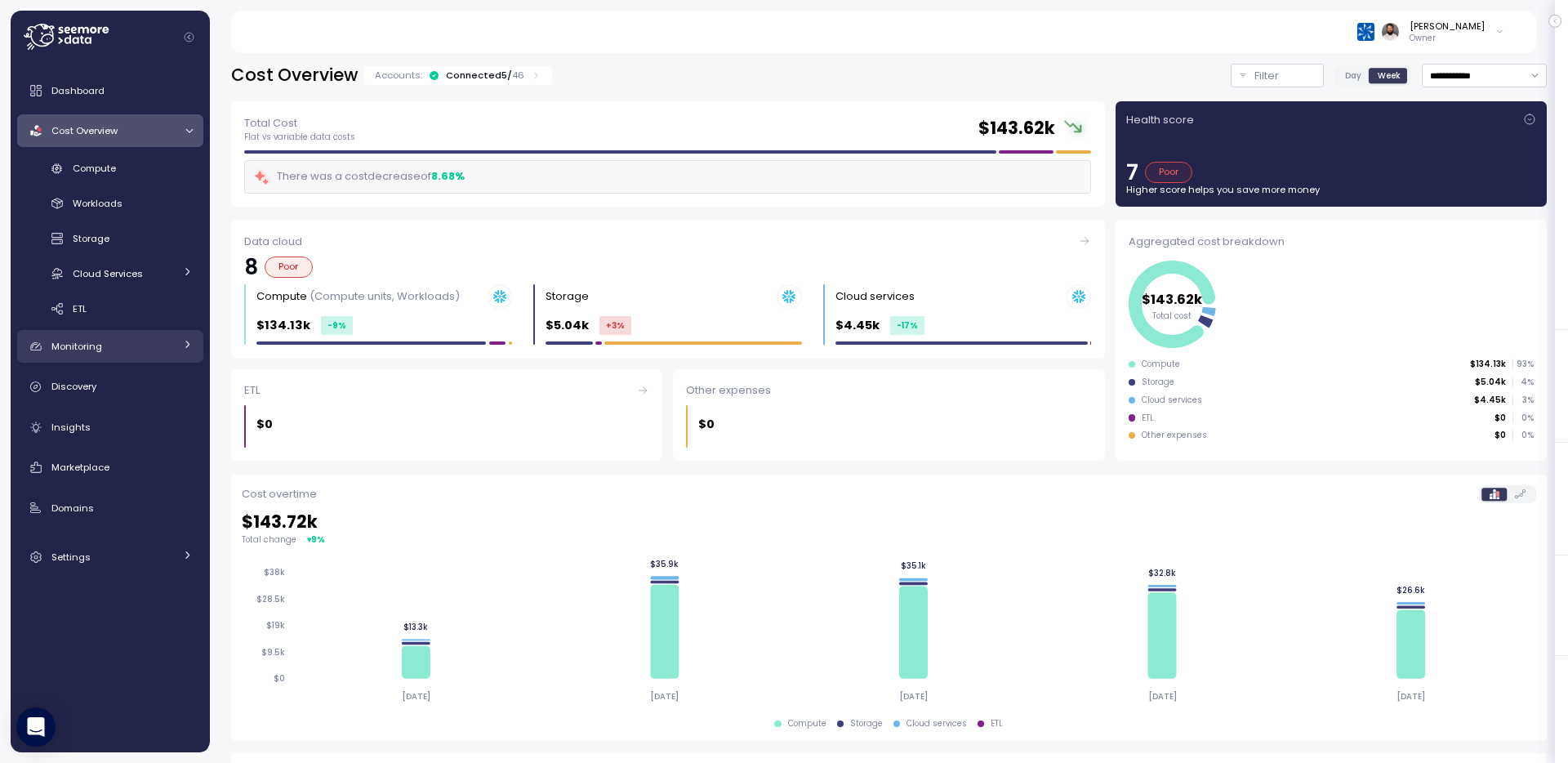
click at [155, 347] on div "Monitoring" at bounding box center [112, 346] width 123 height 16
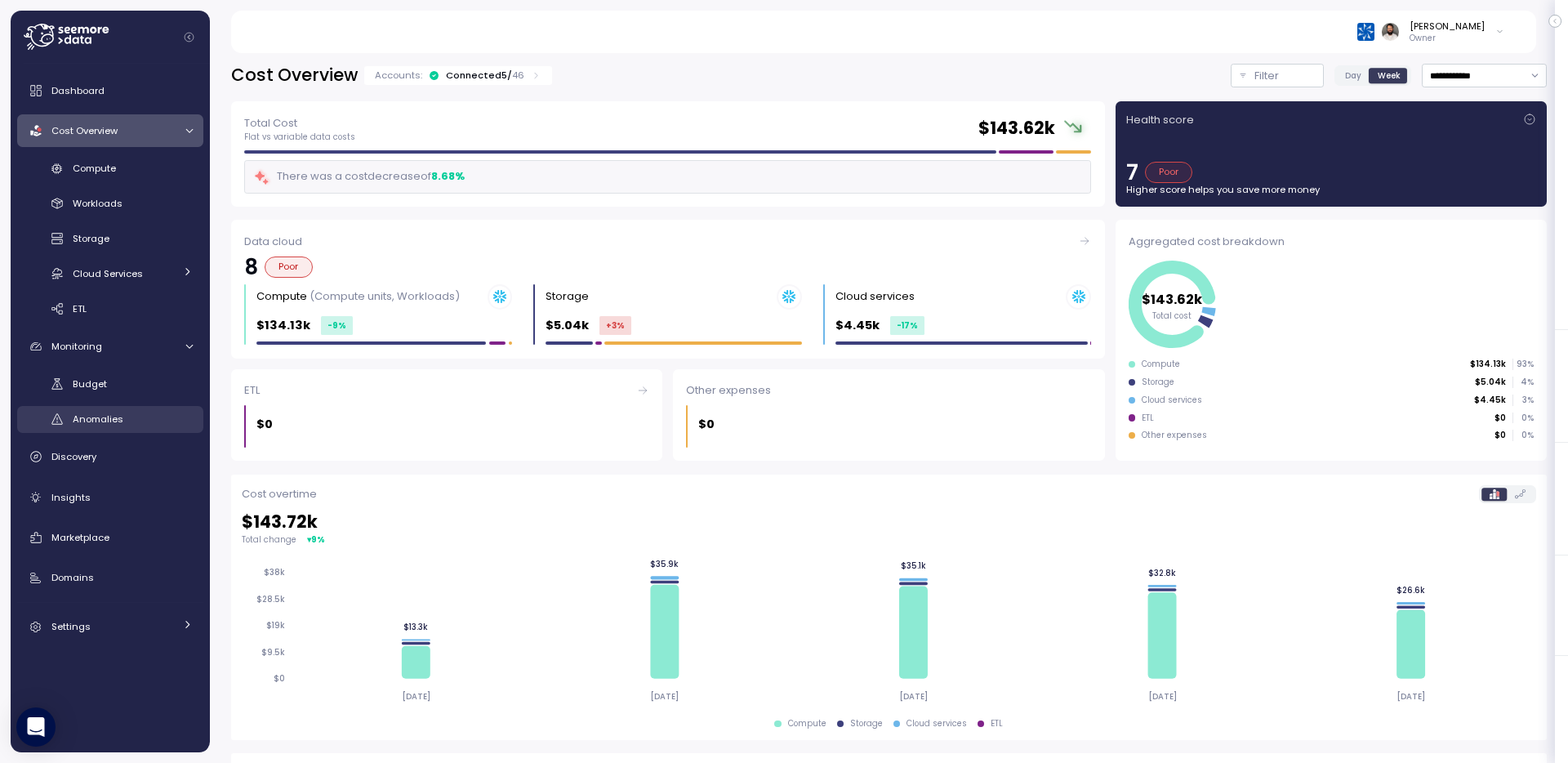
click at [147, 411] on div "Anomalies" at bounding box center [132, 419] width 120 height 16
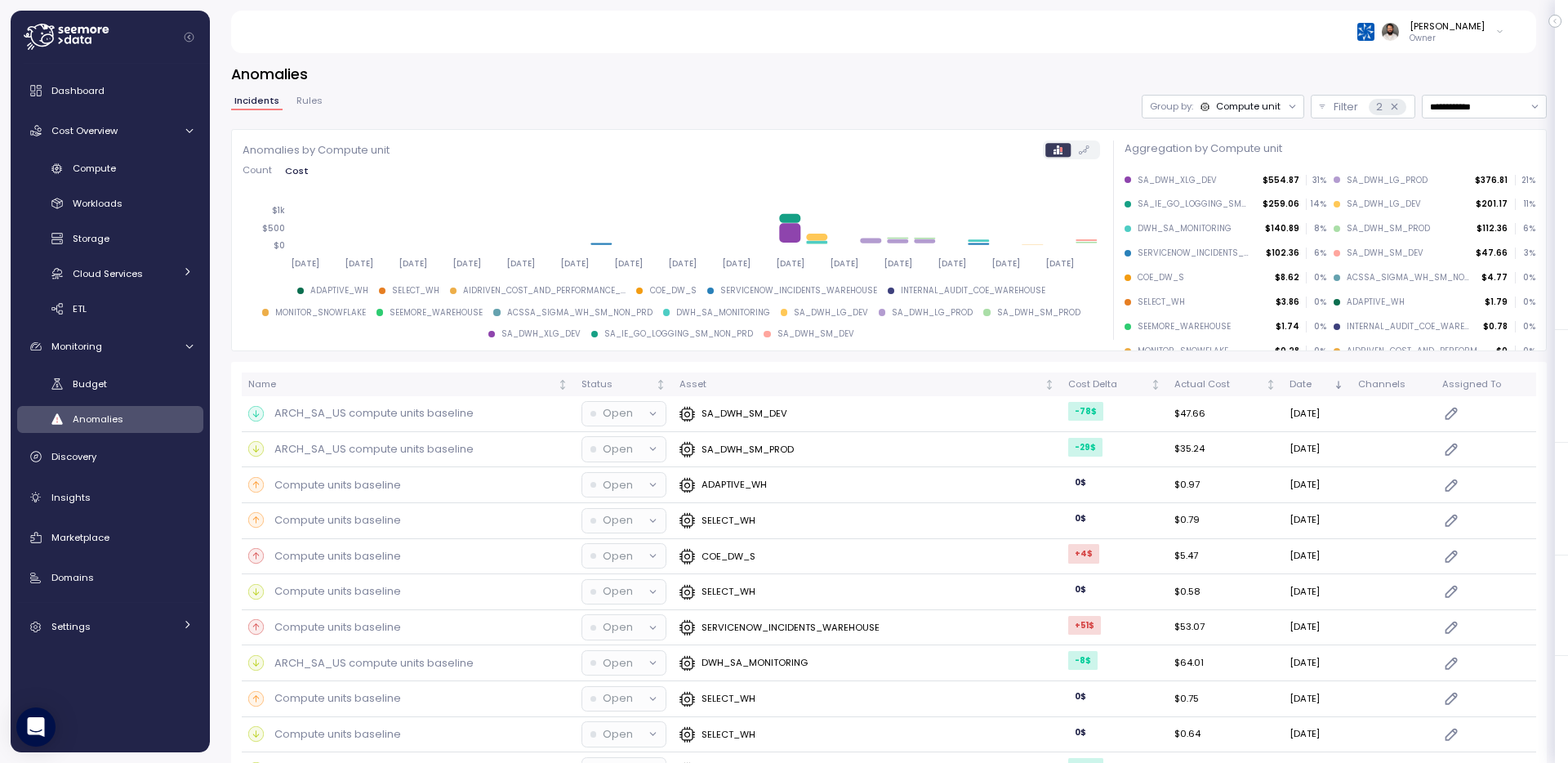
click at [1495, 118] on div "**********" at bounding box center [889, 767] width 1316 height 1344
click at [1495, 115] on input "**********" at bounding box center [1485, 106] width 125 height 24
click at [1474, 179] on span "Last 7 days" at bounding box center [1456, 185] width 53 height 15
type input "**********"
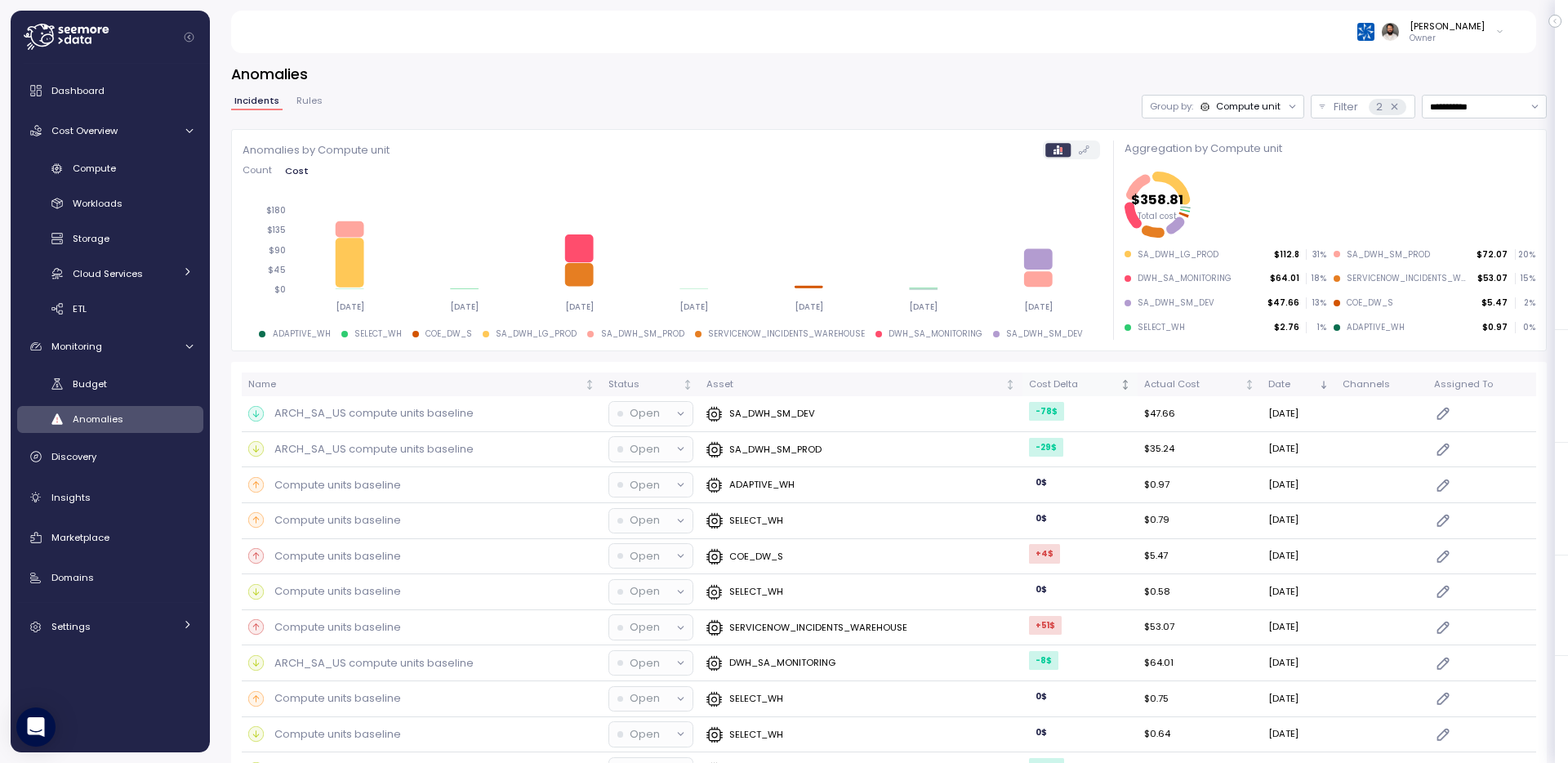
click at [1062, 390] on div "Cost Delta" at bounding box center [1073, 385] width 87 height 15
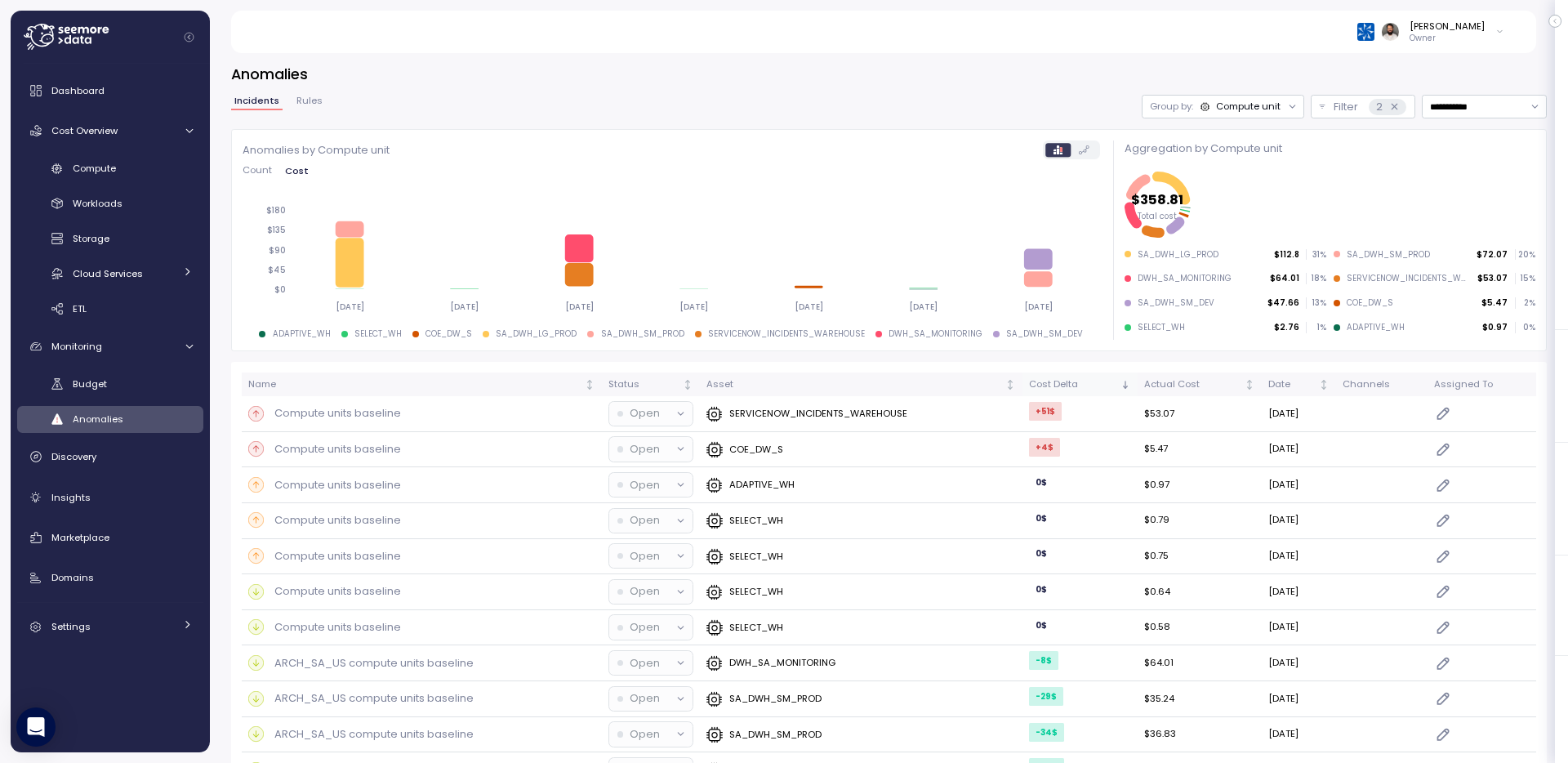
click at [1062, 390] on div "Cost Delta" at bounding box center [1073, 385] width 87 height 15
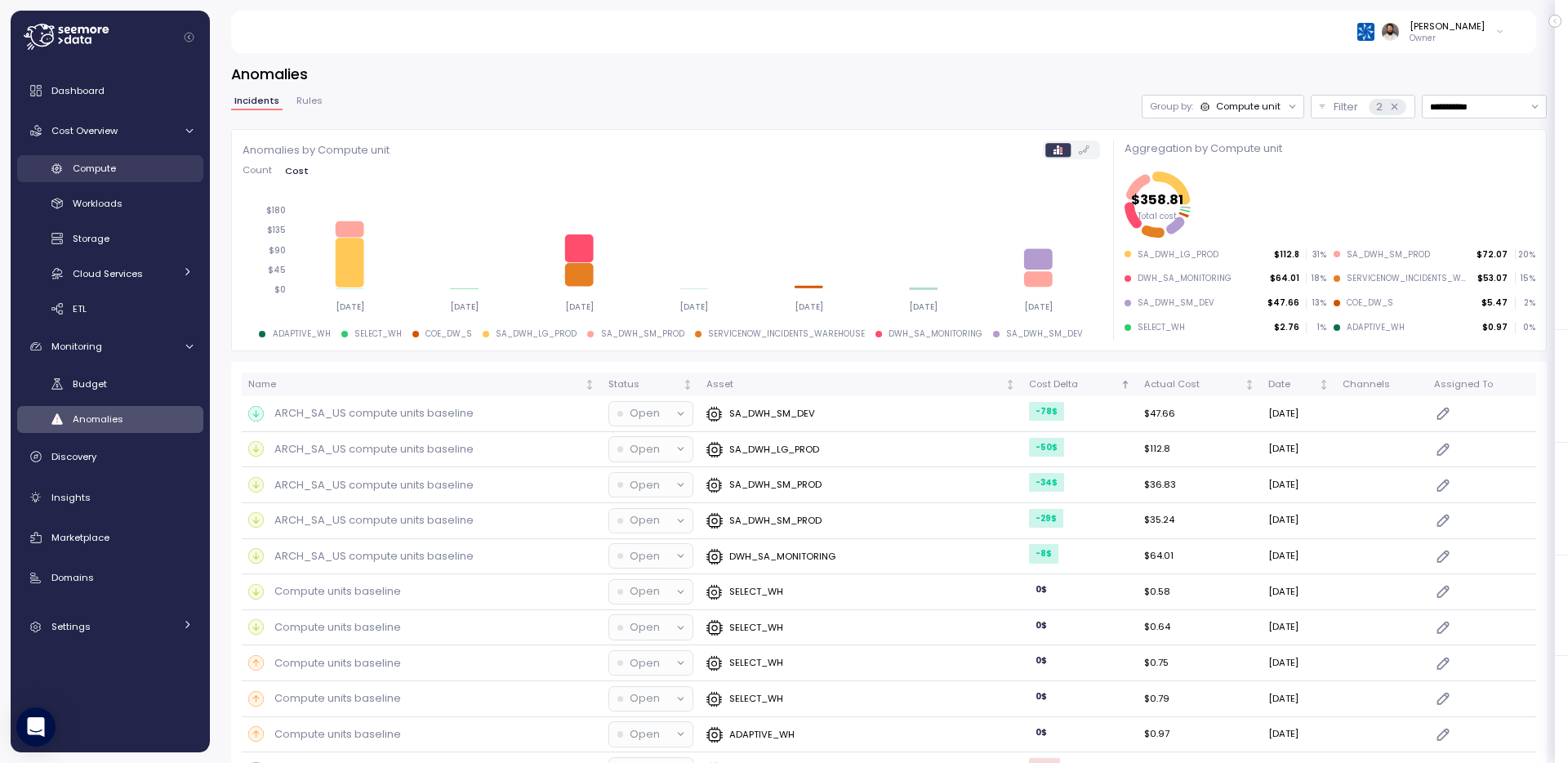
click at [145, 165] on div "Compute" at bounding box center [132, 167] width 120 height 16
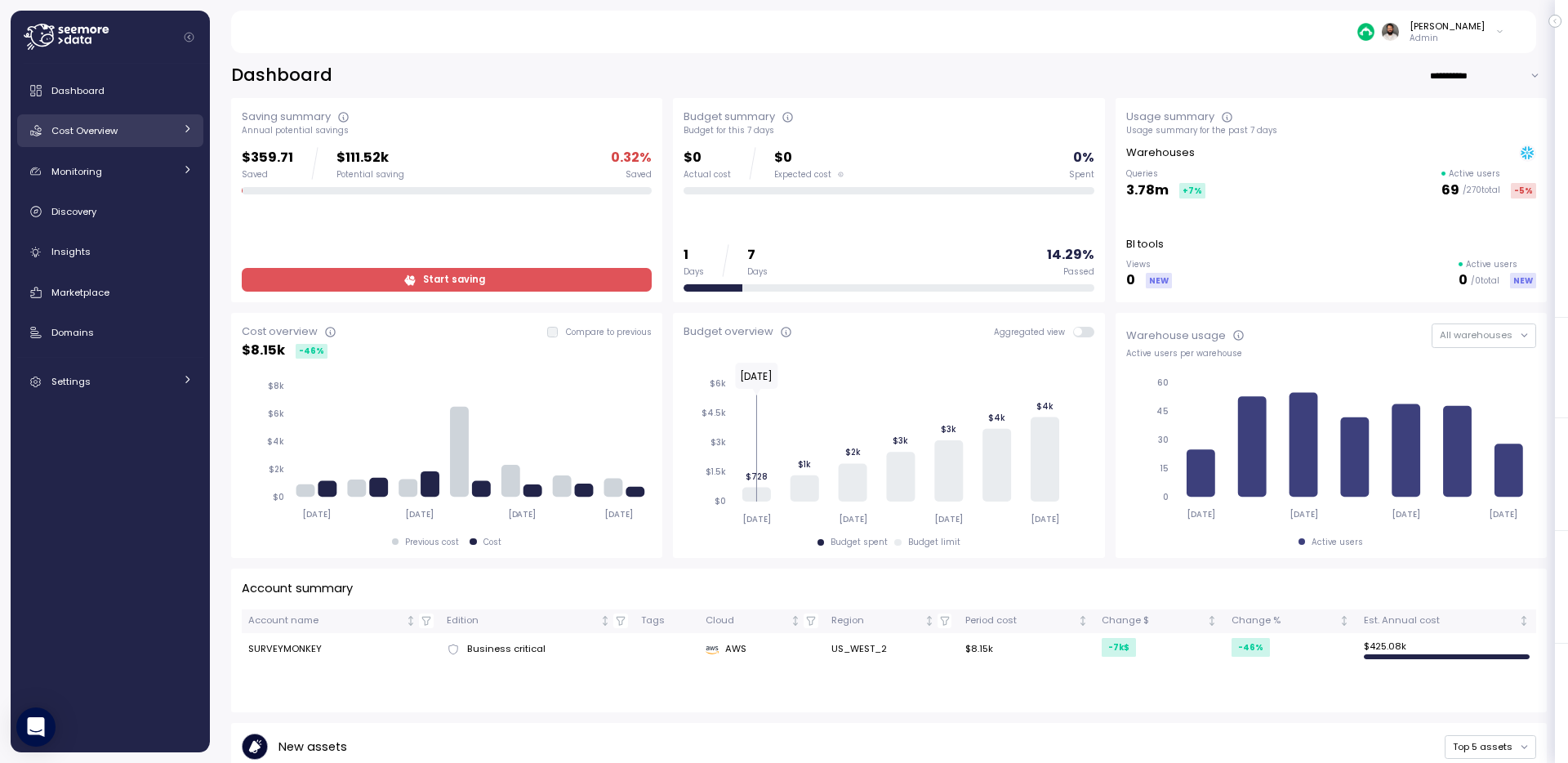
click at [178, 125] on link "Cost Overview" at bounding box center [110, 130] width 186 height 33
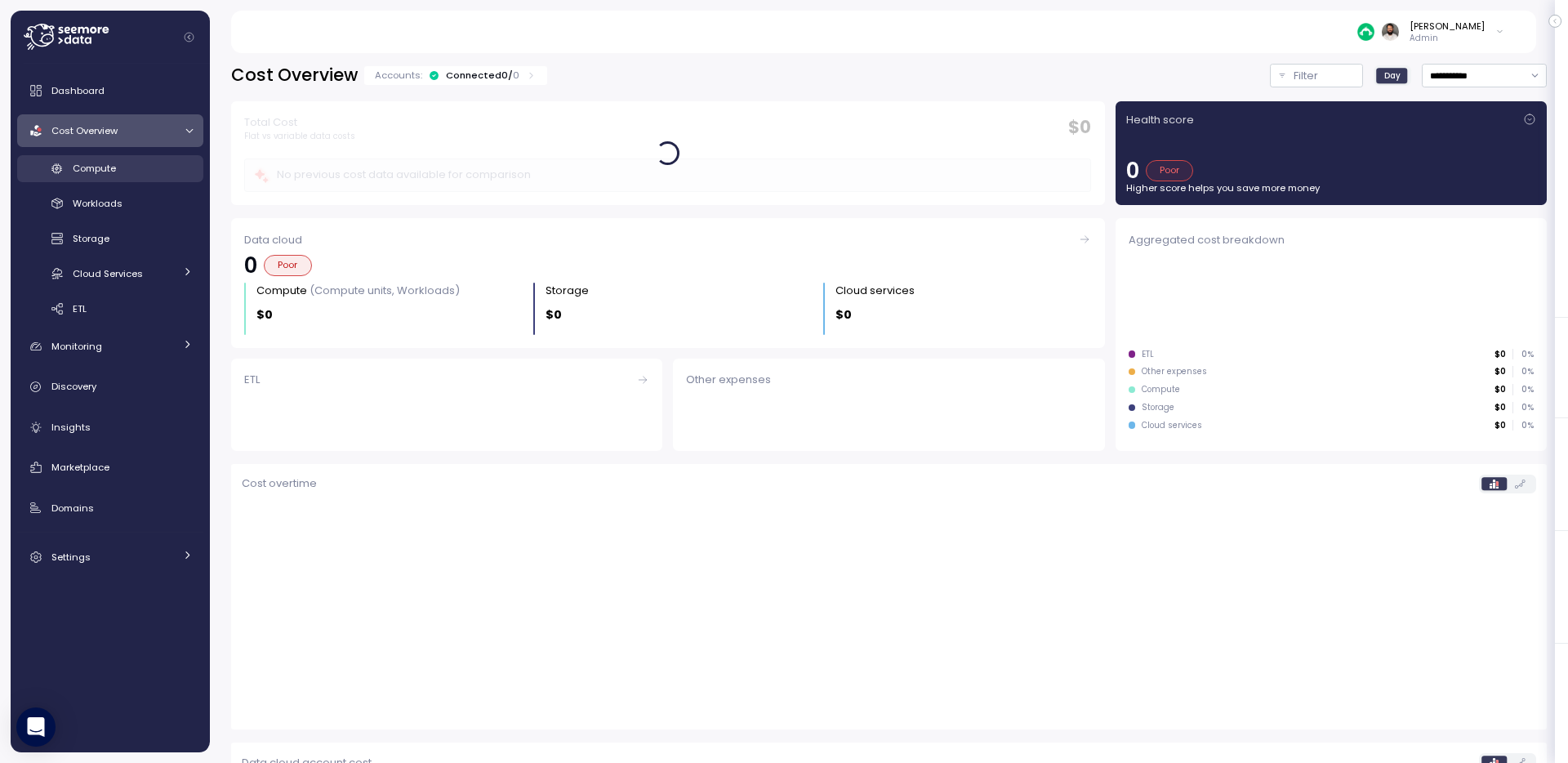
click at [170, 165] on div "Compute" at bounding box center [132, 167] width 120 height 16
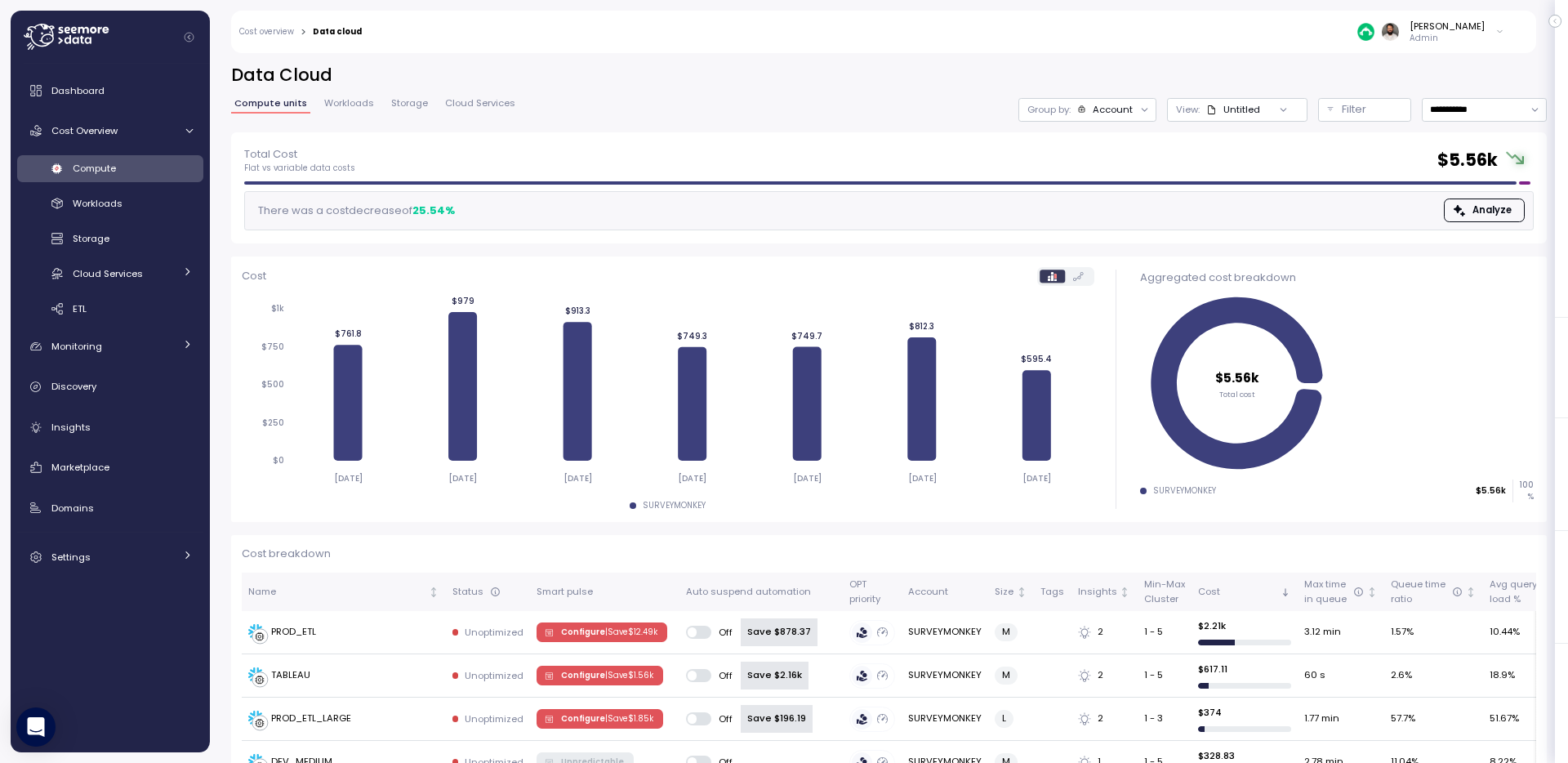
click at [1272, 105] on div at bounding box center [1283, 110] width 46 height 23
click at [1320, 112] on button "Filter" at bounding box center [1365, 110] width 94 height 24
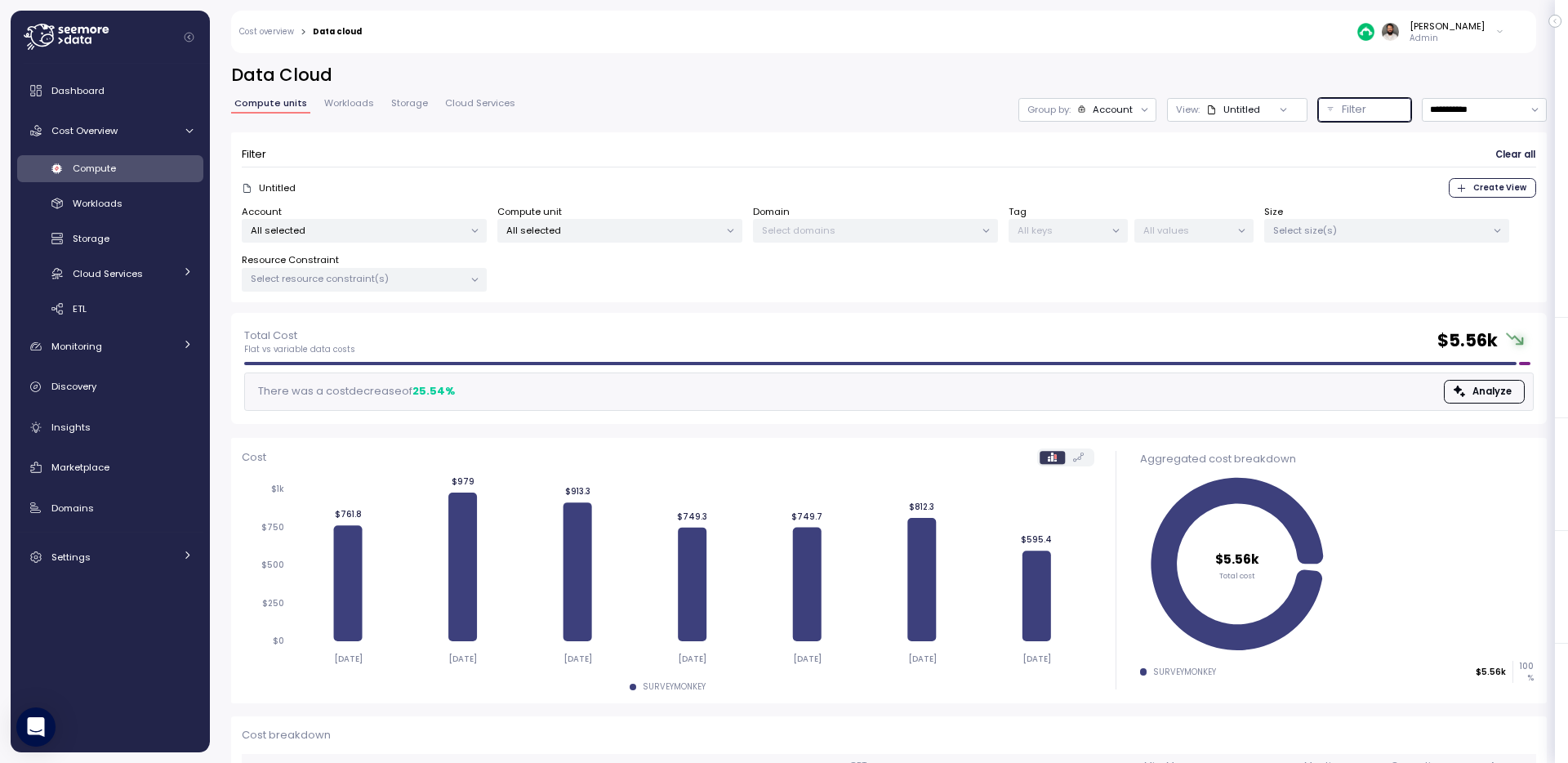
click at [645, 236] on p "All selected" at bounding box center [613, 231] width 214 height 13
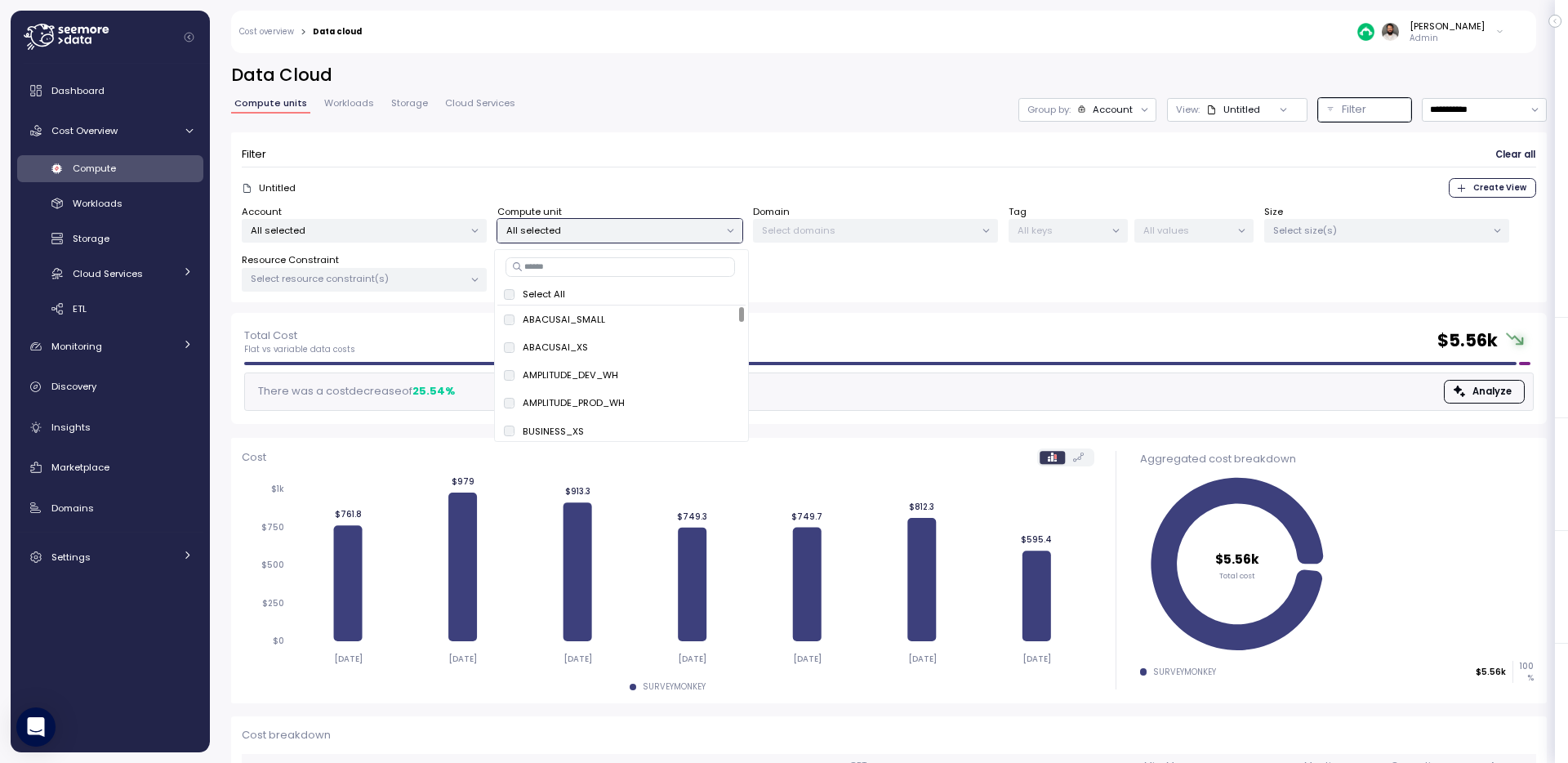
click at [645, 261] on input at bounding box center [620, 267] width 230 height 20
click at [704, 378] on span "only" at bounding box center [698, 374] width 19 height 18
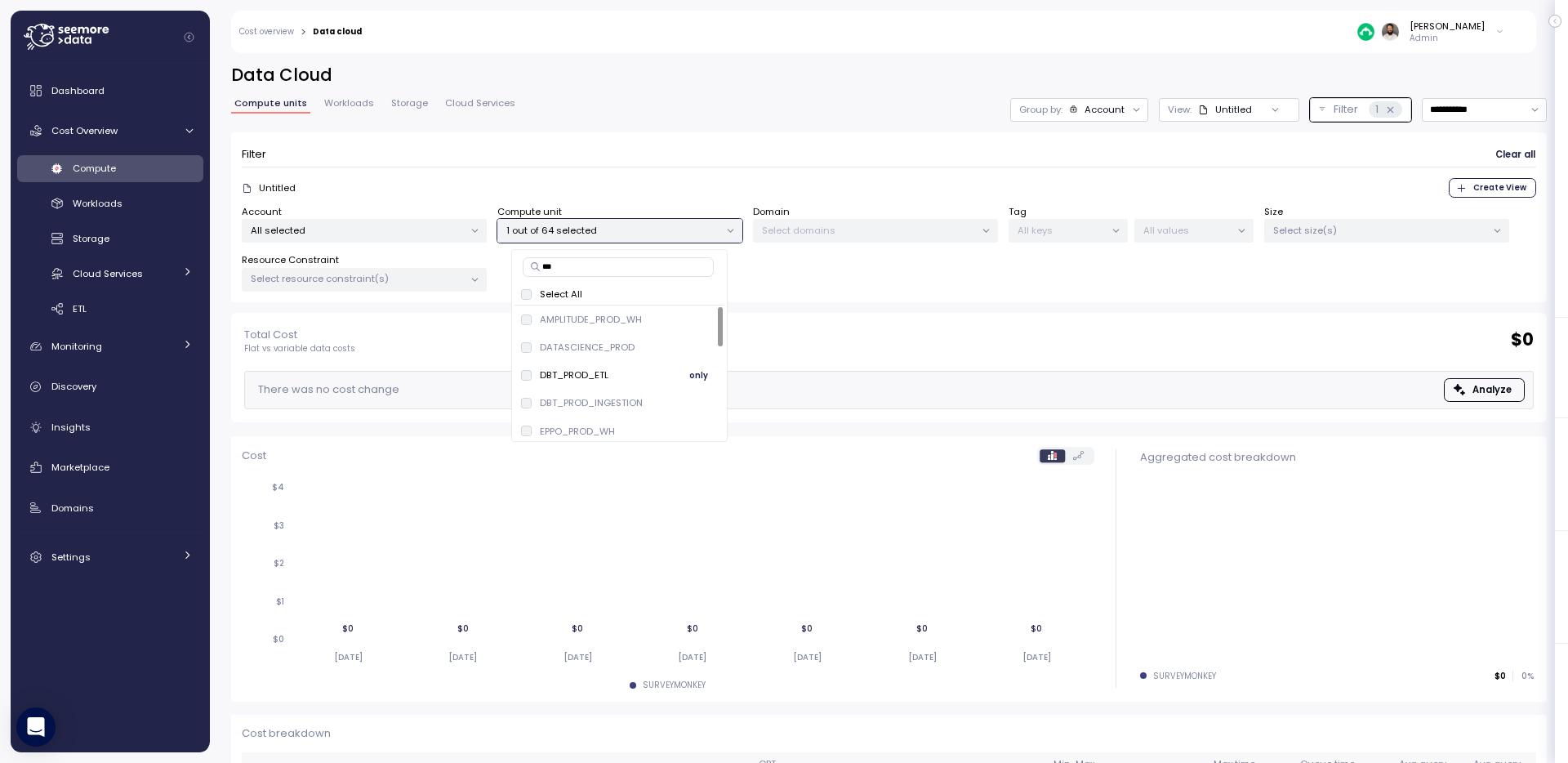
click at [654, 370] on div "DBT_PROD_ETL only" at bounding box center [619, 374] width 197 height 20
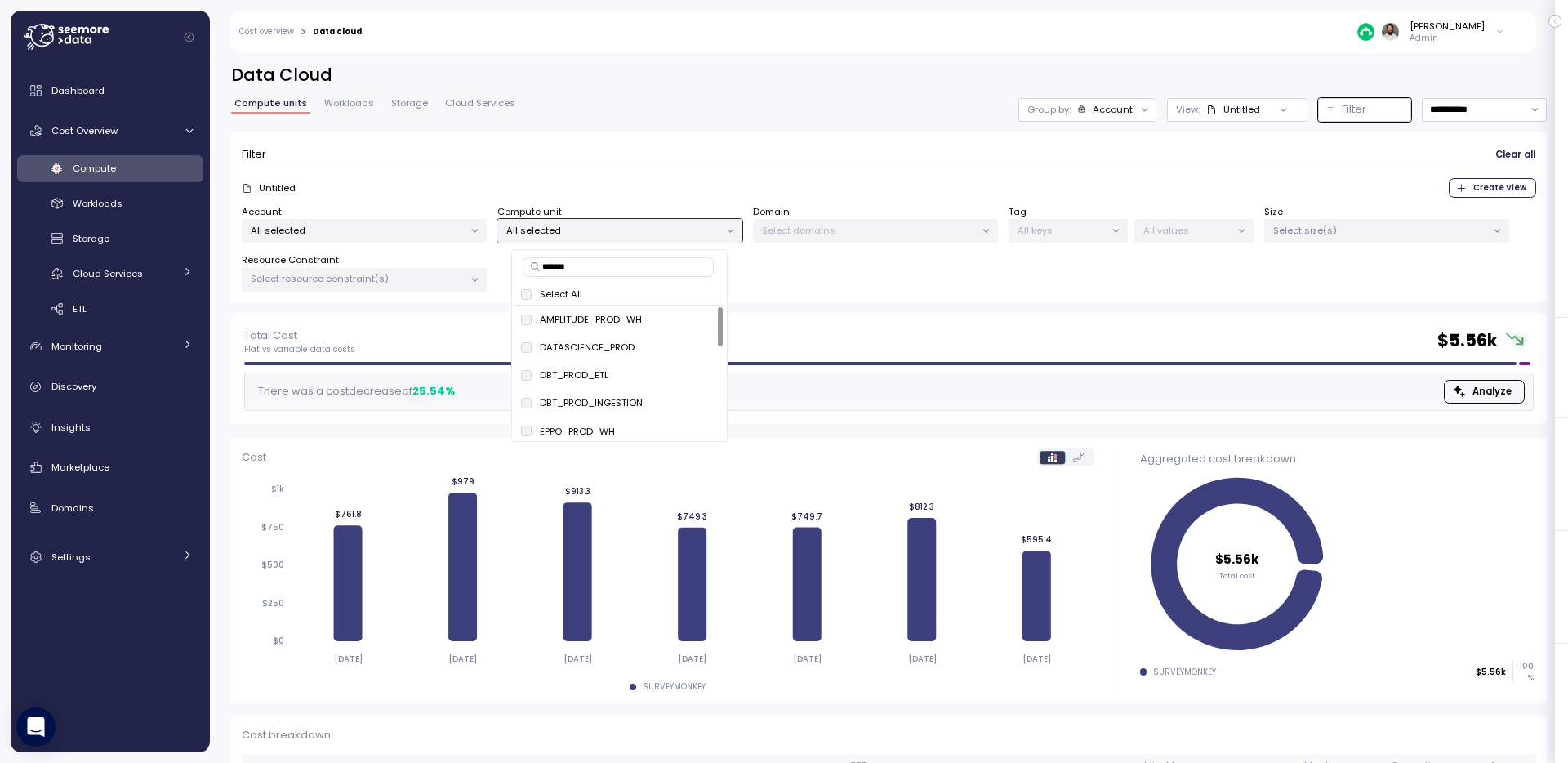
type input "********"
click at [670, 356] on span "only" at bounding box center [675, 347] width 19 height 18
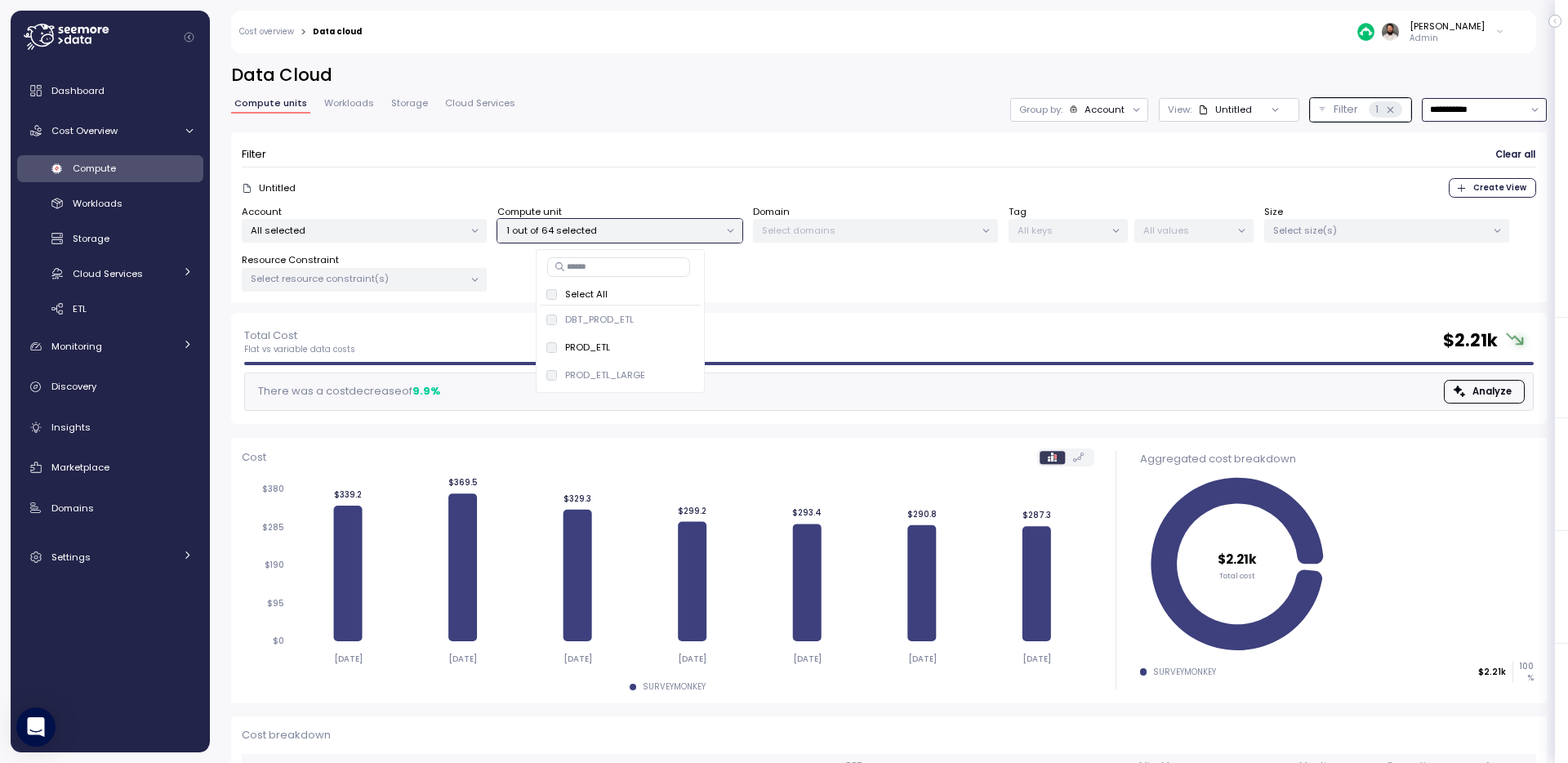
click at [1464, 109] on input "**********" at bounding box center [1485, 110] width 125 height 24
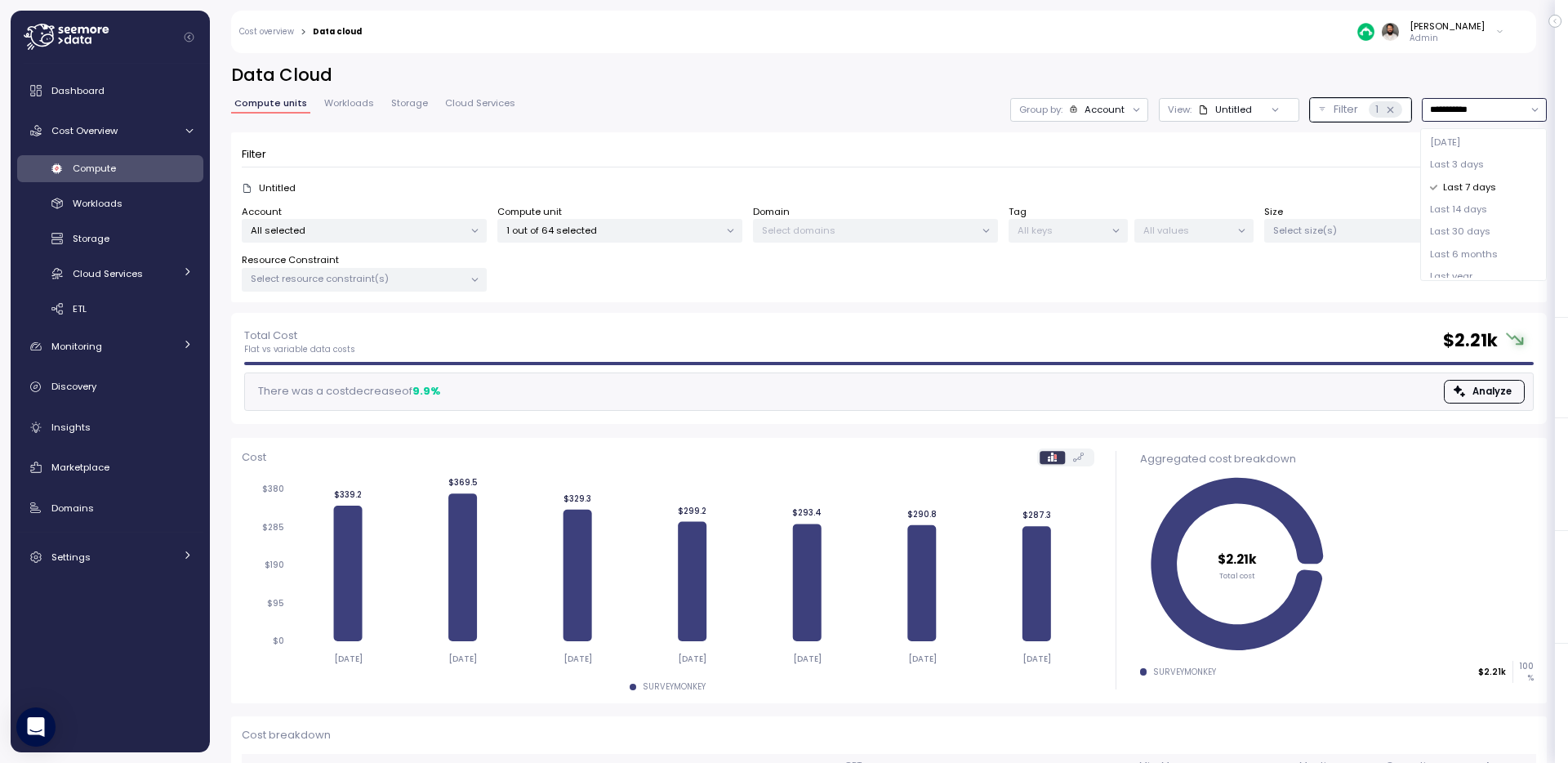
click at [1464, 204] on span "Last 14 days" at bounding box center [1458, 210] width 57 height 15
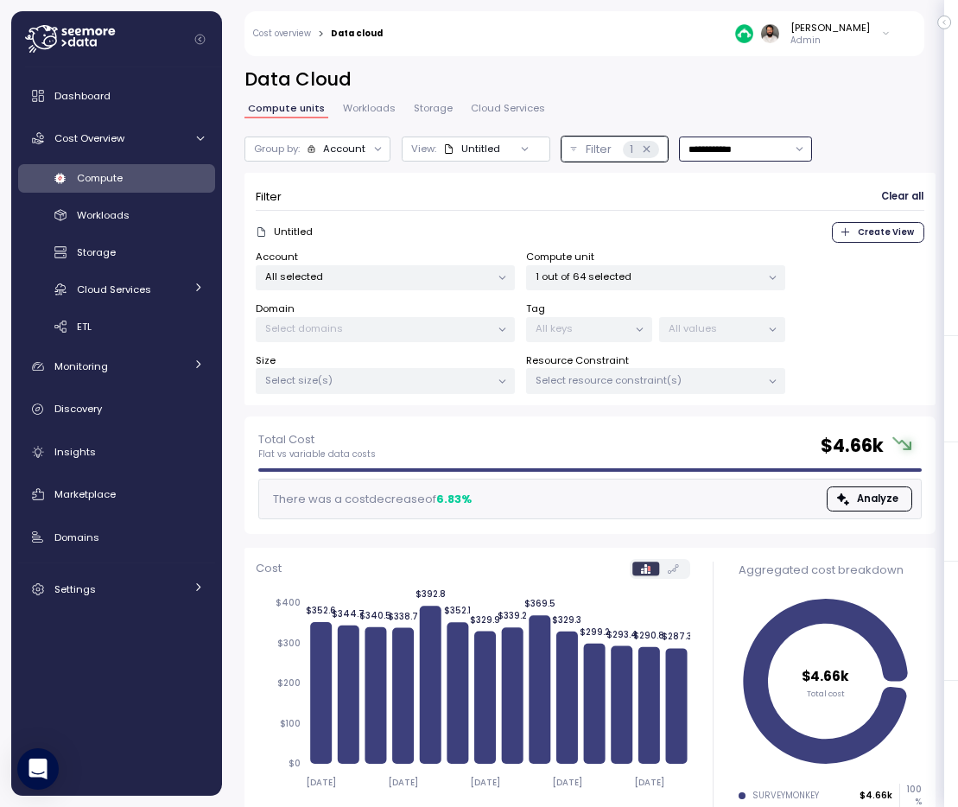
click at [769, 152] on input "**********" at bounding box center [745, 149] width 132 height 25
click at [759, 227] on div "Last 7 days" at bounding box center [747, 231] width 127 height 23
type input "**********"
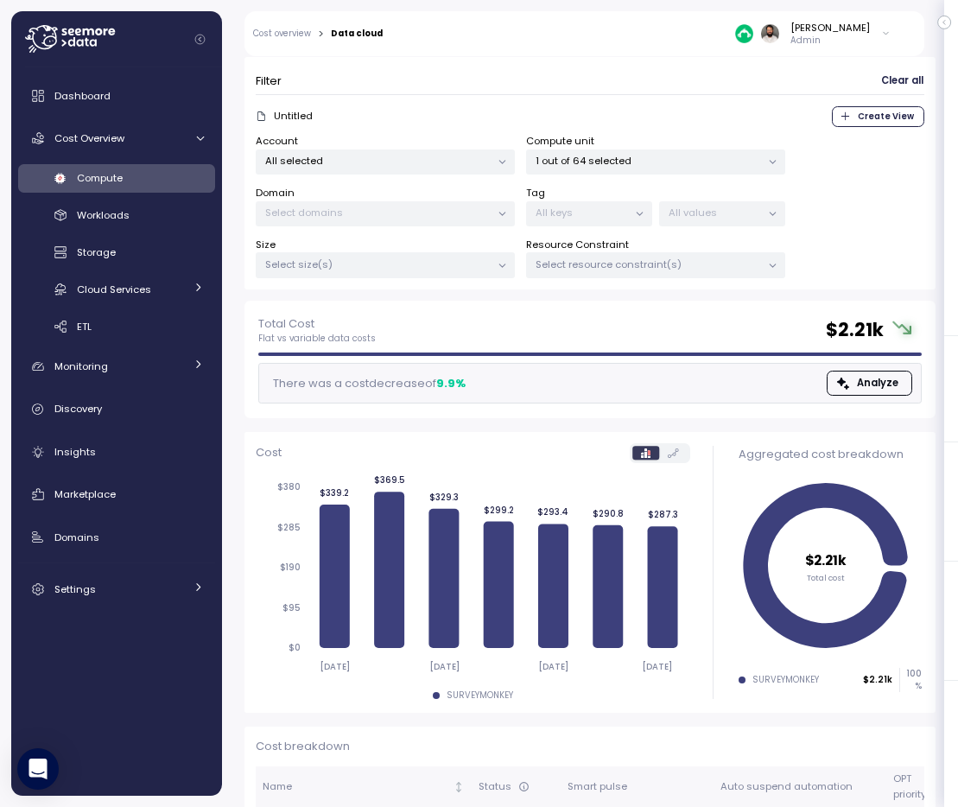
scroll to position [132, 0]
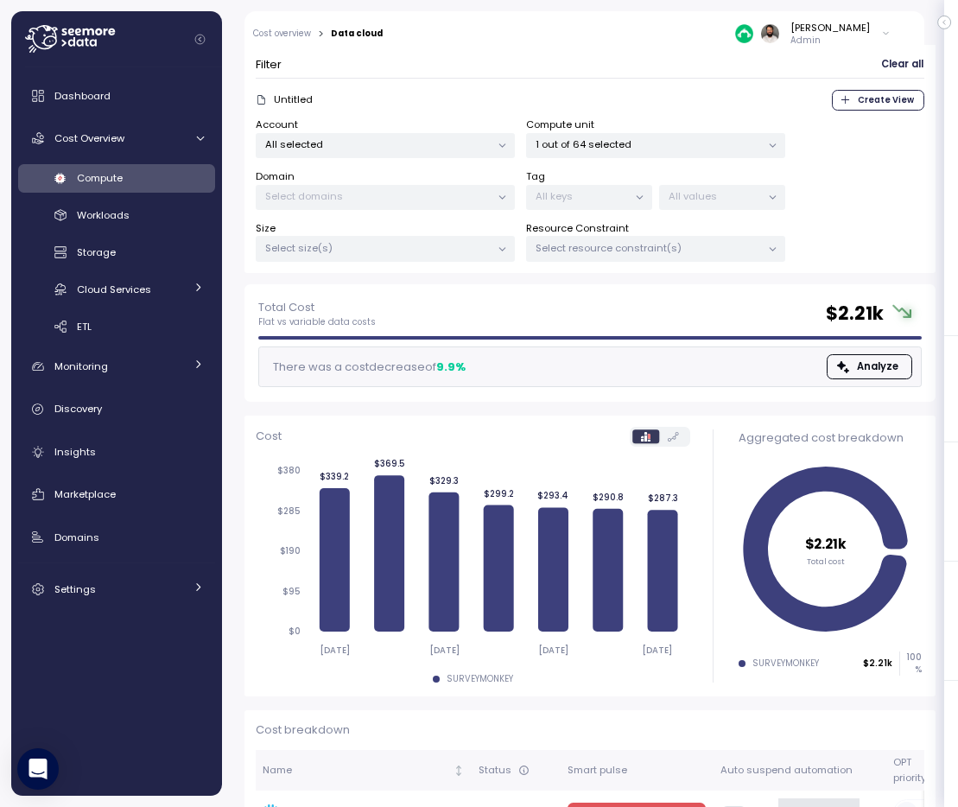
click at [870, 357] on span "Analyze" at bounding box center [877, 366] width 41 height 23
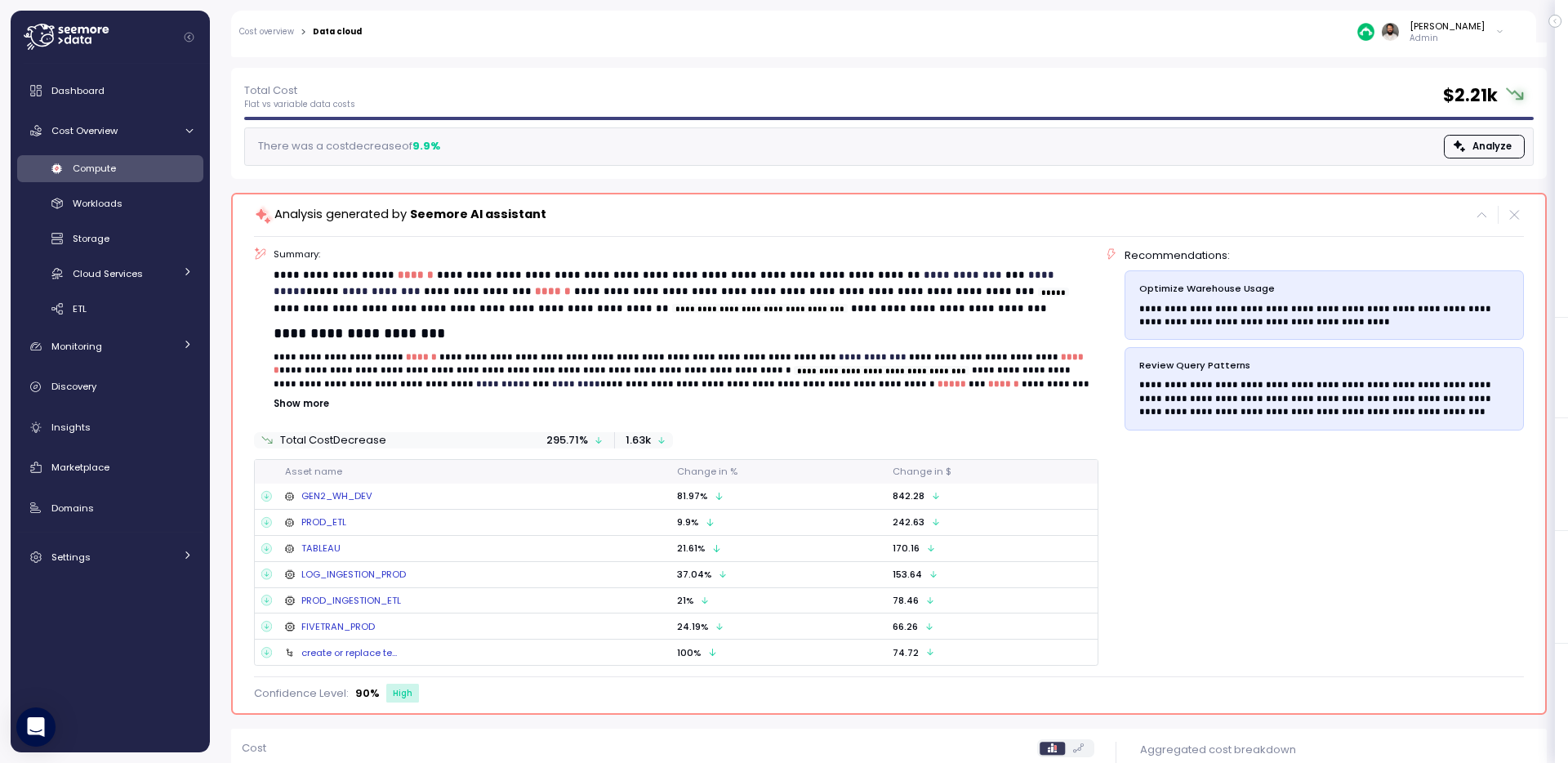
scroll to position [247, 0]
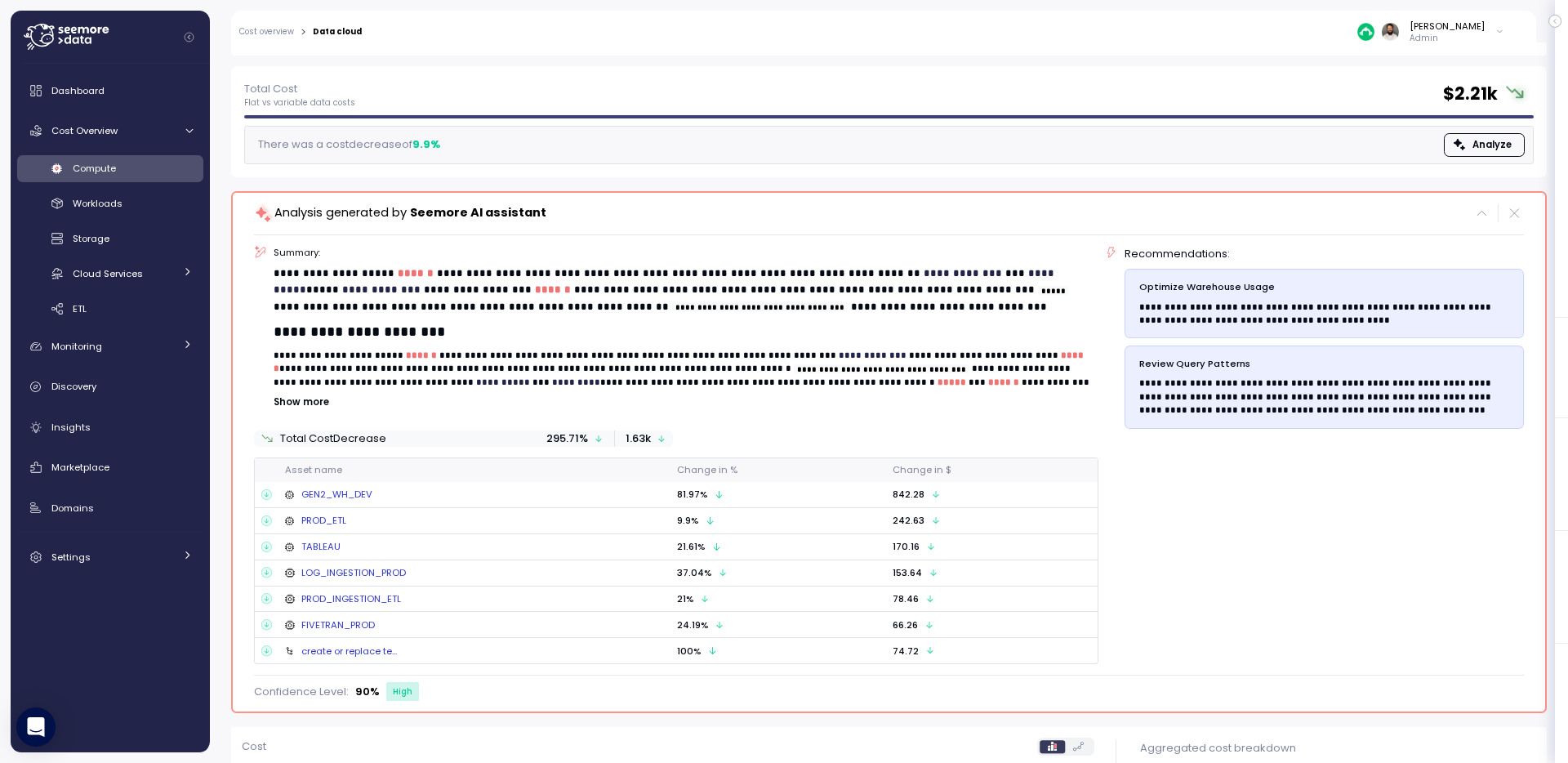
click at [345, 495] on link "GEN2_WH_DEV" at bounding box center [336, 494] width 71 height 13
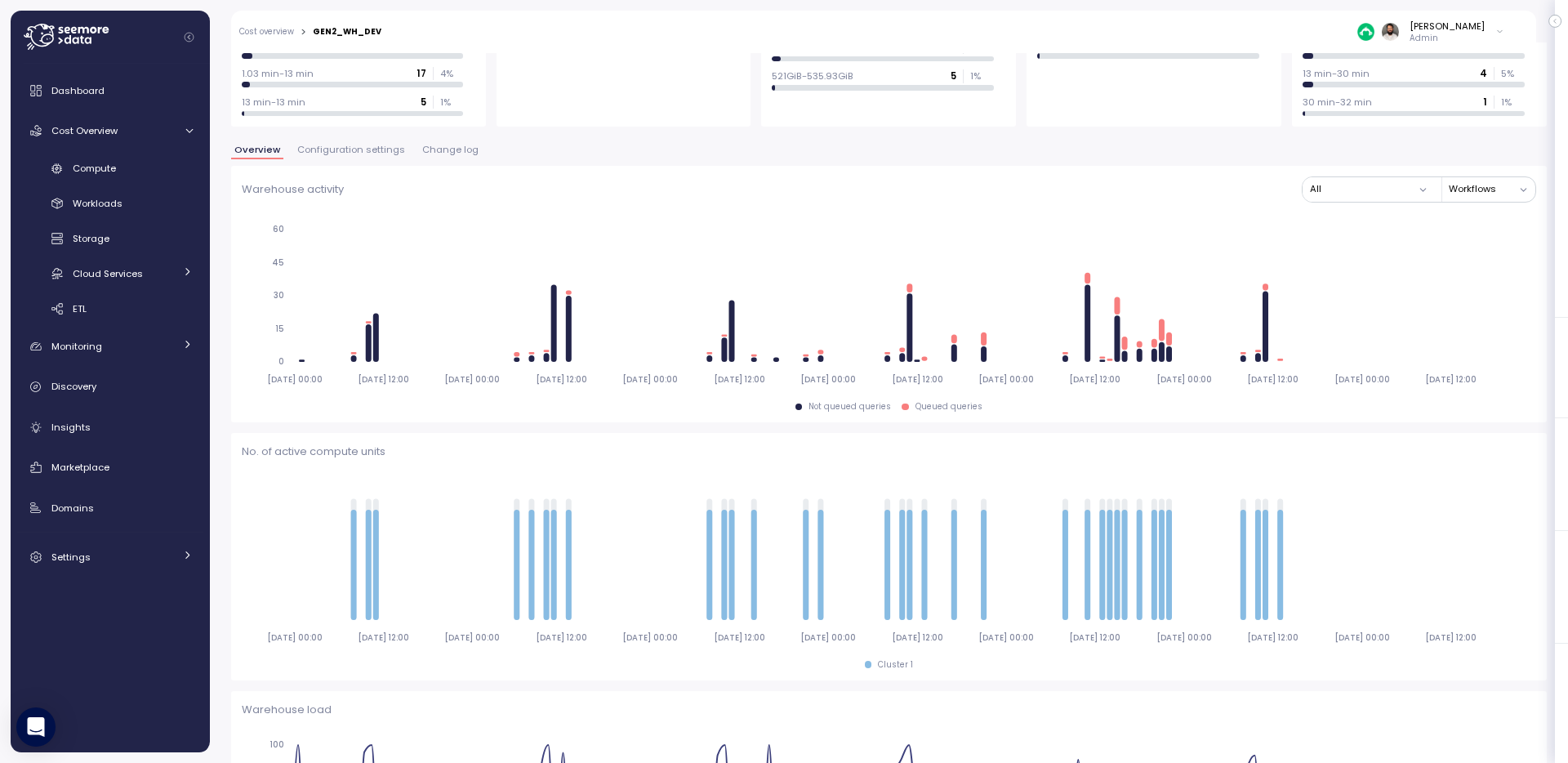
scroll to position [412, 0]
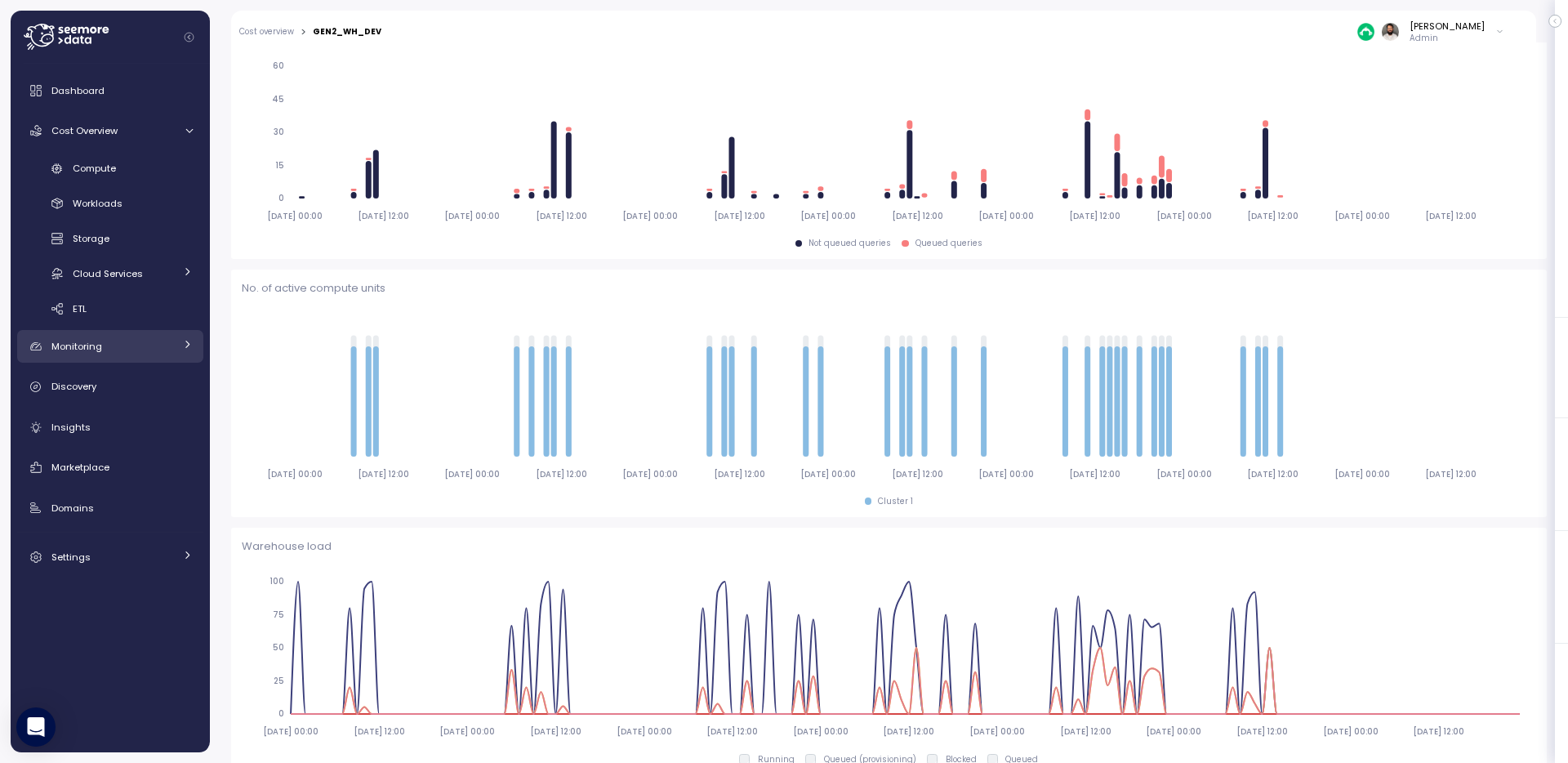
click at [165, 348] on div "Monitoring" at bounding box center [112, 346] width 123 height 16
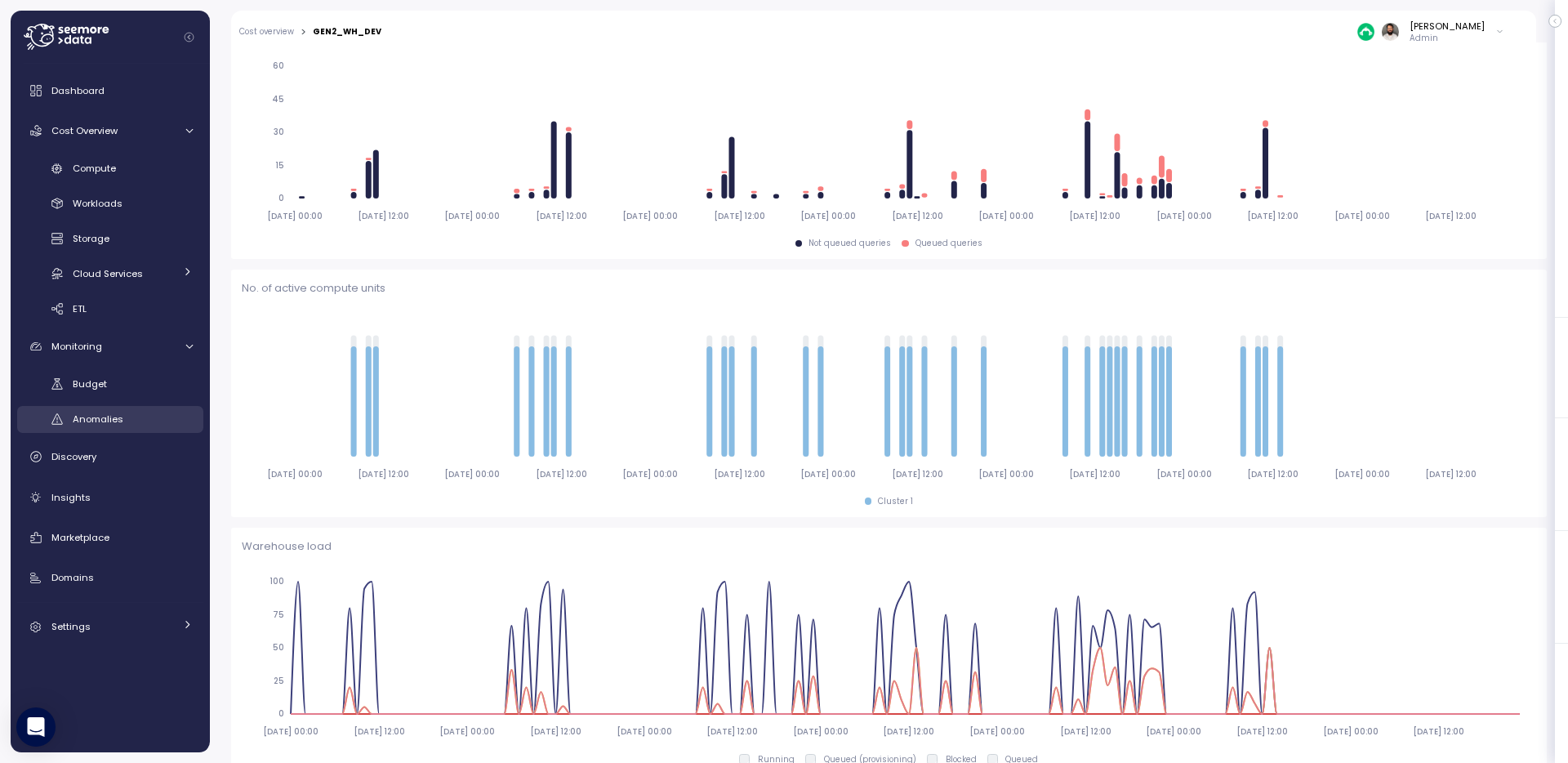
click at [147, 417] on div "Anomalies" at bounding box center [132, 419] width 120 height 16
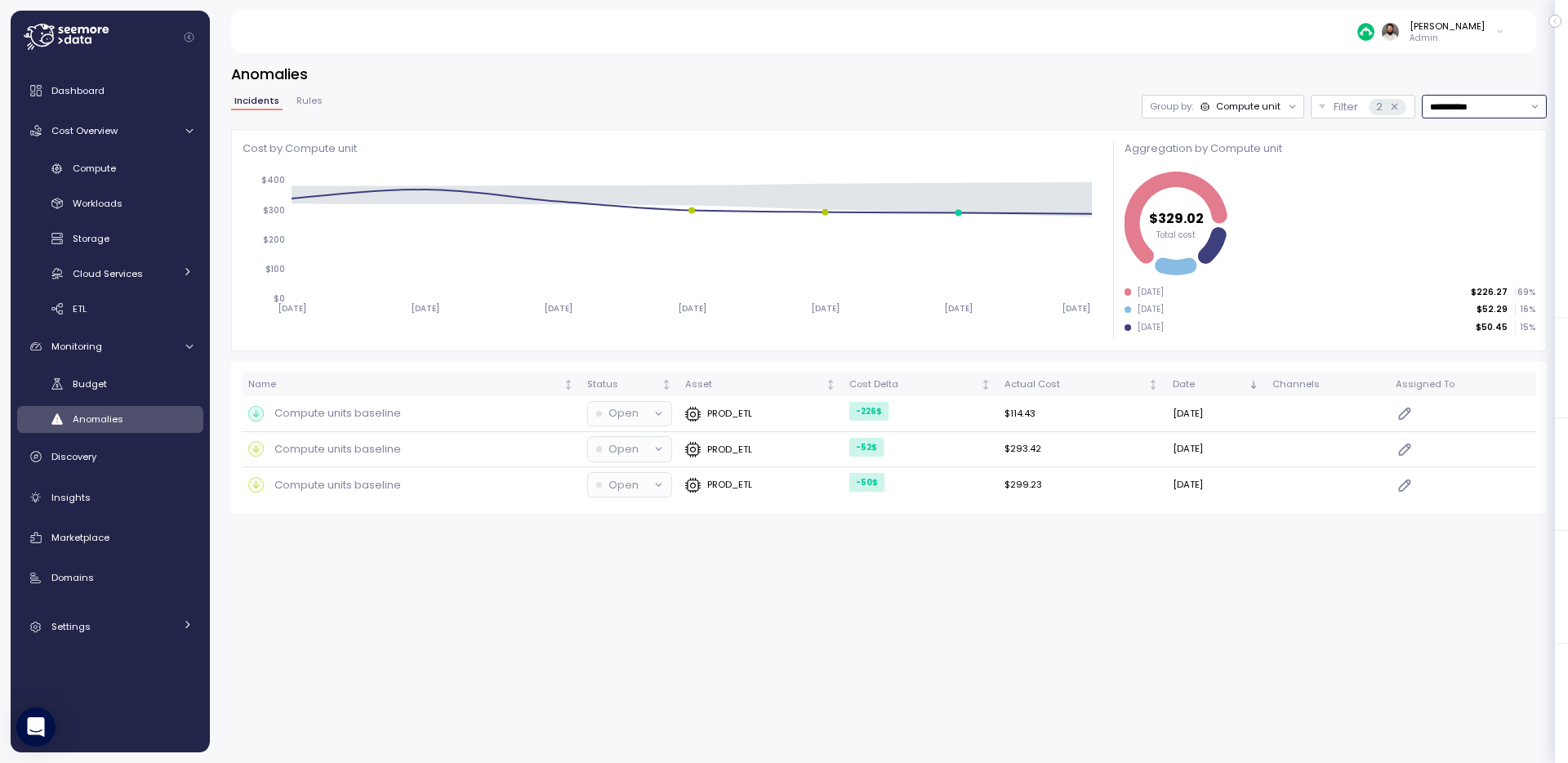
click at [1456, 107] on input "**********" at bounding box center [1485, 106] width 125 height 24
click at [1472, 210] on span "Last 14 days" at bounding box center [1458, 208] width 57 height 15
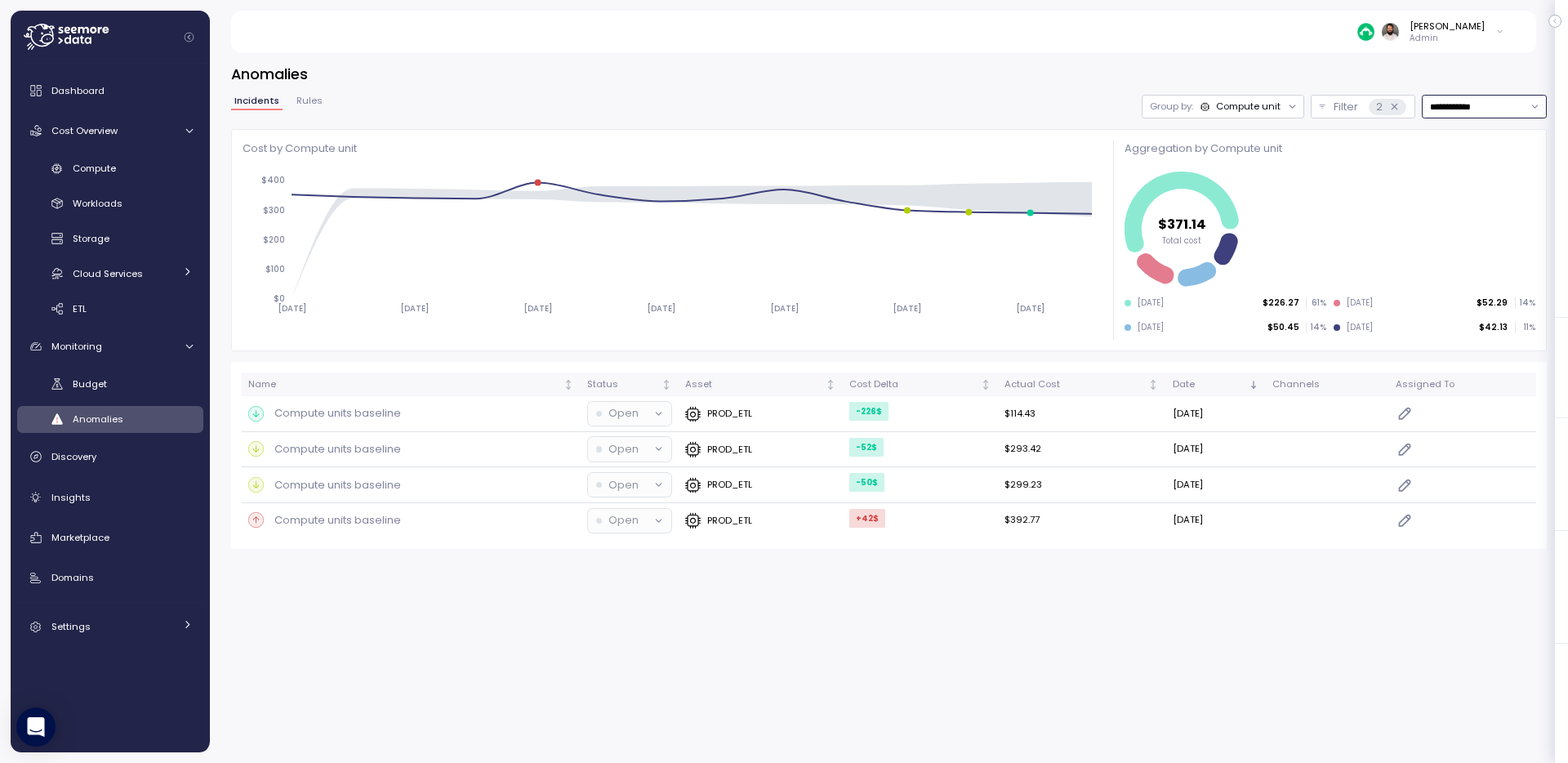
click at [1454, 95] on input "**********" at bounding box center [1485, 106] width 125 height 24
click at [1483, 240] on div "Last 6 months" at bounding box center [1483, 251] width 120 height 22
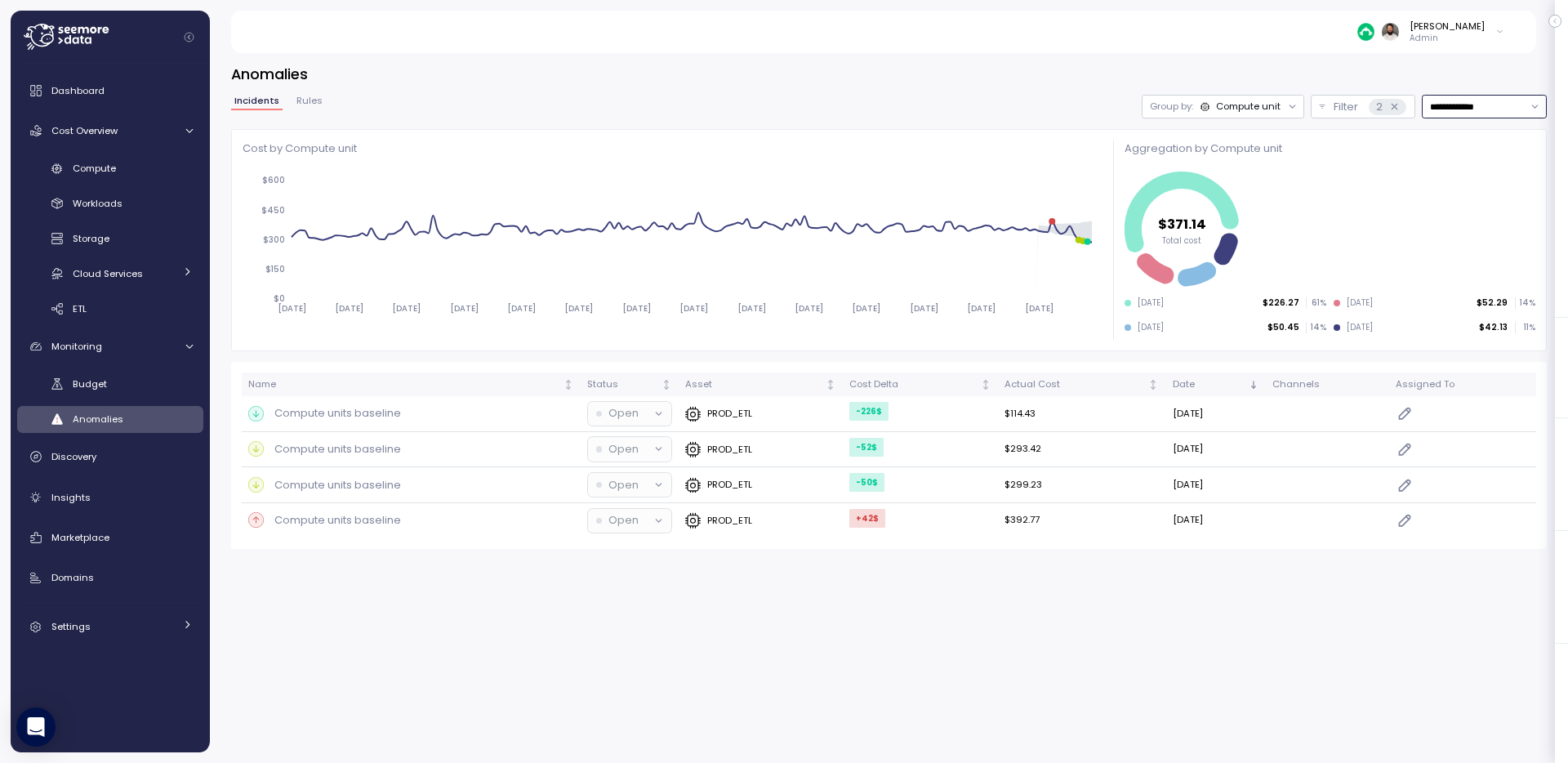
click at [1468, 99] on input "**********" at bounding box center [1485, 106] width 125 height 24
click at [1476, 210] on span "Last 14 days" at bounding box center [1458, 208] width 57 height 15
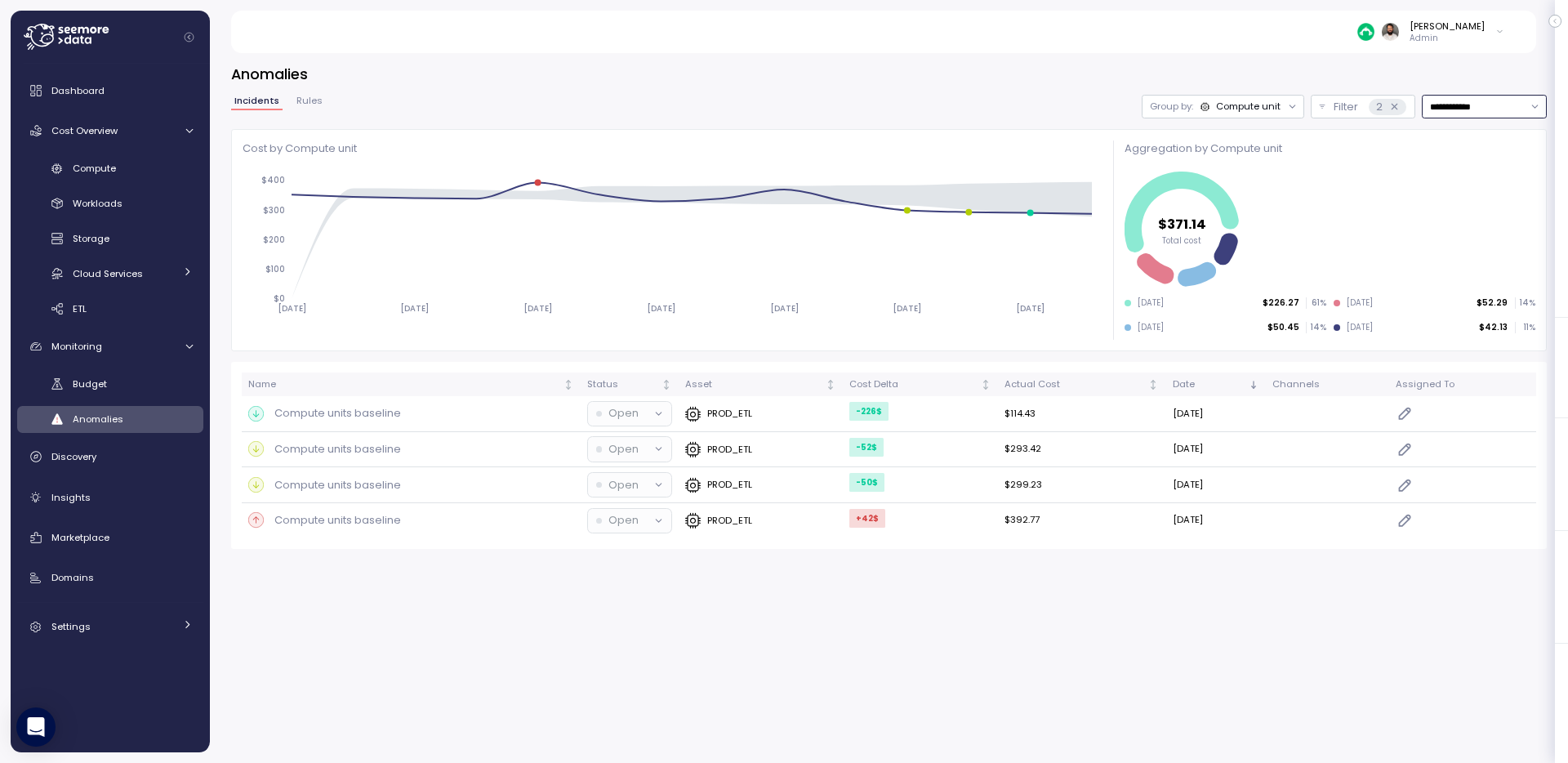
click at [1460, 110] on input "**********" at bounding box center [1485, 106] width 125 height 24
click at [1470, 233] on span "Last 30 days" at bounding box center [1460, 230] width 60 height 15
type input "**********"
click at [473, 512] on div "Compute units baseline" at bounding box center [411, 520] width 326 height 16
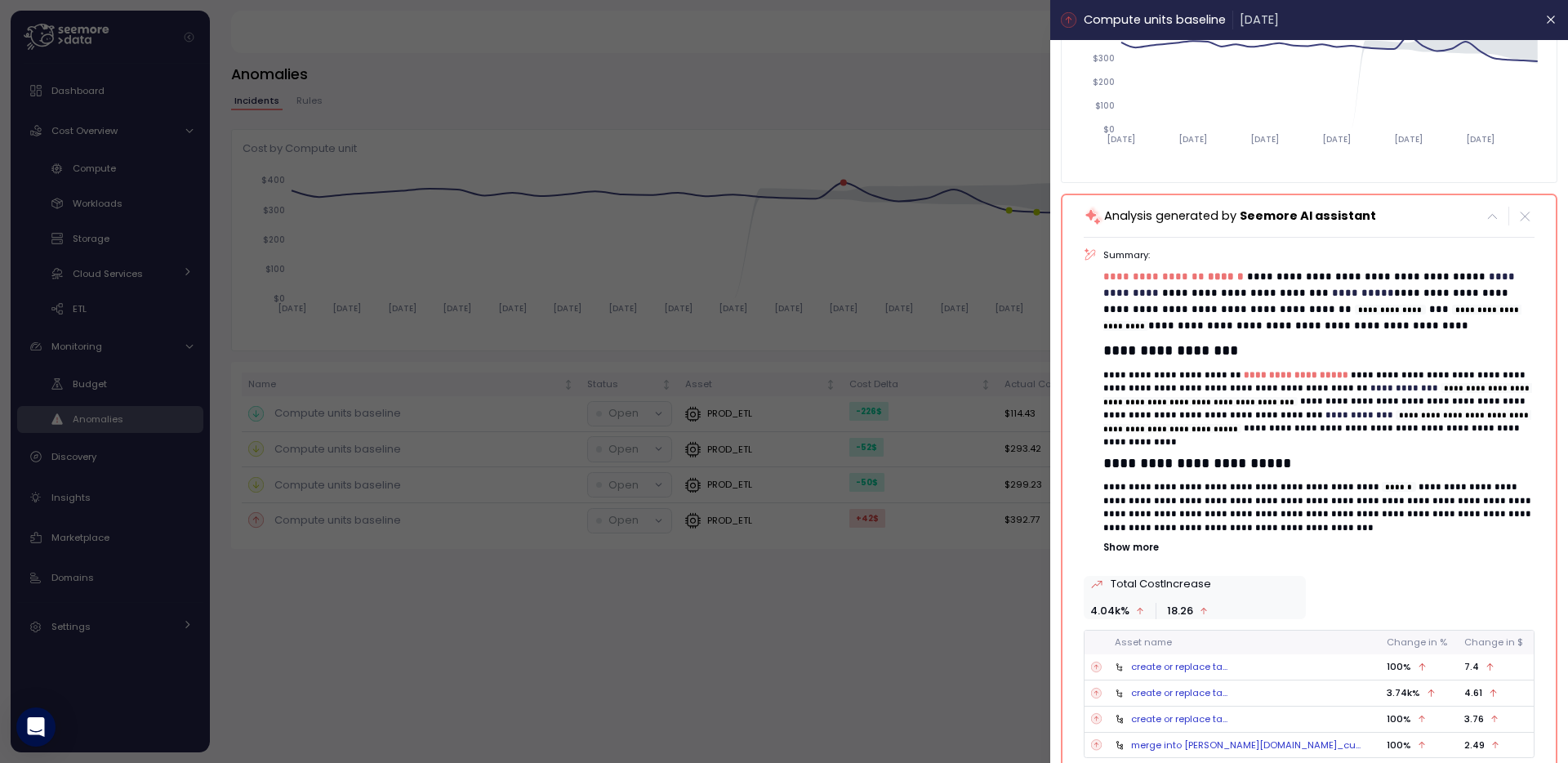
scroll to position [230, 0]
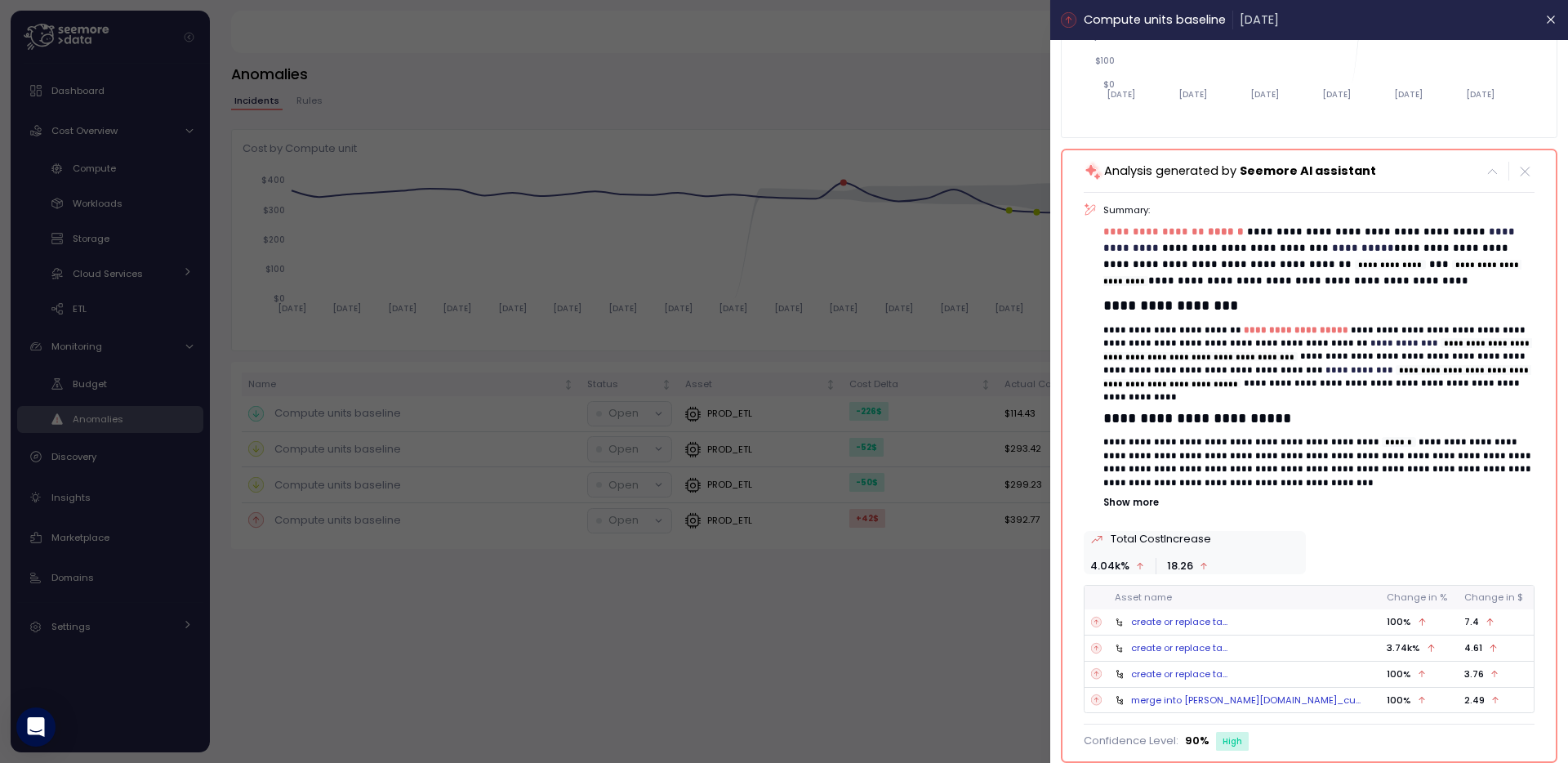
click at [742, 108] on div at bounding box center [784, 381] width 1568 height 763
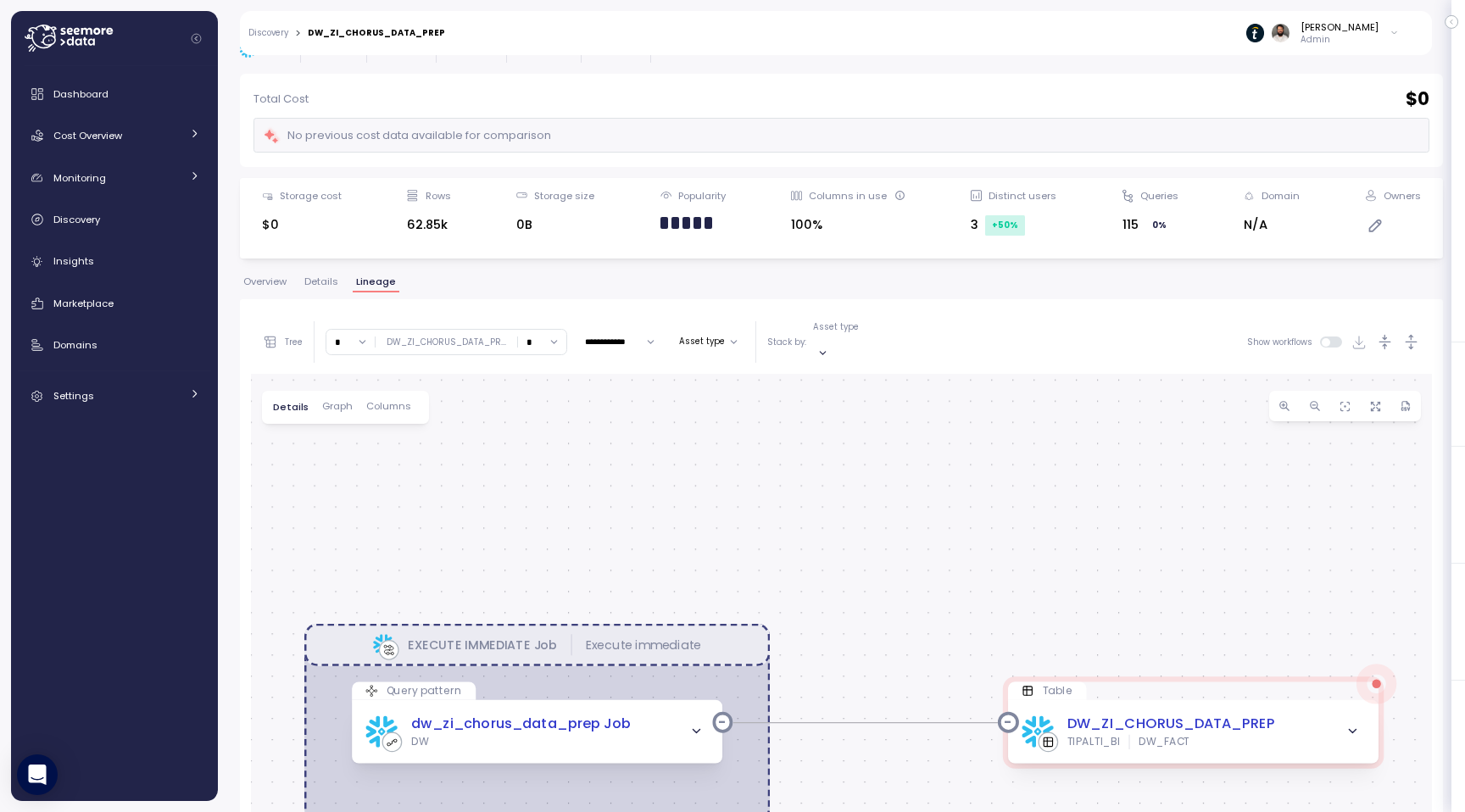
scroll to position [98, 0]
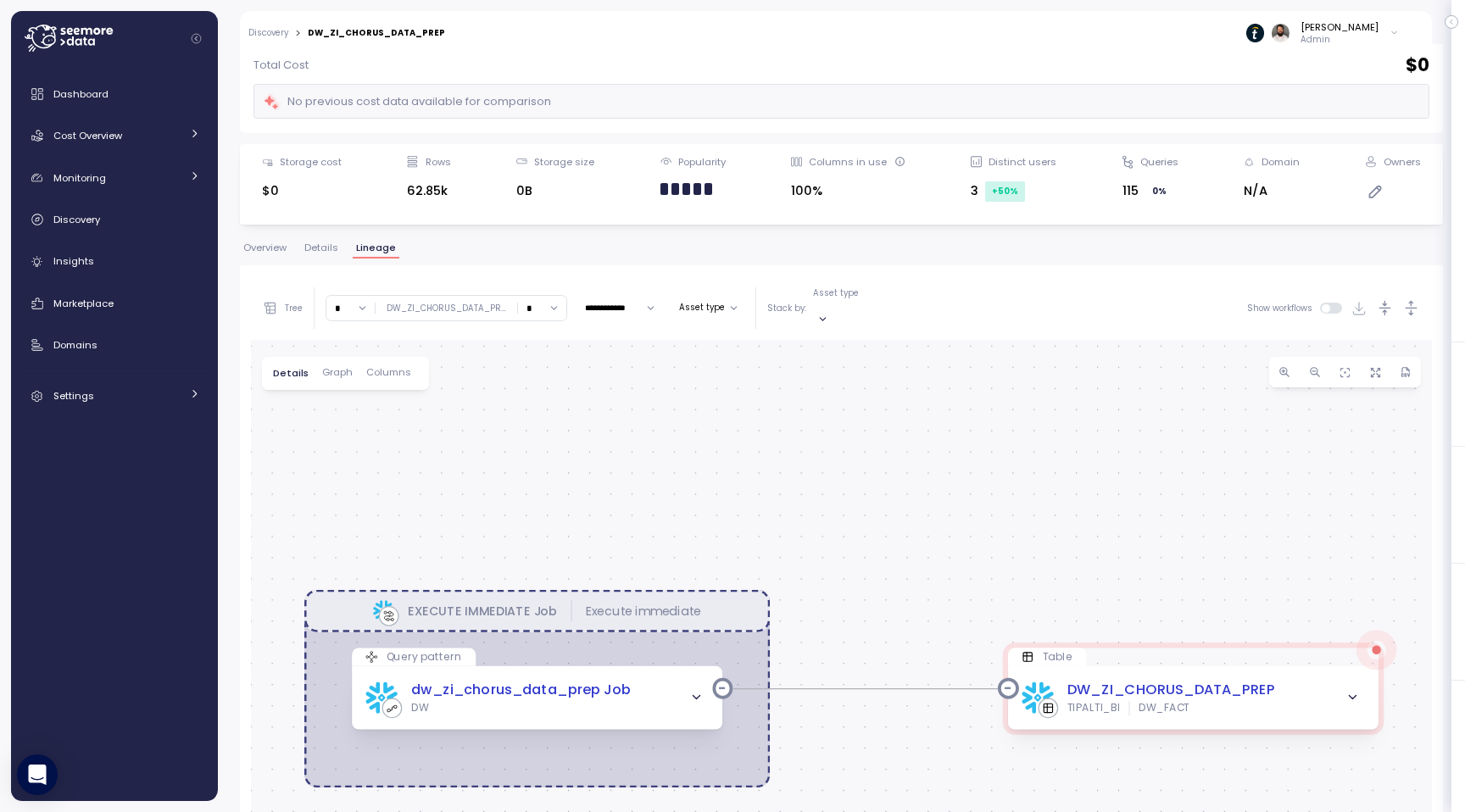
click at [1414, 301] on icon "button" at bounding box center [1411, 308] width 18 height 18
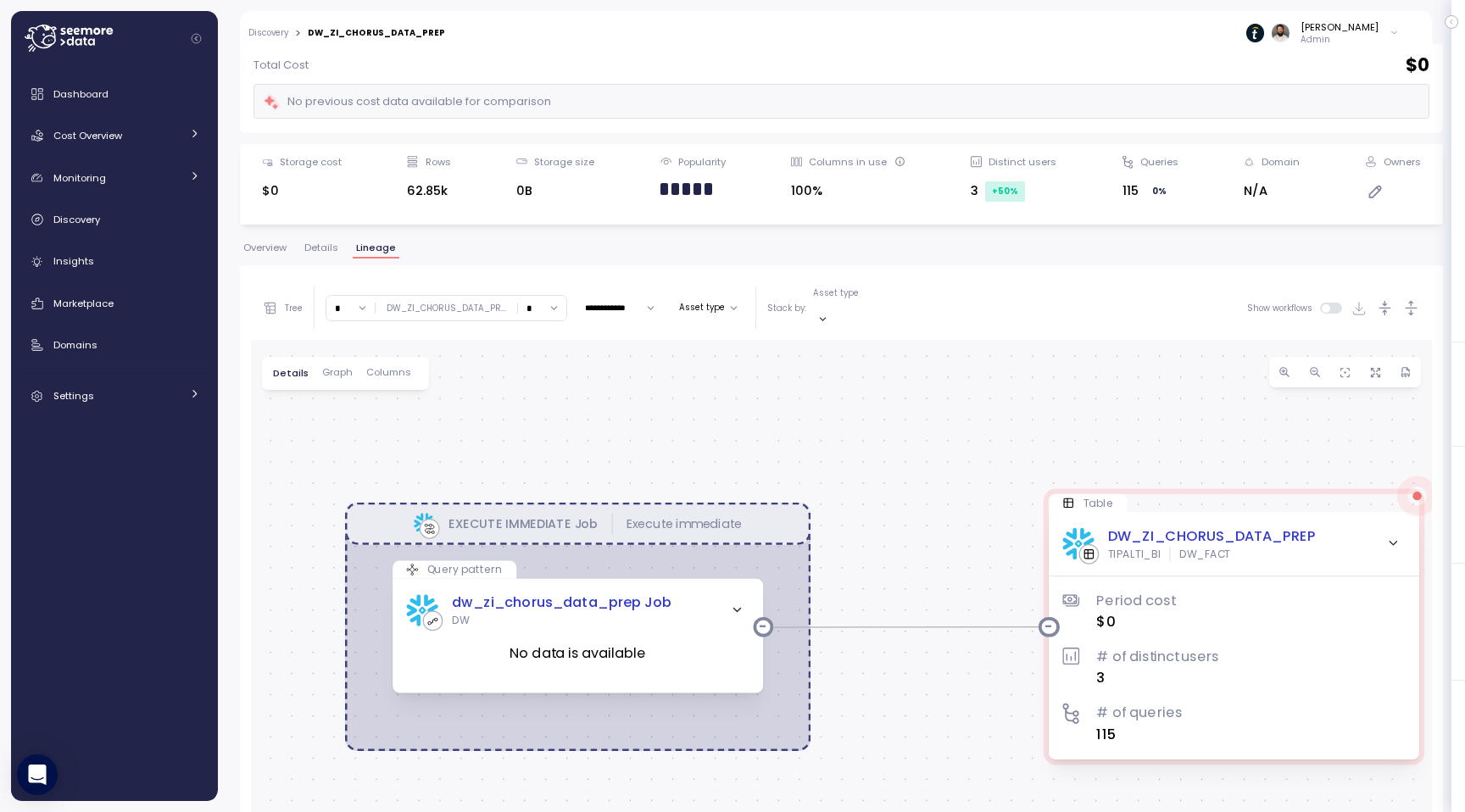
drag, startPoint x: 1017, startPoint y: 555, endPoint x: 1058, endPoint y: 459, distance: 104.4
click at [1058, 459] on div "EXECUTE IMMEDIATE Job Execute immediate Query pattern dw_zi_chorus_data_prep Jo…" at bounding box center [842, 682] width 1181 height 683
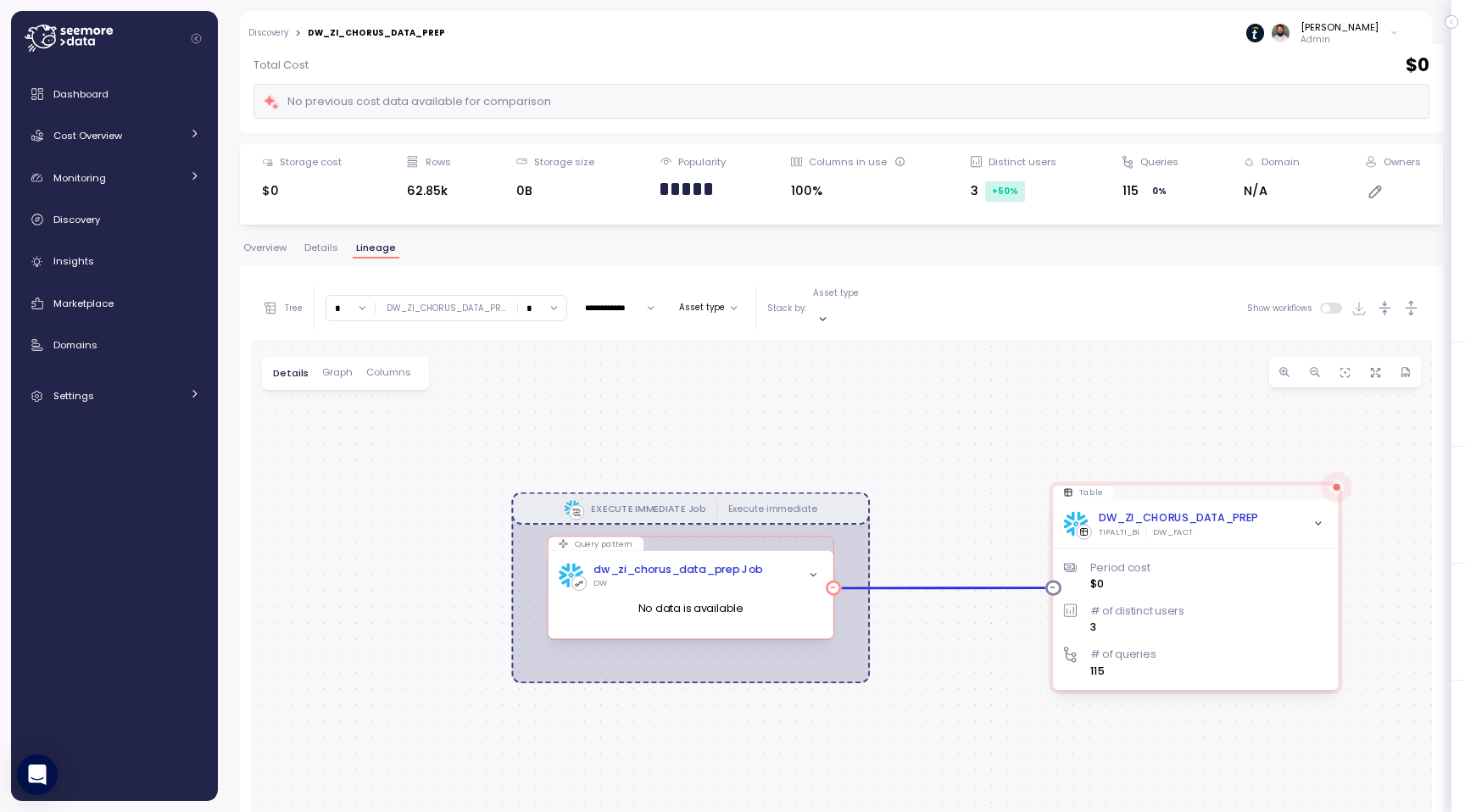
click at [820, 567] on span "button" at bounding box center [812, 575] width 17 height 17
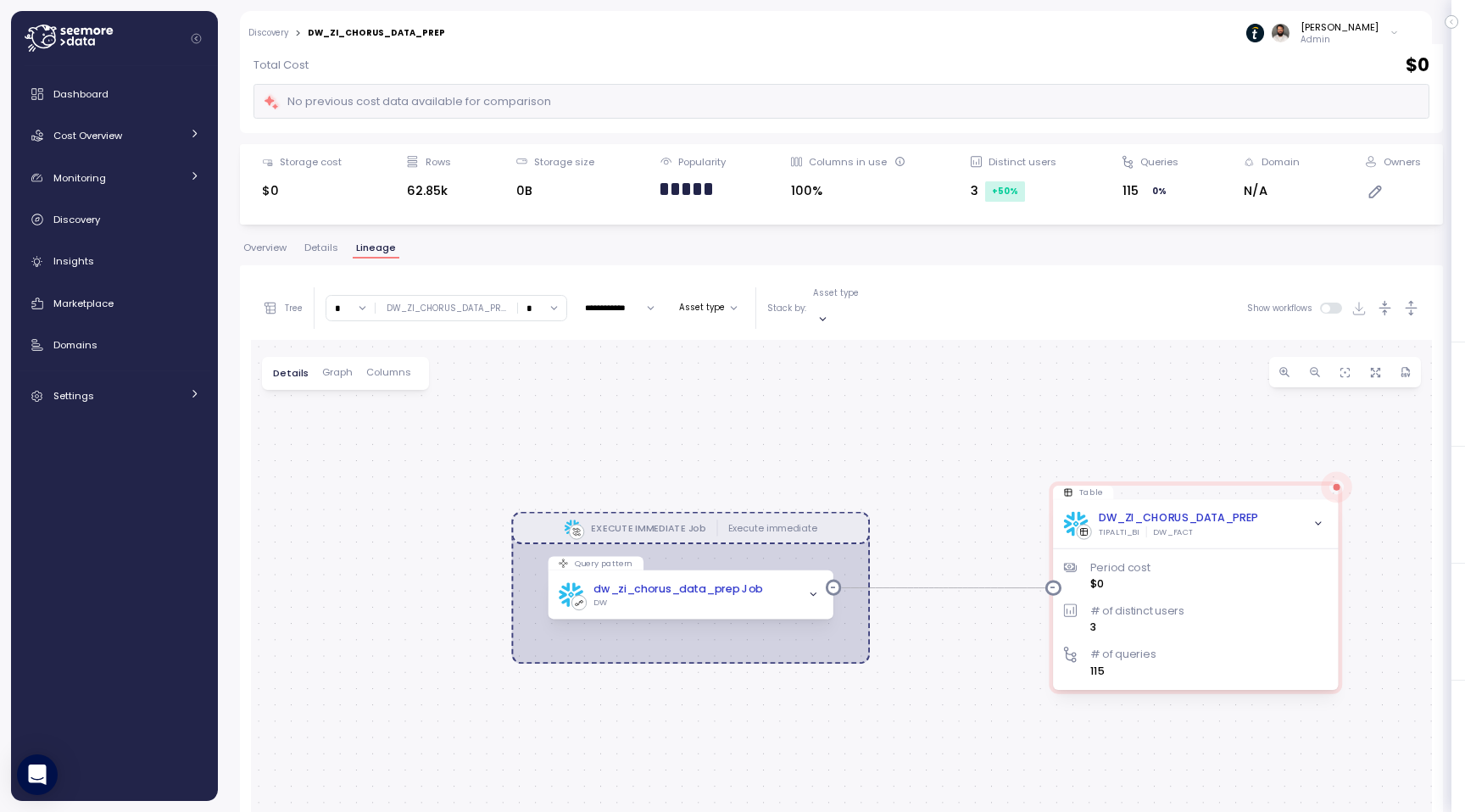
click at [354, 304] on input "*" at bounding box center [350, 308] width 48 height 25
click at [345, 436] on div "3" at bounding box center [349, 427] width 40 height 23
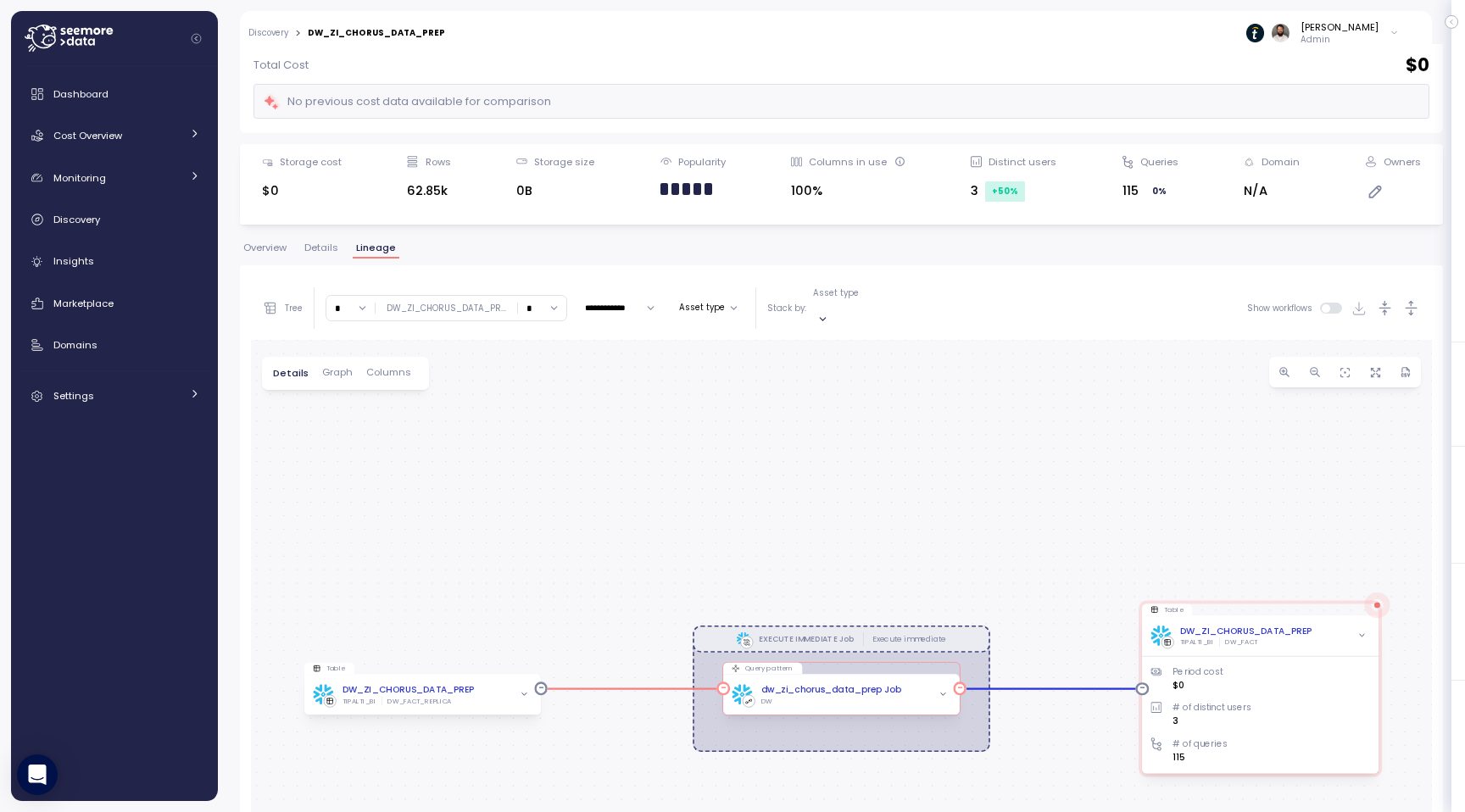
click at [919, 684] on div "dw_zi_chorus_data_prep Job DW" at bounding box center [841, 694] width 219 height 23
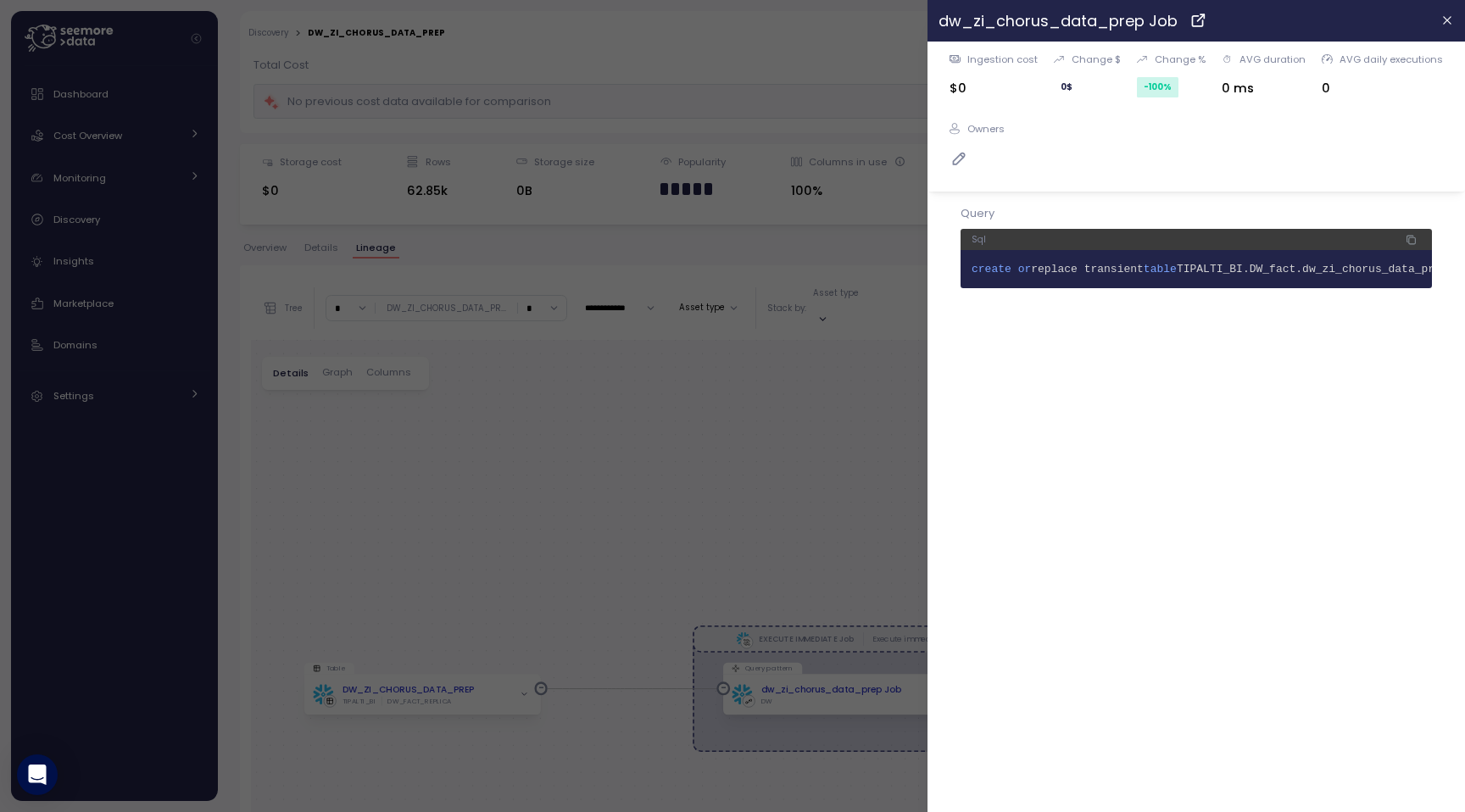
click at [718, 465] on div at bounding box center [732, 406] width 1465 height 812
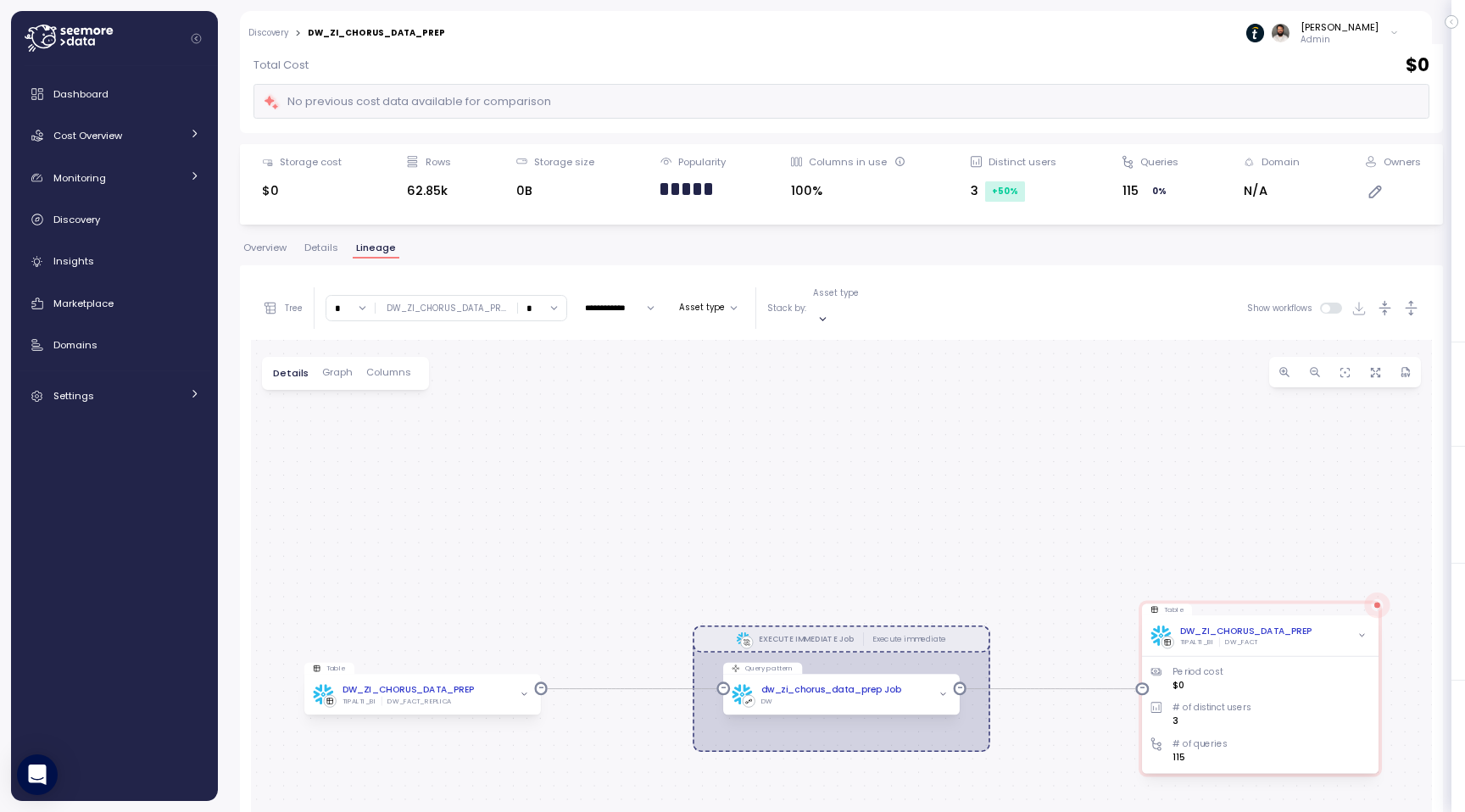
click at [359, 303] on input "*" at bounding box center [350, 308] width 48 height 25
click at [353, 468] on div "5" at bounding box center [349, 474] width 40 height 23
type input "*"
click at [525, 689] on icon "button" at bounding box center [524, 693] width 9 height 9
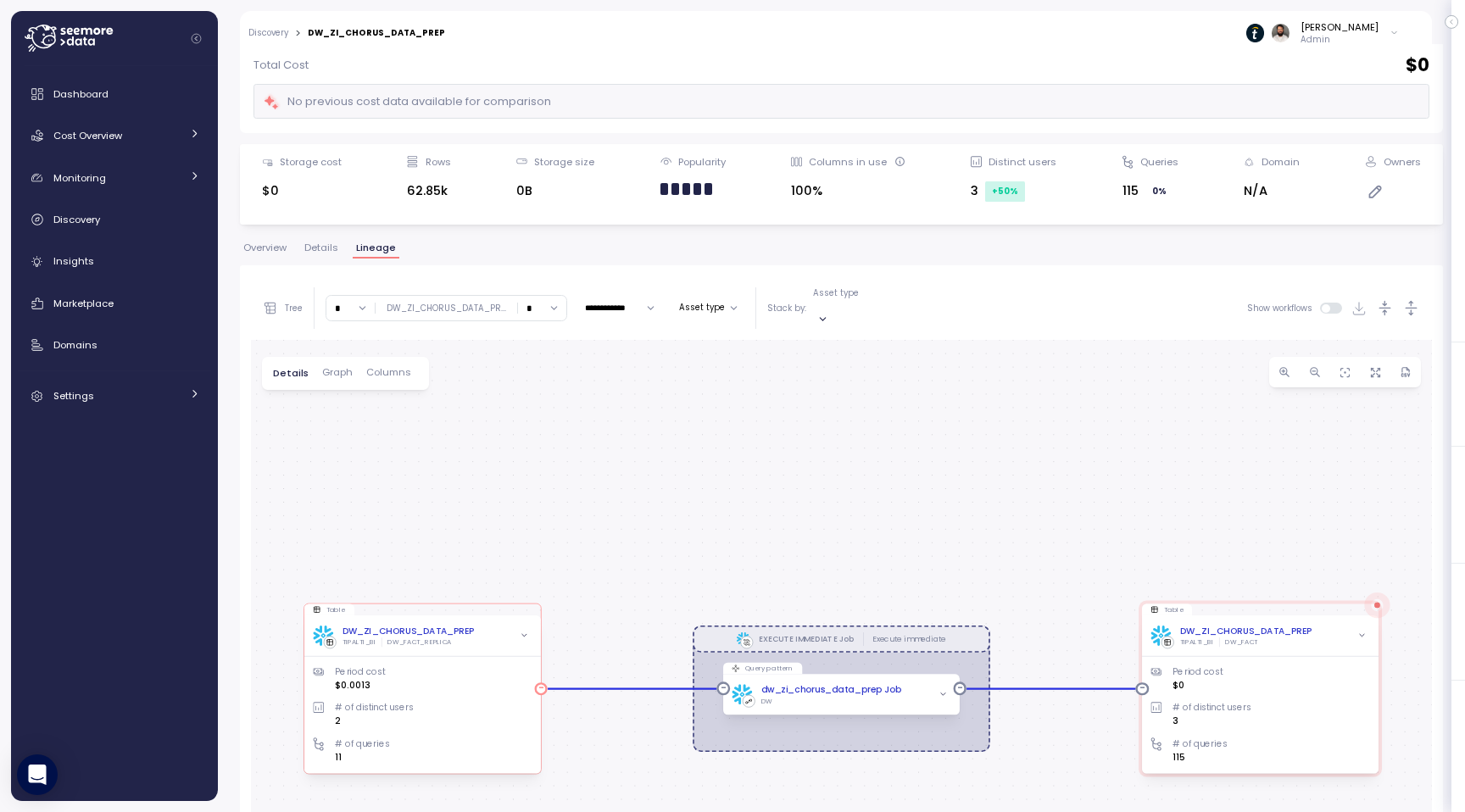
click at [493, 647] on div "Period cost $0.0013 # of distinct users 2 # of queries 11" at bounding box center [422, 706] width 219 height 118
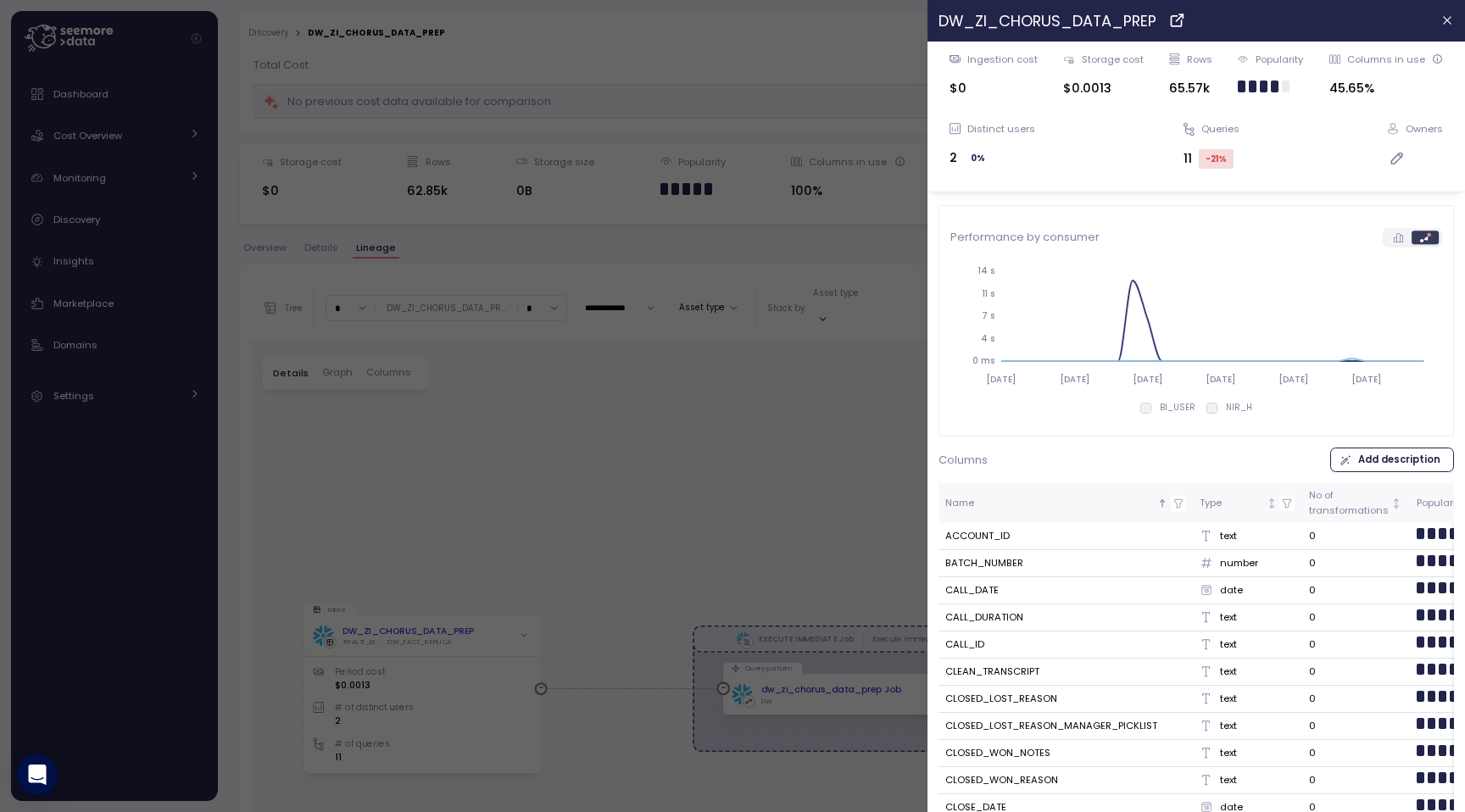
click at [730, 366] on div at bounding box center [732, 406] width 1465 height 812
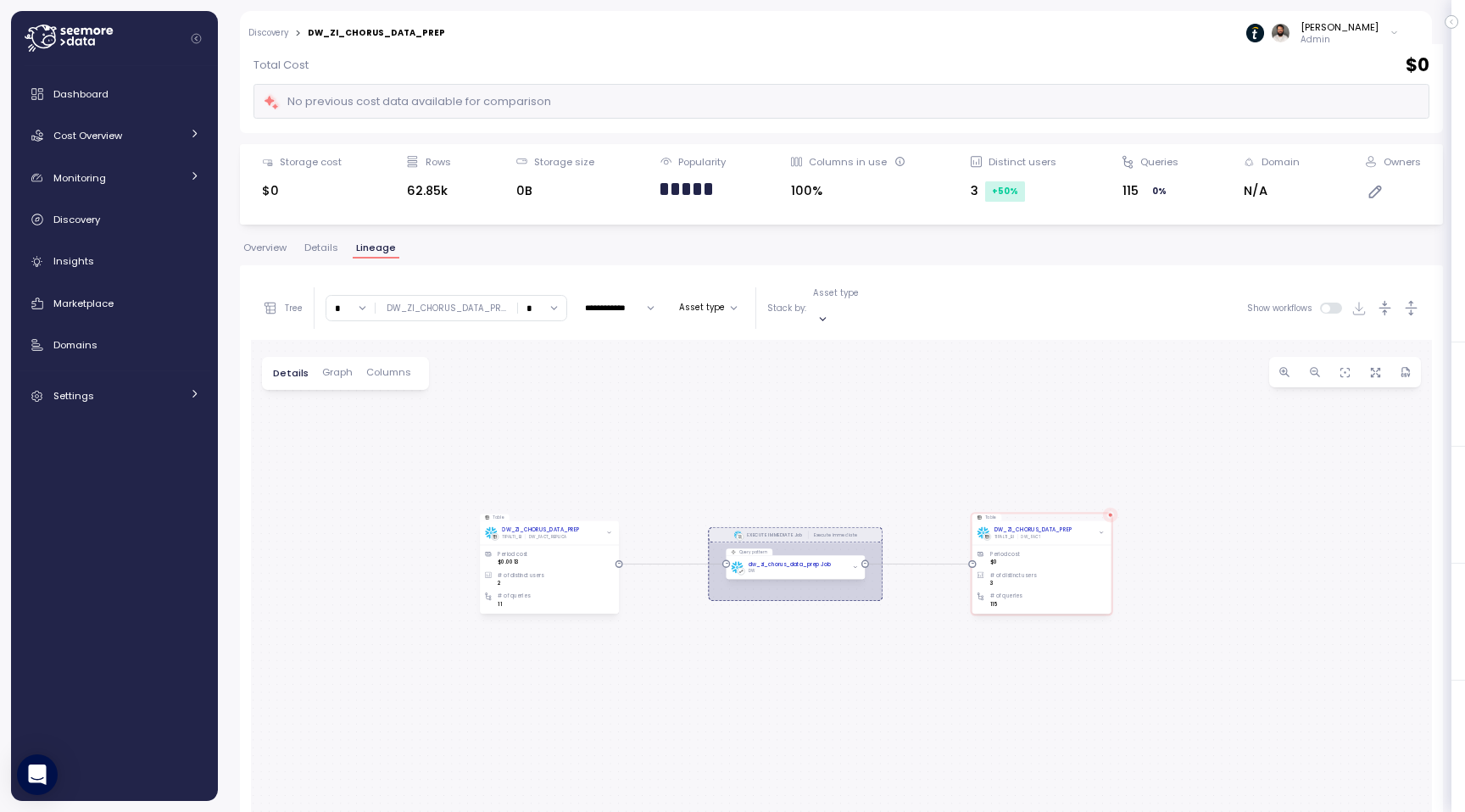
click at [530, 298] on input "*" at bounding box center [542, 308] width 48 height 25
click at [530, 455] on div "4" at bounding box center [537, 450] width 40 height 23
type input "*"
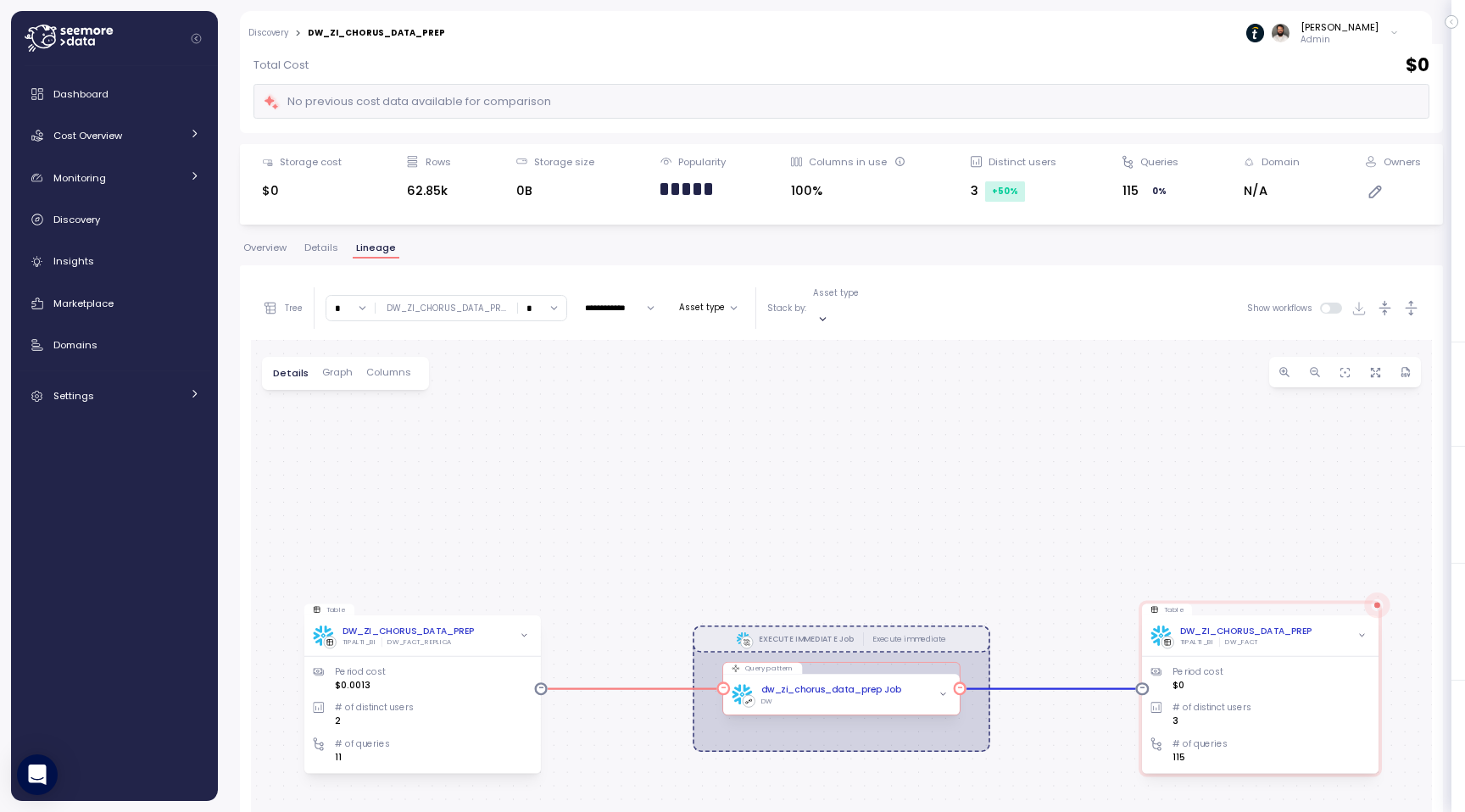
click at [921, 684] on div "dw_zi_chorus_data_prep Job DW" at bounding box center [841, 694] width 219 height 23
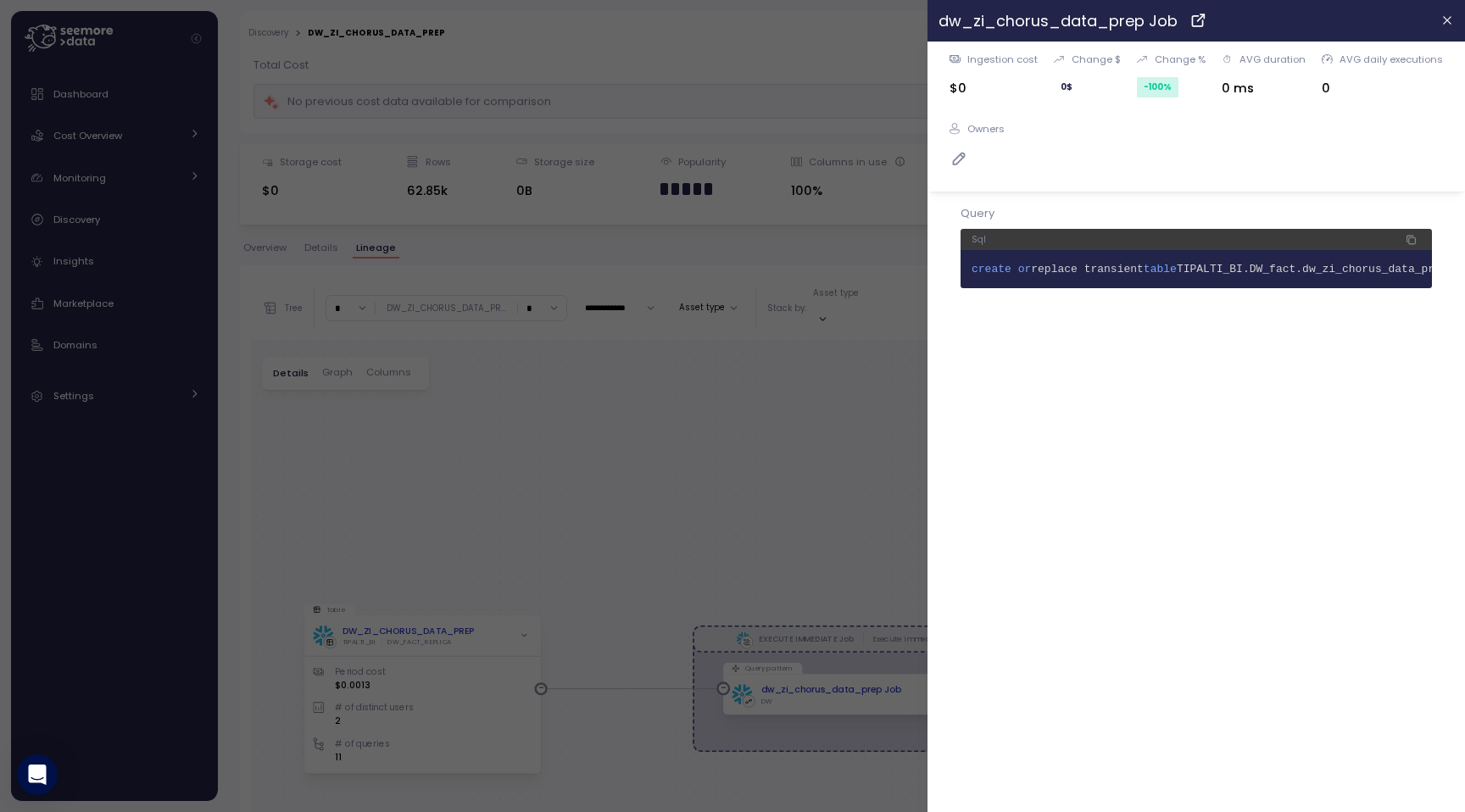
click at [627, 591] on div at bounding box center [732, 406] width 1465 height 812
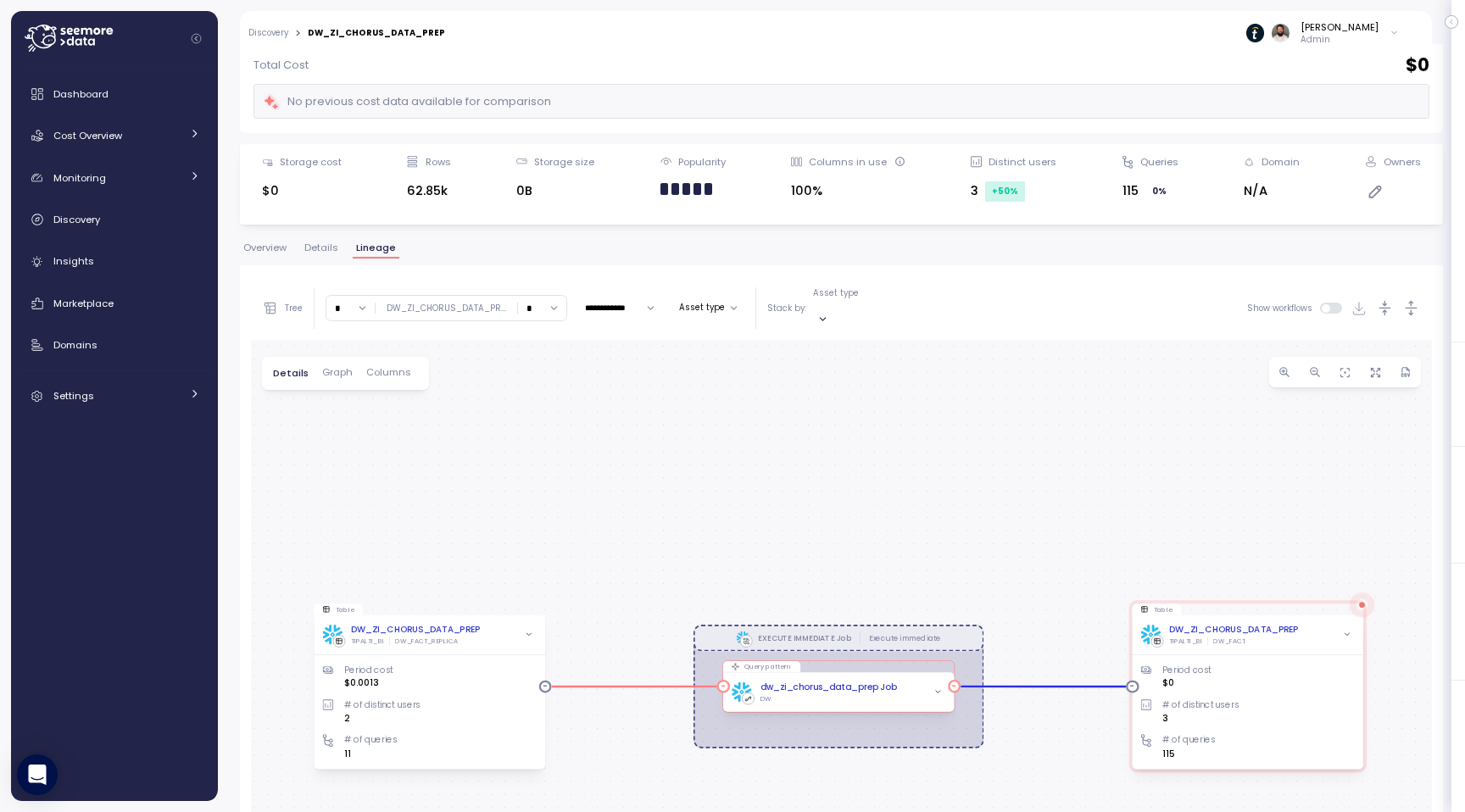
click at [937, 685] on span "button" at bounding box center [938, 692] width 14 height 14
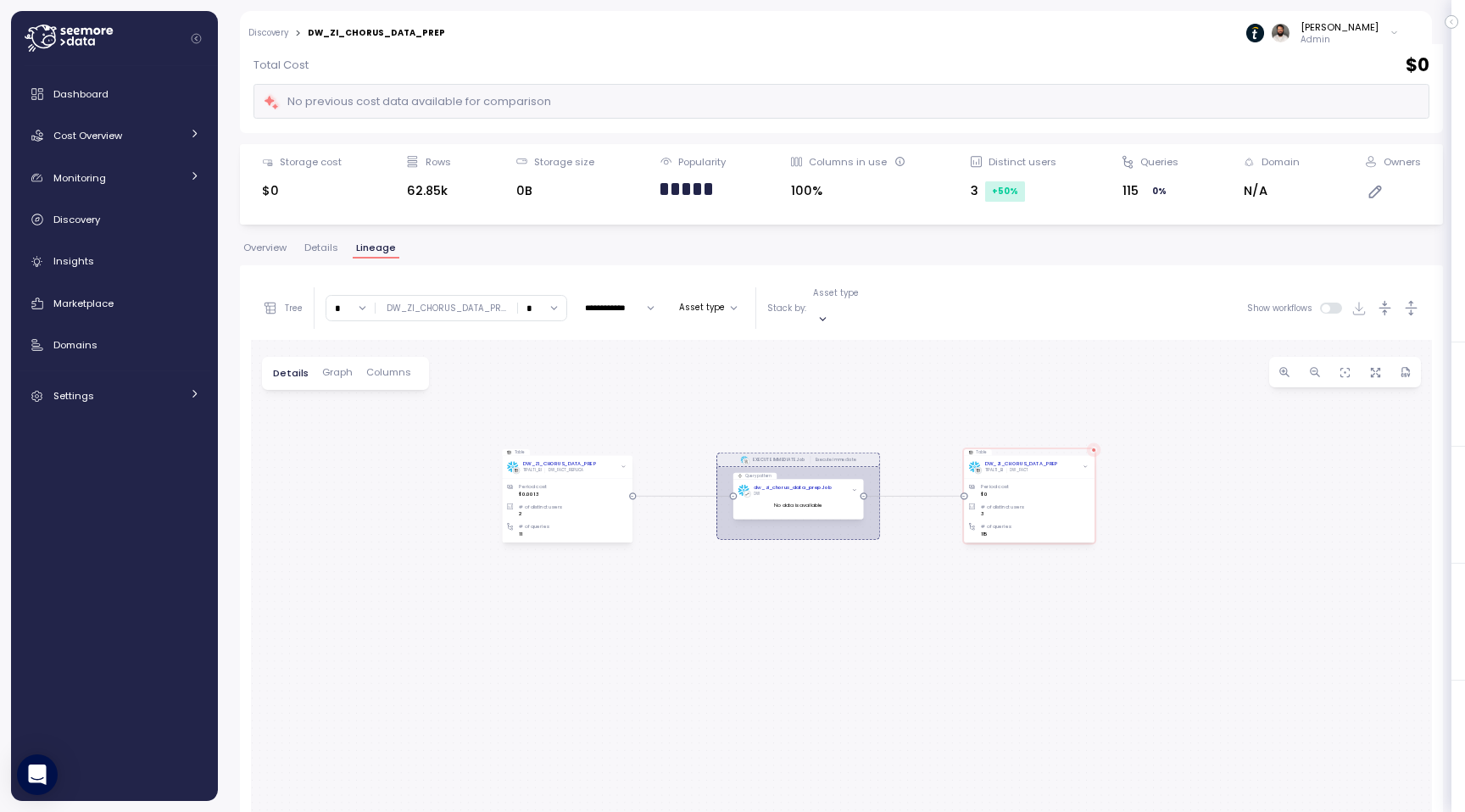
drag, startPoint x: 597, startPoint y: 616, endPoint x: 661, endPoint y: 450, distance: 177.9
click at [661, 450] on div "EXECUTE IMMEDIATE Job Execute immediate Query pattern dw_zi_chorus_data_prep Jo…" at bounding box center [842, 682] width 1181 height 683
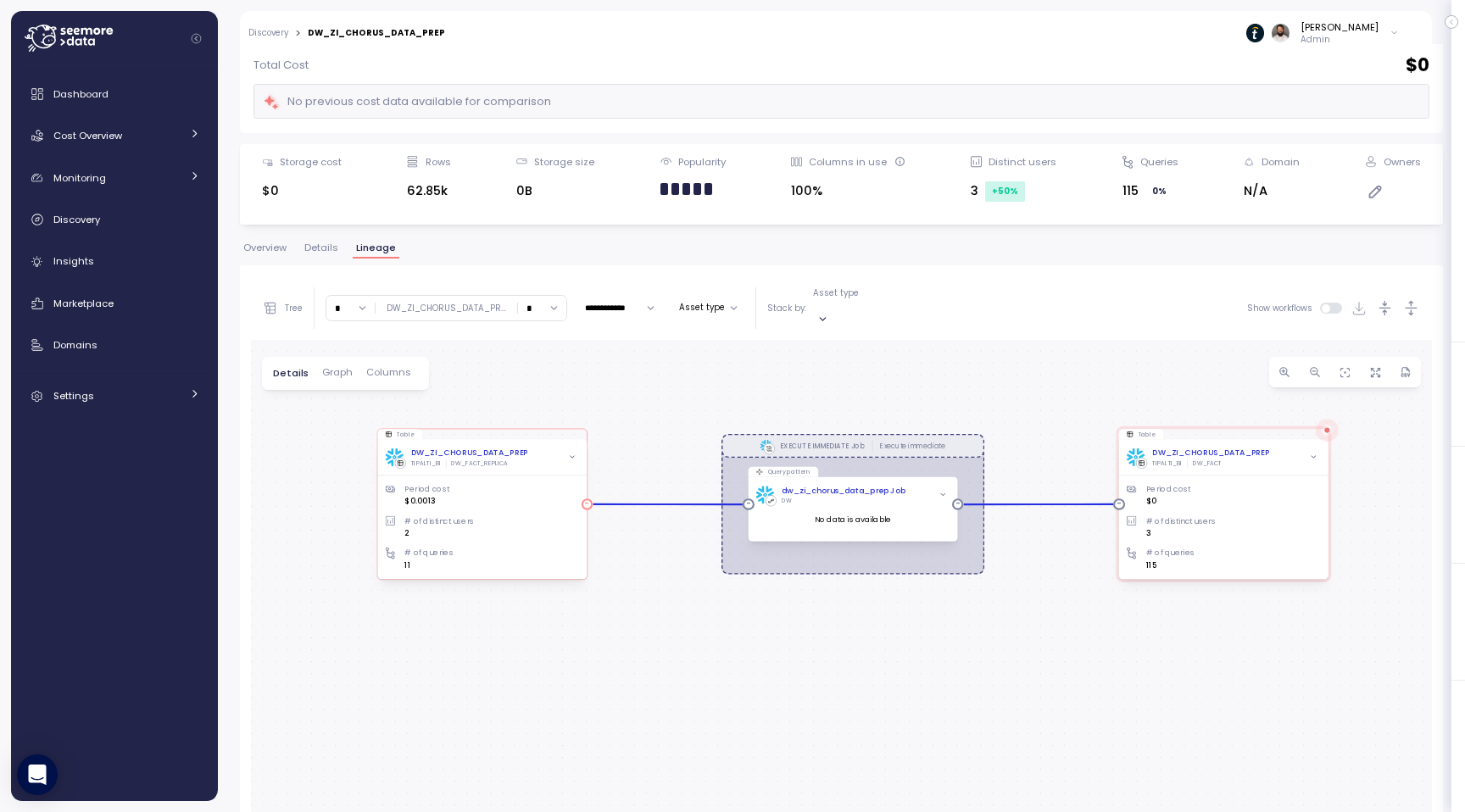
click at [534, 447] on div "DW_ZI_CHORUS_DATA_PREP TIPALTI_BI DW_FACT_REPLICA" at bounding box center [481, 457] width 193 height 21
click at [461, 447] on div "DW_ZI_CHORUS_DATA_PREP" at bounding box center [469, 453] width 117 height 12
